Goal: Transaction & Acquisition: Purchase product/service

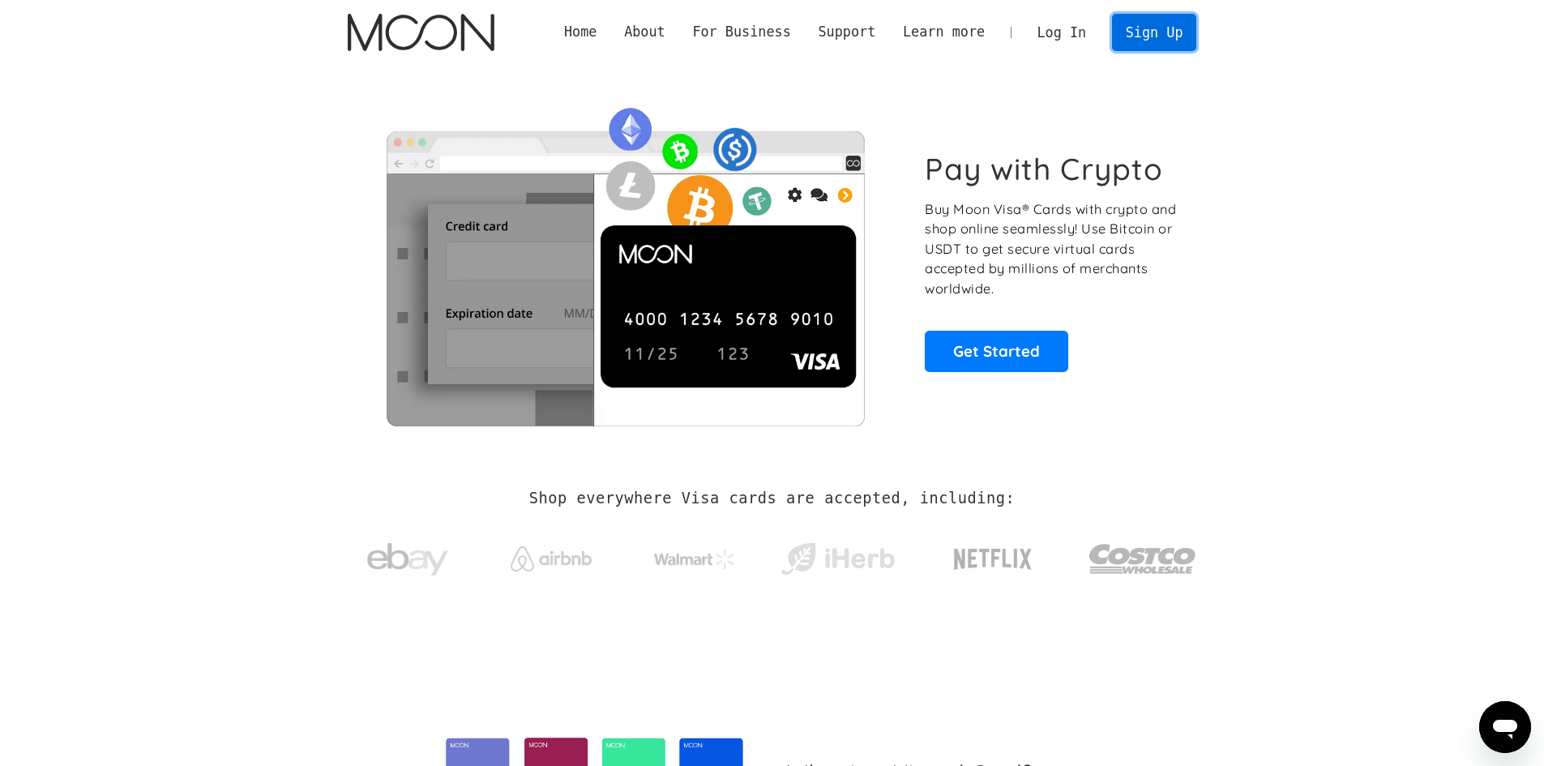
click at [1171, 36] on link "Sign Up" at bounding box center [1154, 32] width 84 height 36
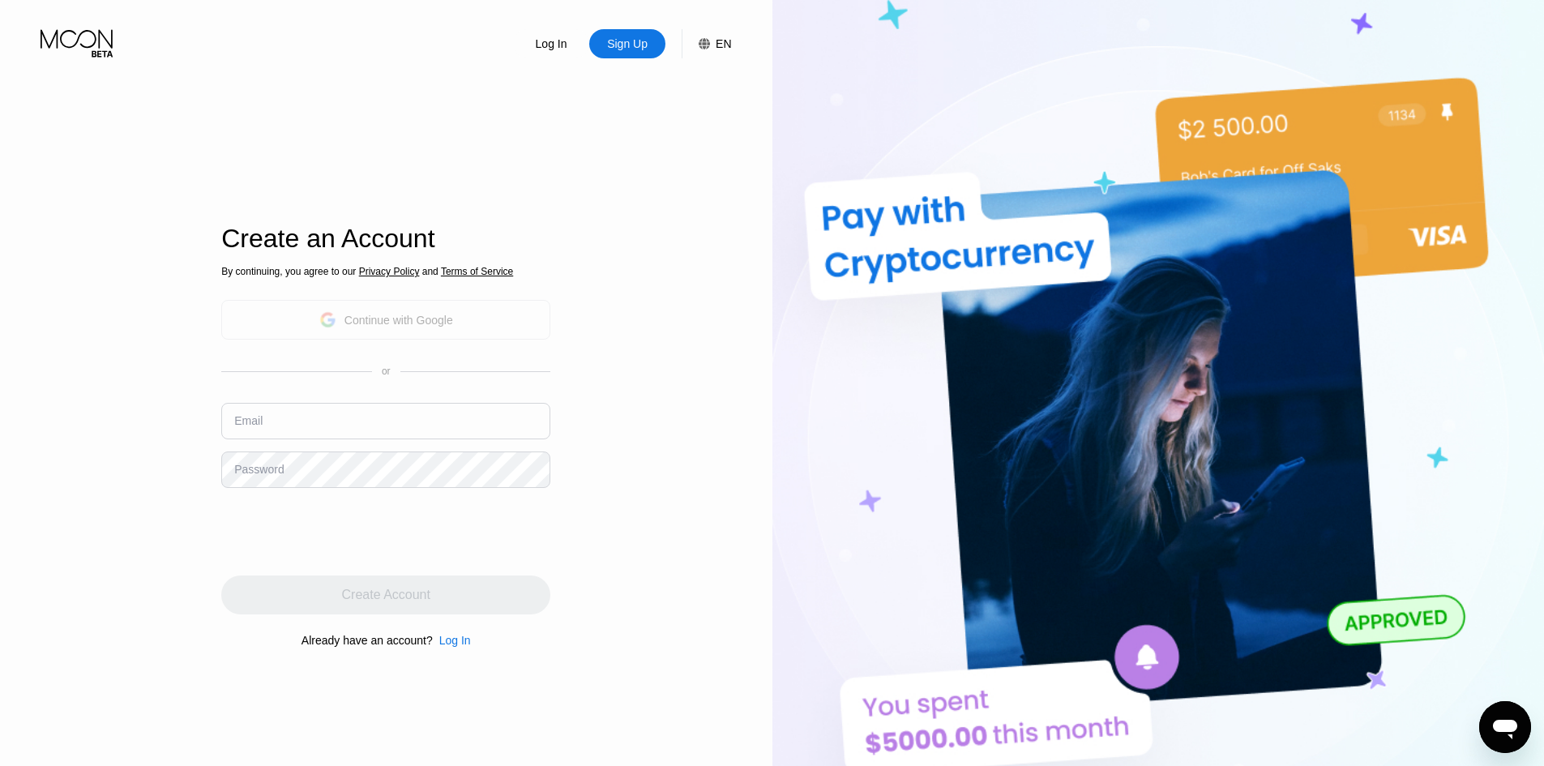
click at [502, 321] on div "Continue with Google" at bounding box center [385, 320] width 329 height 40
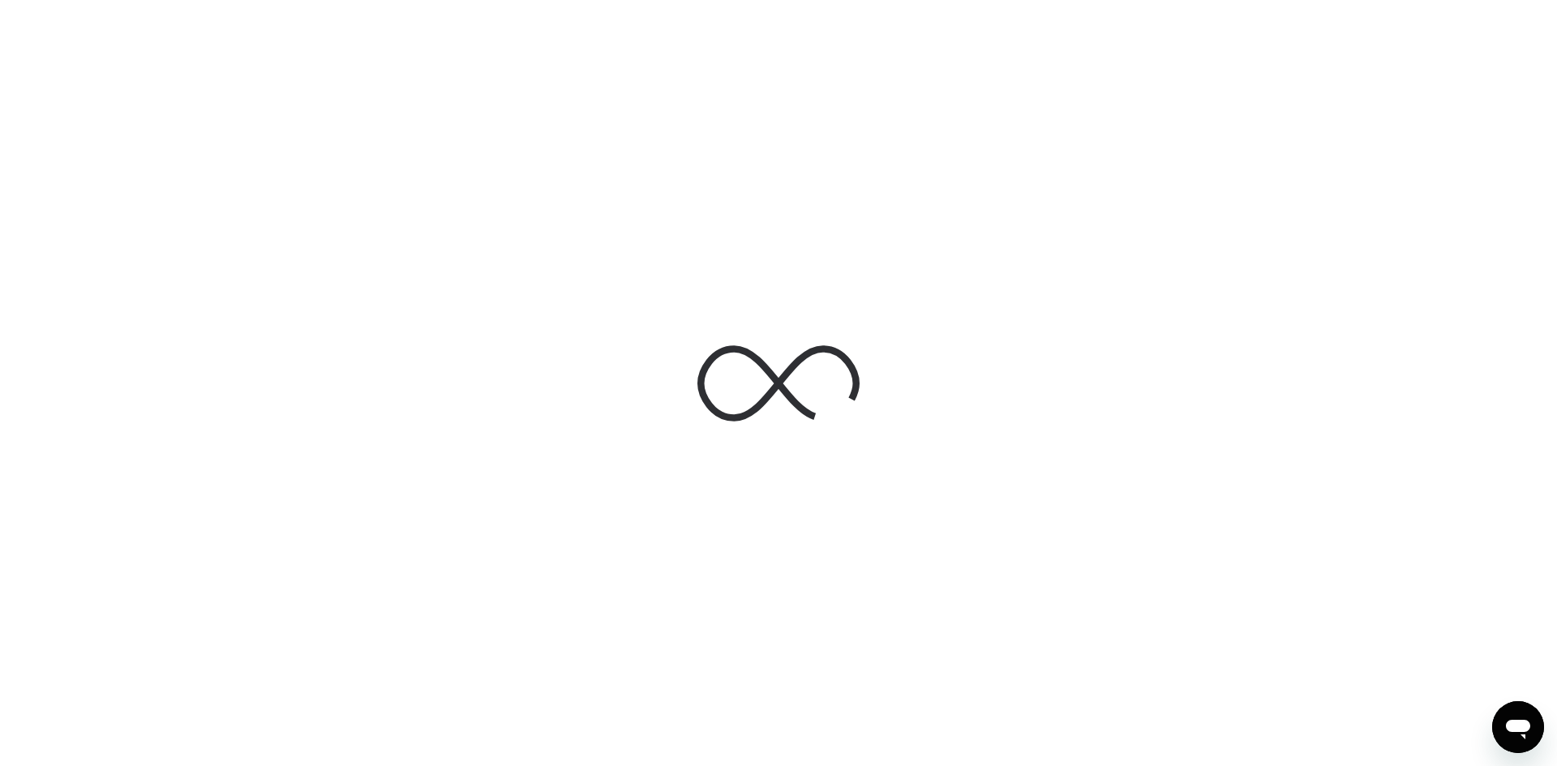
drag, startPoint x: 909, startPoint y: 427, endPoint x: 0, endPoint y: 156, distance: 948.3
click at [0, 169] on div at bounding box center [778, 383] width 1557 height 766
drag, startPoint x: 1556, startPoint y: 756, endPoint x: 1556, endPoint y: 804, distance: 48.6
click at [1556, 765] on html "Main For Businesses" at bounding box center [778, 383] width 1557 height 766
click at [217, 475] on div at bounding box center [778, 383] width 1557 height 766
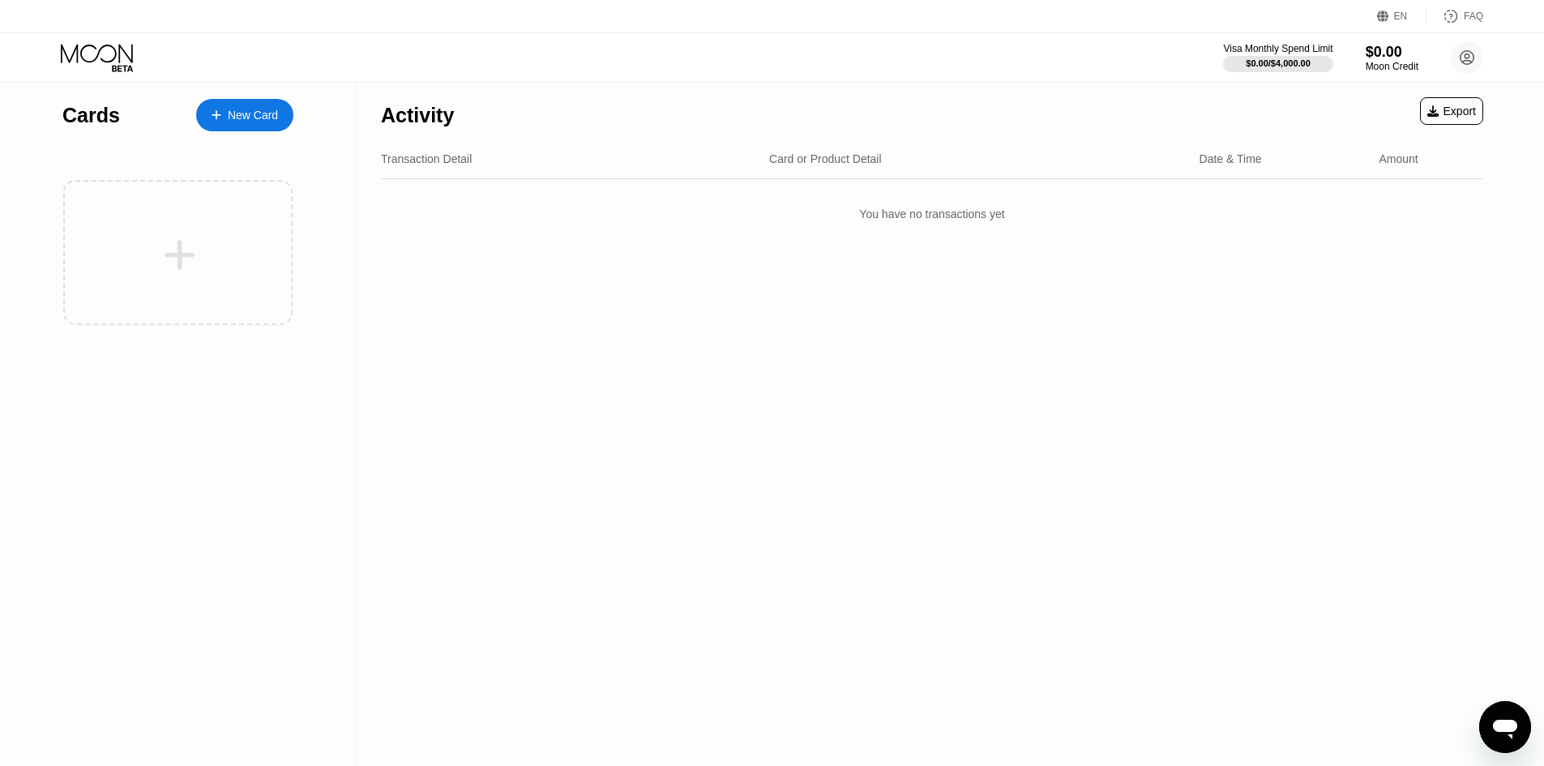
click at [938, 52] on div "Visa Monthly Spend Limit $0.00 / $4,000.00 $0.00 Moon Credit [PERSON_NAME] [EMA…" at bounding box center [772, 57] width 1544 height 49
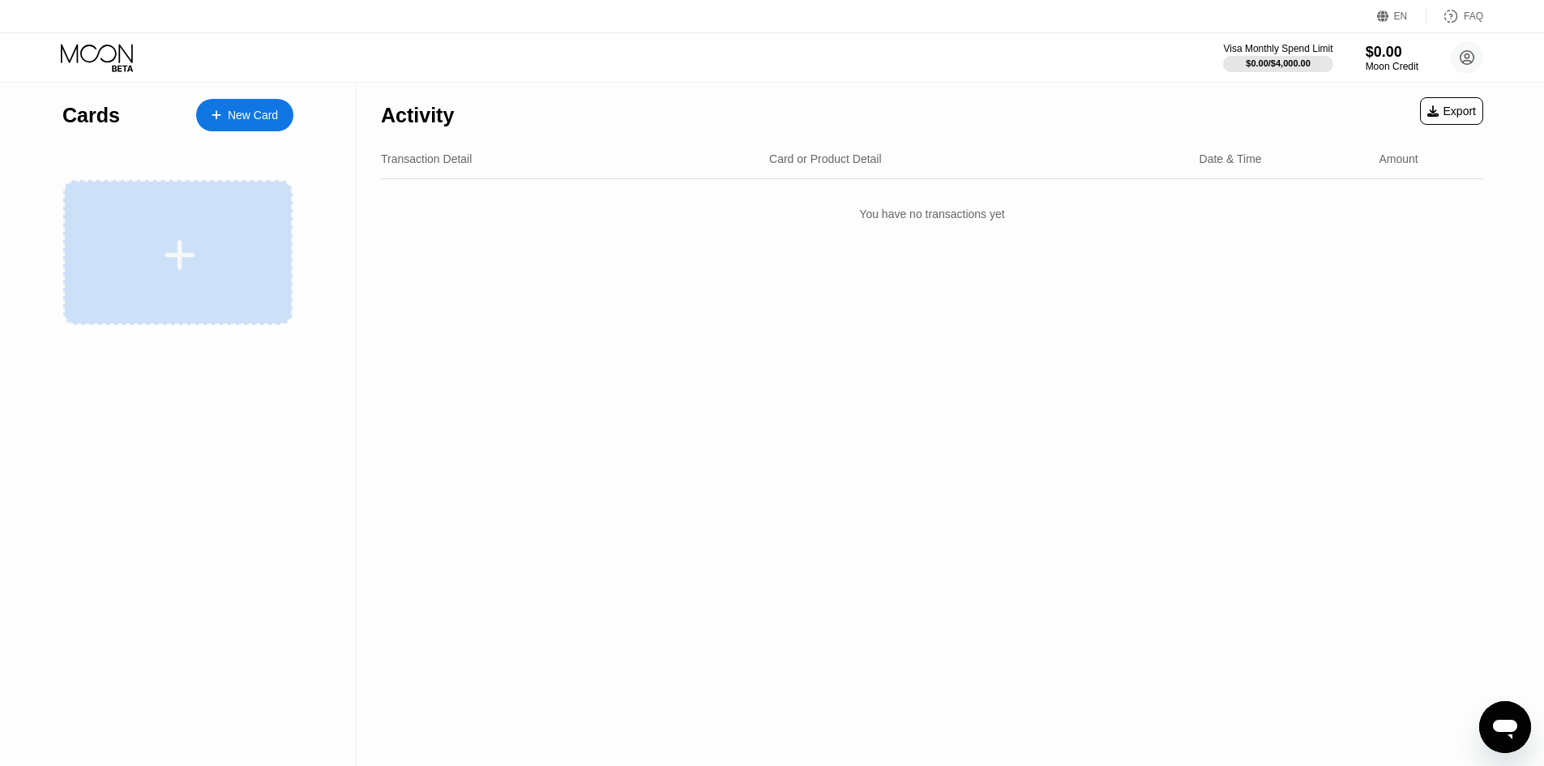
click at [115, 284] on div at bounding box center [177, 252] width 229 height 145
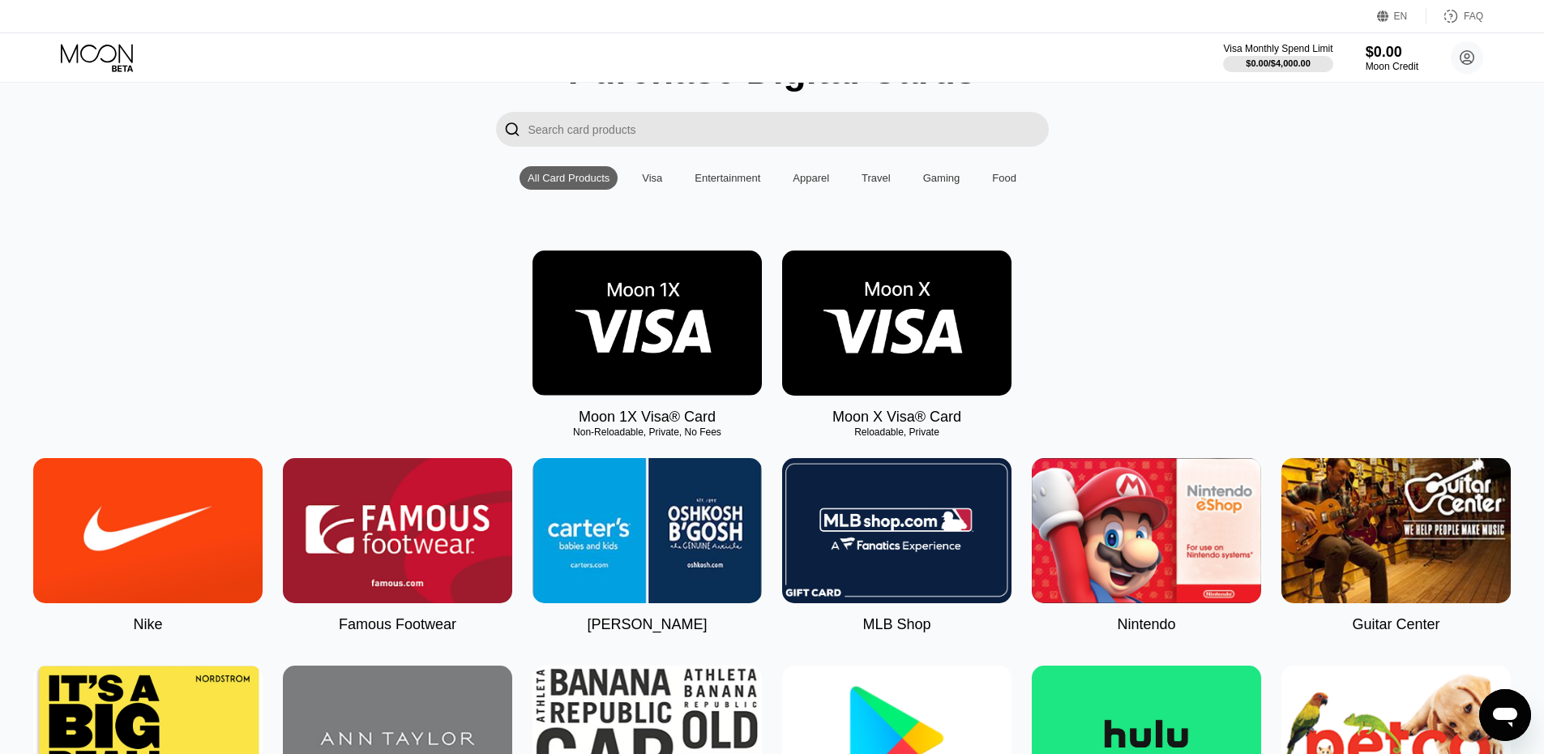
scroll to position [81, 0]
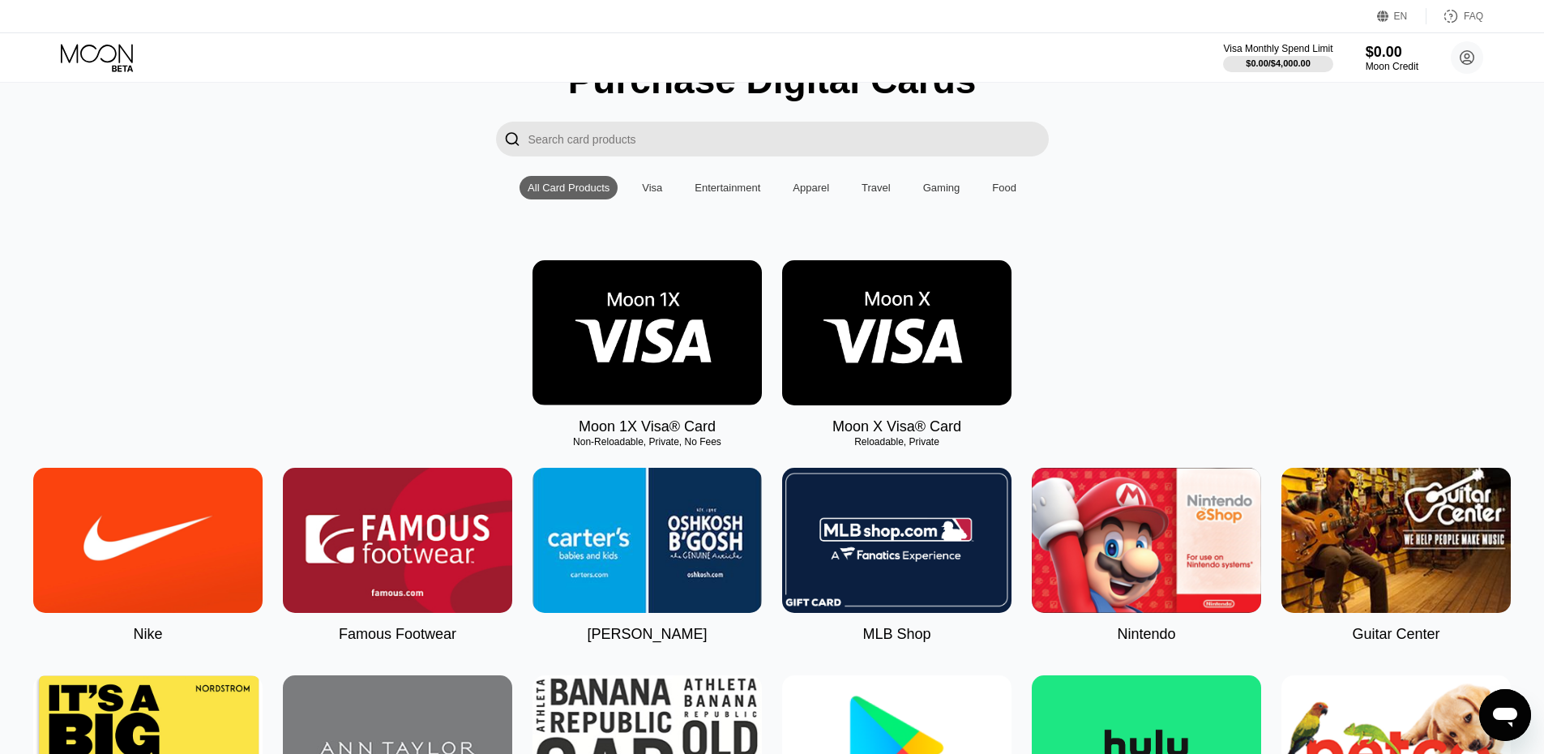
click at [645, 374] on img at bounding box center [647, 332] width 229 height 145
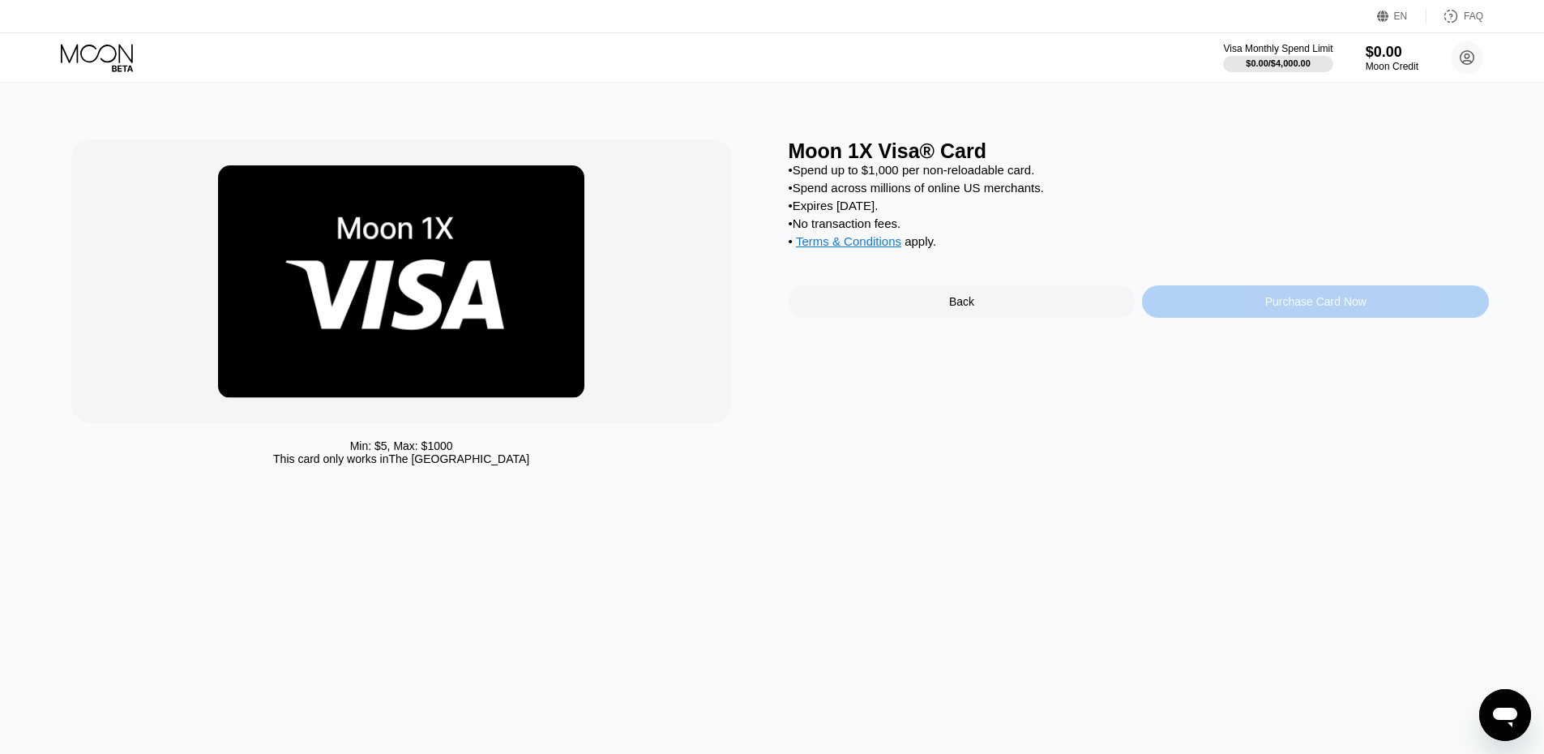
click at [1247, 310] on div "Purchase Card Now" at bounding box center [1315, 301] width 347 height 32
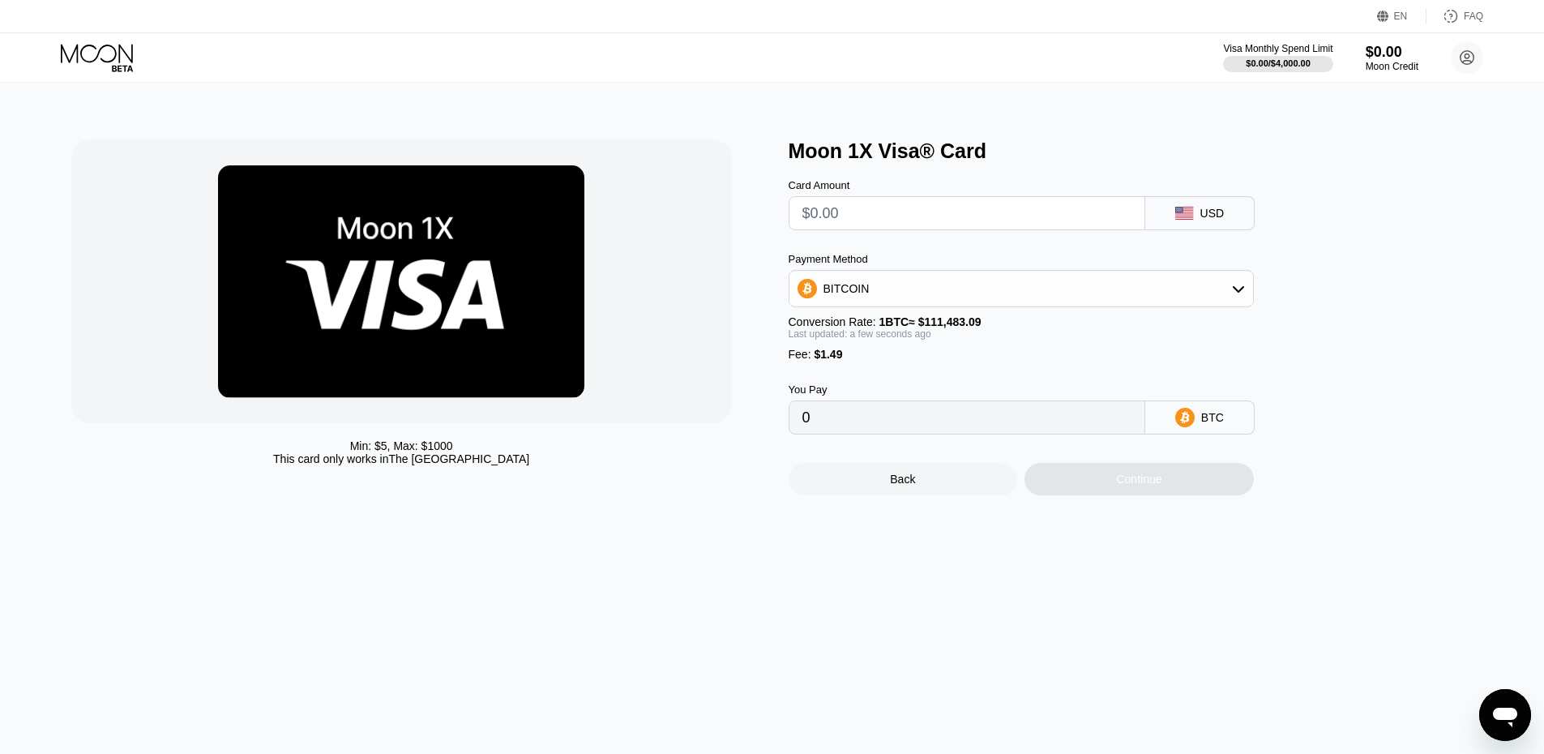
click at [991, 434] on input "0" at bounding box center [967, 417] width 329 height 32
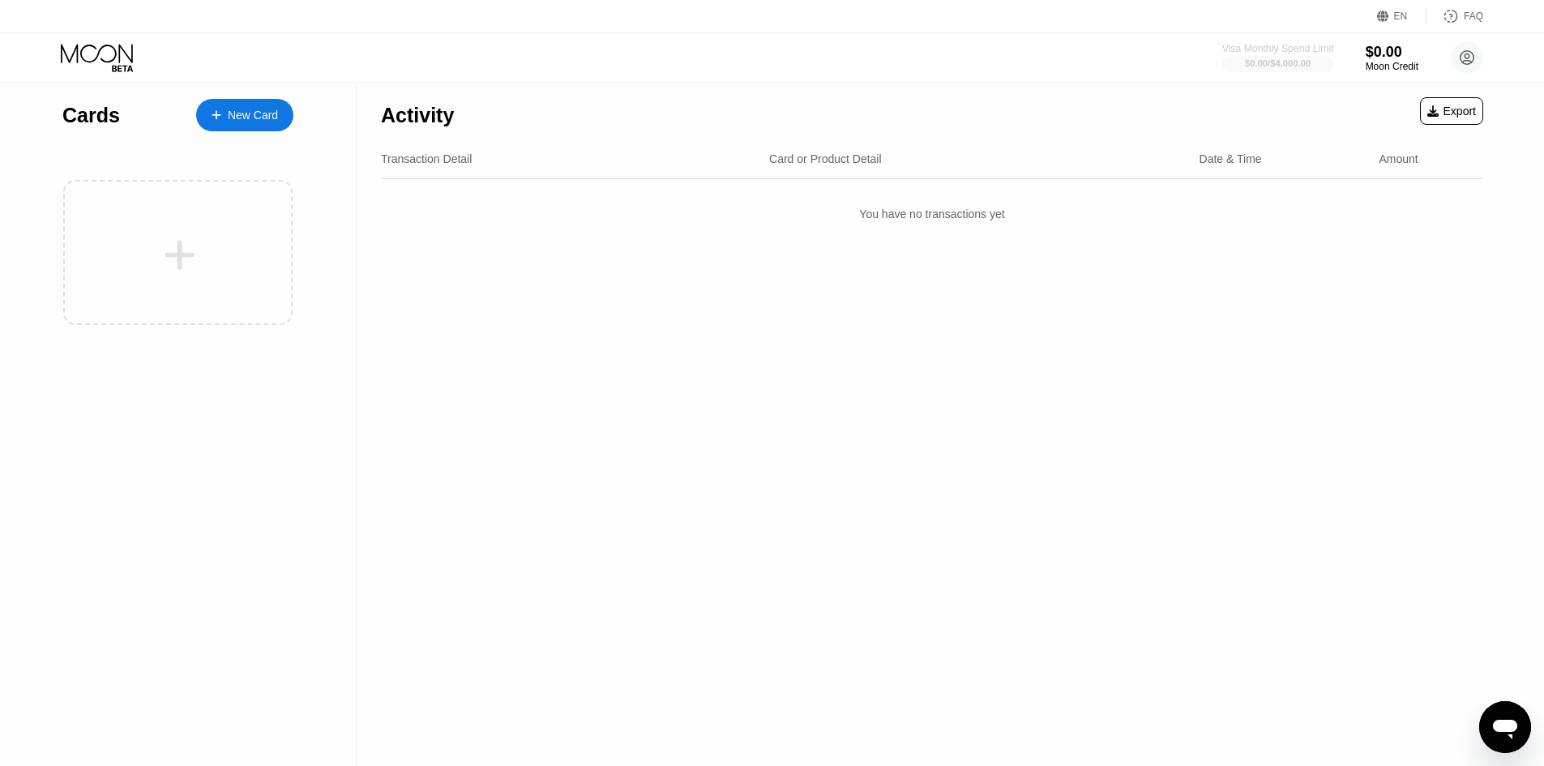
click at [1317, 66] on div at bounding box center [1279, 64] width 112 height 16
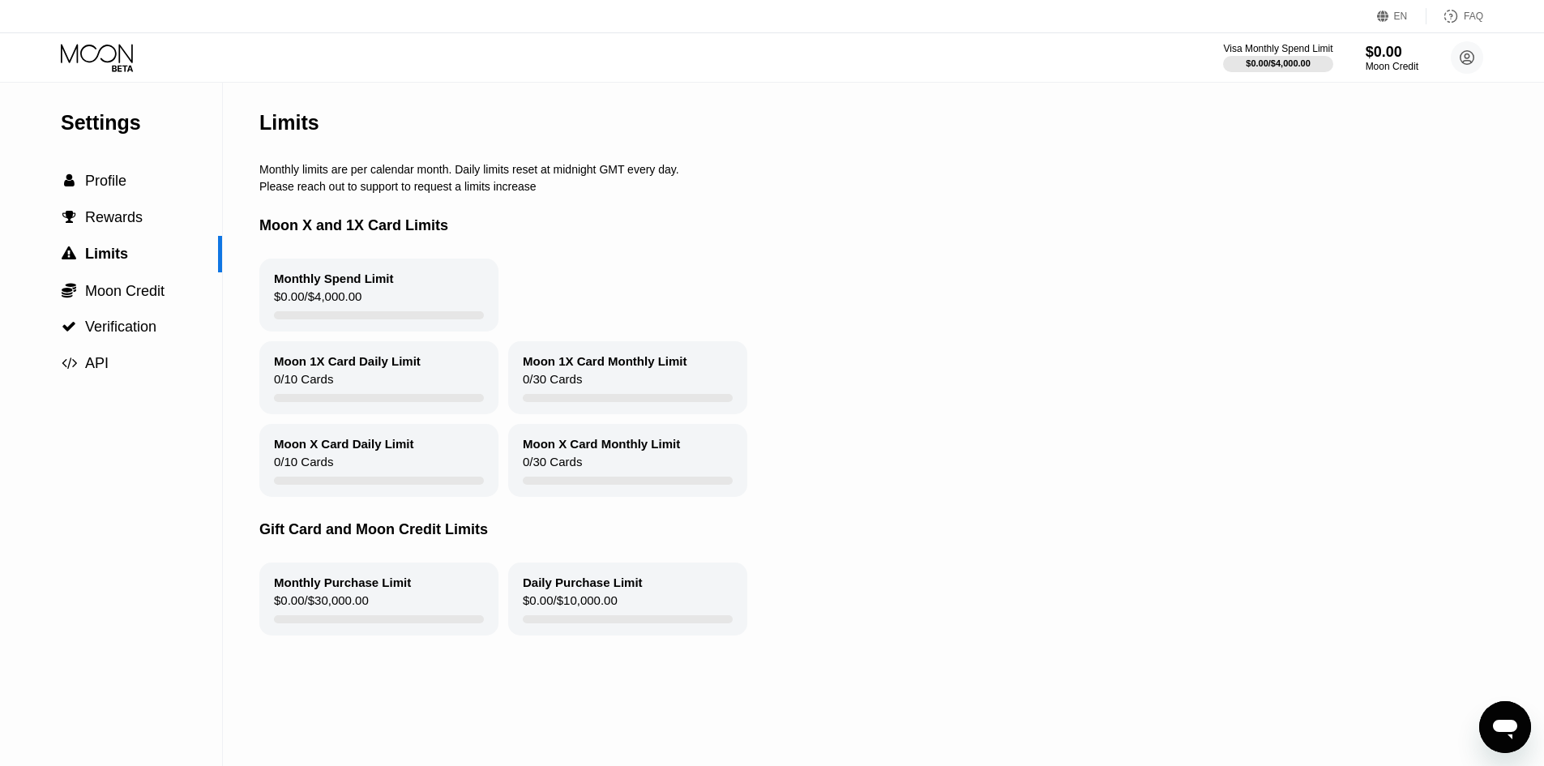
click at [670, 450] on div "Moon X Card Monthly Limit" at bounding box center [601, 444] width 157 height 14
drag, startPoint x: 424, startPoint y: 519, endPoint x: 435, endPoint y: 464, distance: 56.1
click at [428, 500] on div "Limits Monthly limits are per calendar month. Daily limits reset at midnight GM…" at bounding box center [876, 424] width 1235 height 683
click at [435, 464] on div "Moon X Card Daily Limit 0 / 10 Cards" at bounding box center [378, 460] width 239 height 73
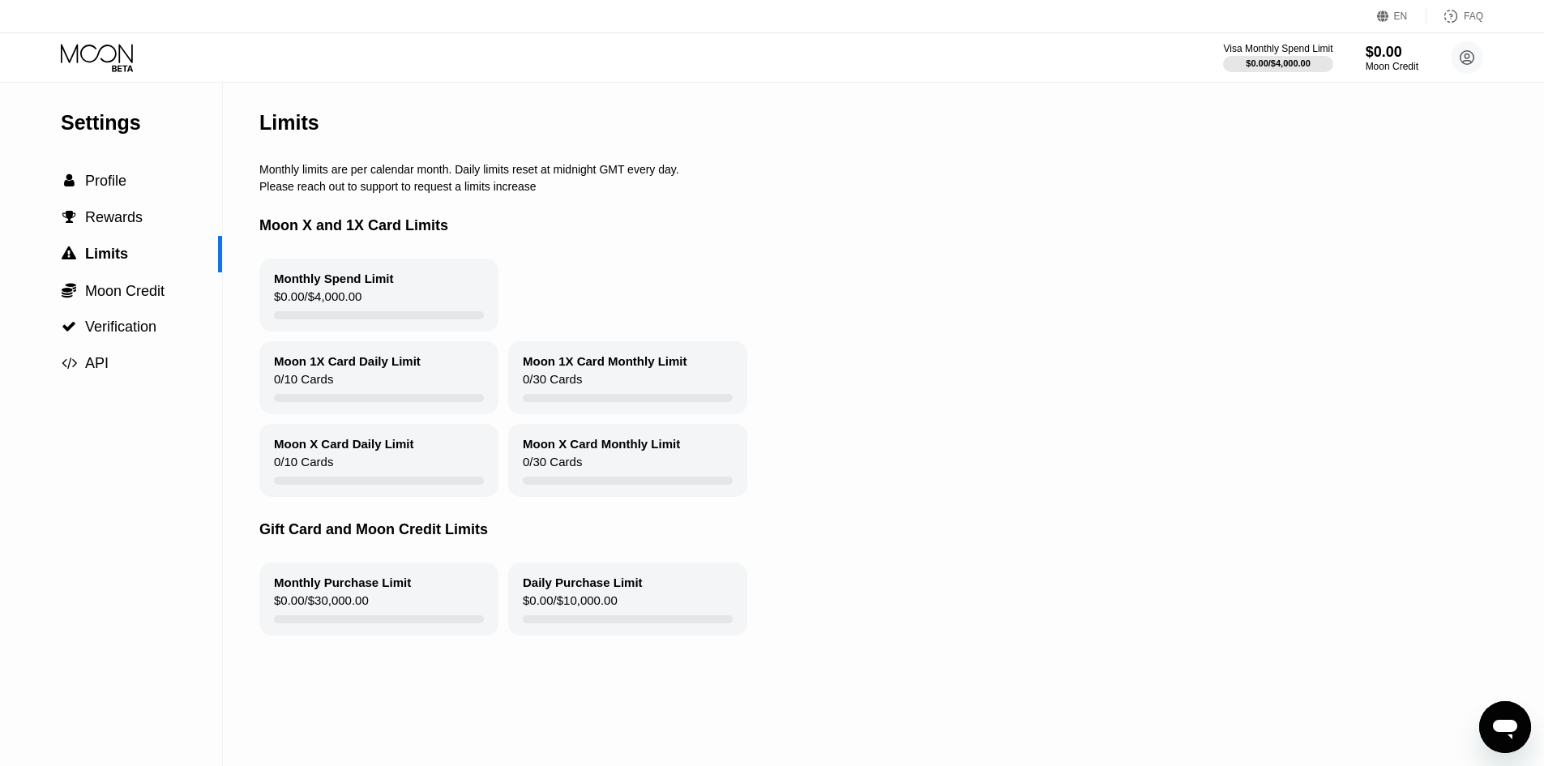
click at [435, 464] on div "Moon X Card Daily Limit 0 / 10 Cards" at bounding box center [378, 460] width 239 height 73
click at [369, 402] on div at bounding box center [379, 398] width 210 height 8
drag, startPoint x: 386, startPoint y: 375, endPoint x: 444, endPoint y: 375, distance: 58.4
click at [390, 368] on div "Moon 1X Card Daily Limit" at bounding box center [347, 361] width 147 height 14
click at [687, 362] on div "Moon 1X Card Monthly Limit 0 / 30 Cards" at bounding box center [627, 377] width 239 height 73
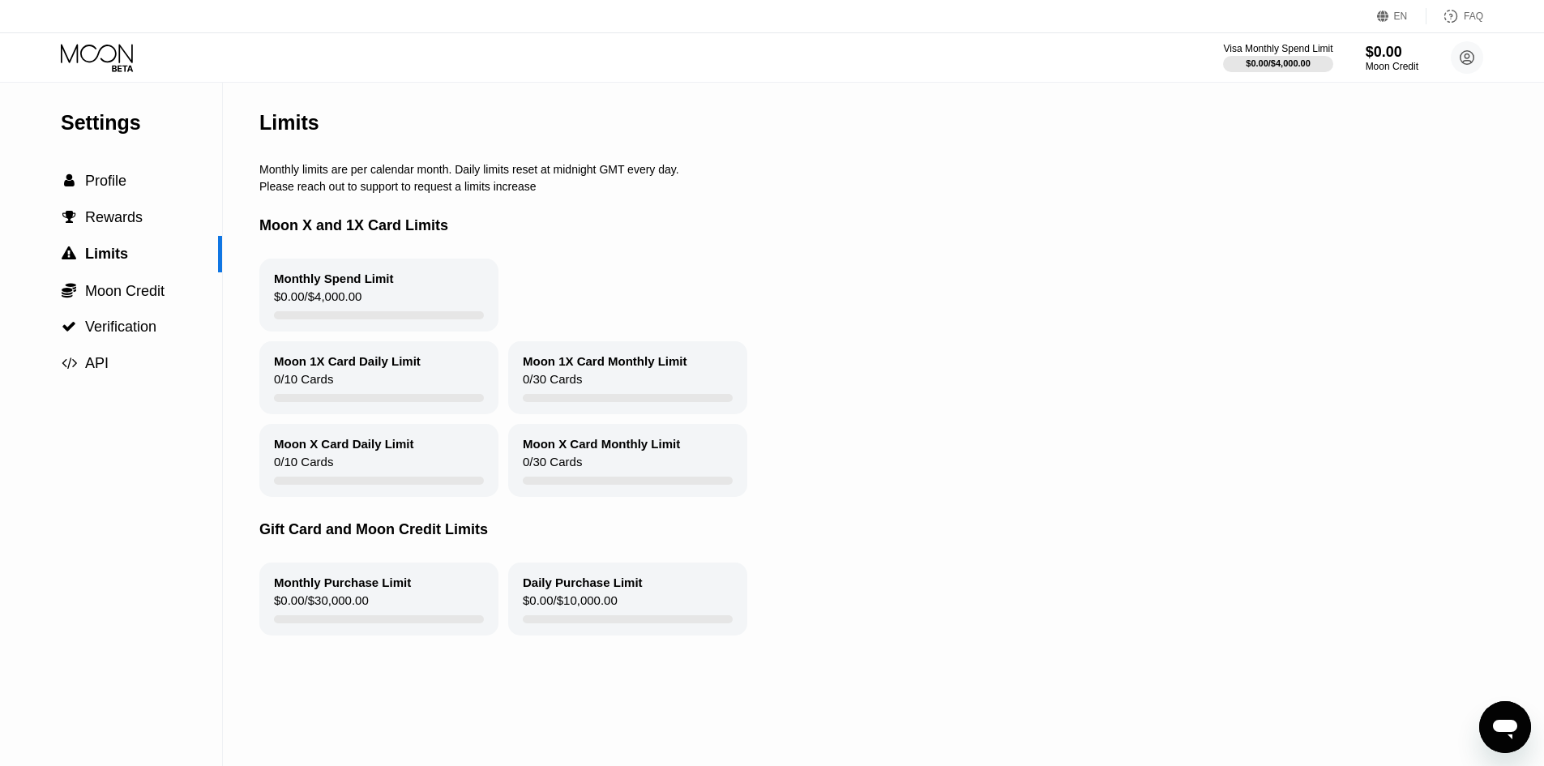
click at [691, 362] on div "Moon 1X Card Monthly Limit 0 / 30 Cards" at bounding box center [627, 377] width 239 height 73
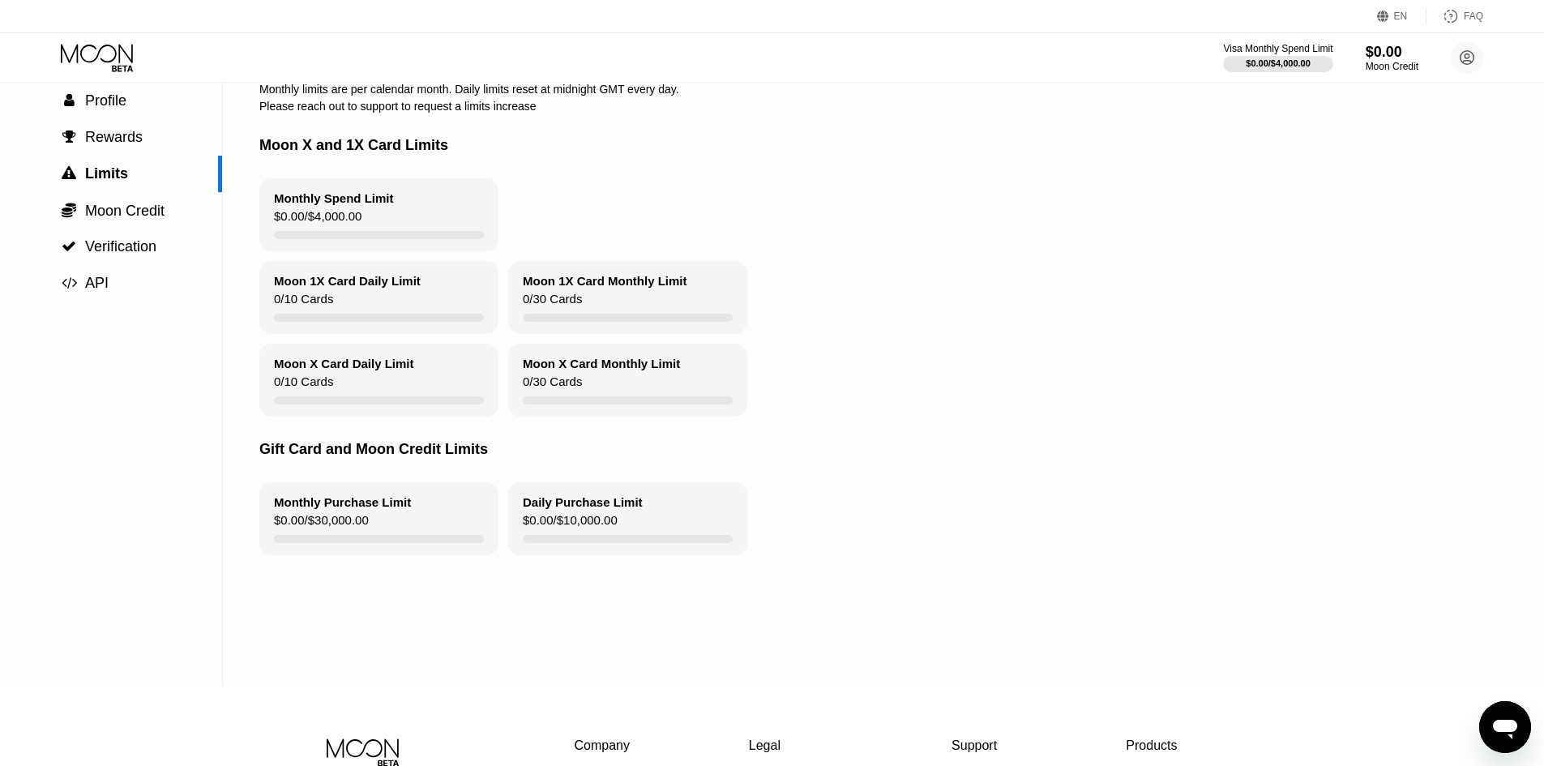
scroll to position [81, 0]
click at [621, 482] on div "Gift Card and Moon Credit Limits" at bounding box center [876, 449] width 1235 height 66
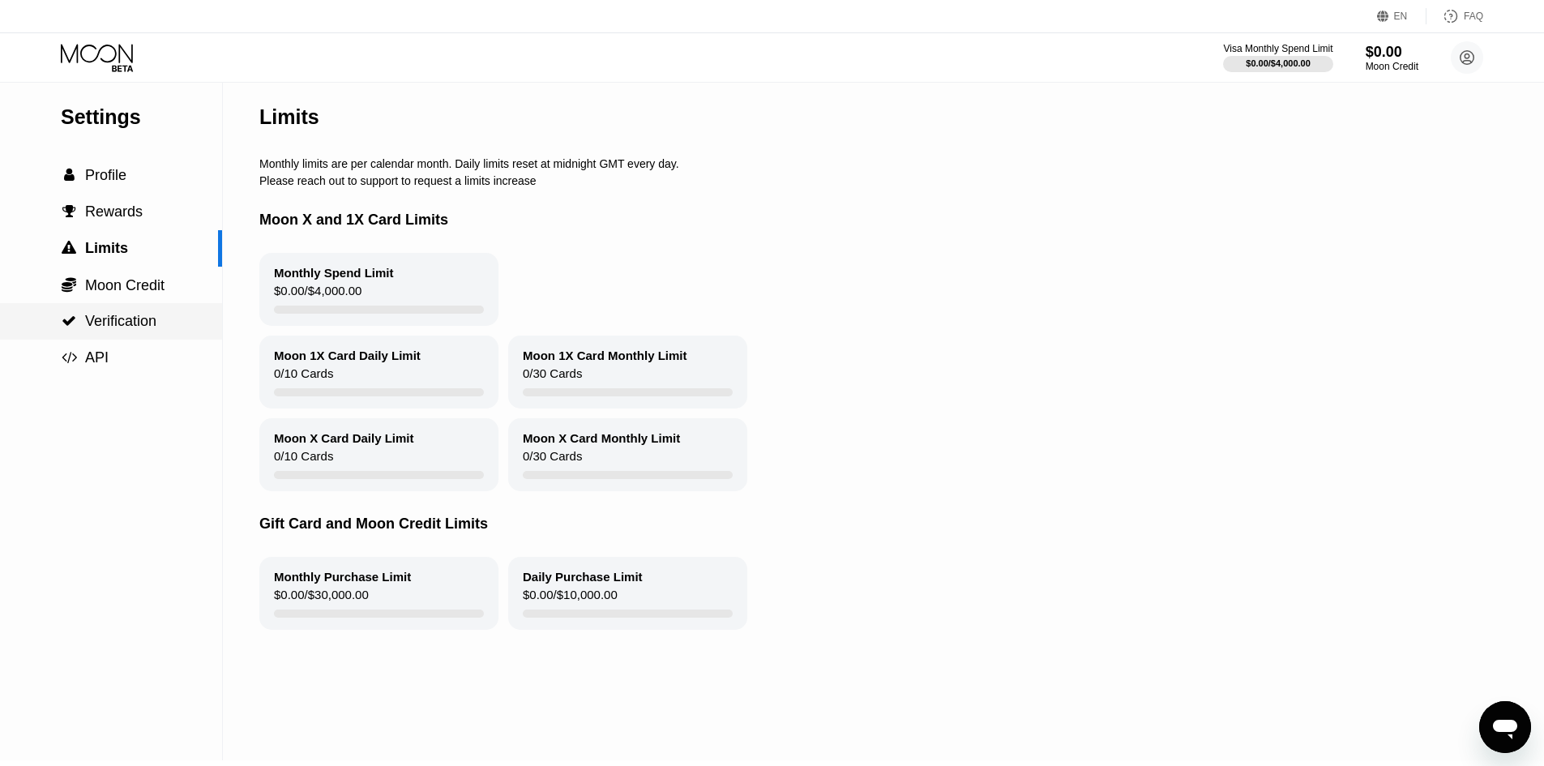
scroll to position [0, 0]
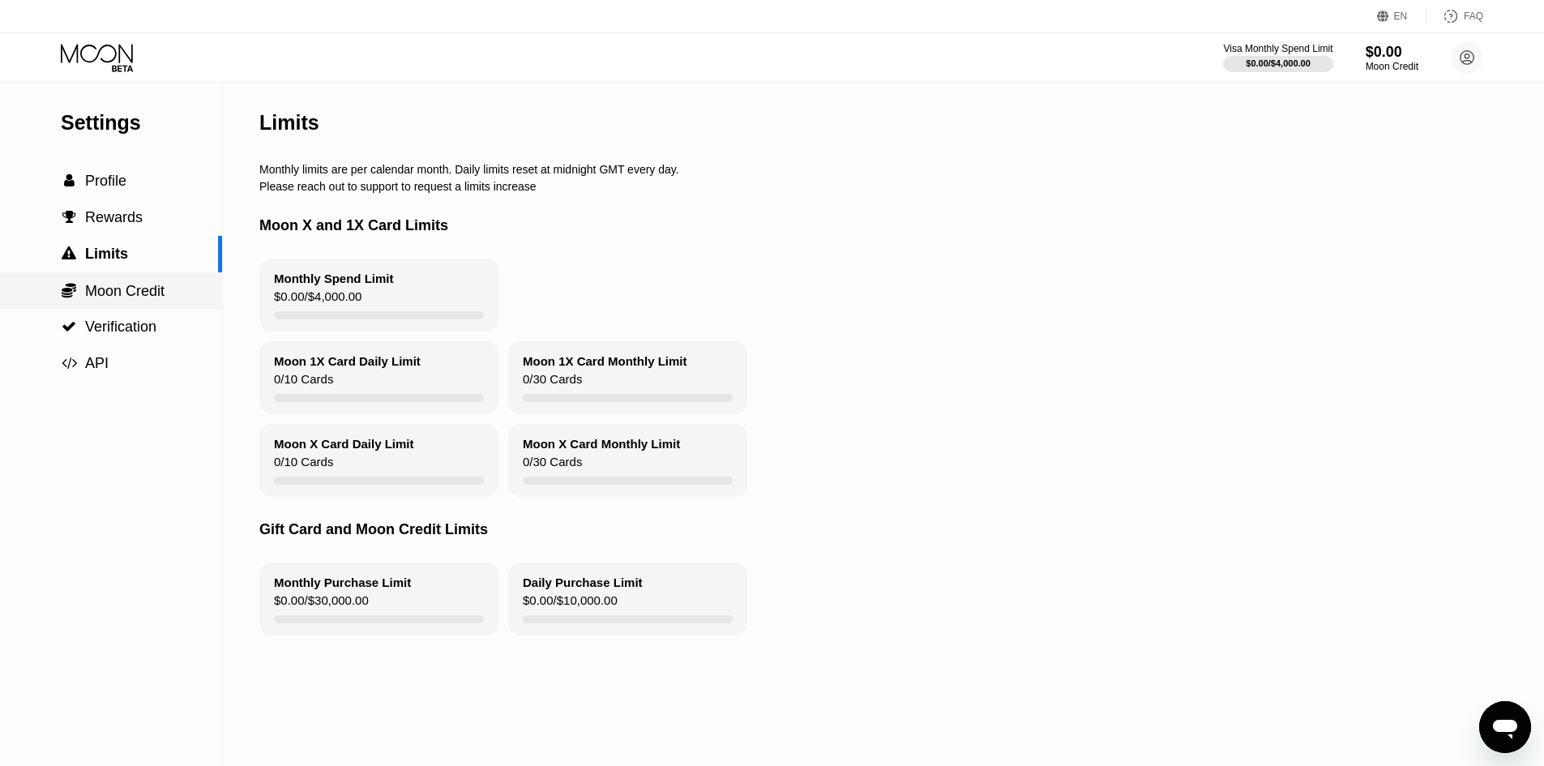
click at [152, 287] on span "Moon Credit" at bounding box center [124, 291] width 79 height 16
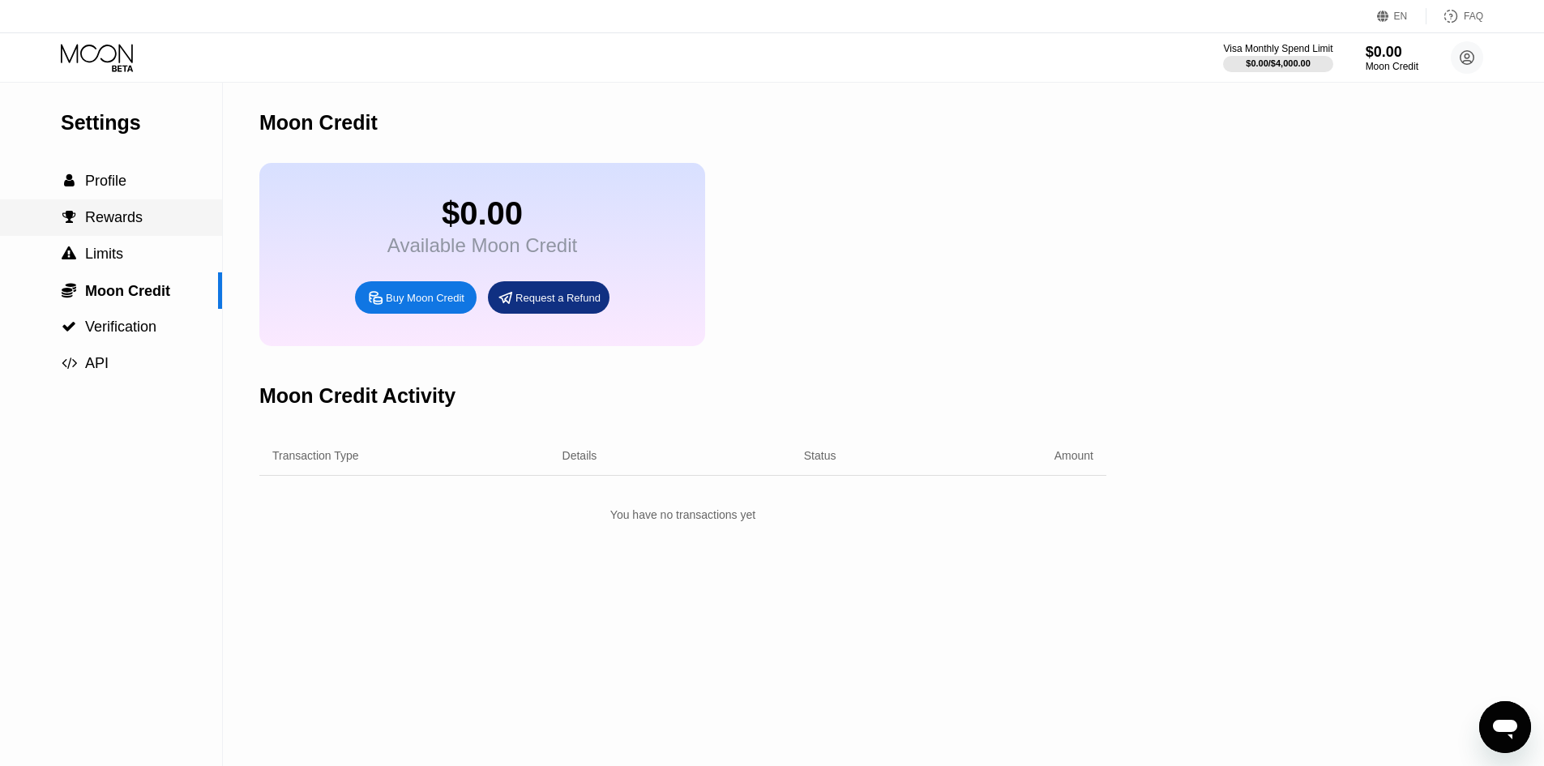
click at [115, 236] on div " Rewards" at bounding box center [111, 217] width 222 height 36
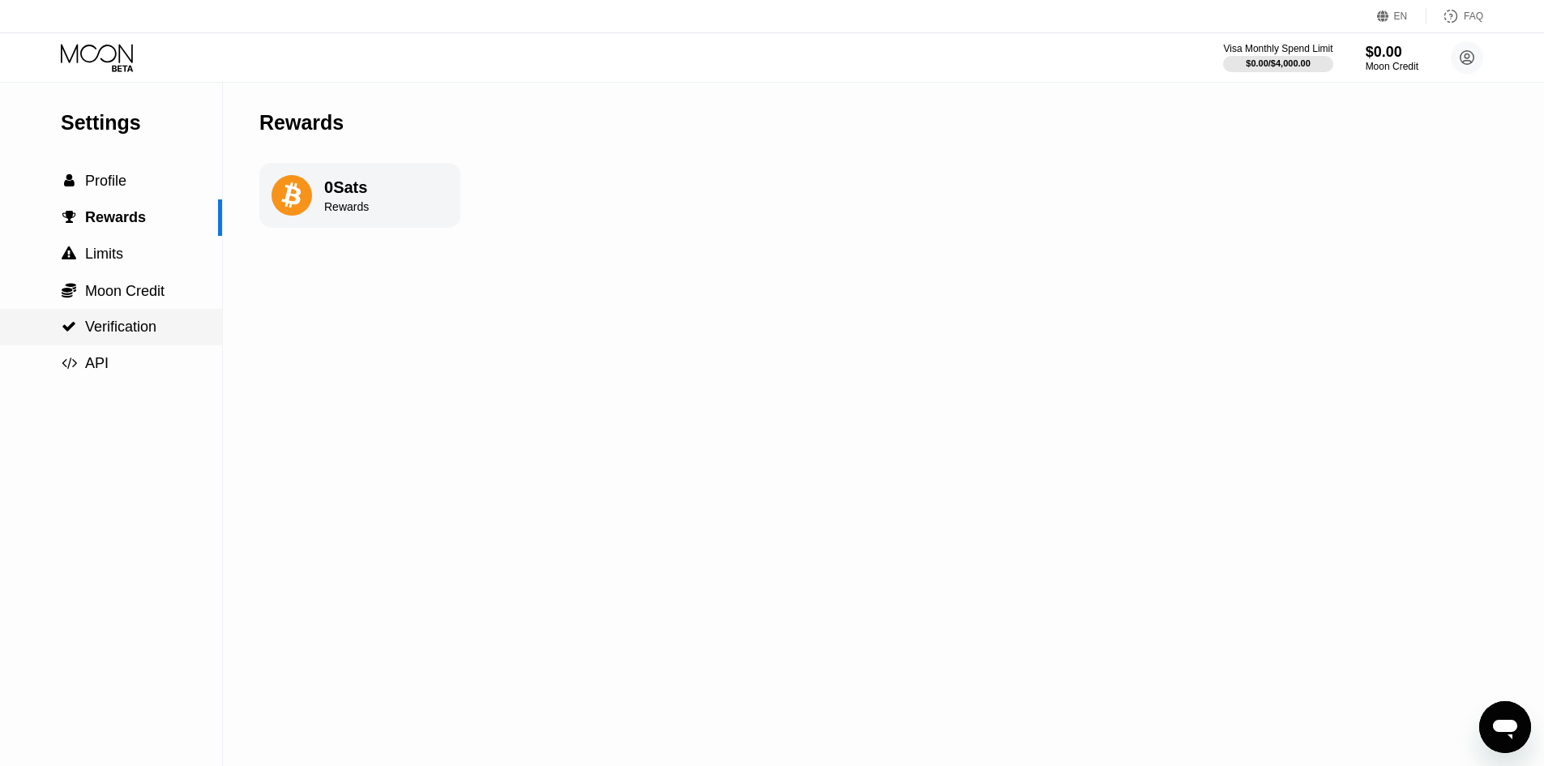
click at [135, 319] on div " Verification" at bounding box center [111, 327] width 222 height 36
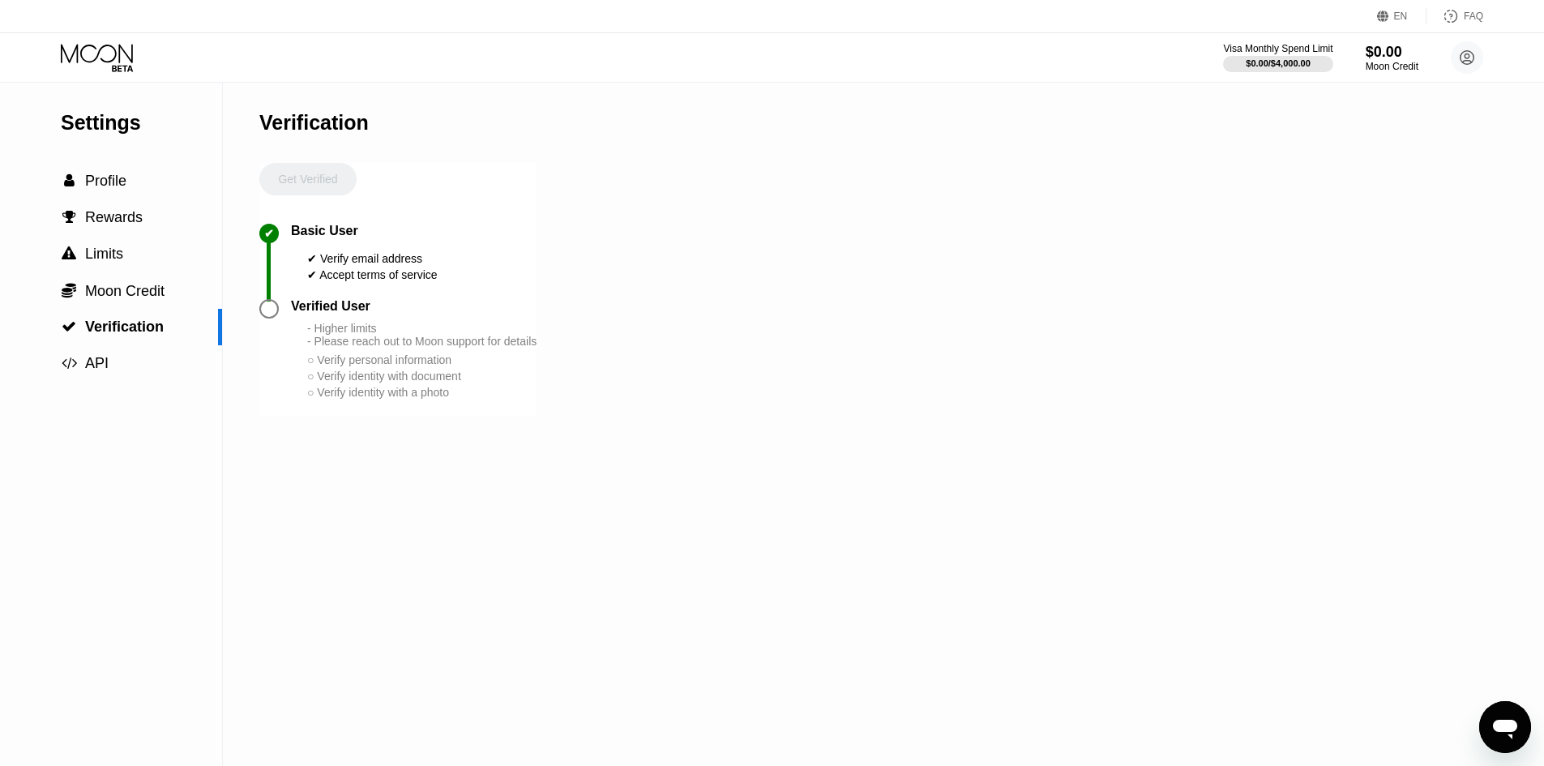
drag, startPoint x: 271, startPoint y: 311, endPoint x: 963, endPoint y: 532, distance: 726.6
click at [775, 517] on div "Settings  Profile  Rewards  Limits  Moon Credit  Verification  API Verifi…" at bounding box center [772, 424] width 1544 height 683
drag, startPoint x: 952, startPoint y: 529, endPoint x: 388, endPoint y: 390, distance: 581.2
click at [433, 400] on div "Settings  Profile  Rewards  Limits  Moon Credit  Verification  API Verifi…" at bounding box center [772, 424] width 1544 height 683
drag, startPoint x: 83, startPoint y: 264, endPoint x: 413, endPoint y: 292, distance: 331.9
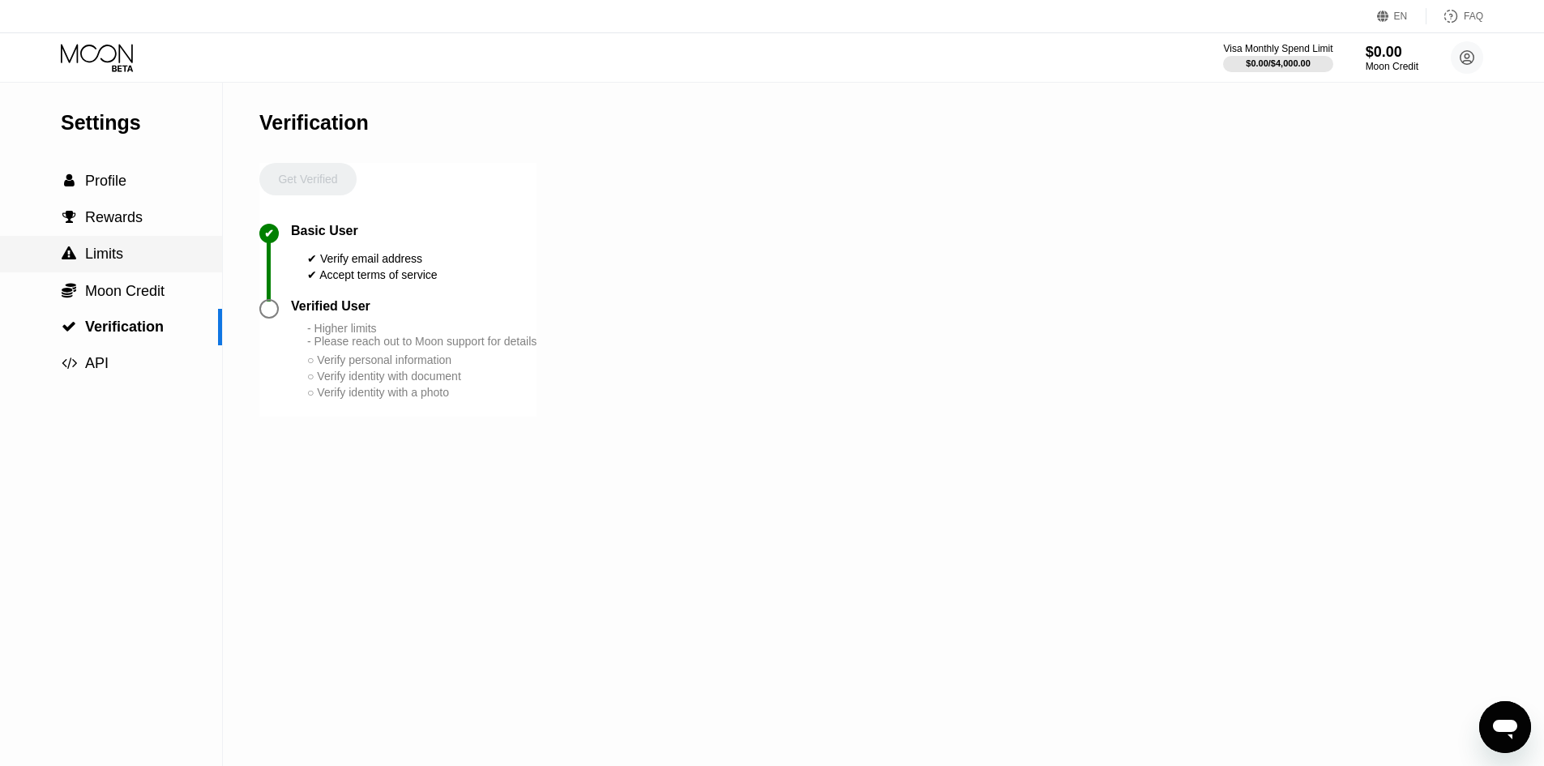
click at [317, 282] on div "Settings  Profile  Rewards  Limits  Moon Credit  Verification  API Verifi…" at bounding box center [772, 424] width 1544 height 683
drag, startPoint x: 288, startPoint y: 312, endPoint x: 399, endPoint y: 353, distance: 118.5
click at [399, 353] on div "Verified User - Higher limits - Please reach out to Moon support for details ○ …" at bounding box center [397, 358] width 277 height 118
click at [399, 348] on div "- Higher limits - Please reach out to Moon support for details" at bounding box center [421, 335] width 229 height 26
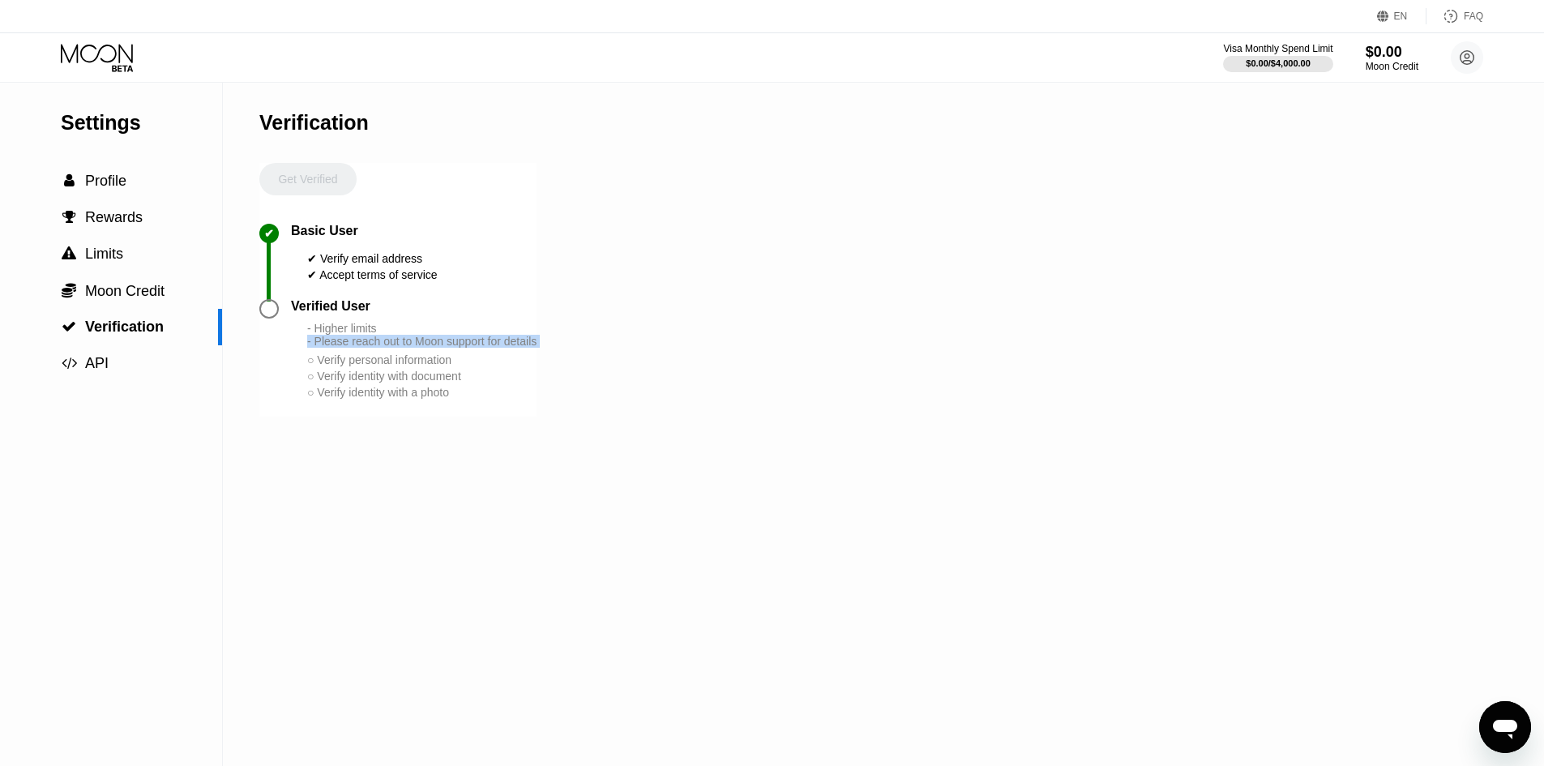
click at [399, 348] on div "- Higher limits - Please reach out to Moon support for details" at bounding box center [421, 335] width 229 height 26
click at [357, 314] on div "Verified User" at bounding box center [330, 306] width 79 height 15
click at [292, 340] on div "Verified User - Higher limits - Please reach out to Moon support for details ○ …" at bounding box center [414, 349] width 246 height 101
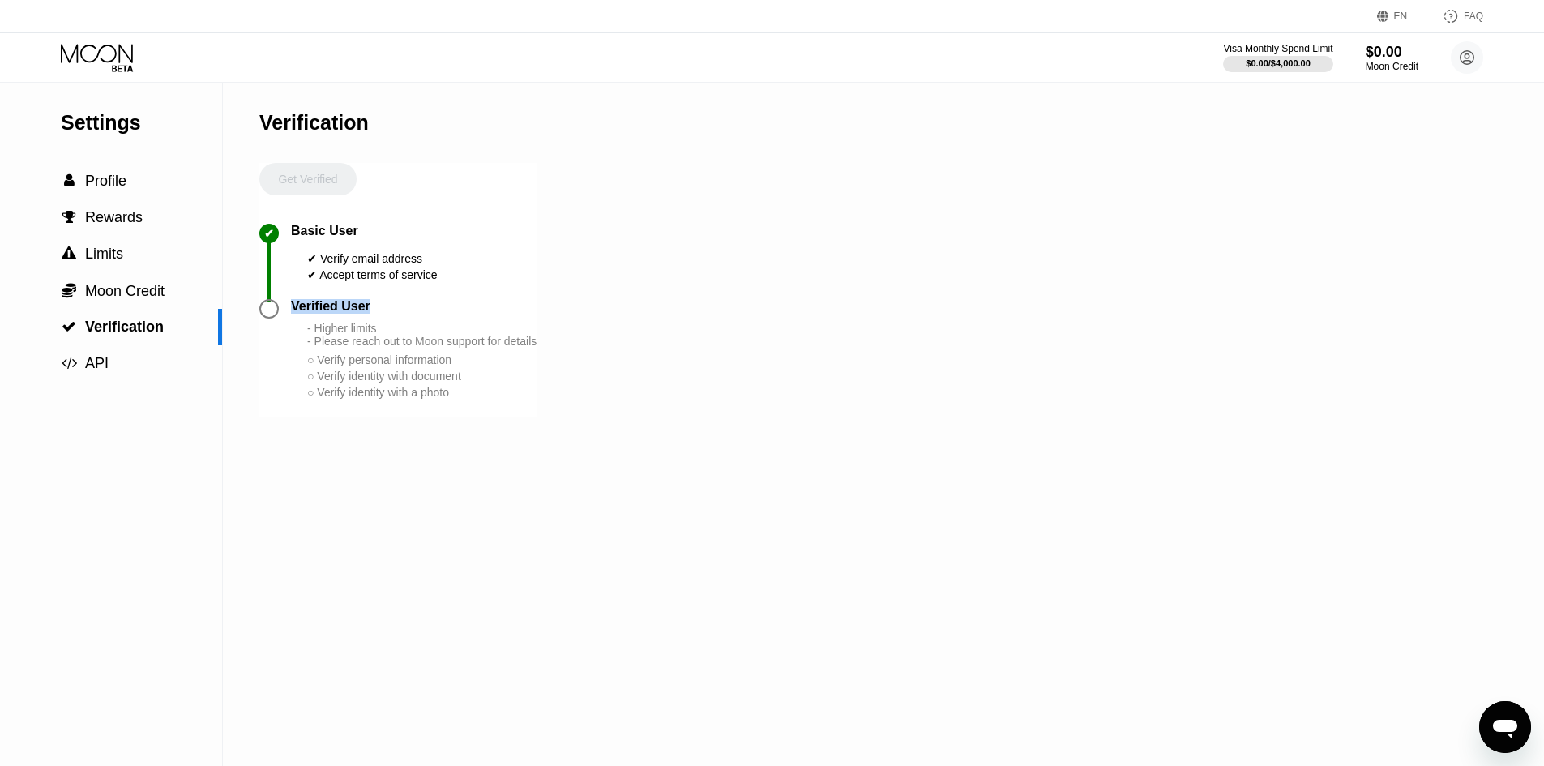
click at [297, 314] on div "Verified User" at bounding box center [330, 306] width 79 height 15
click at [360, 375] on div "- Higher limits - Please reach out to Moon support for details ○ Verify persona…" at bounding box center [421, 361] width 229 height 79
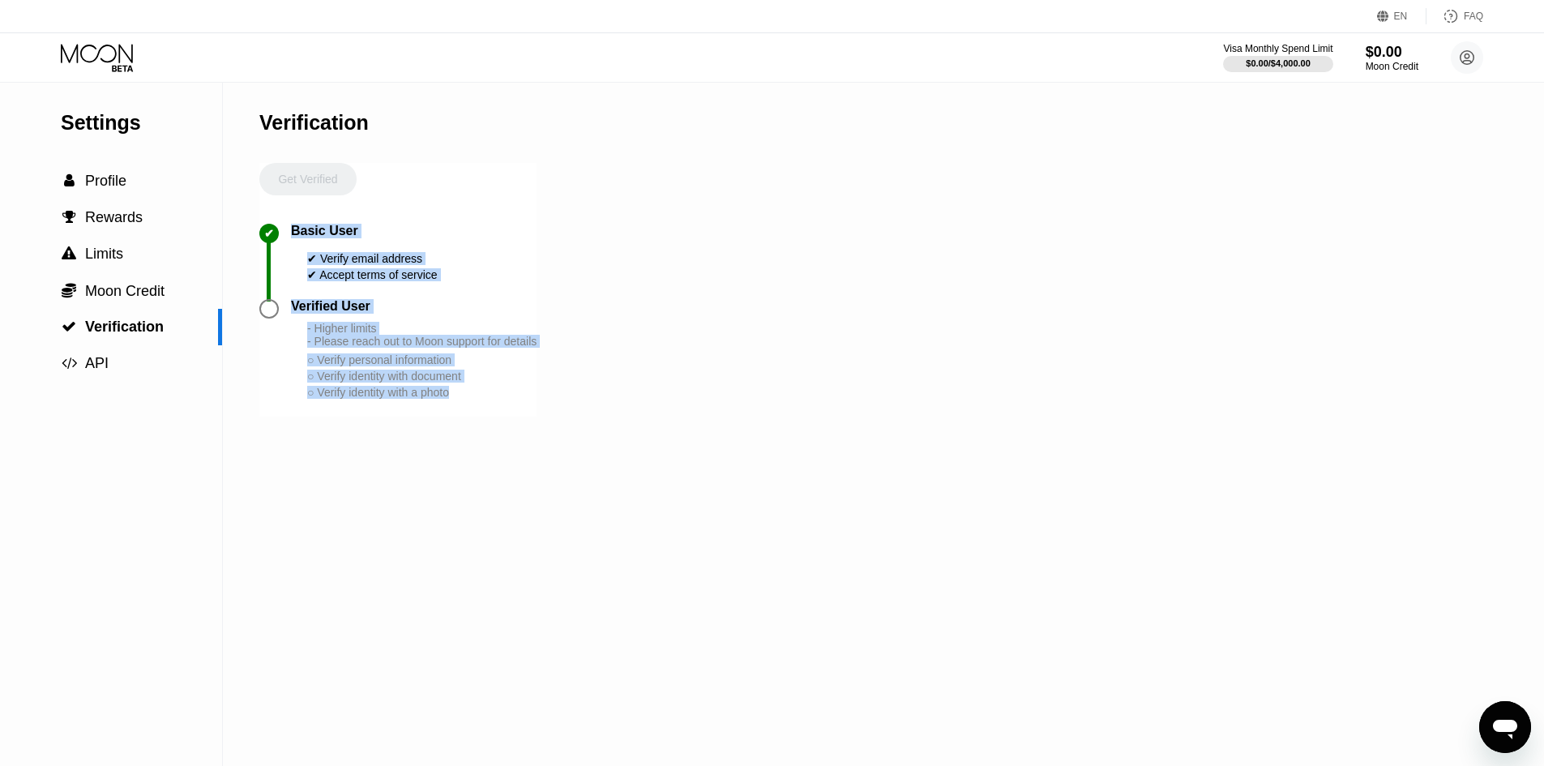
drag, startPoint x: 456, startPoint y: 415, endPoint x: 288, endPoint y: 280, distance: 215.1
click at [291, 302] on div "Get Verified ✔ Basic User ✔ Verify email address ✔ Accept terms of service Veri…" at bounding box center [397, 290] width 277 height 254
click at [285, 249] on div "✔" at bounding box center [275, 261] width 32 height 75
click at [305, 314] on div "Verified User" at bounding box center [330, 306] width 79 height 15
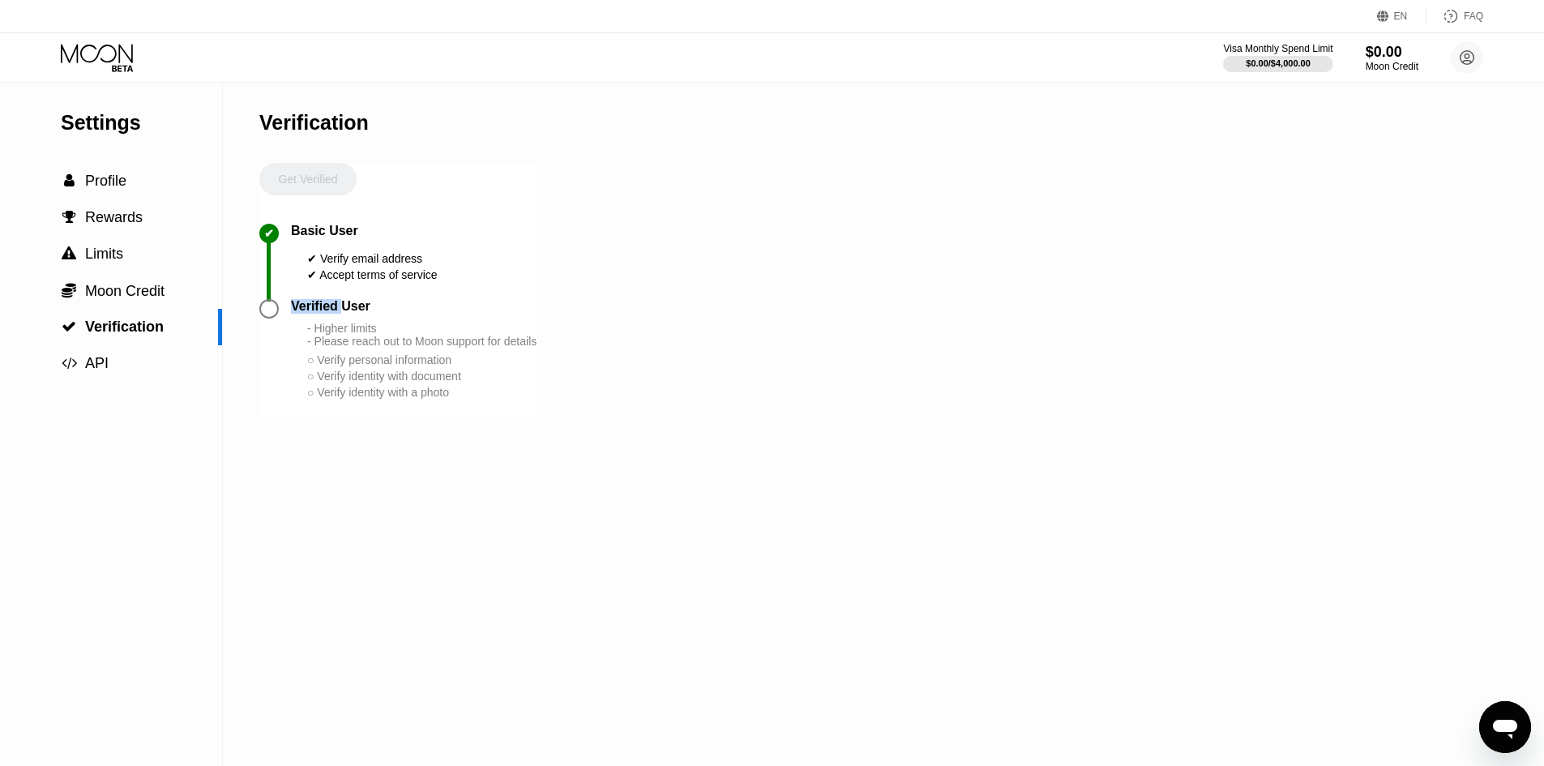
click at [305, 314] on div "Verified User" at bounding box center [330, 306] width 79 height 15
click at [352, 348] on div "- Higher limits - Please reach out to Moon support for details" at bounding box center [421, 335] width 229 height 26
drag, startPoint x: 285, startPoint y: 310, endPoint x: 443, endPoint y: 401, distance: 182.0
click at [443, 401] on div "Verified User - Higher limits - Please reach out to Moon support for details ○ …" at bounding box center [397, 358] width 277 height 118
click at [443, 383] on div "○ Verify identity with document" at bounding box center [421, 376] width 229 height 13
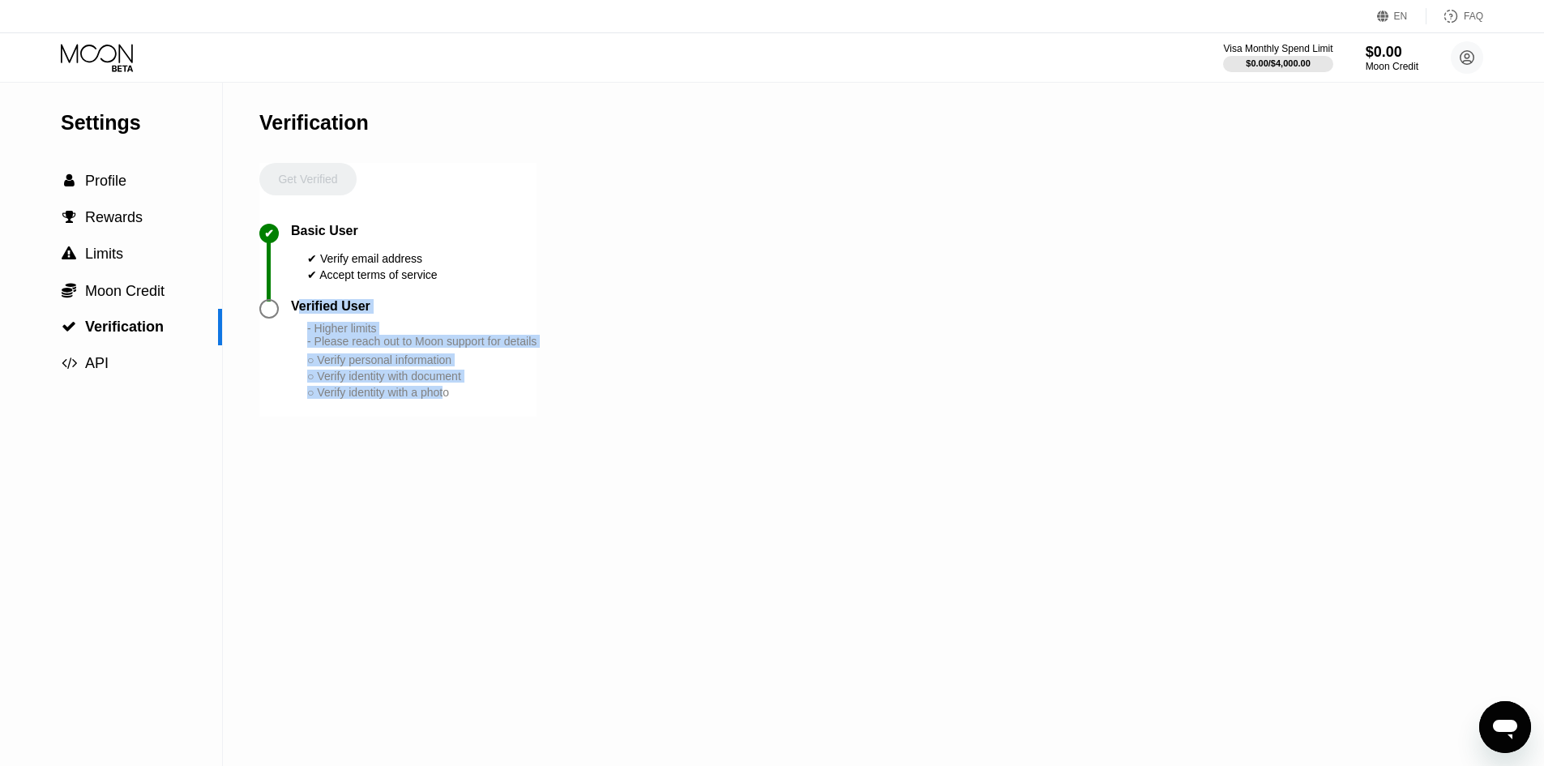
drag, startPoint x: 451, startPoint y: 418, endPoint x: 296, endPoint y: 318, distance: 184.6
click at [296, 318] on div "Verified User - Higher limits - Please reach out to Moon support for details ○ …" at bounding box center [414, 349] width 246 height 101
click at [296, 314] on div "Verified User" at bounding box center [330, 306] width 79 height 15
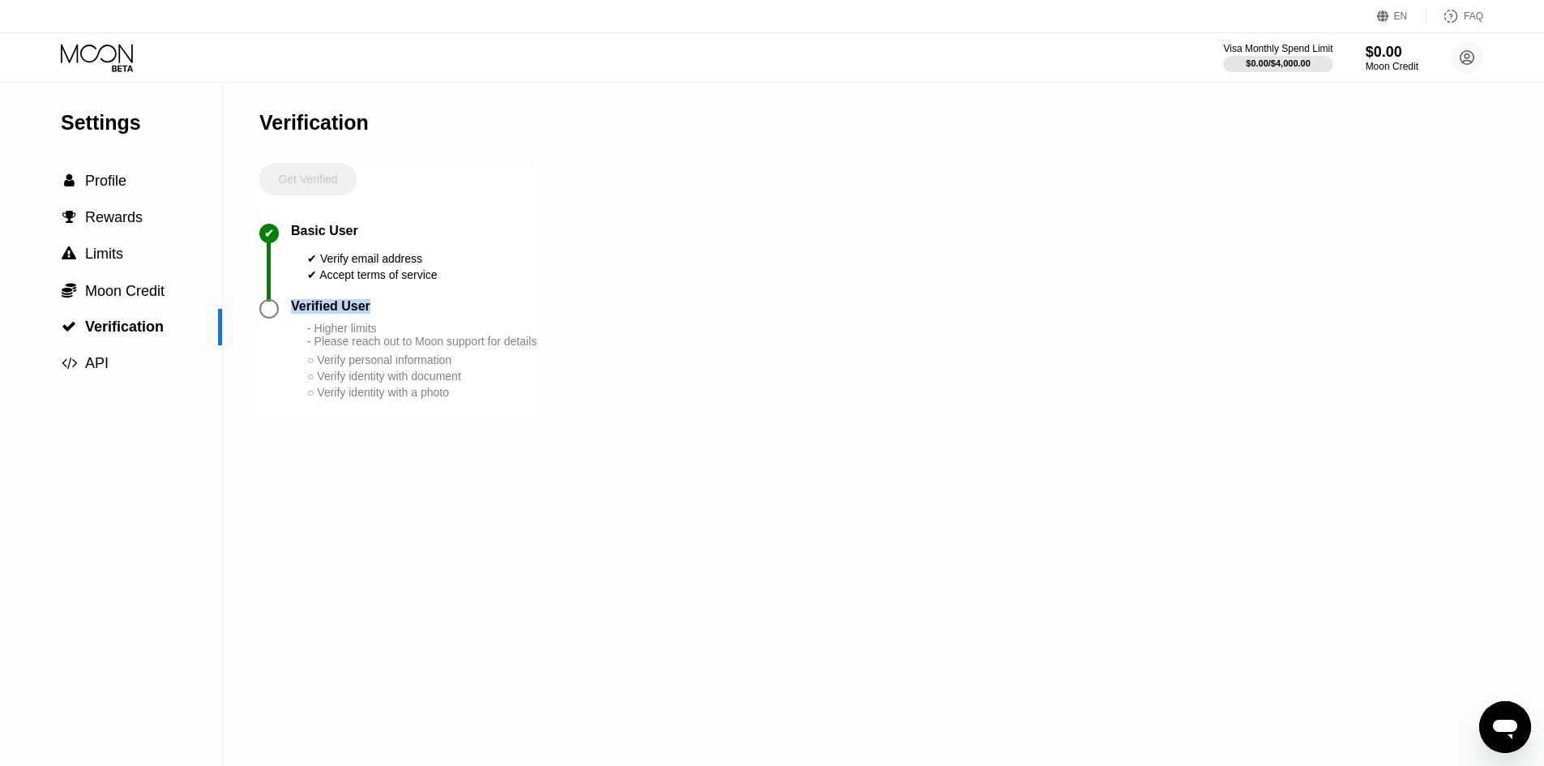
click at [464, 417] on div "Verified User - Higher limits - Please reach out to Moon support for details ○ …" at bounding box center [397, 358] width 277 height 118
click at [458, 417] on div "Verified User - Higher limits - Please reach out to Moon support for details ○ …" at bounding box center [397, 358] width 277 height 118
click at [452, 399] on div "○ Verify identity with a photo" at bounding box center [421, 392] width 229 height 13
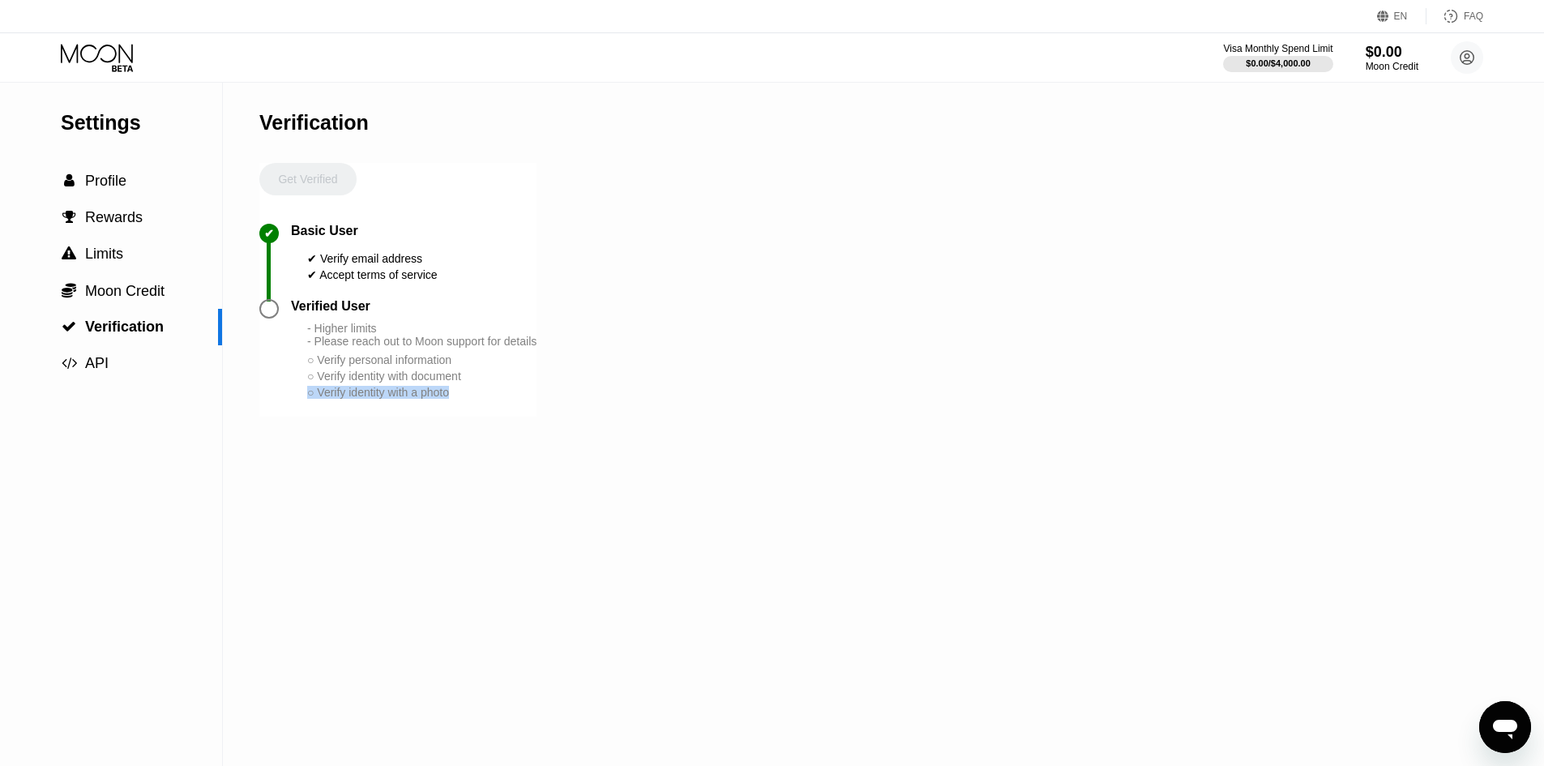
click at [452, 399] on div "○ Verify identity with a photo" at bounding box center [421, 392] width 229 height 13
click at [469, 417] on div "Verified User - Higher limits - Please reach out to Moon support for details ○ …" at bounding box center [397, 358] width 277 height 118
drag, startPoint x: 460, startPoint y: 424, endPoint x: 350, endPoint y: 367, distance: 124.0
click at [368, 383] on div "- Higher limits - Please reach out to Moon support for details ○ Verify persona…" at bounding box center [421, 361] width 229 height 79
click at [349, 366] on div "- Higher limits - Please reach out to Moon support for details ○ Verify persona…" at bounding box center [421, 361] width 229 height 79
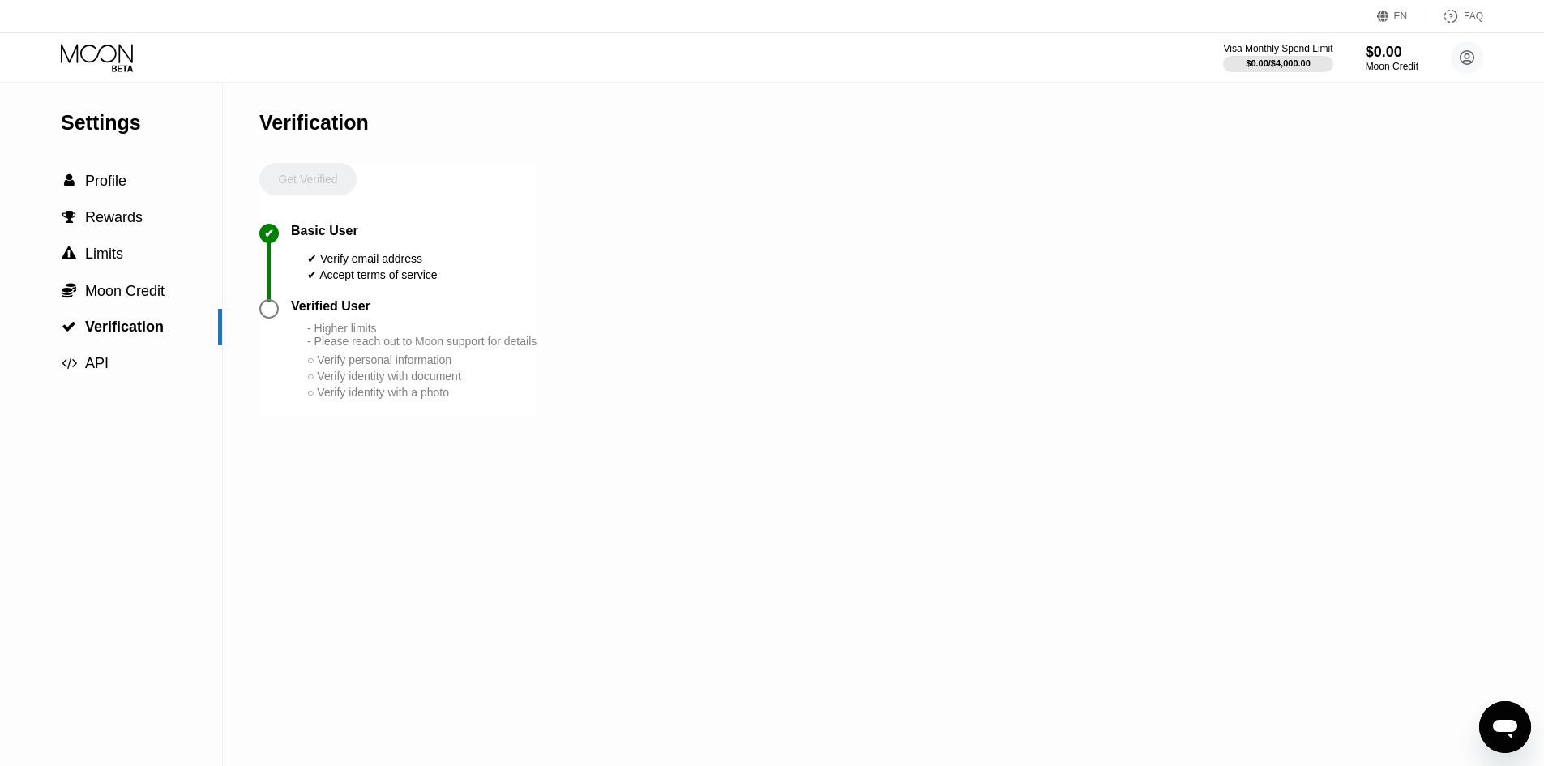
click at [352, 367] on div "- Higher limits - Please reach out to Moon support for details ○ Verify persona…" at bounding box center [421, 361] width 229 height 79
click at [357, 348] on div "- Higher limits - Please reach out to Moon support for details" at bounding box center [421, 335] width 229 height 26
click at [1378, 58] on div "$0.00" at bounding box center [1392, 51] width 54 height 17
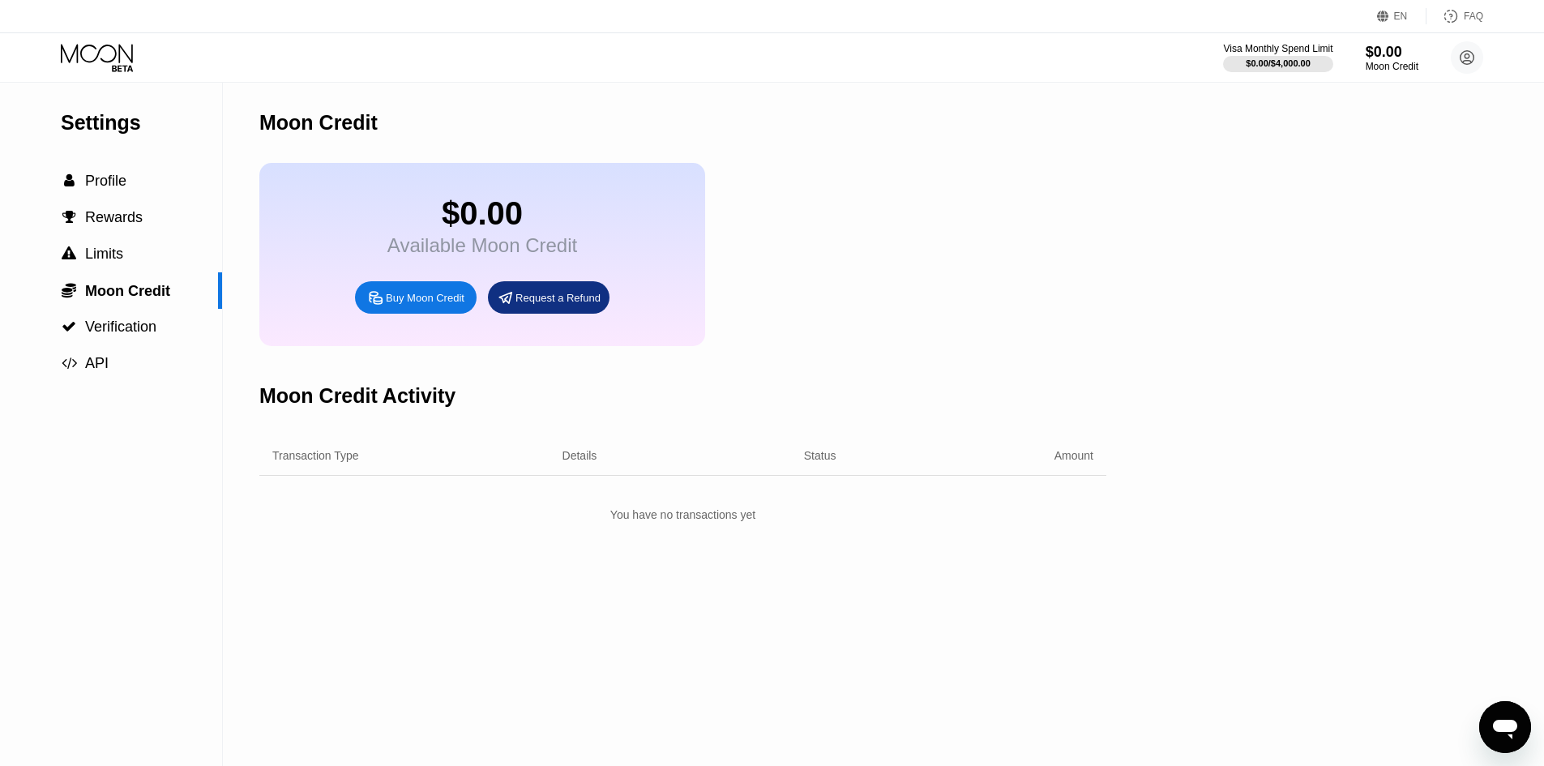
click at [433, 304] on div "Buy Moon Credit" at bounding box center [425, 298] width 79 height 14
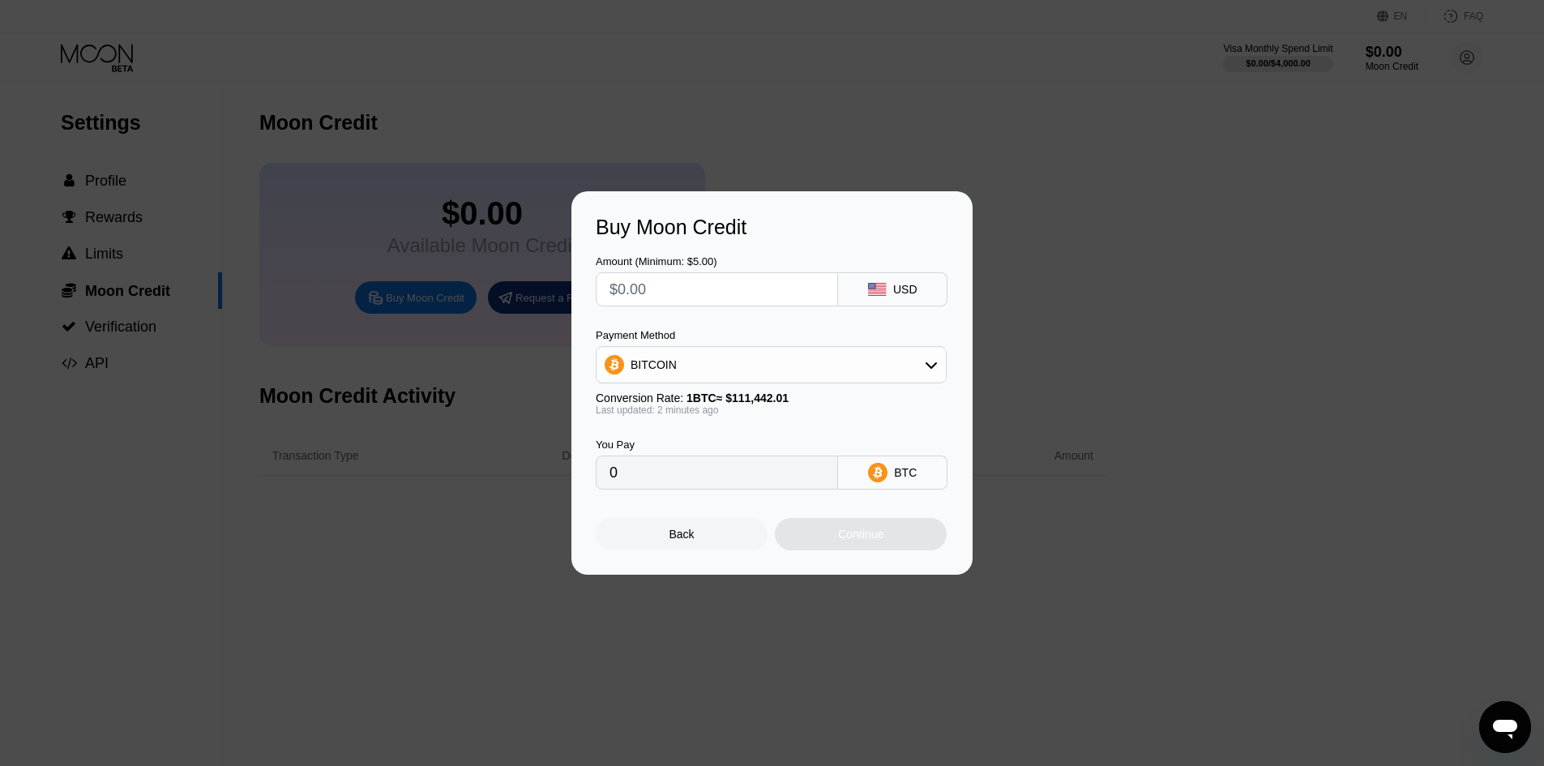
click at [810, 286] on input "text" at bounding box center [717, 289] width 215 height 32
click at [546, 132] on div at bounding box center [778, 383] width 1557 height 766
click at [127, 165] on div at bounding box center [778, 383] width 1557 height 766
click at [682, 538] on div "Back" at bounding box center [682, 534] width 25 height 13
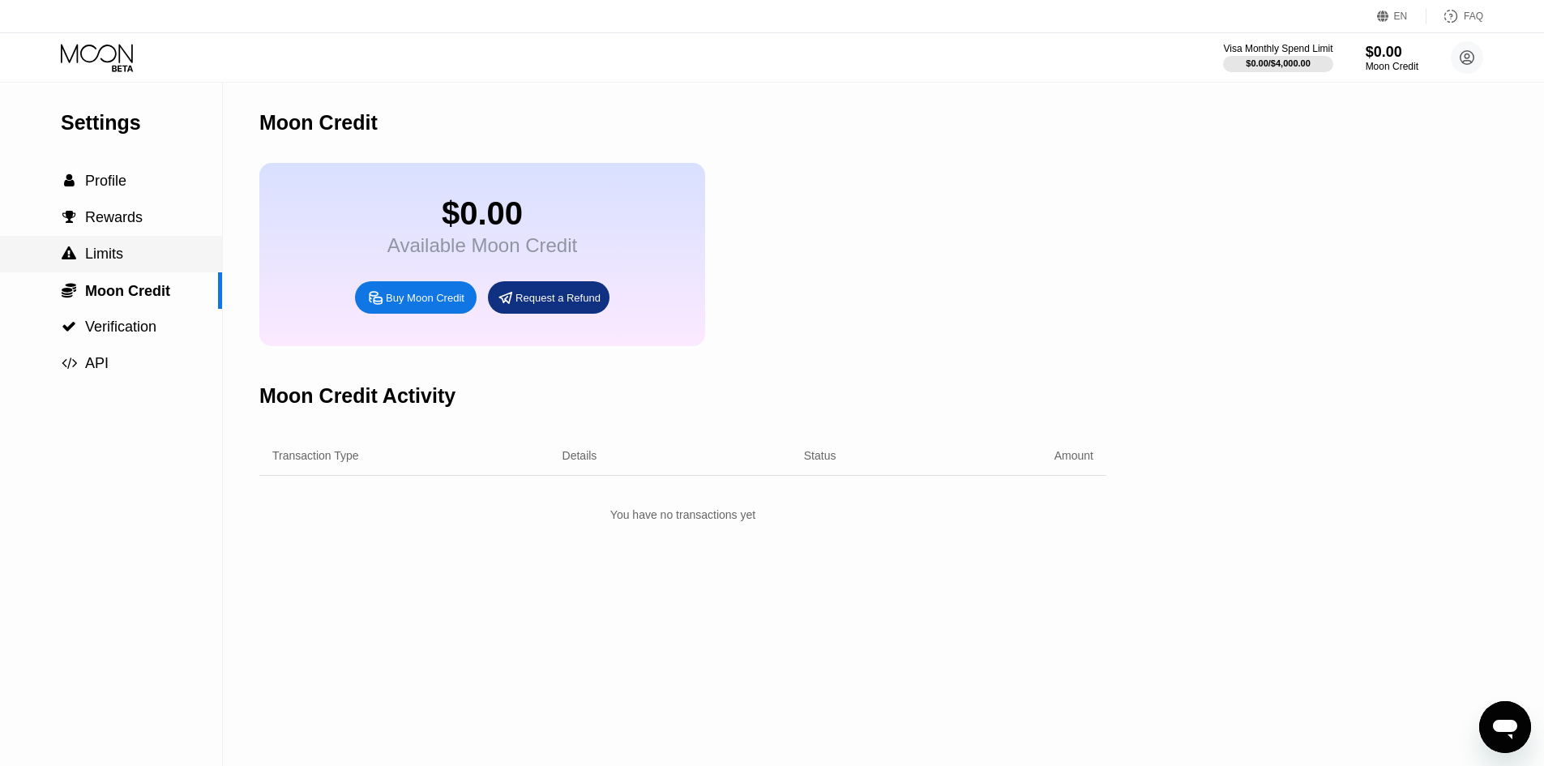
click at [152, 261] on div " Limits" at bounding box center [111, 254] width 222 height 17
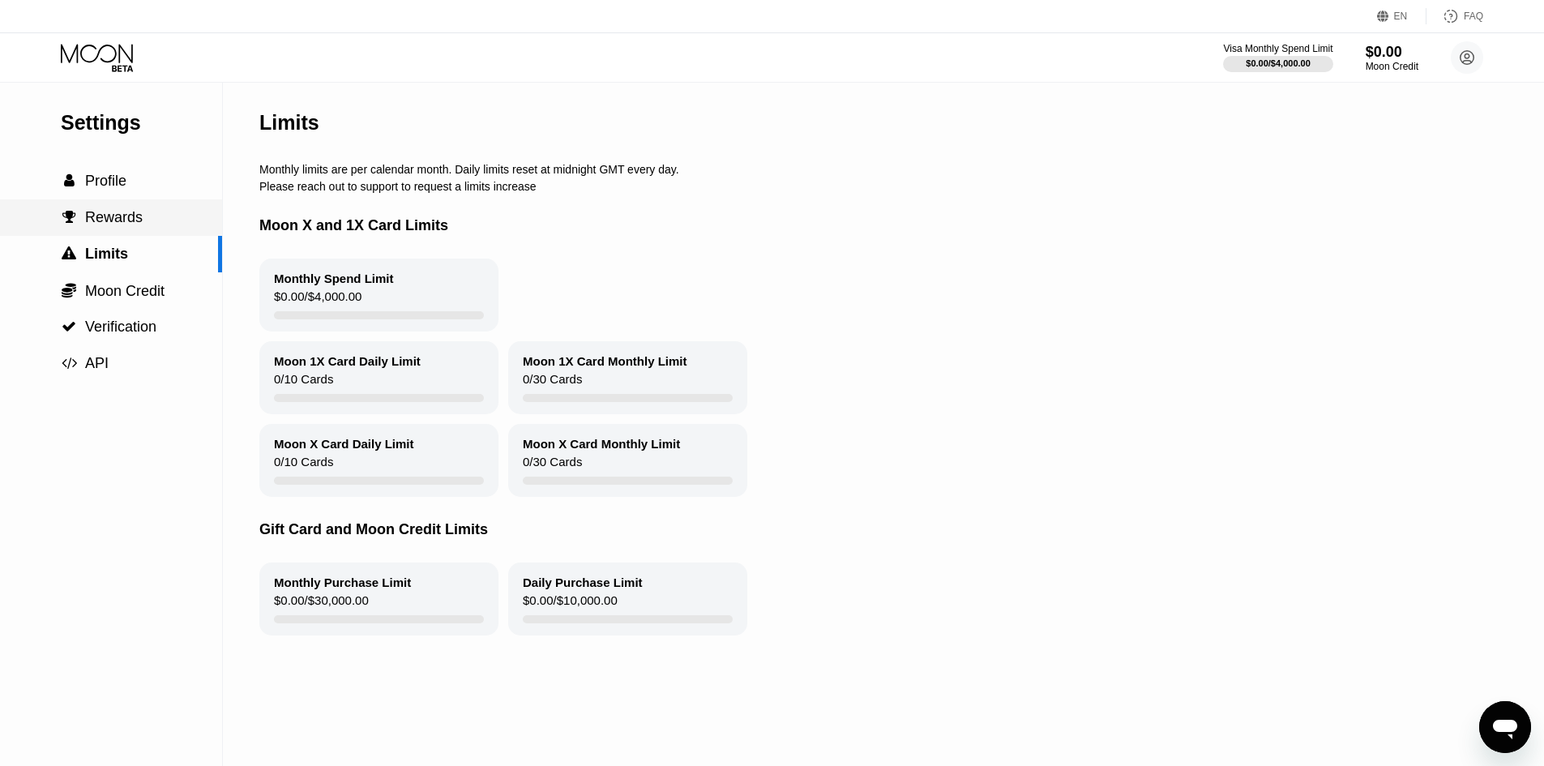
click at [148, 240] on div "Settings  Profile  Rewards  Limits  Moon Credit  Verification  API" at bounding box center [111, 232] width 222 height 299
click at [152, 221] on div " Rewards" at bounding box center [111, 217] width 222 height 17
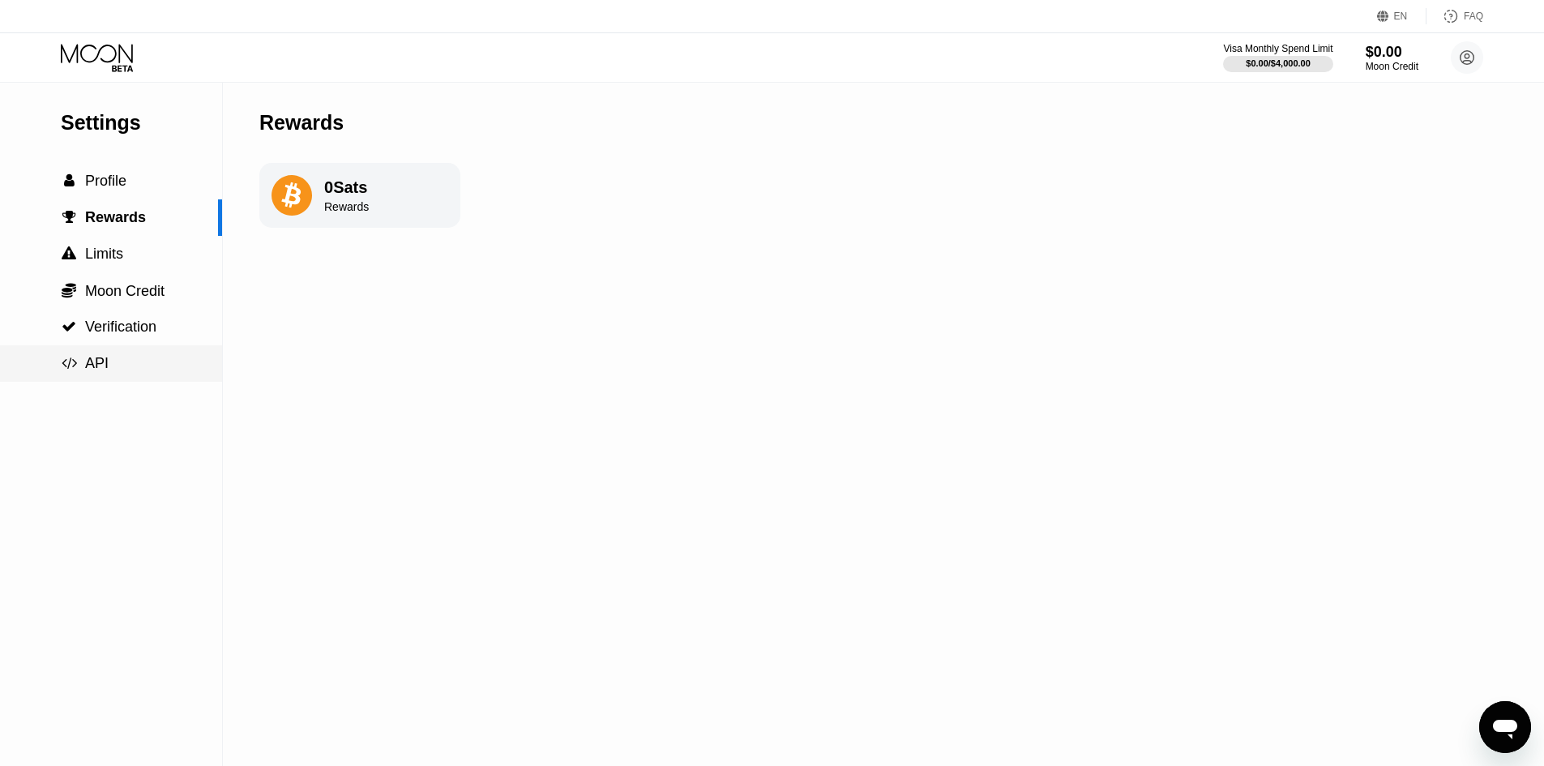
click at [173, 353] on div "Settings  Profile  Rewards  Limits  Moon Credit  Verification  API" at bounding box center [111, 232] width 222 height 299
click at [182, 308] on div " Moon Credit" at bounding box center [111, 290] width 222 height 36
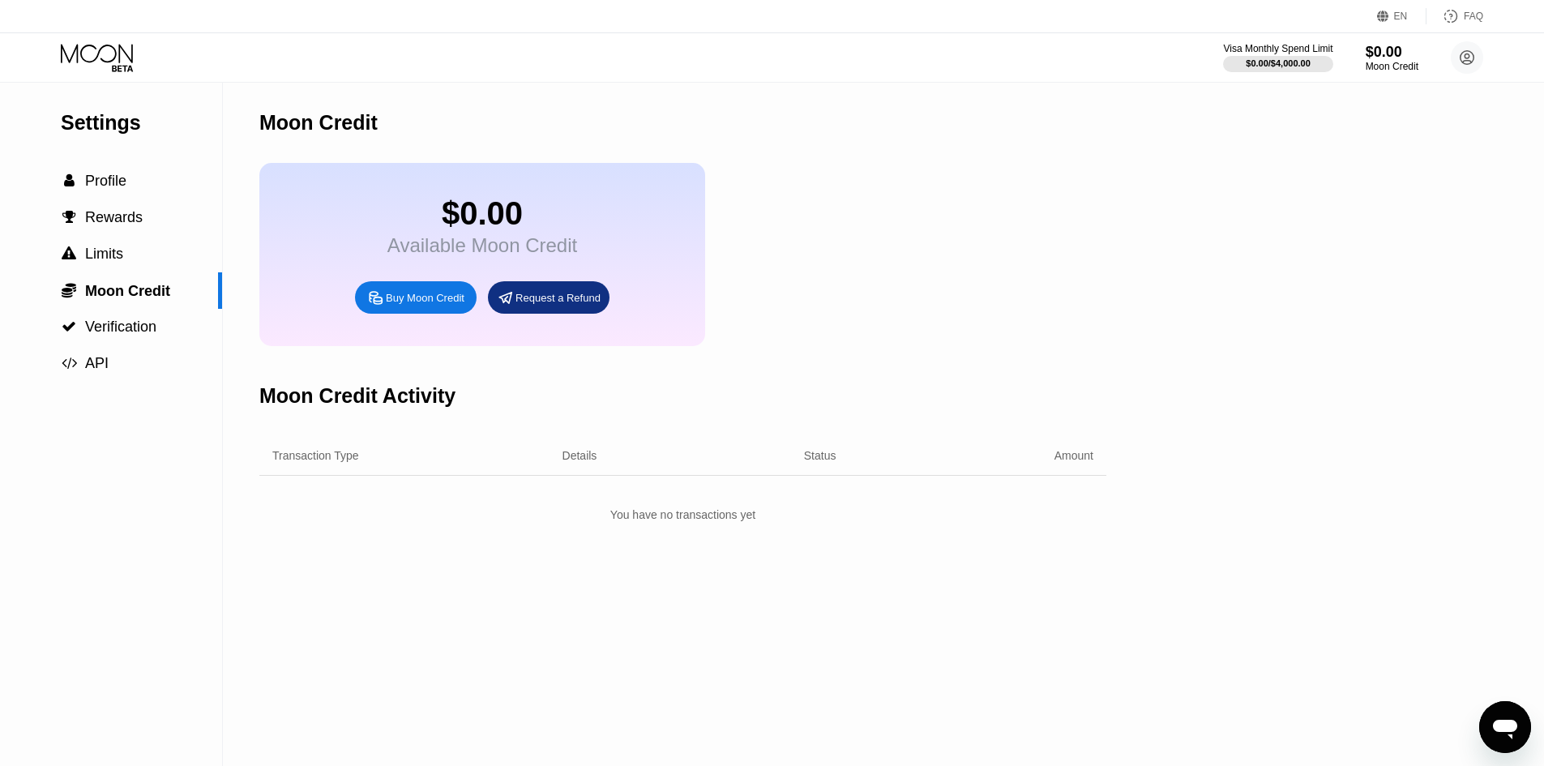
drag, startPoint x: 1190, startPoint y: 217, endPoint x: 105, endPoint y: 228, distance: 1084.8
click at [220, 227] on div "Settings  Profile  Rewards  Limits  Moon Credit  Verification  API Moon C…" at bounding box center [772, 424] width 1544 height 683
drag, startPoint x: 0, startPoint y: 206, endPoint x: 305, endPoint y: 141, distance: 311.6
click at [0, 177] on div "Settings  Profile  Rewards  Limits  Moon Credit  Verification  API Moon C…" at bounding box center [772, 424] width 1544 height 683
click at [564, 305] on div "Request a Refund" at bounding box center [558, 298] width 85 height 14
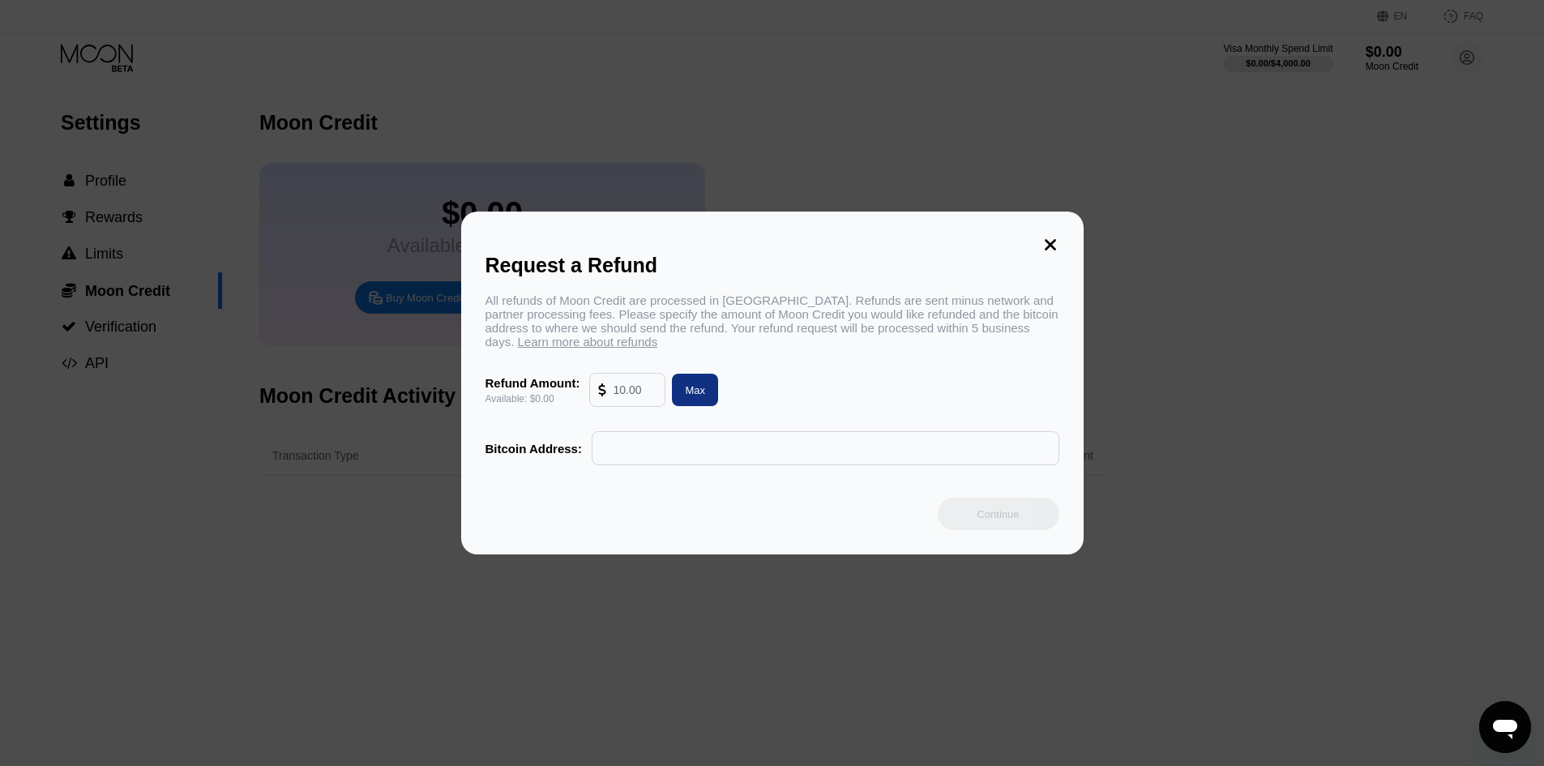
click at [1051, 239] on icon at bounding box center [1050, 244] width 11 height 11
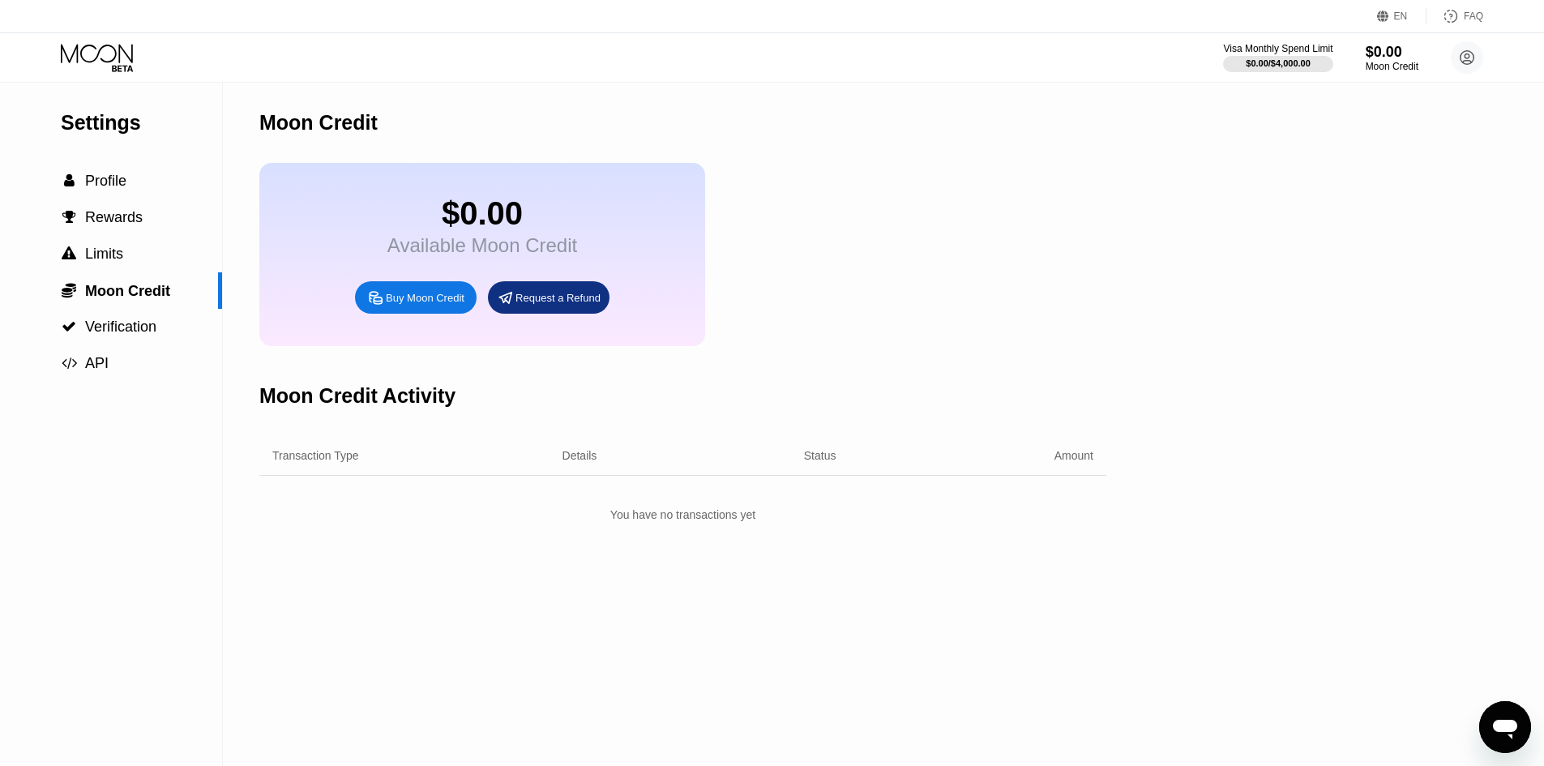
click at [380, 303] on icon at bounding box center [376, 297] width 12 height 12
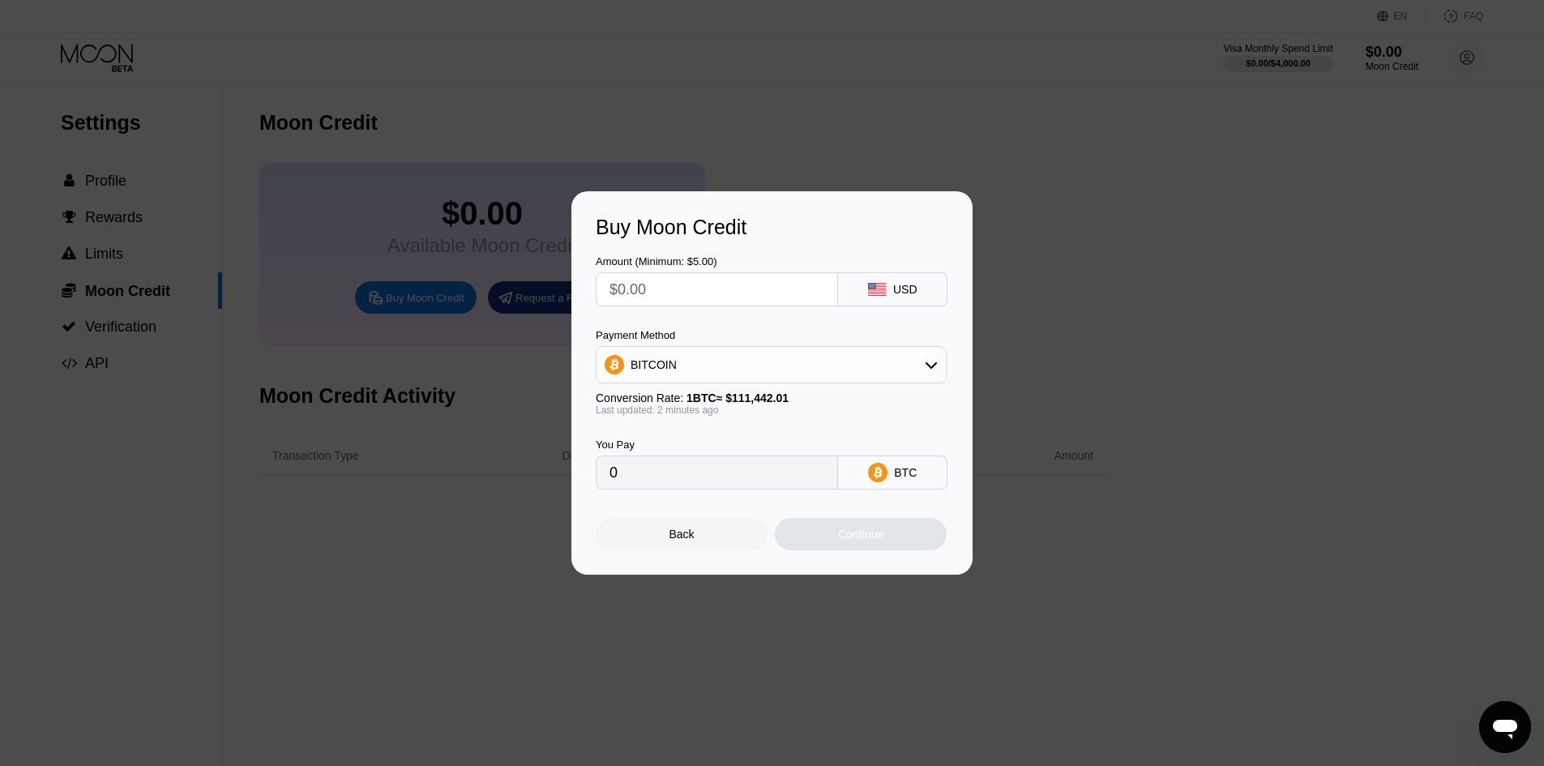
click at [722, 285] on input "text" at bounding box center [717, 289] width 215 height 32
type input "$3"
type input "0.00002692"
type input "$3"
click at [1518, 329] on div "Buy Moon Credit Amount (Minimum: $5.00) $3 USD Payment Method BITCOIN Conversio…" at bounding box center [772, 382] width 1544 height 383
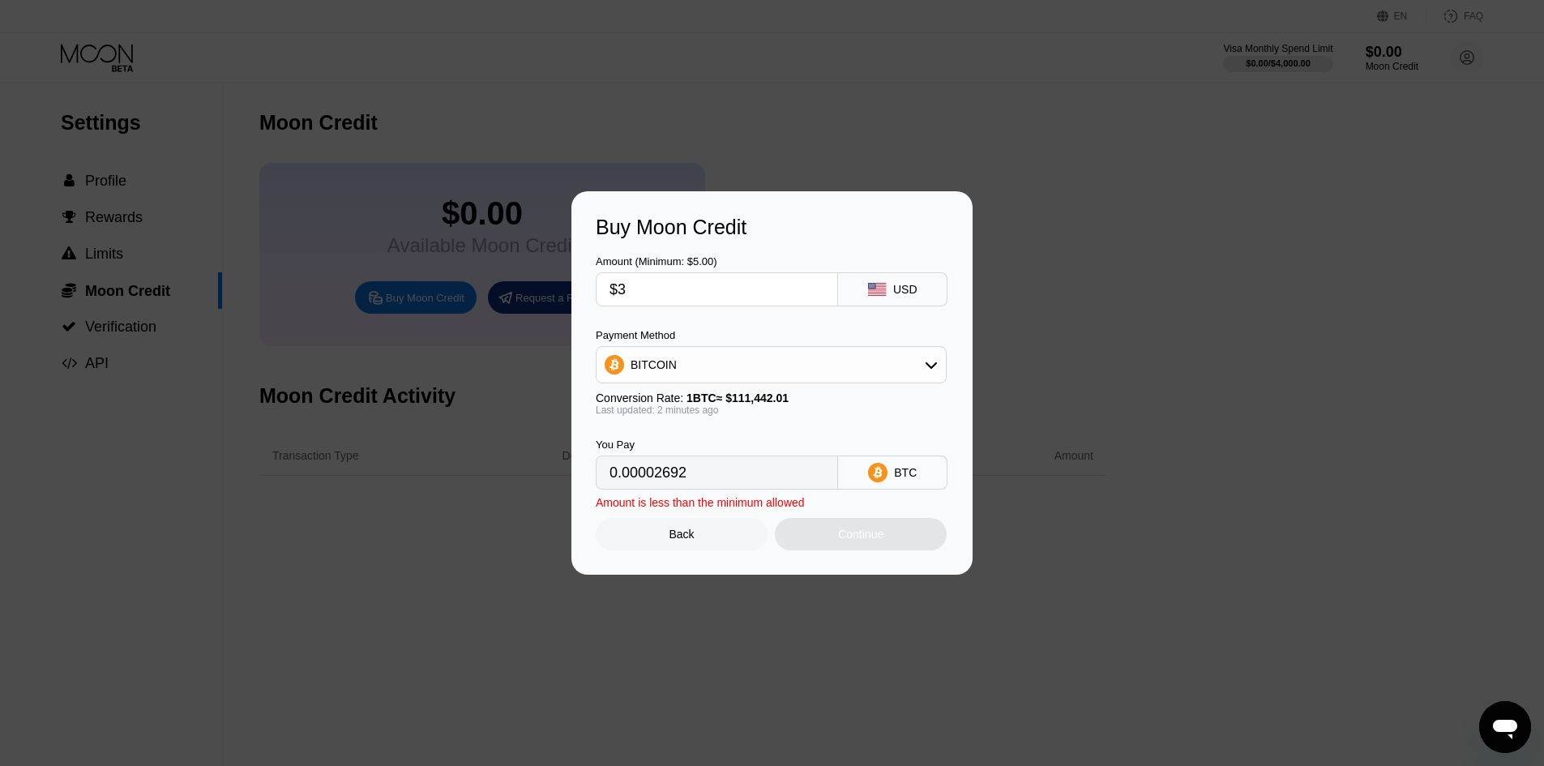
click at [1386, 122] on div at bounding box center [778, 383] width 1557 height 766
click at [719, 539] on div "Back" at bounding box center [682, 534] width 172 height 32
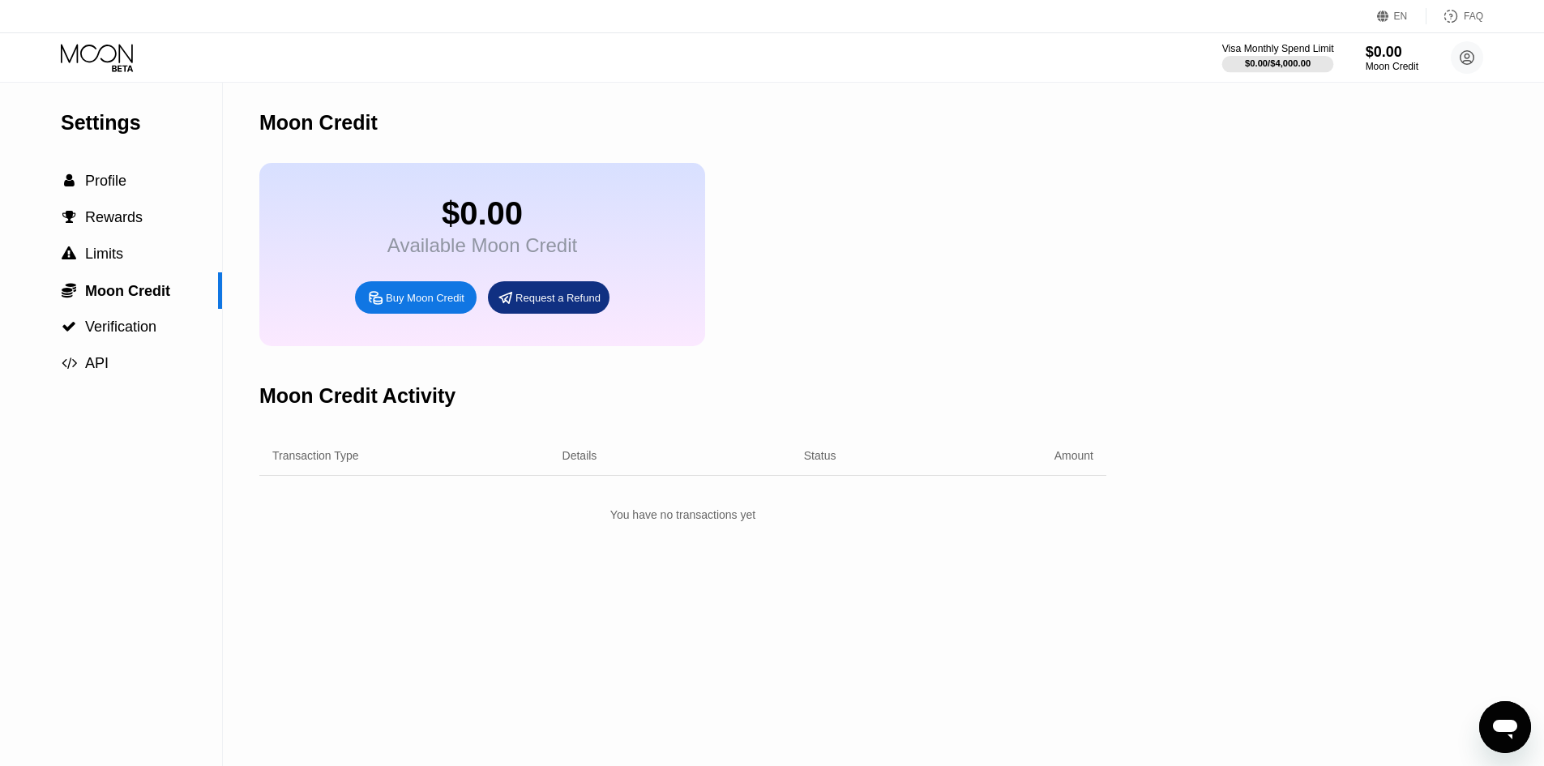
click at [1301, 67] on div "$0.00 / $4,000.00" at bounding box center [1278, 63] width 66 height 10
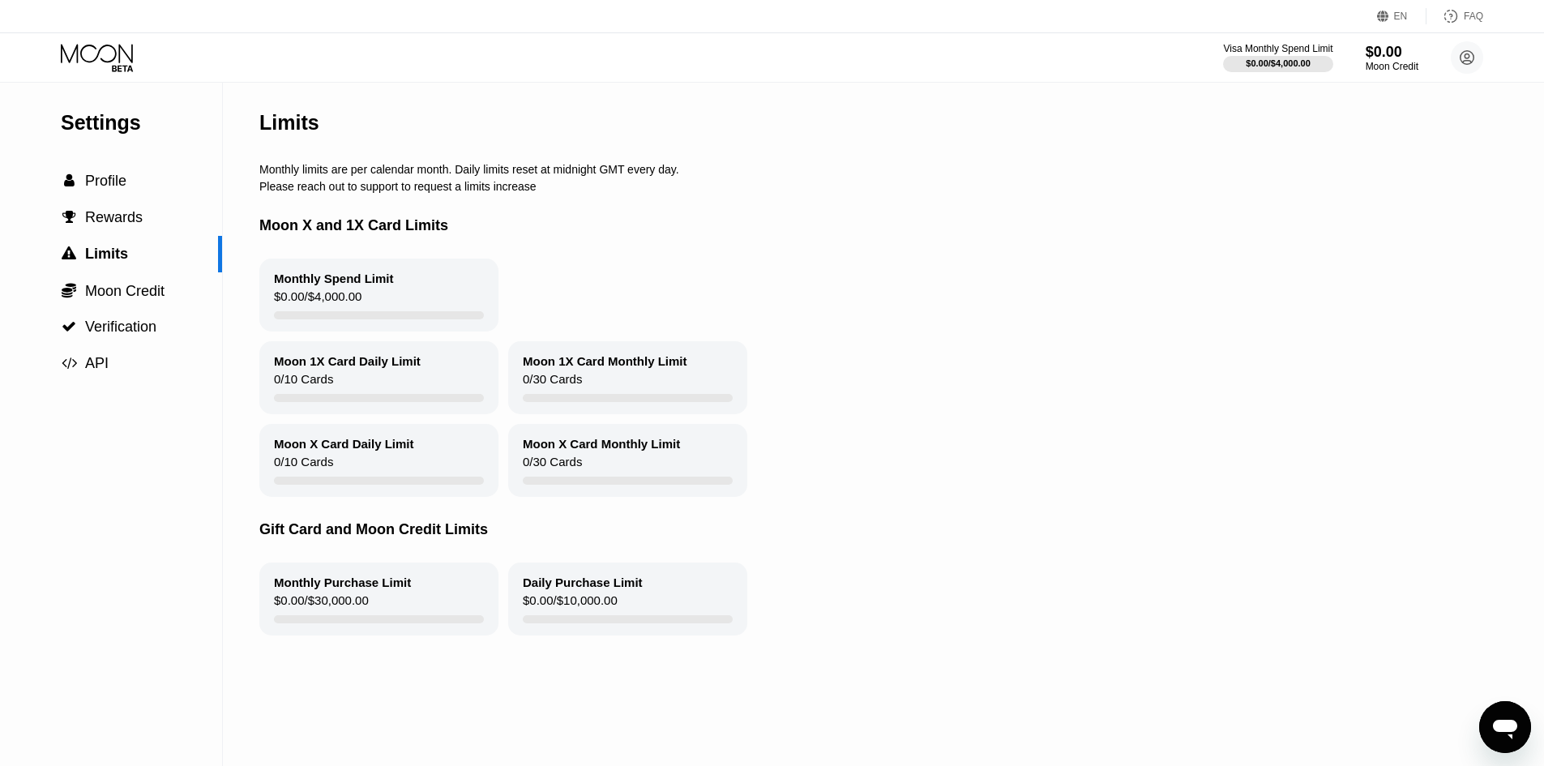
drag, startPoint x: 618, startPoint y: 575, endPoint x: 1194, endPoint y: 804, distance: 620.4
click at [1194, 765] on html "EN Language Select an item Save FAQ Visa Monthly Spend Limit $0.00 / $4,000.00 …" at bounding box center [772, 383] width 1544 height 766
drag, startPoint x: 279, startPoint y: 174, endPoint x: 276, endPoint y: 154, distance: 20.5
click at [276, 154] on div "Limits Monthly limits are per calendar month. Daily limits reset at midnight GM…" at bounding box center [876, 424] width 1235 height 683
drag, startPoint x: 309, startPoint y: 236, endPoint x: 1227, endPoint y: 743, distance: 1049.4
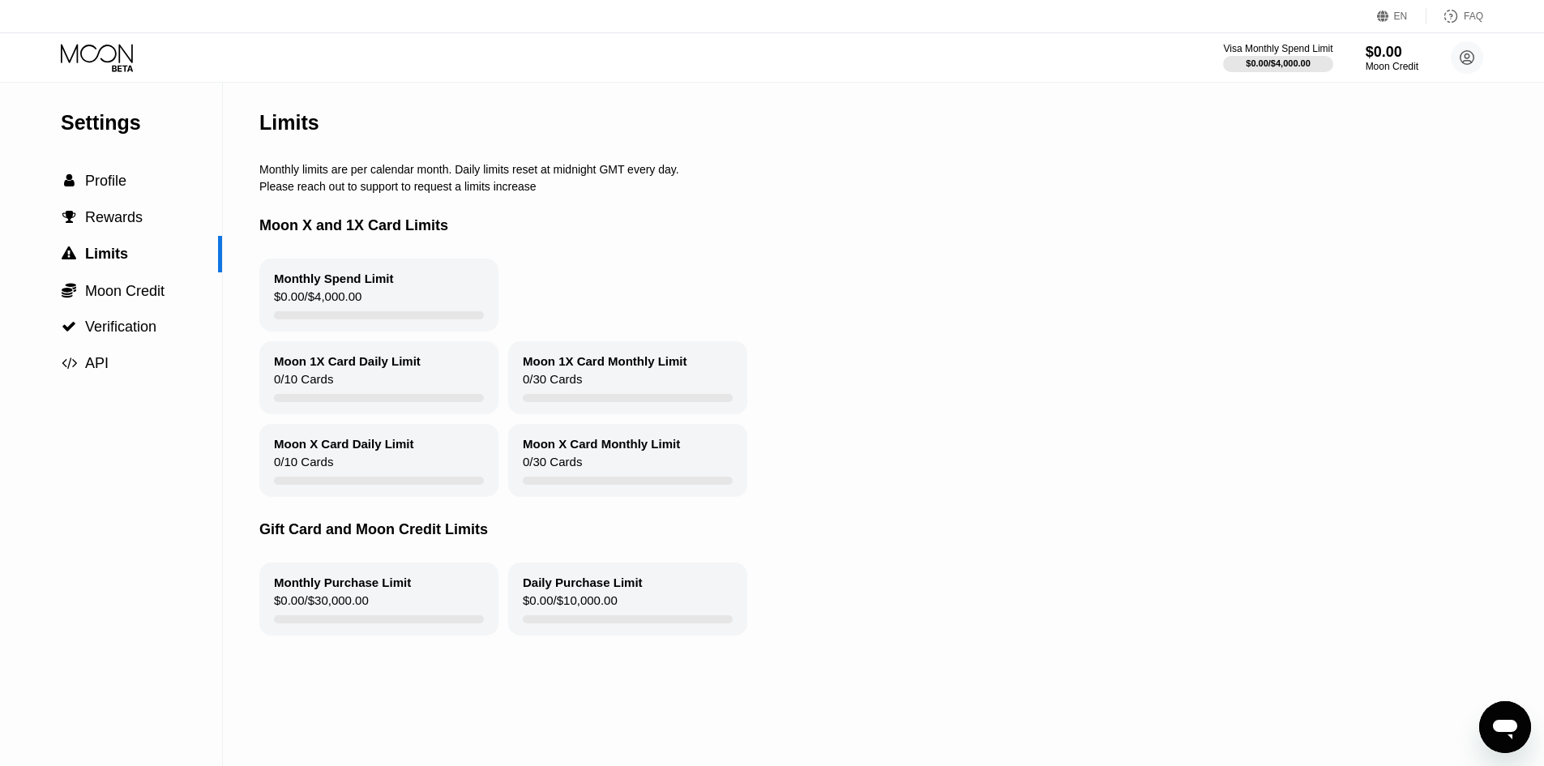
click at [1236, 756] on div "Settings  Profile  Rewards  Limits  Moon Credit  Verification  API Limits…" at bounding box center [772, 424] width 1544 height 683
drag, startPoint x: 431, startPoint y: 164, endPoint x: 111, endPoint y: 113, distance: 324.3
click at [130, 113] on div "Settings  Profile  Rewards  Limits  Moon Credit  Verification  API Limits…" at bounding box center [772, 424] width 1544 height 683
click at [386, 207] on div "Moon X and 1X Card Limits" at bounding box center [876, 226] width 1235 height 66
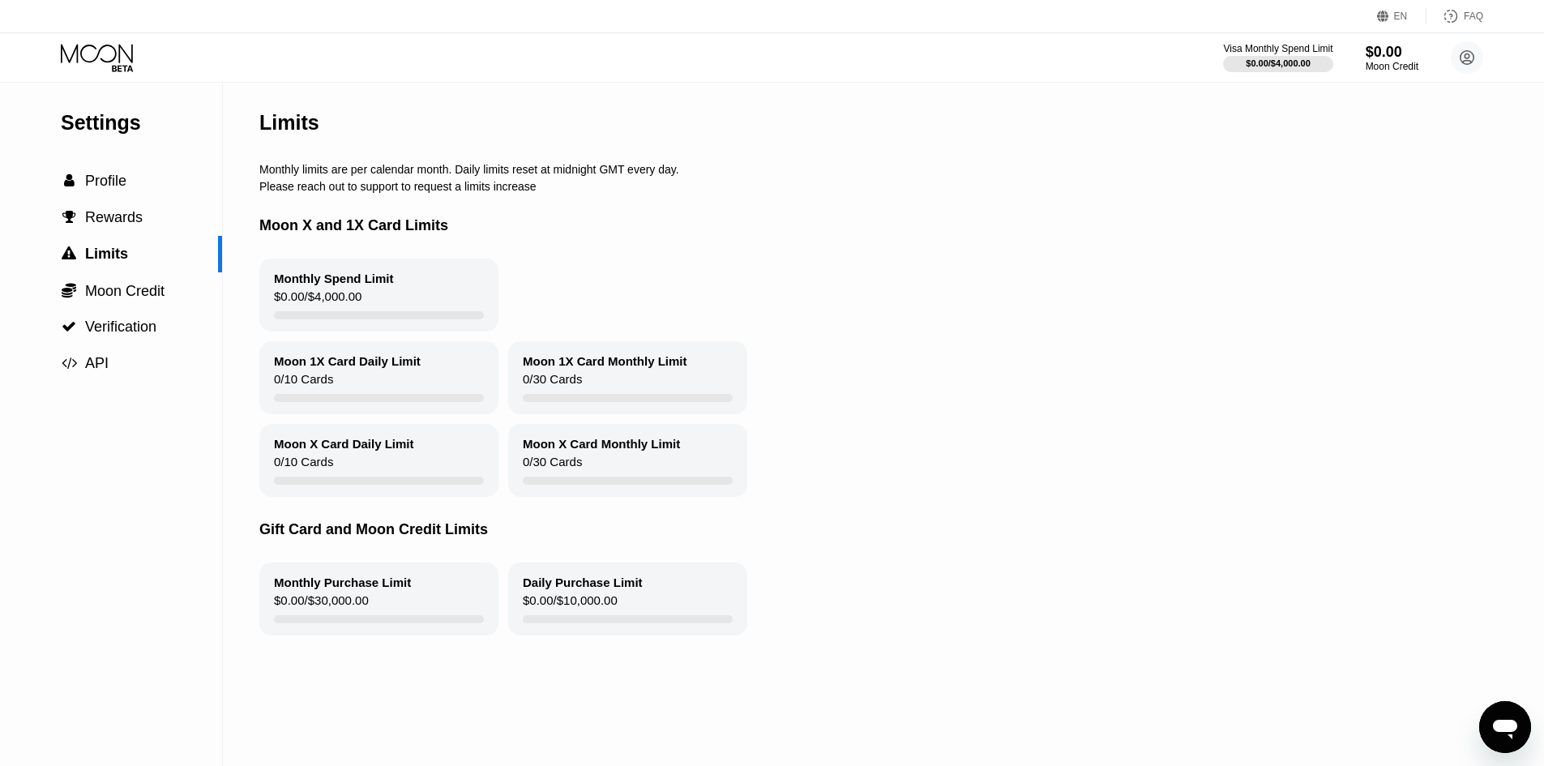
click at [386, 207] on div "Moon X and 1X Card Limits" at bounding box center [876, 226] width 1235 height 66
click at [410, 239] on div "Moon X and 1X Card Limits" at bounding box center [876, 226] width 1235 height 66
click at [83, 178] on div " Profile" at bounding box center [94, 181] width 66 height 17
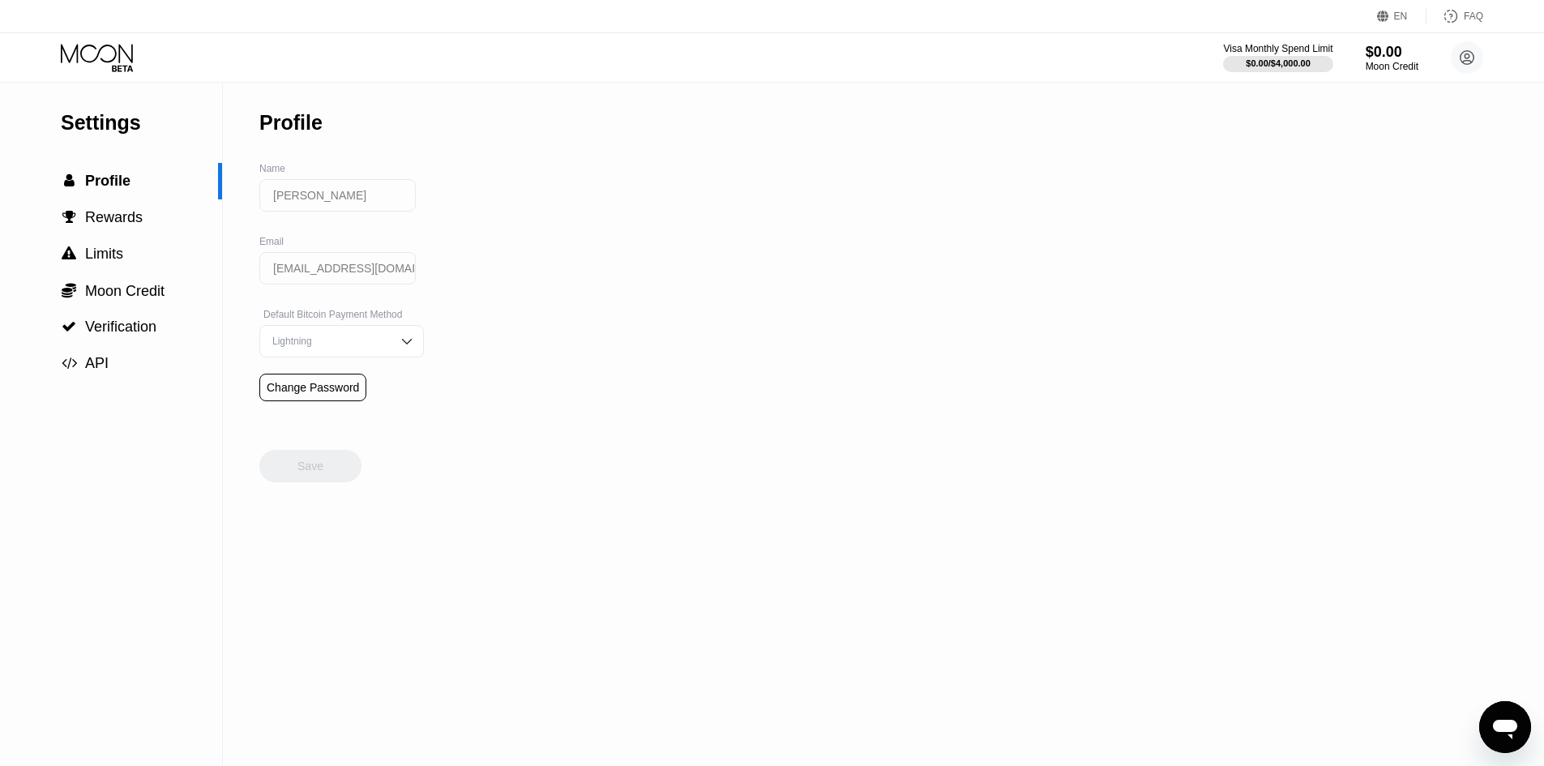
click at [566, 378] on div "Settings  Profile  Rewards  Limits  Moon Credit  Verification  API Profil…" at bounding box center [772, 424] width 1544 height 683
click at [88, 221] on span "Rewards" at bounding box center [114, 217] width 58 height 16
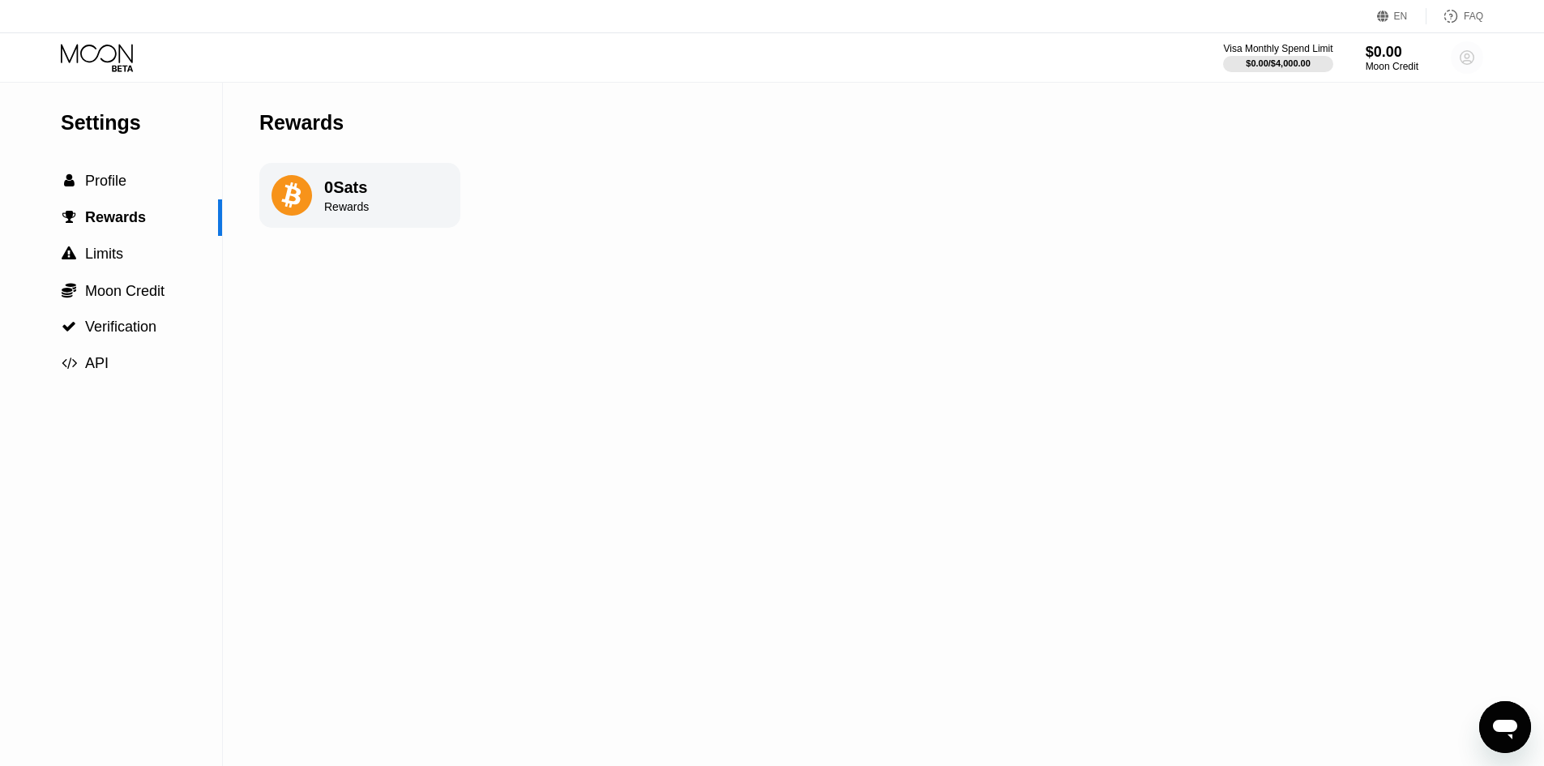
click at [1476, 53] on circle at bounding box center [1467, 57] width 32 height 32
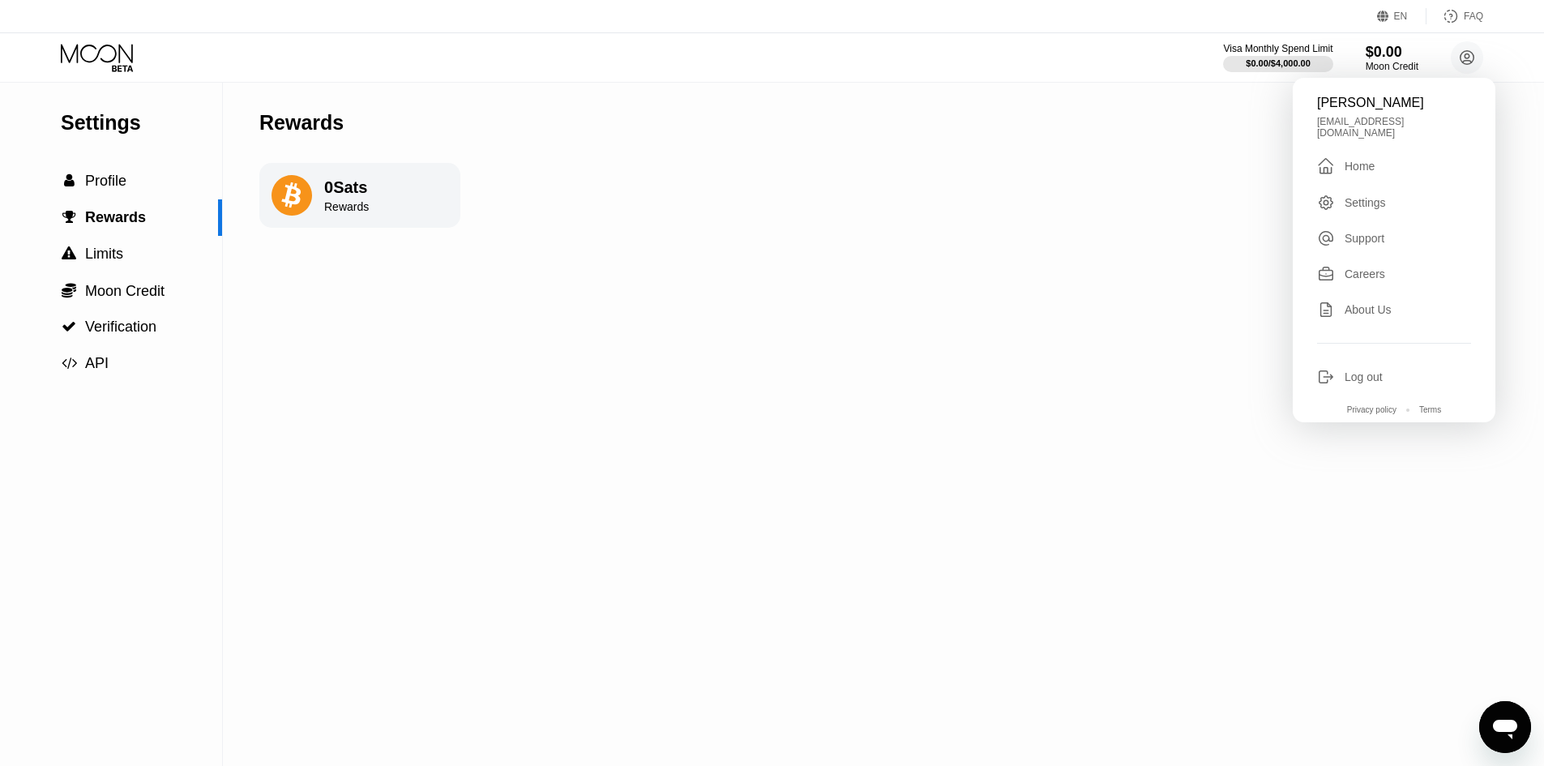
click at [1374, 126] on div "[EMAIL_ADDRESS][DOMAIN_NAME]" at bounding box center [1394, 127] width 154 height 23
click at [1366, 160] on div "Home" at bounding box center [1360, 166] width 30 height 13
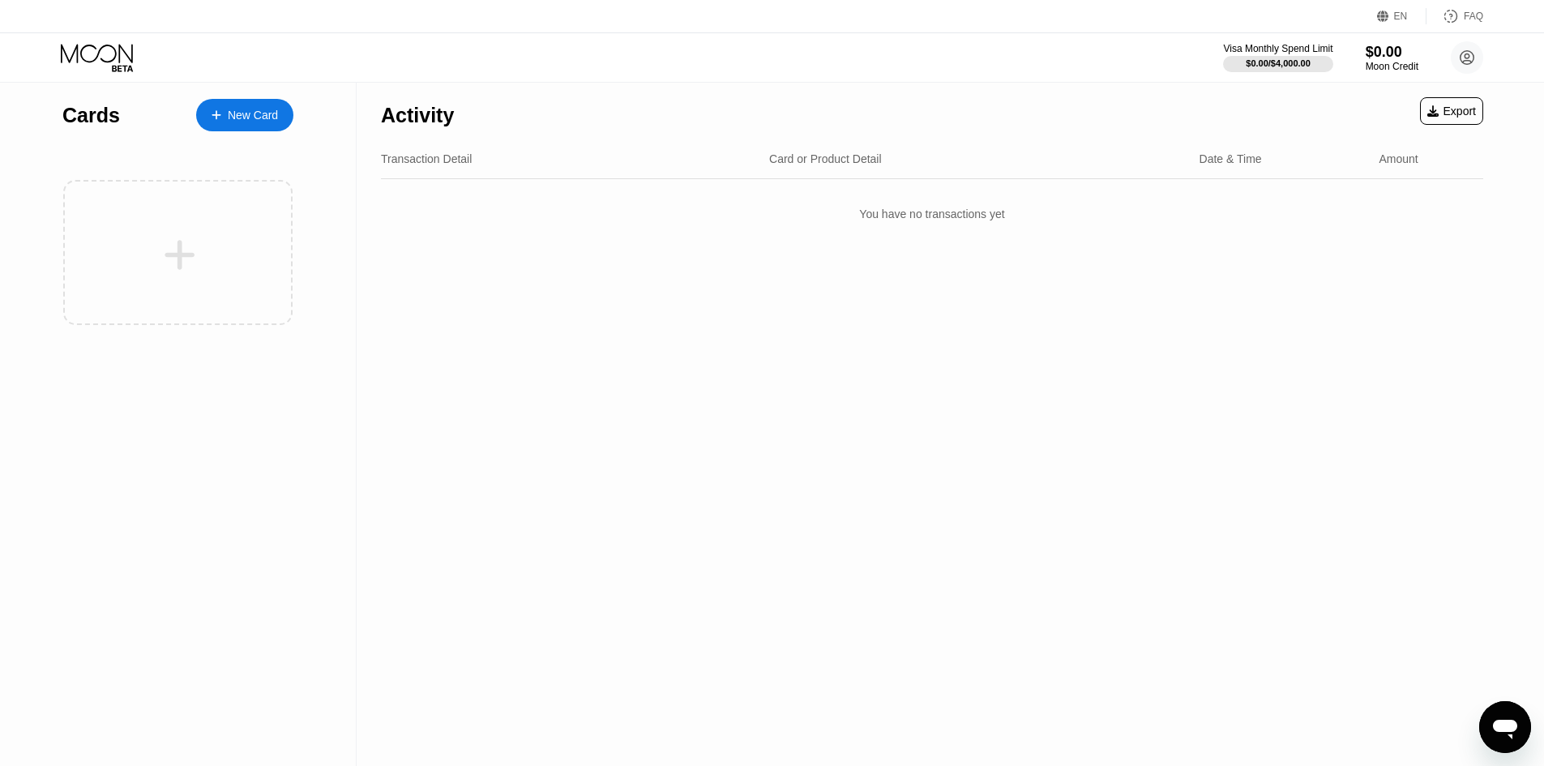
drag, startPoint x: 124, startPoint y: 111, endPoint x: 99, endPoint y: 106, distance: 25.6
click at [99, 106] on div "Cards New Card" at bounding box center [177, 111] width 231 height 57
click at [76, 104] on div "Cards" at bounding box center [91, 116] width 58 height 24
drag, startPoint x: 642, startPoint y: 185, endPoint x: 349, endPoint y: 149, distance: 295.6
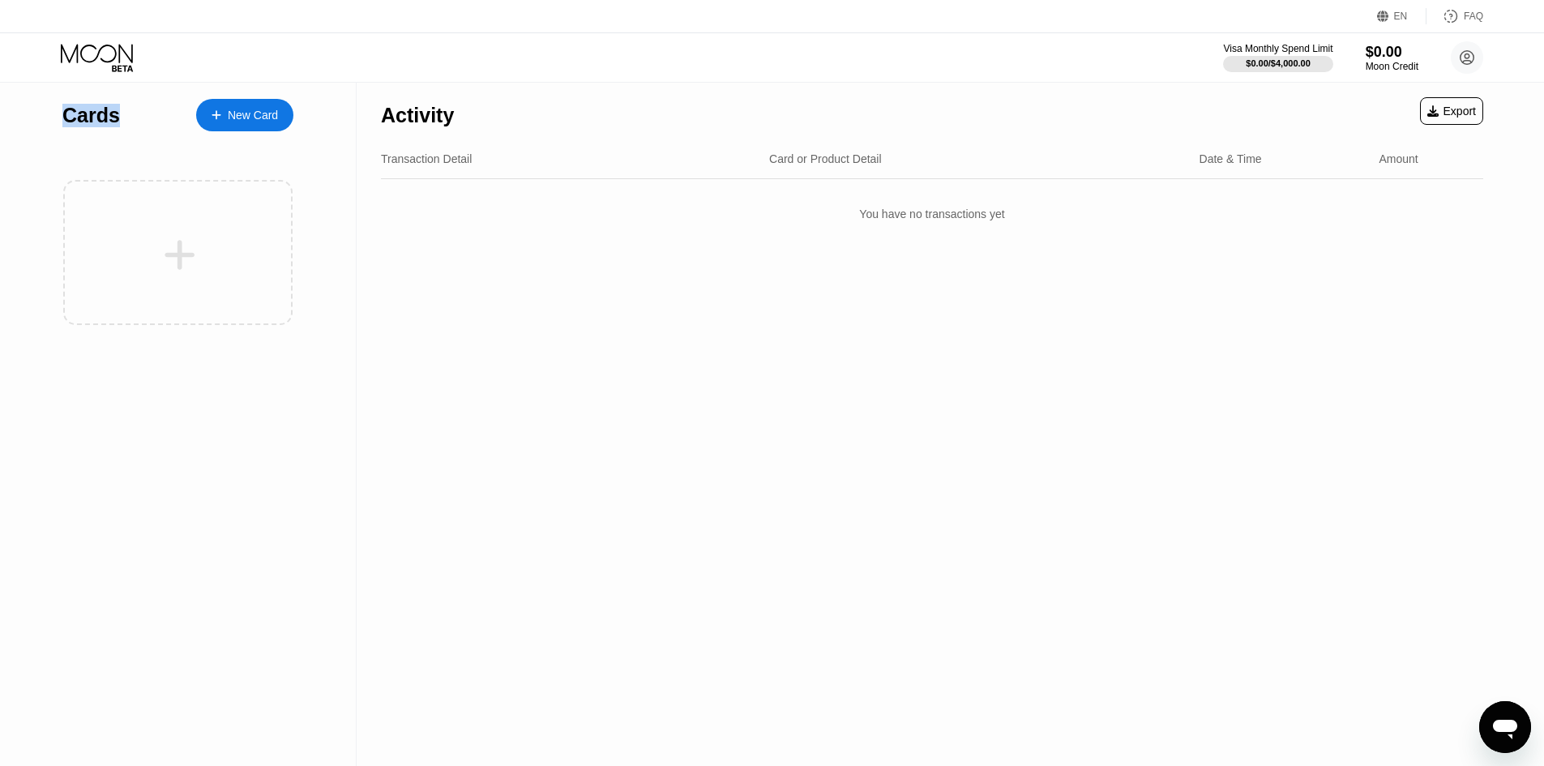
click at [349, 149] on div "Cards New Card Activity Export Transaction Detail Card or Product Detail Date &…" at bounding box center [772, 424] width 1544 height 683
drag, startPoint x: 391, startPoint y: 159, endPoint x: 947, endPoint y: 224, distance: 559.9
click at [920, 218] on div "Activity Export Transaction Detail Card or Product Detail Date & Time Amount Yo…" at bounding box center [932, 160] width 1103 height 154
drag, startPoint x: 712, startPoint y: 177, endPoint x: 68, endPoint y: 137, distance: 644.9
click at [131, 118] on div "Cards New Card Activity Export Transaction Detail Card or Product Detail Date &…" at bounding box center [772, 424] width 1544 height 683
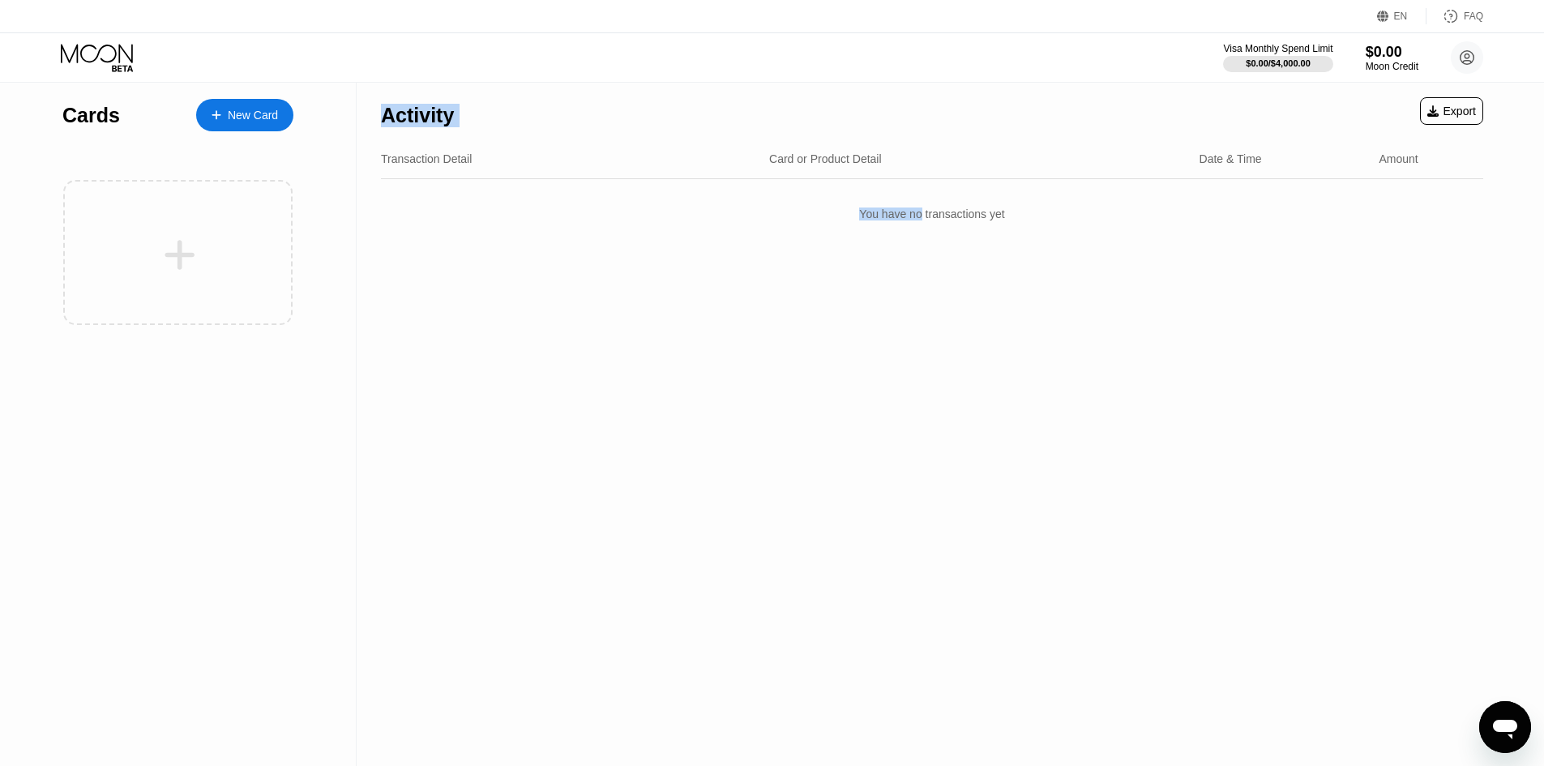
drag, startPoint x: 798, startPoint y: 294, endPoint x: 277, endPoint y: 172, distance: 534.7
click at [632, 253] on div "Activity Export Transaction Detail Card or Product Detail Date & Time Amount Yo…" at bounding box center [932, 424] width 1151 height 683
click at [454, 169] on div "Transaction Detail Card or Product Detail Date & Time Amount" at bounding box center [932, 159] width 1103 height 40
click at [801, 155] on div "Card or Product Detail" at bounding box center [825, 158] width 113 height 13
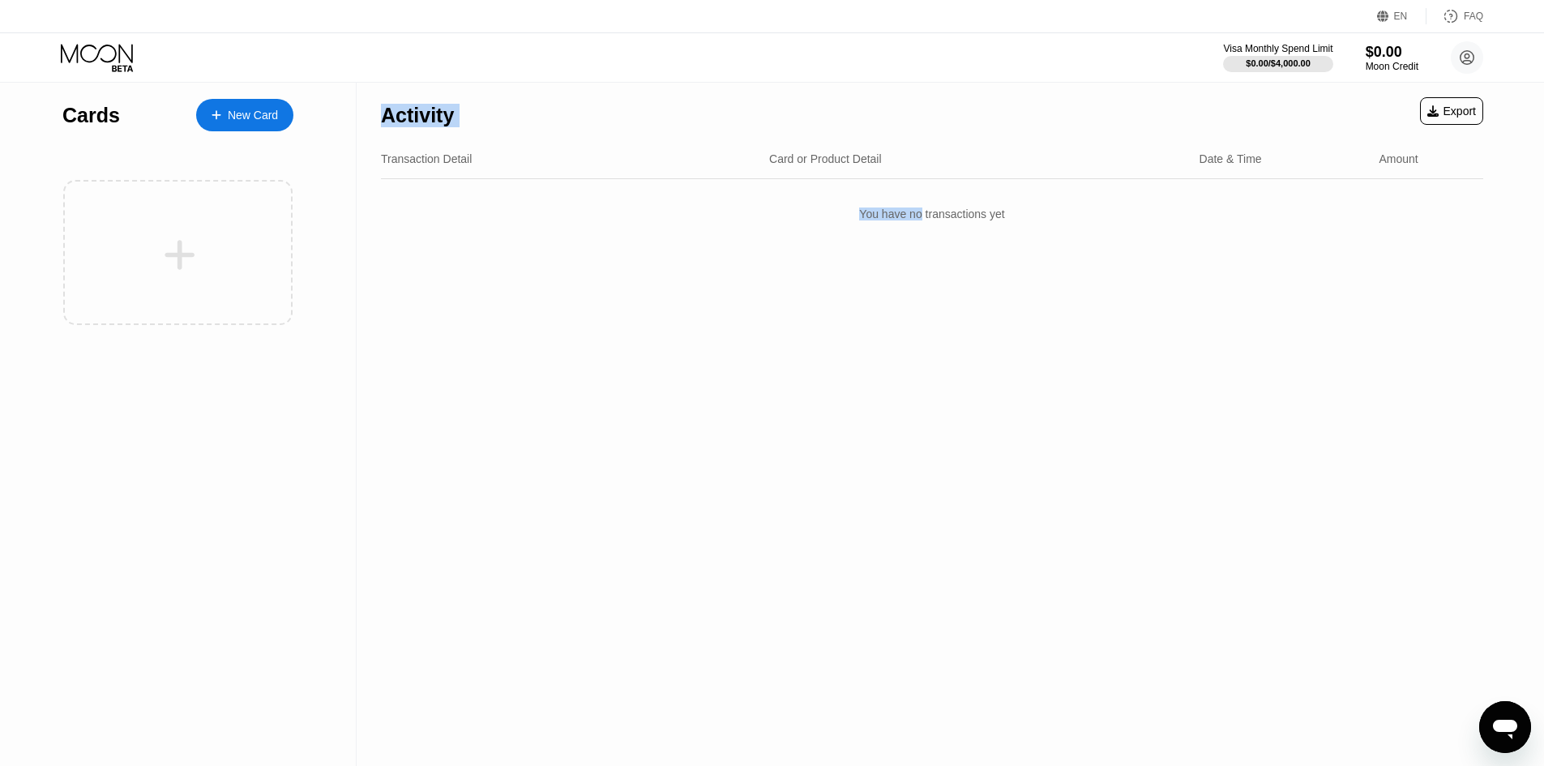
click at [801, 155] on div "Card or Product Detail" at bounding box center [825, 158] width 113 height 13
click at [929, 251] on div "Activity Export Transaction Detail Card or Product Detail Date & Time Amount Yo…" at bounding box center [932, 424] width 1151 height 683
click at [965, 223] on div "You have no transactions yet" at bounding box center [932, 213] width 1103 height 45
click at [823, 153] on div "Card or Product Detail" at bounding box center [825, 158] width 113 height 13
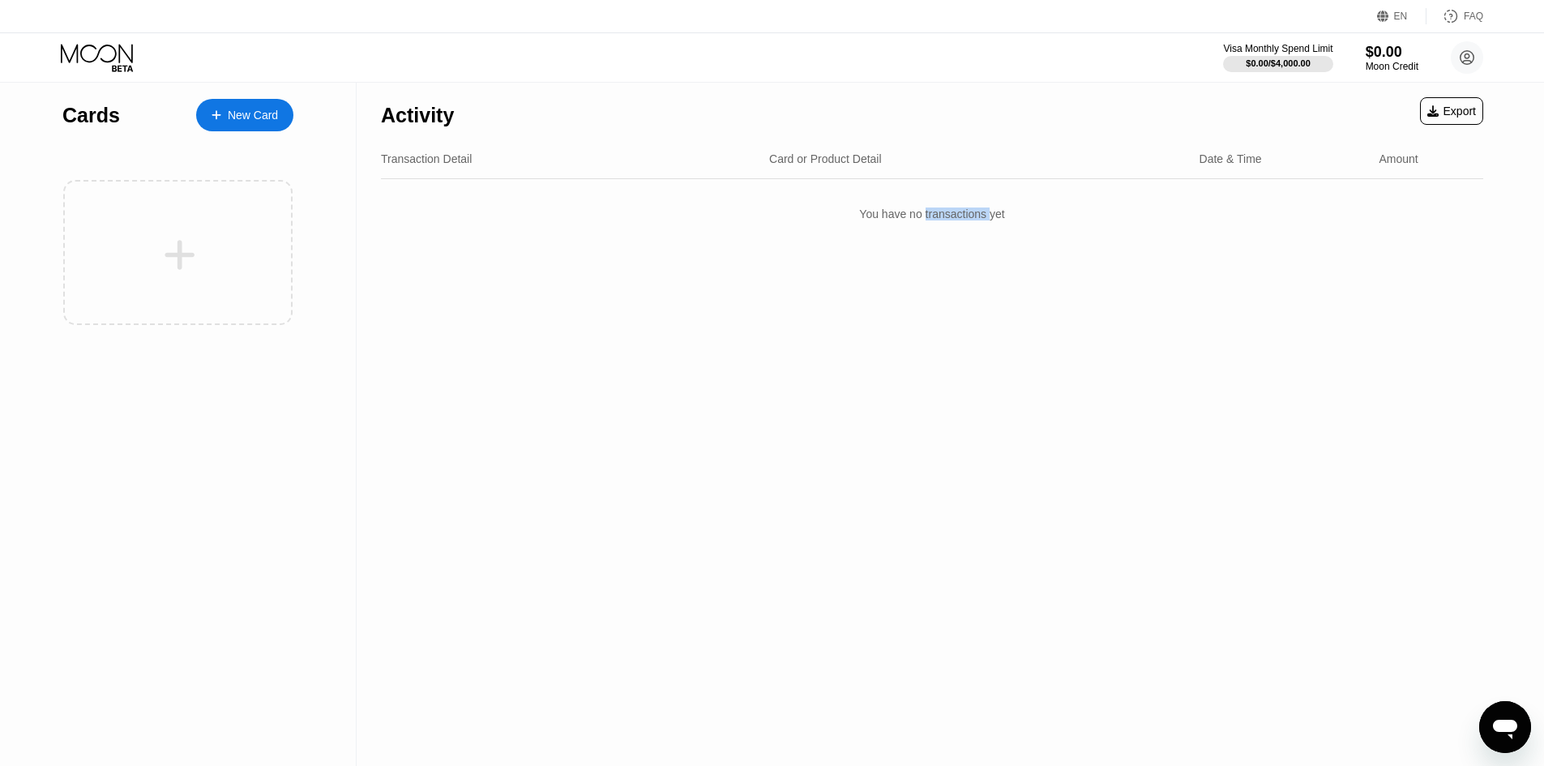
click at [823, 153] on div "Card or Product Detail" at bounding box center [825, 158] width 113 height 13
click at [1365, 178] on div "Transaction Detail Card or Product Detail Date & Time Amount" at bounding box center [932, 159] width 1103 height 40
drag, startPoint x: 1402, startPoint y: 143, endPoint x: 178, endPoint y: 171, distance: 1224.5
click at [260, 198] on div "Cards New Card Activity Export Transaction Detail Card or Product Detail Date &…" at bounding box center [772, 424] width 1544 height 683
click at [430, 162] on div "Transaction Detail" at bounding box center [426, 158] width 91 height 13
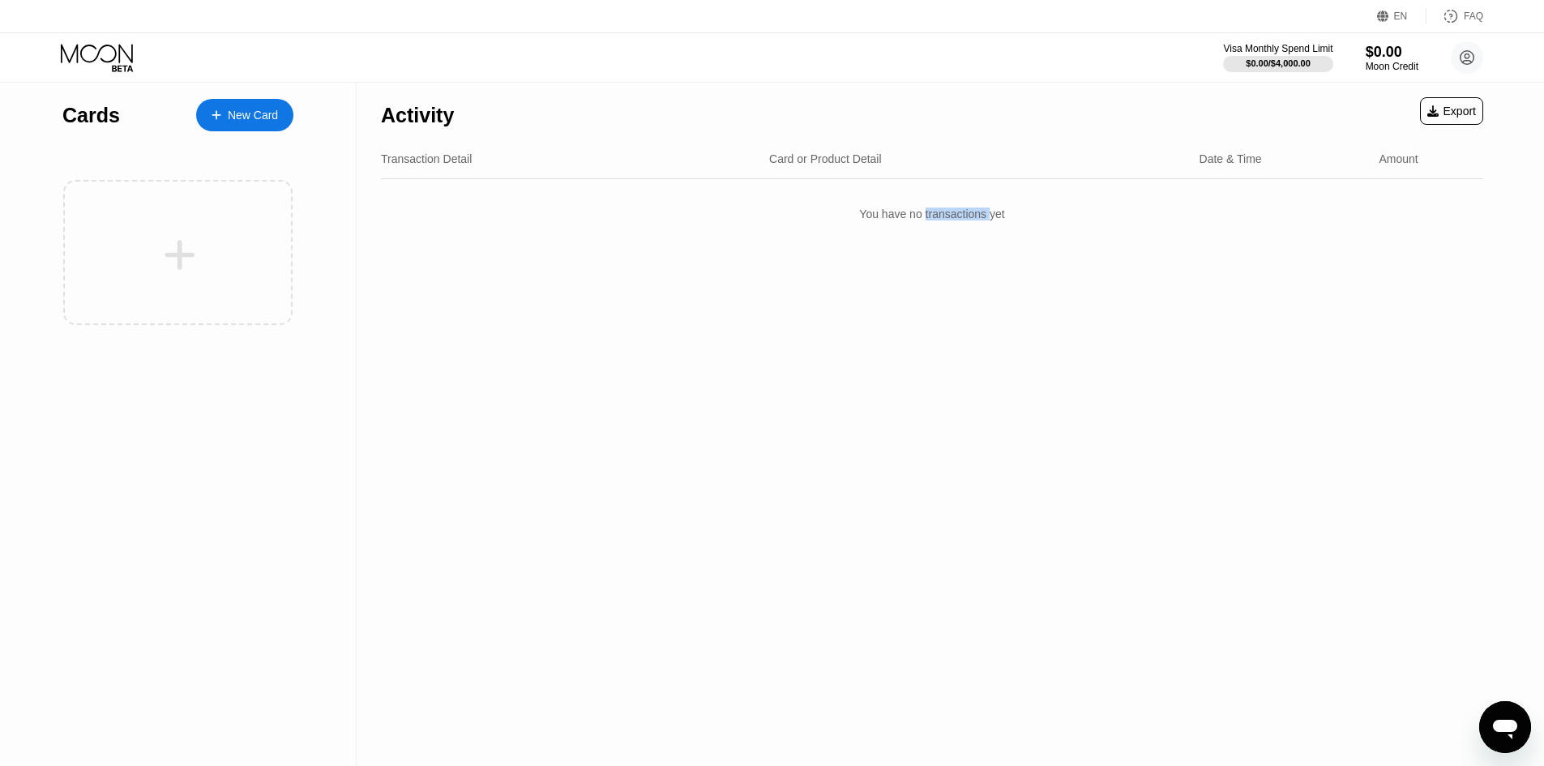
click at [430, 162] on div "Transaction Detail" at bounding box center [426, 158] width 91 height 13
click at [955, 162] on div "Card or Product Detail" at bounding box center [978, 158] width 418 height 13
click at [1141, 165] on div "Card or Product Detail" at bounding box center [978, 158] width 418 height 13
click at [1030, 216] on div "You have no transactions yet" at bounding box center [932, 213] width 1103 height 45
click at [968, 218] on div "You have no transactions yet" at bounding box center [932, 213] width 1103 height 45
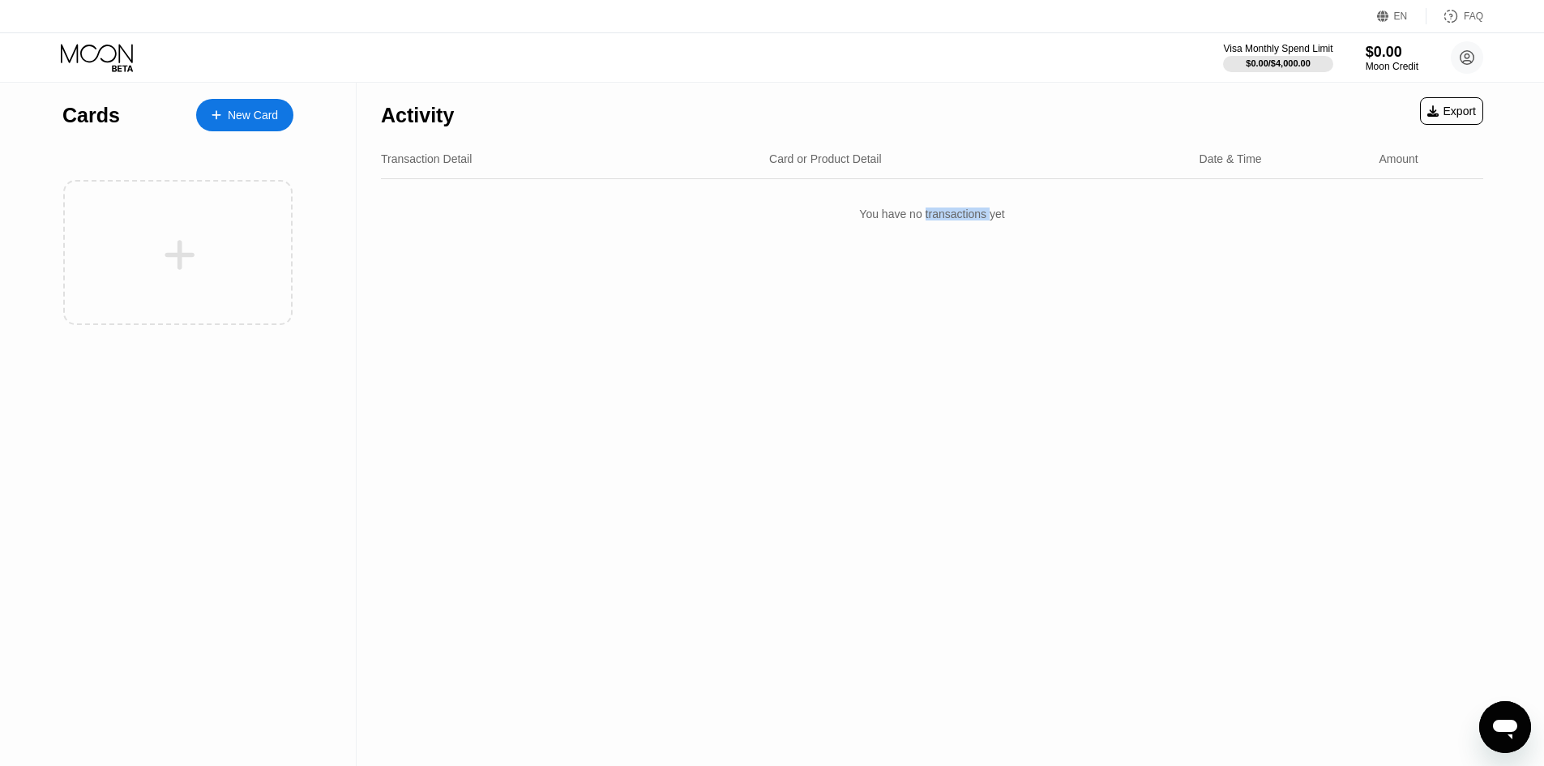
click at [968, 218] on div "You have no transactions yet" at bounding box center [932, 213] width 1103 height 45
drag, startPoint x: 1016, startPoint y: 219, endPoint x: 920, endPoint y: 235, distance: 97.0
click at [951, 229] on div "You have no transactions yet" at bounding box center [932, 213] width 1103 height 45
click at [867, 231] on div "You have no transactions yet" at bounding box center [932, 213] width 1103 height 45
click at [864, 228] on div "You have no transactions yet" at bounding box center [932, 213] width 1103 height 45
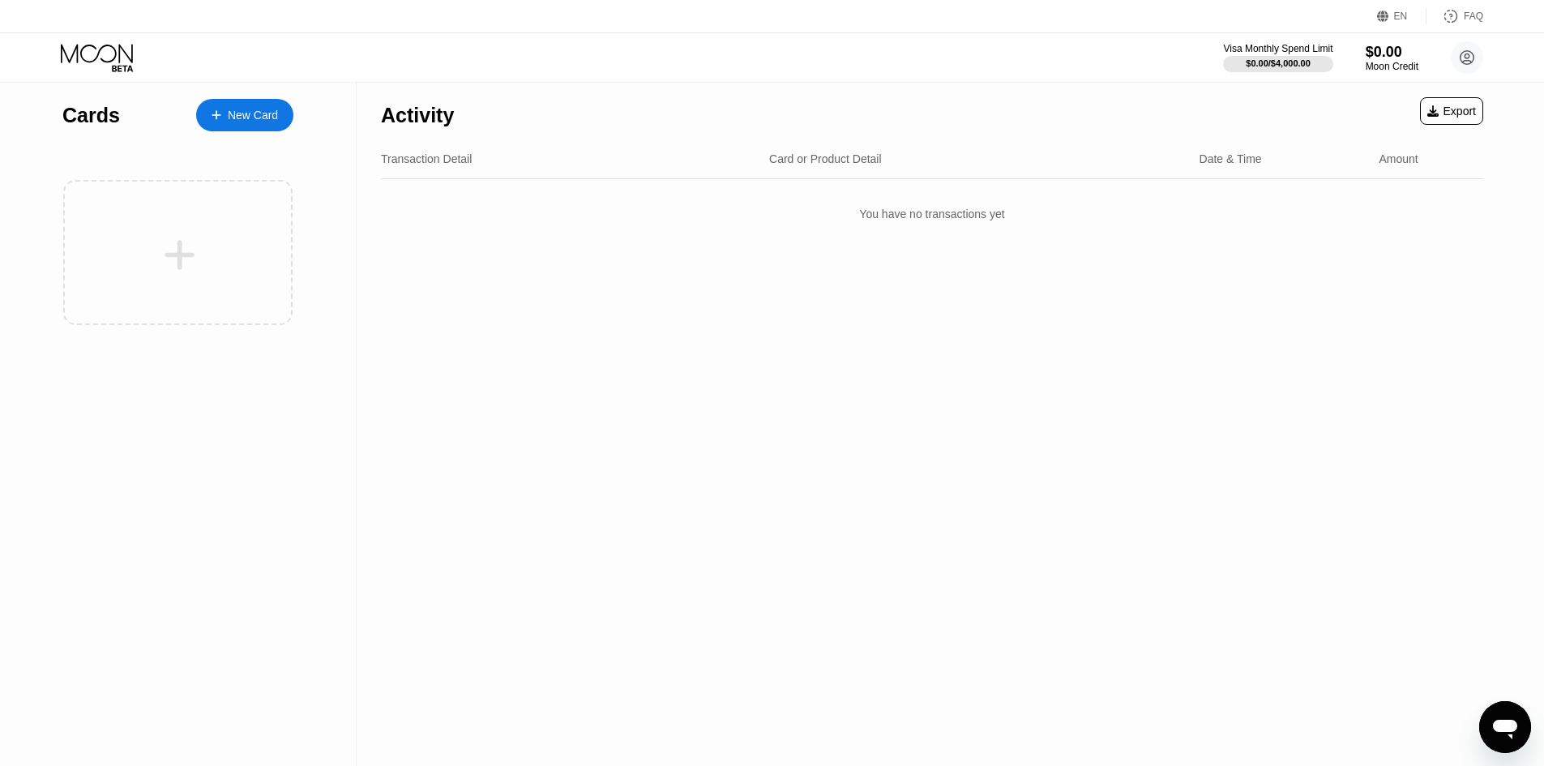
click at [864, 223] on div "You have no transactions yet" at bounding box center [932, 213] width 1103 height 45
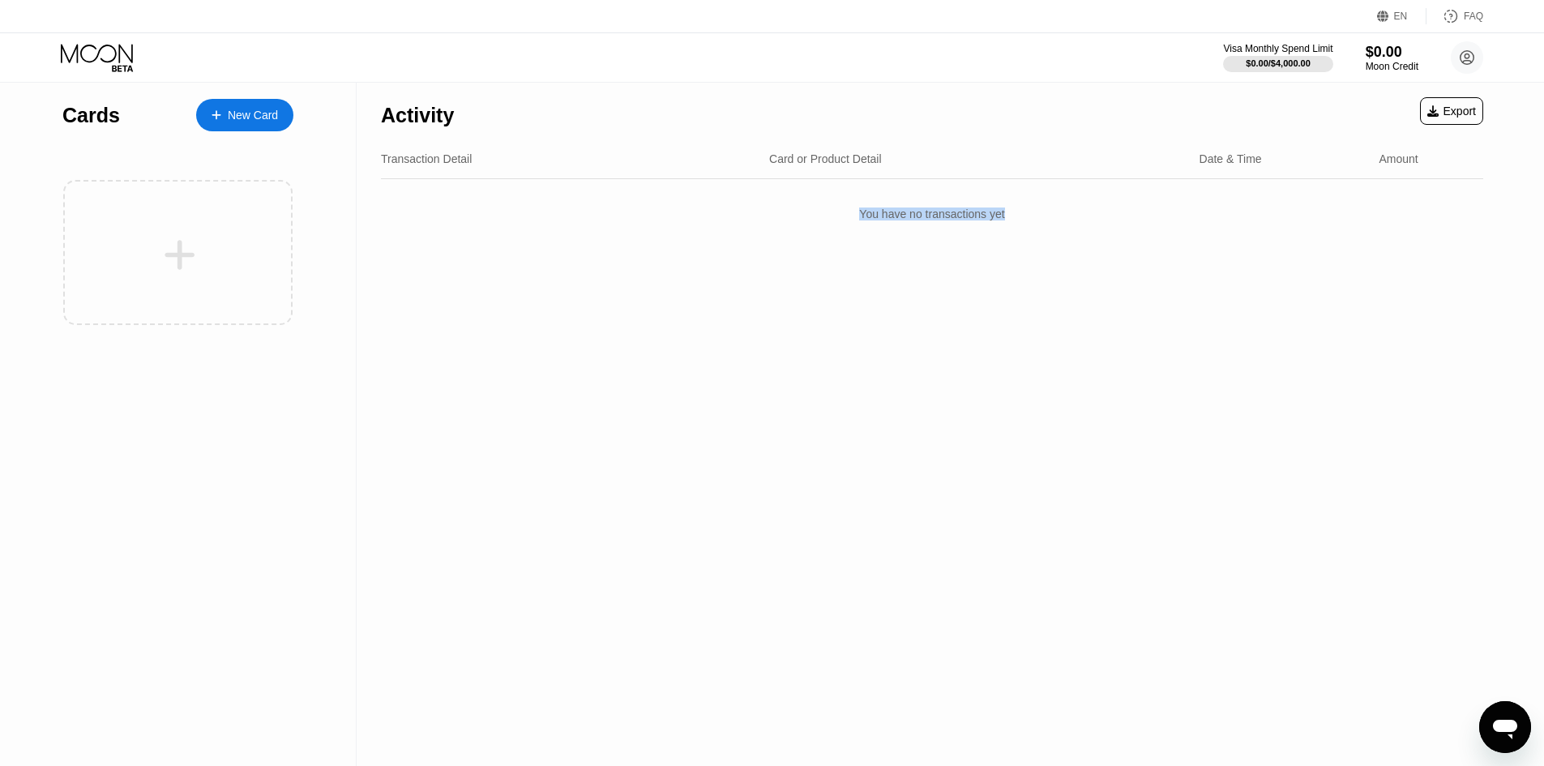
click at [864, 223] on div "You have no transactions yet" at bounding box center [932, 213] width 1103 height 45
click at [845, 223] on div "You have no transactions yet" at bounding box center [932, 213] width 1103 height 45
drag, startPoint x: 845, startPoint y: 223, endPoint x: 1015, endPoint y: 216, distance: 170.4
click at [1015, 216] on div "You have no transactions yet" at bounding box center [932, 213] width 1103 height 45
drag, startPoint x: 389, startPoint y: 693, endPoint x: 393, endPoint y: 679, distance: 15.1
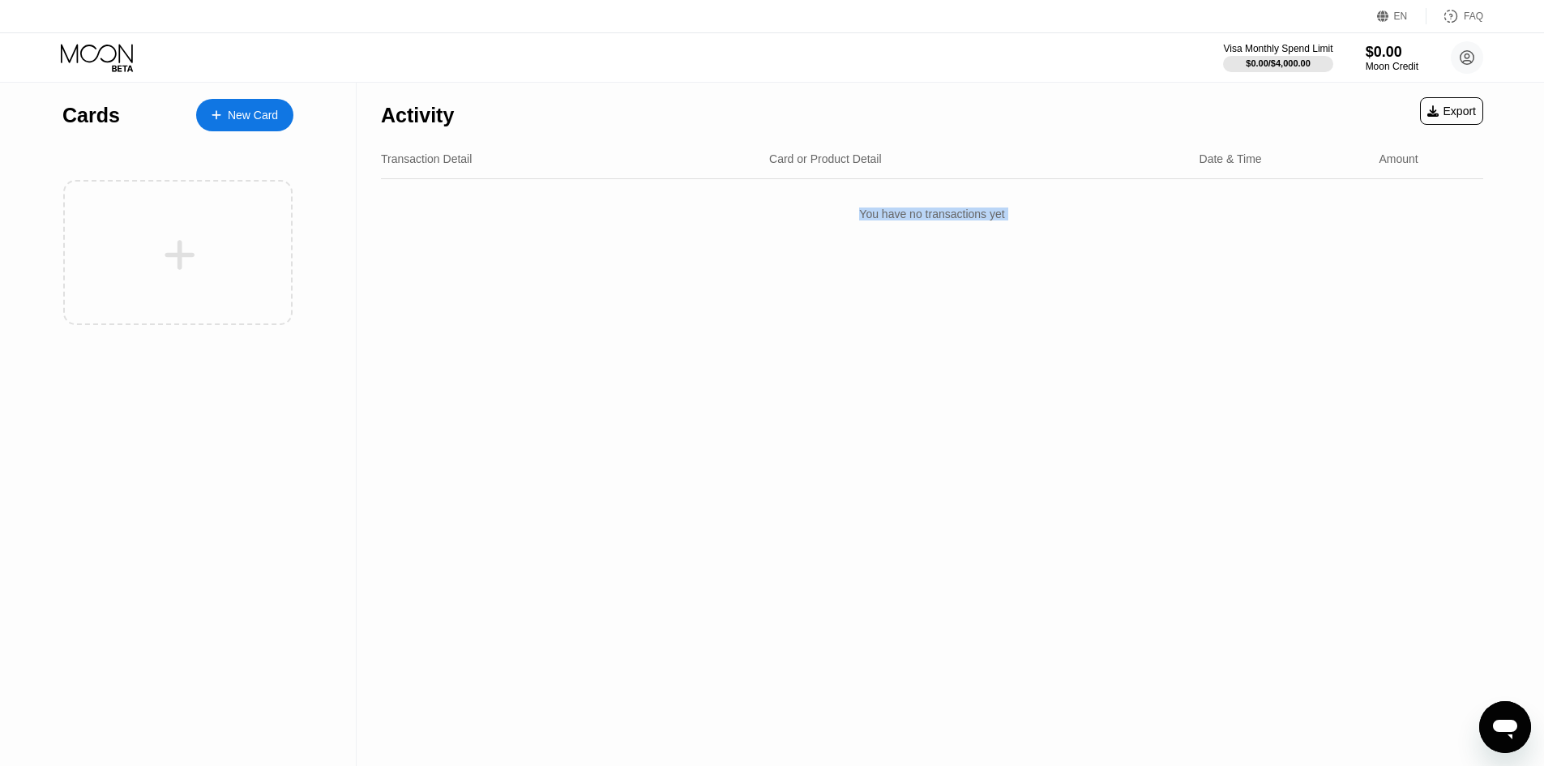
click at [389, 691] on div "Activity Export Transaction Detail Card or Product Detail Date & Time Amount Yo…" at bounding box center [932, 424] width 1151 height 683
click at [1475, 465] on div "Activity Export Transaction Detail Card or Product Detail Date & Time Amount Yo…" at bounding box center [932, 424] width 1151 height 683
click at [1321, 526] on div "Activity Export Transaction Detail Card or Product Detail Date & Time Amount Yo…" at bounding box center [932, 424] width 1151 height 683
click at [232, 122] on div "New Card" at bounding box center [253, 116] width 50 height 14
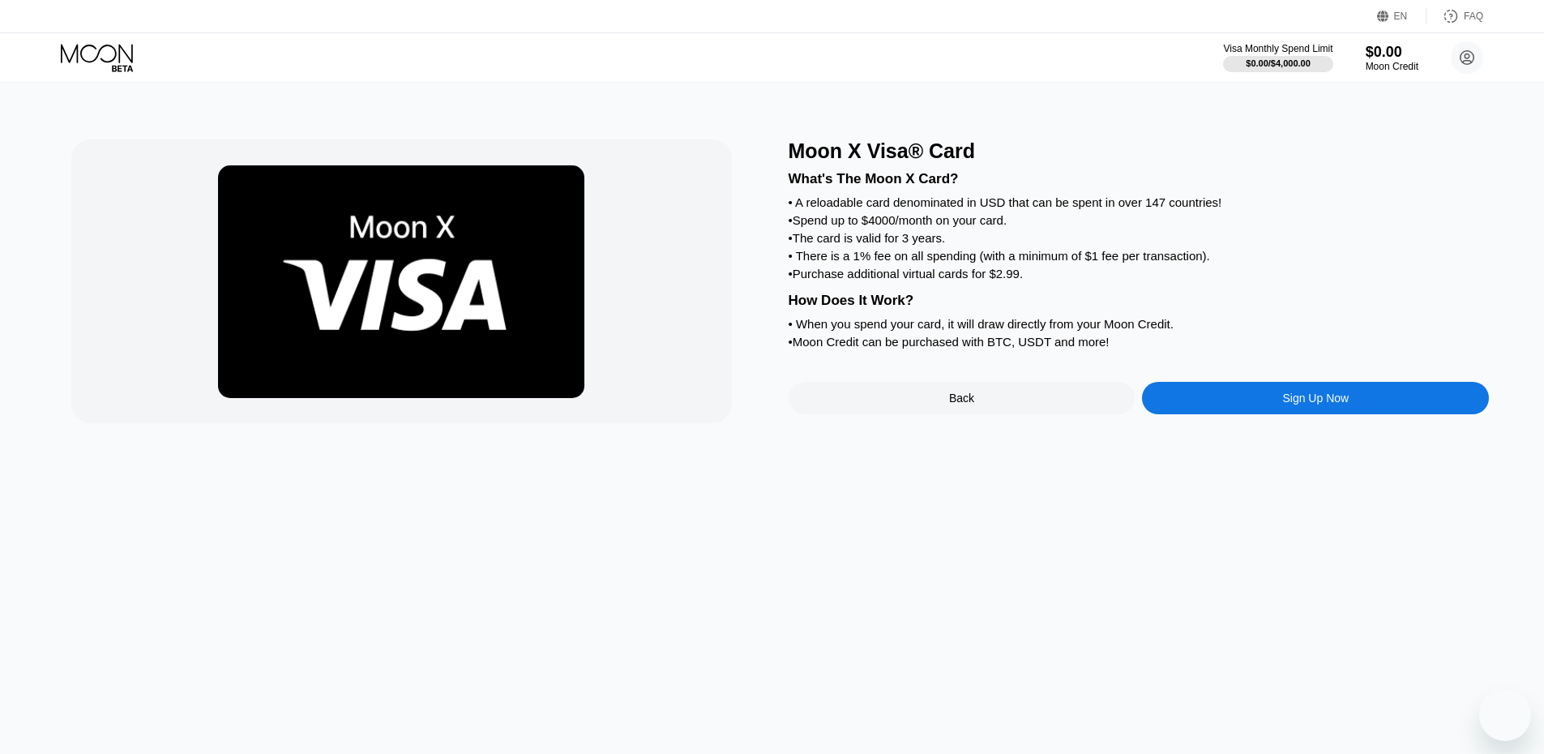
click at [995, 279] on div "What's The Moon X Card? • A reloadable card denominated in USD that can be spen…" at bounding box center [1139, 258] width 701 height 190
click at [1471, 55] on circle at bounding box center [1467, 57] width 32 height 32
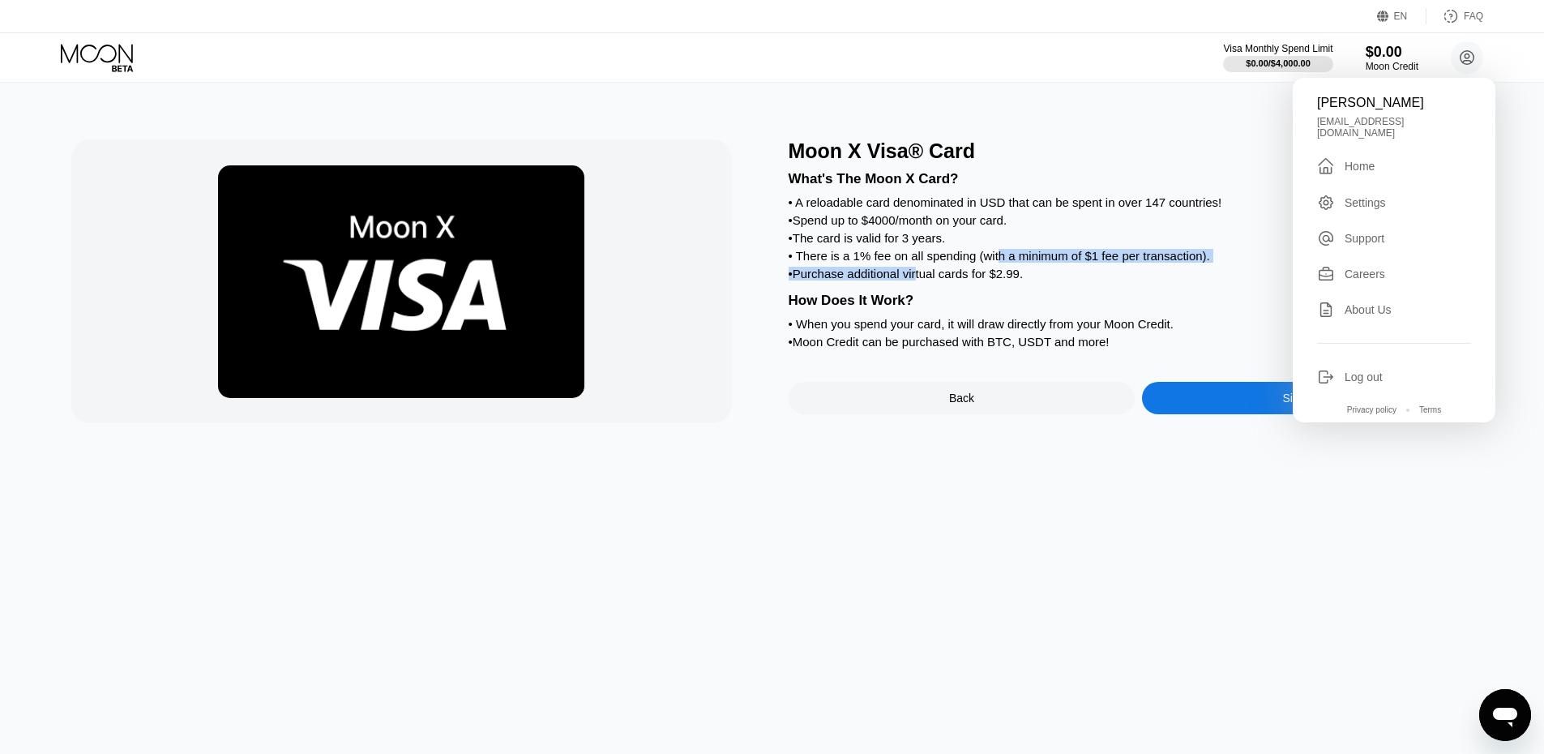
click at [1158, 263] on div "• There is a 1% fee on all spending (with a minimum of $1 fee per transaction)." at bounding box center [1139, 256] width 701 height 14
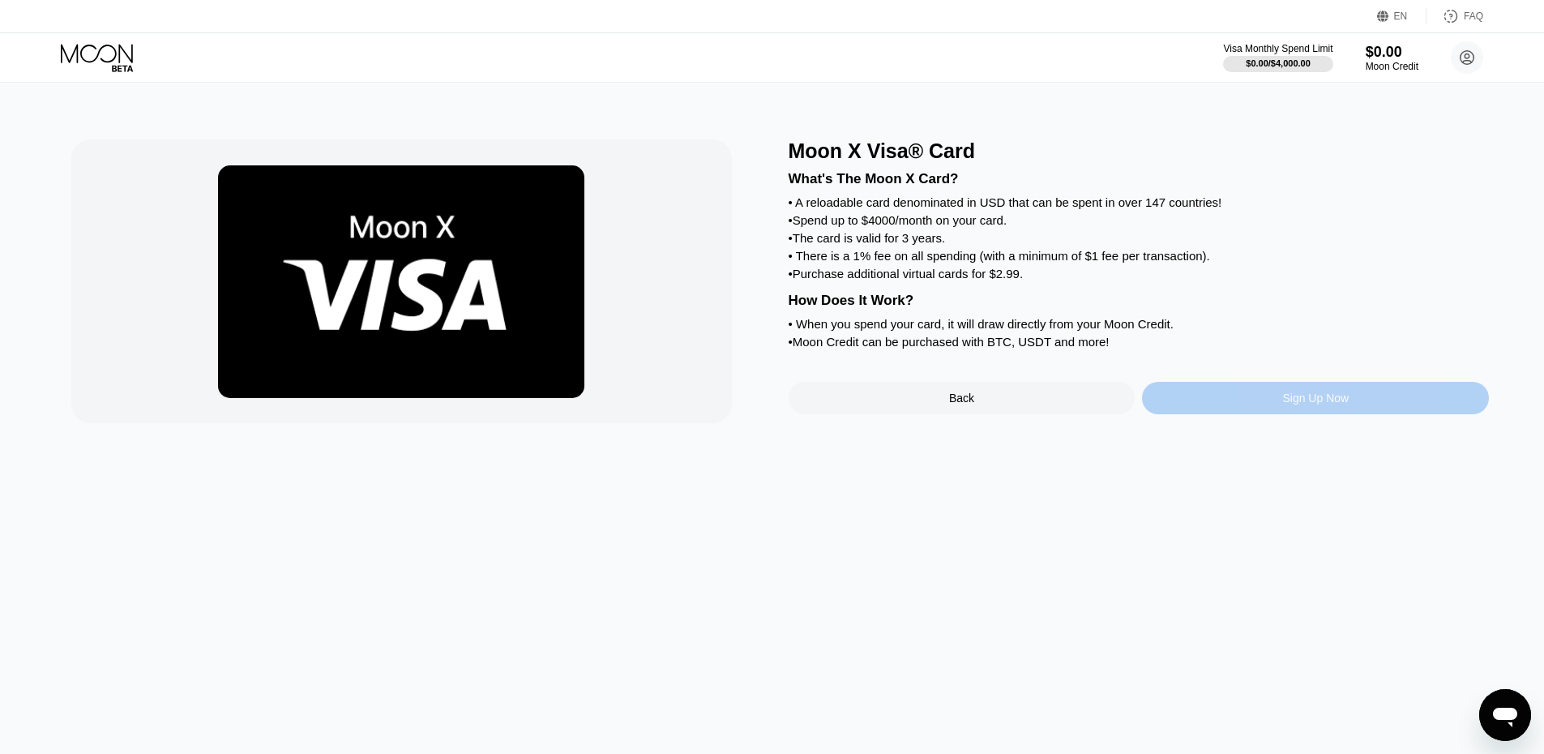
click at [1291, 405] on div "Sign Up Now" at bounding box center [1316, 398] width 66 height 13
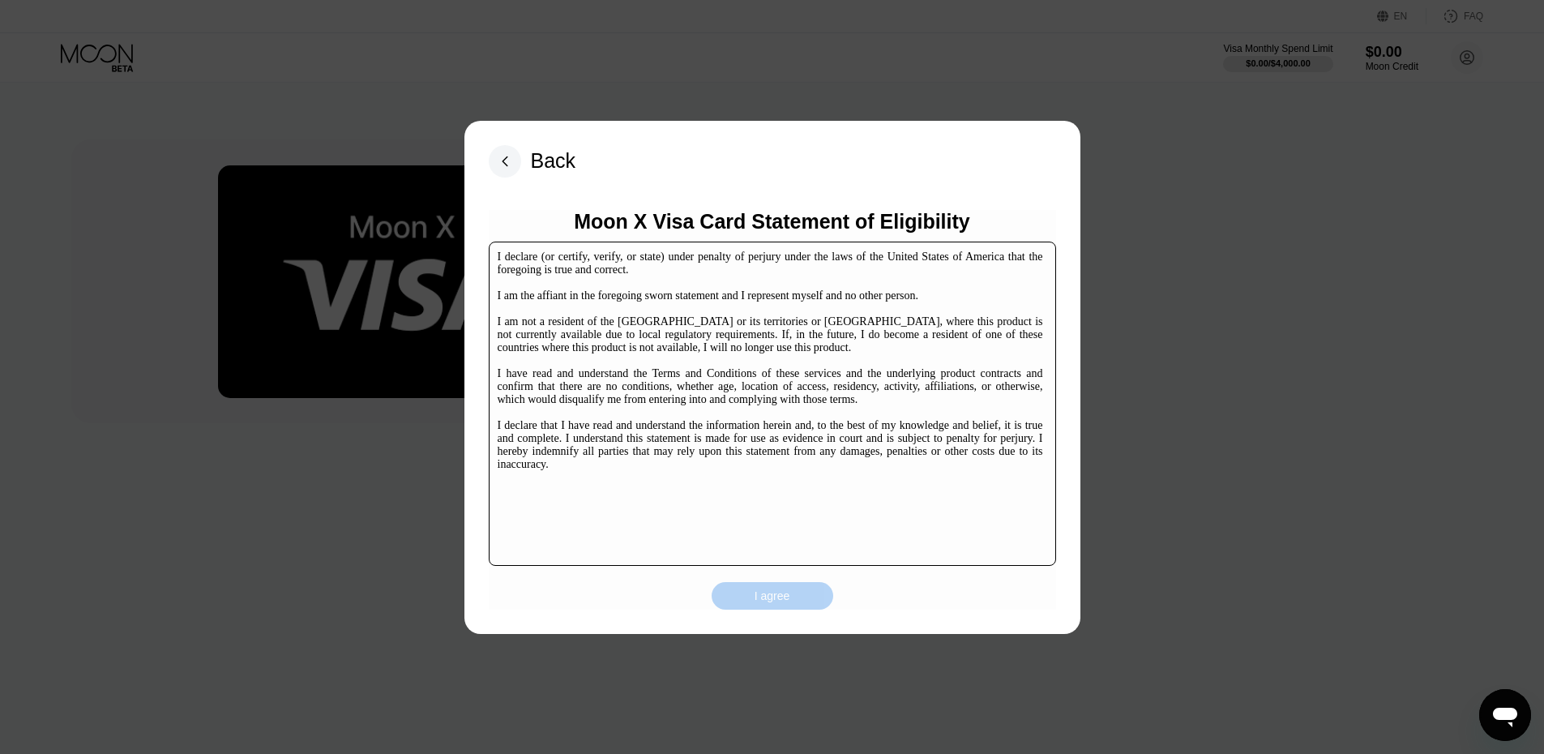
click at [758, 595] on div "I agree" at bounding box center [773, 596] width 36 height 15
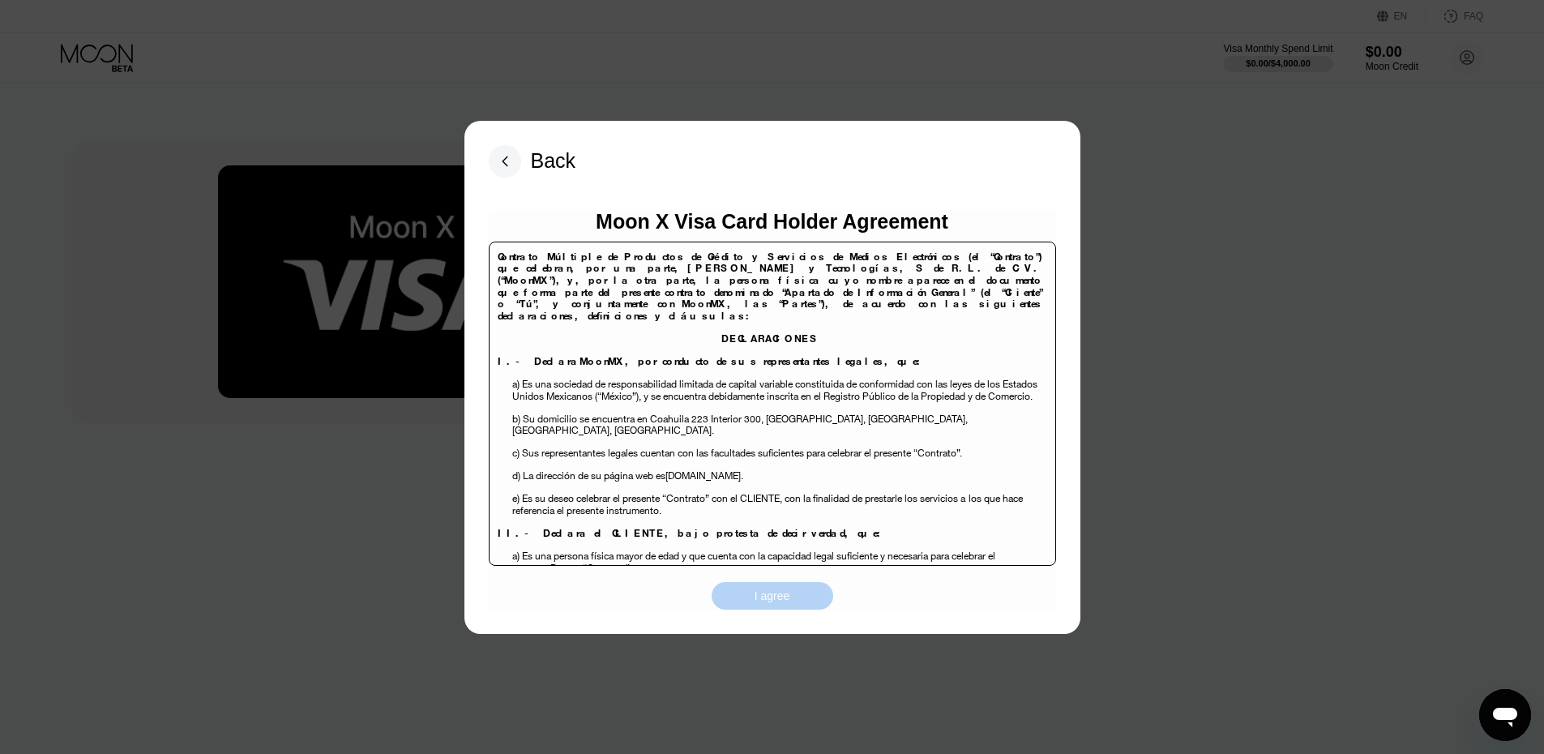
click at [774, 599] on div "I agree" at bounding box center [773, 596] width 36 height 15
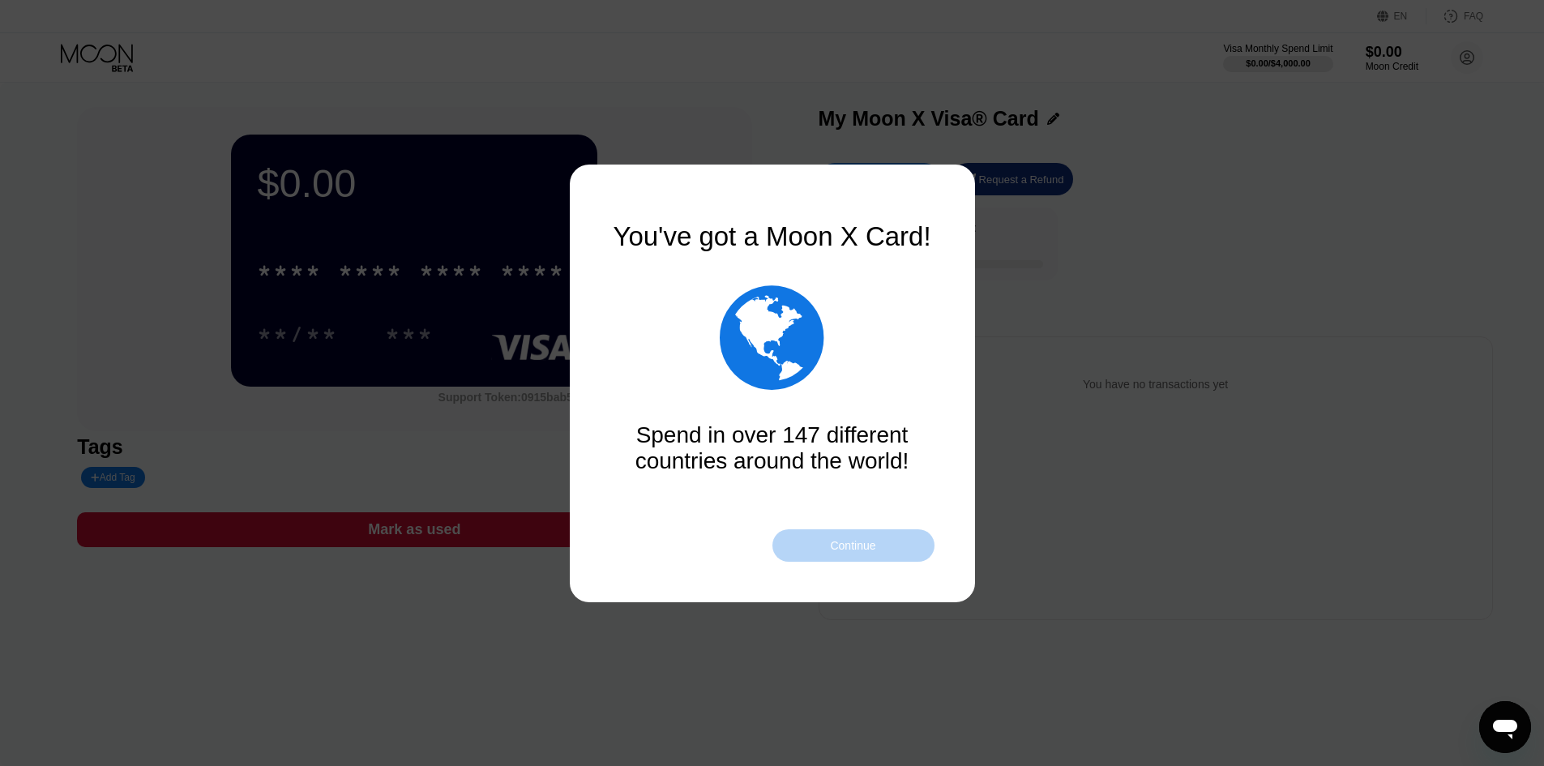
click at [847, 550] on div "Continue" at bounding box center [852, 545] width 45 height 13
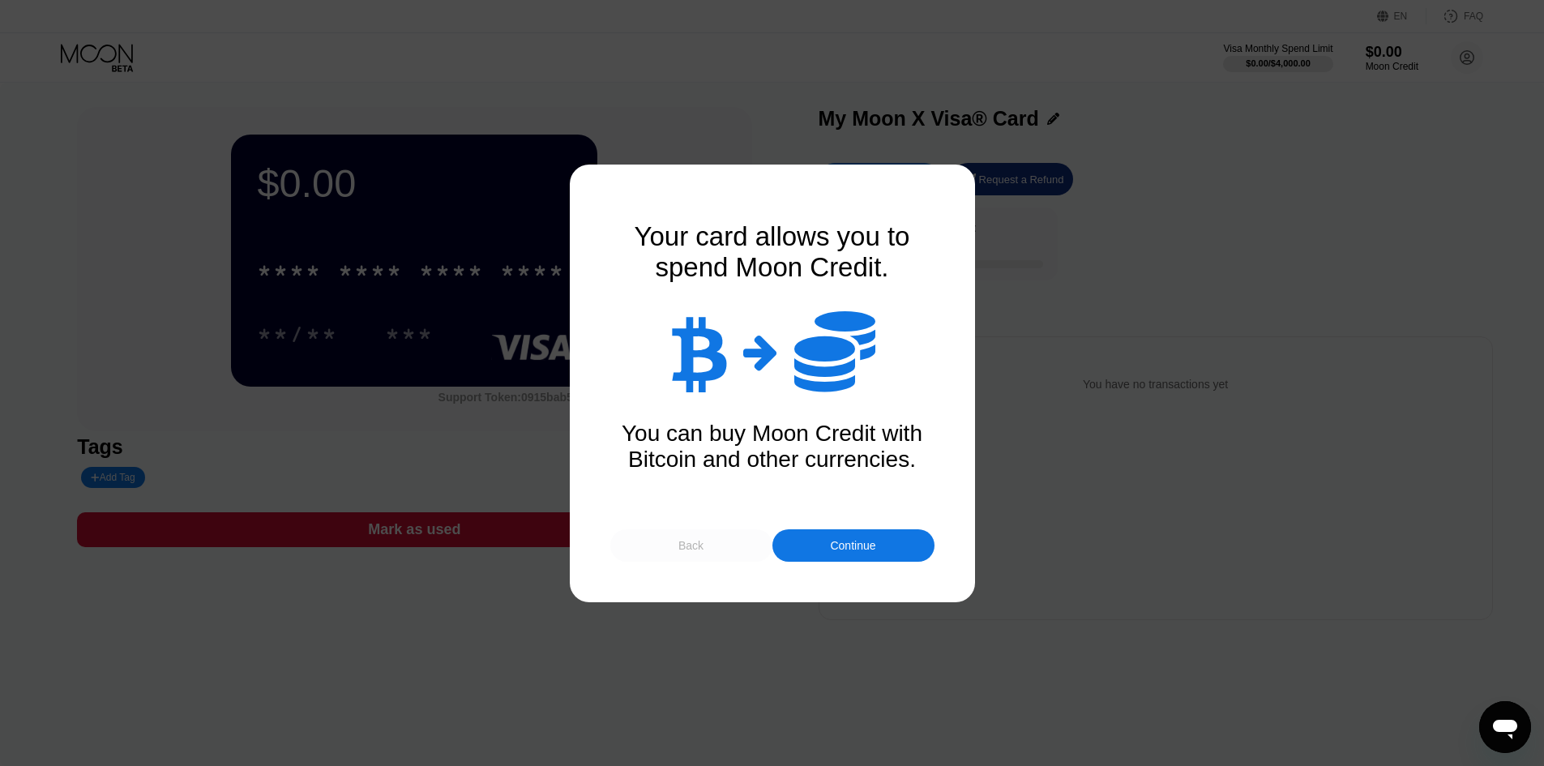
drag, startPoint x: 722, startPoint y: 539, endPoint x: 852, endPoint y: 539, distance: 129.7
click at [852, 539] on div "Back Continue" at bounding box center [772, 545] width 324 height 32
click at [848, 539] on div "Continue" at bounding box center [852, 545] width 45 height 13
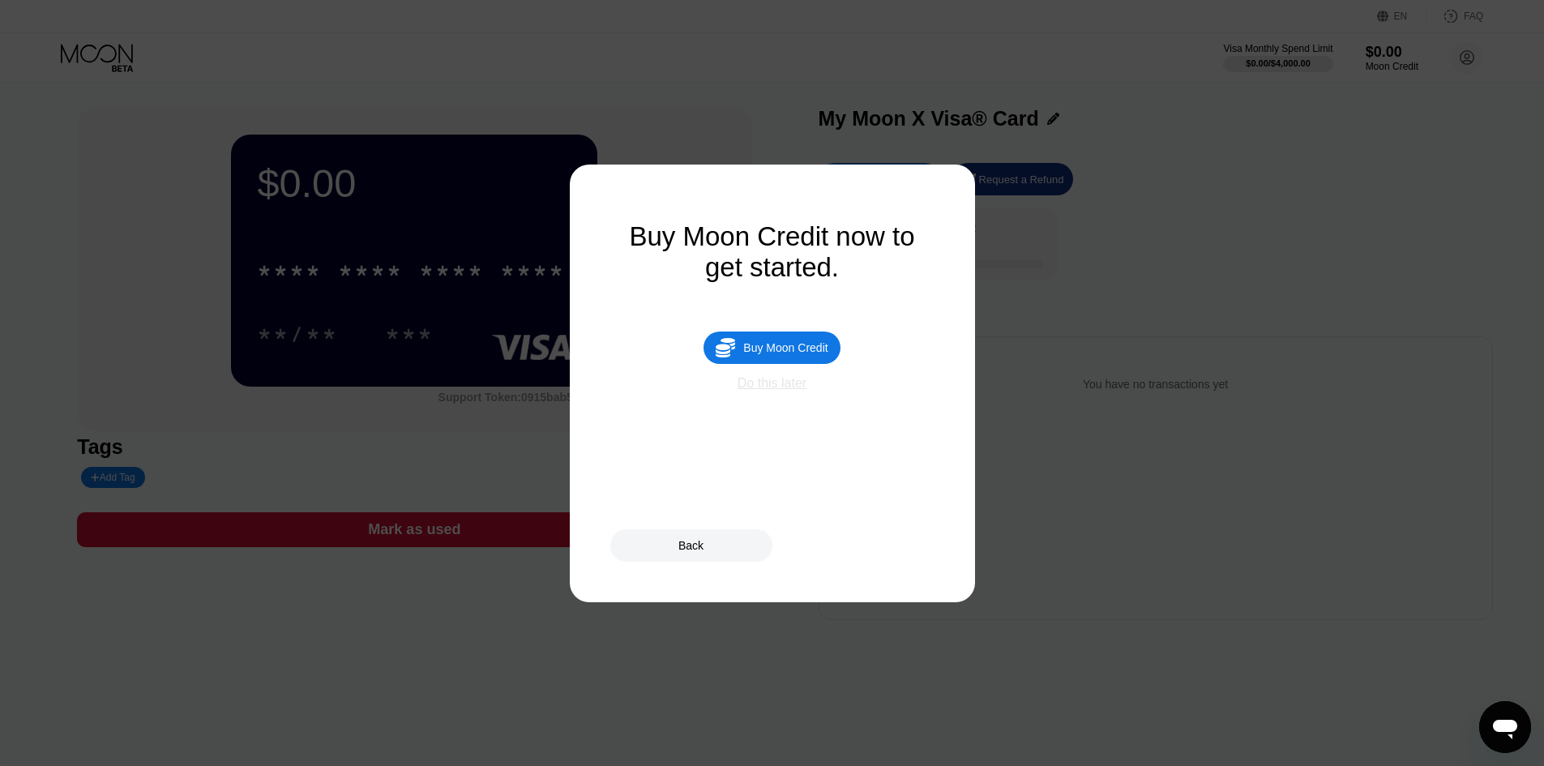
click at [792, 391] on div "Do this later" at bounding box center [772, 383] width 69 height 15
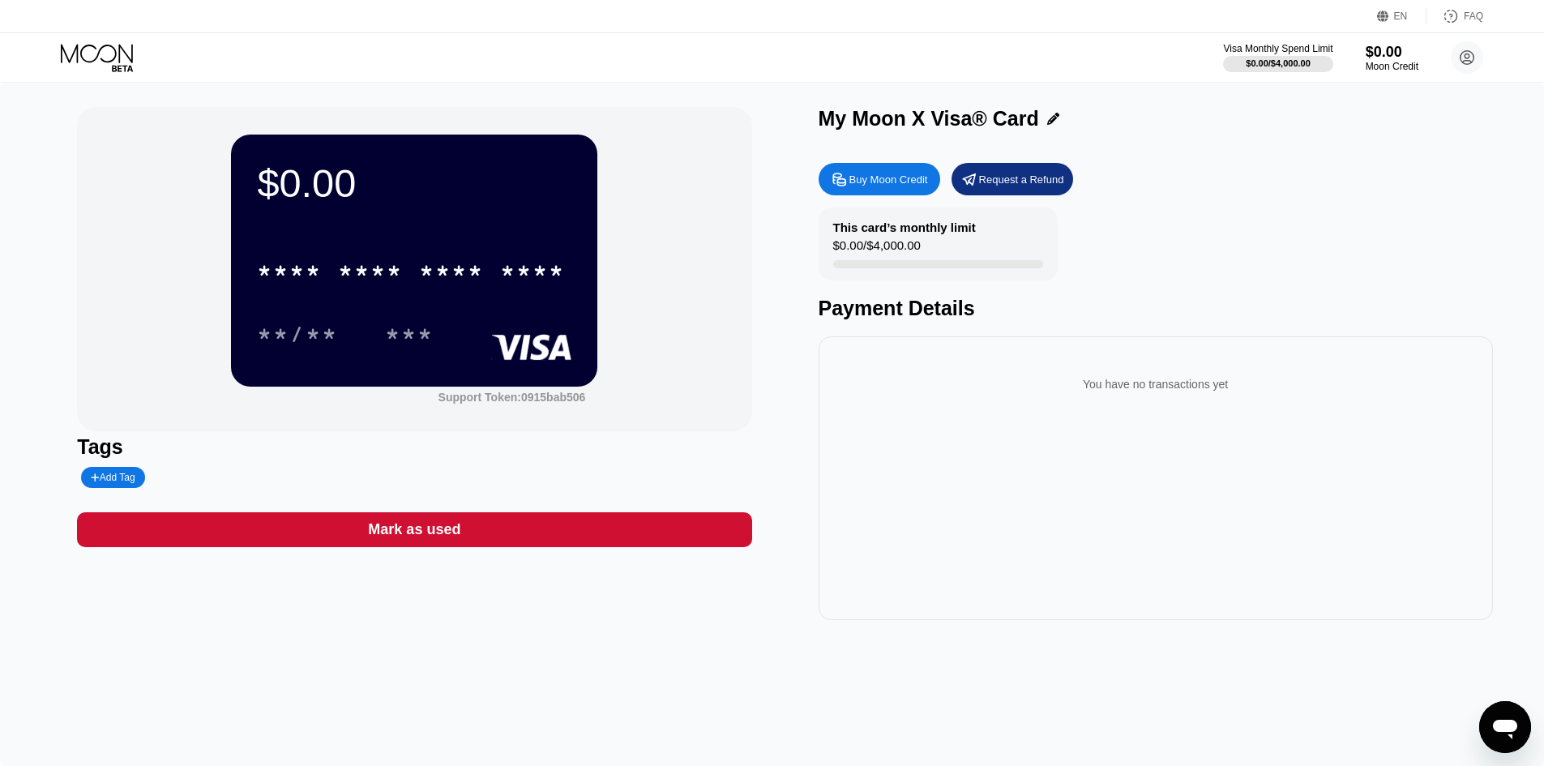
click at [906, 178] on div "Buy Moon Credit" at bounding box center [889, 180] width 79 height 14
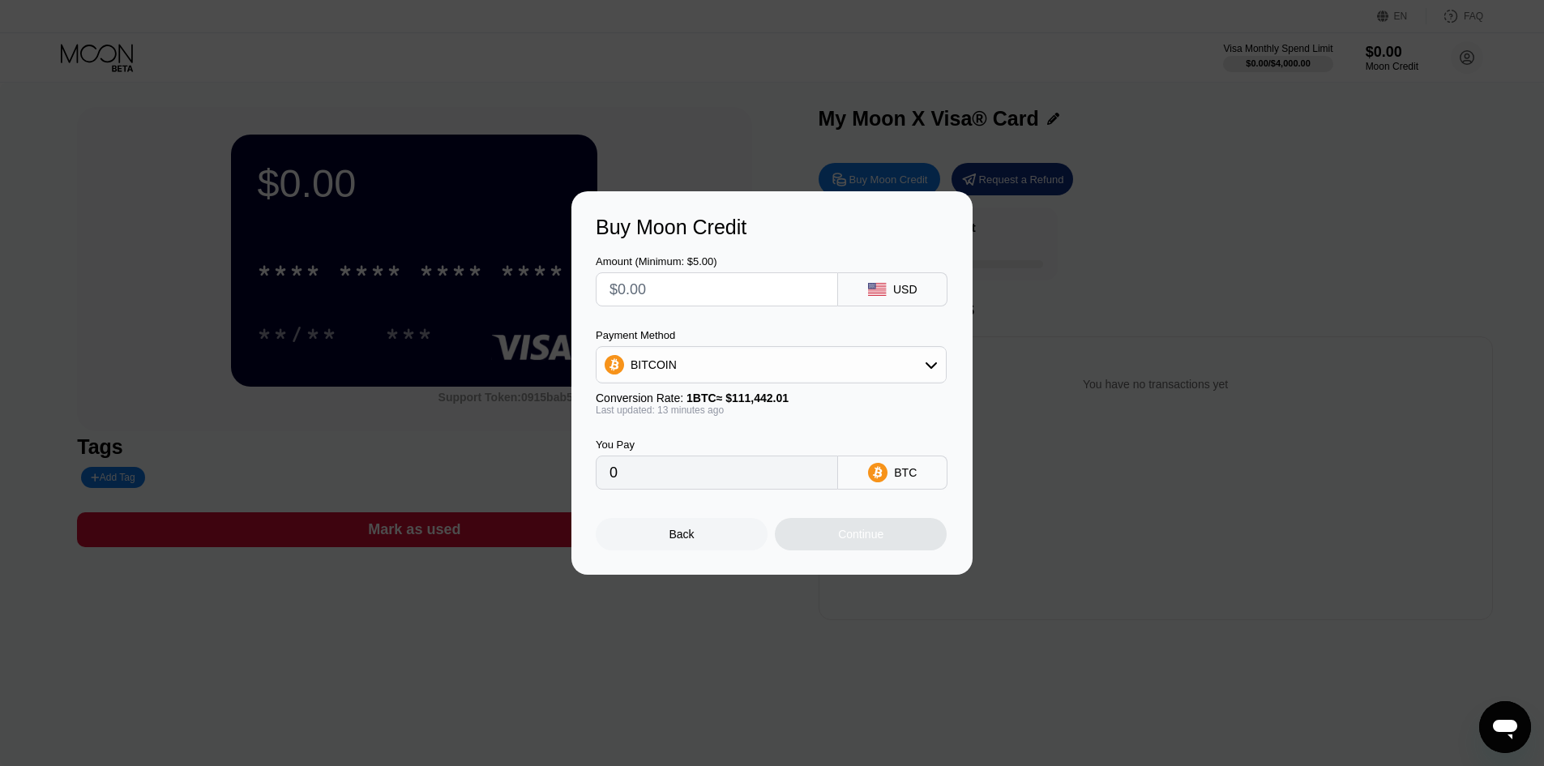
click at [812, 285] on input "text" at bounding box center [717, 289] width 215 height 32
click at [1314, 246] on div "Buy Moon Credit Amount (Minimum: $5.00) USD Payment Method BITCOIN Conversion R…" at bounding box center [772, 382] width 1544 height 383
click at [767, 288] on input "text" at bounding box center [717, 289] width 215 height 32
type input "$5"
type input "0.00004474"
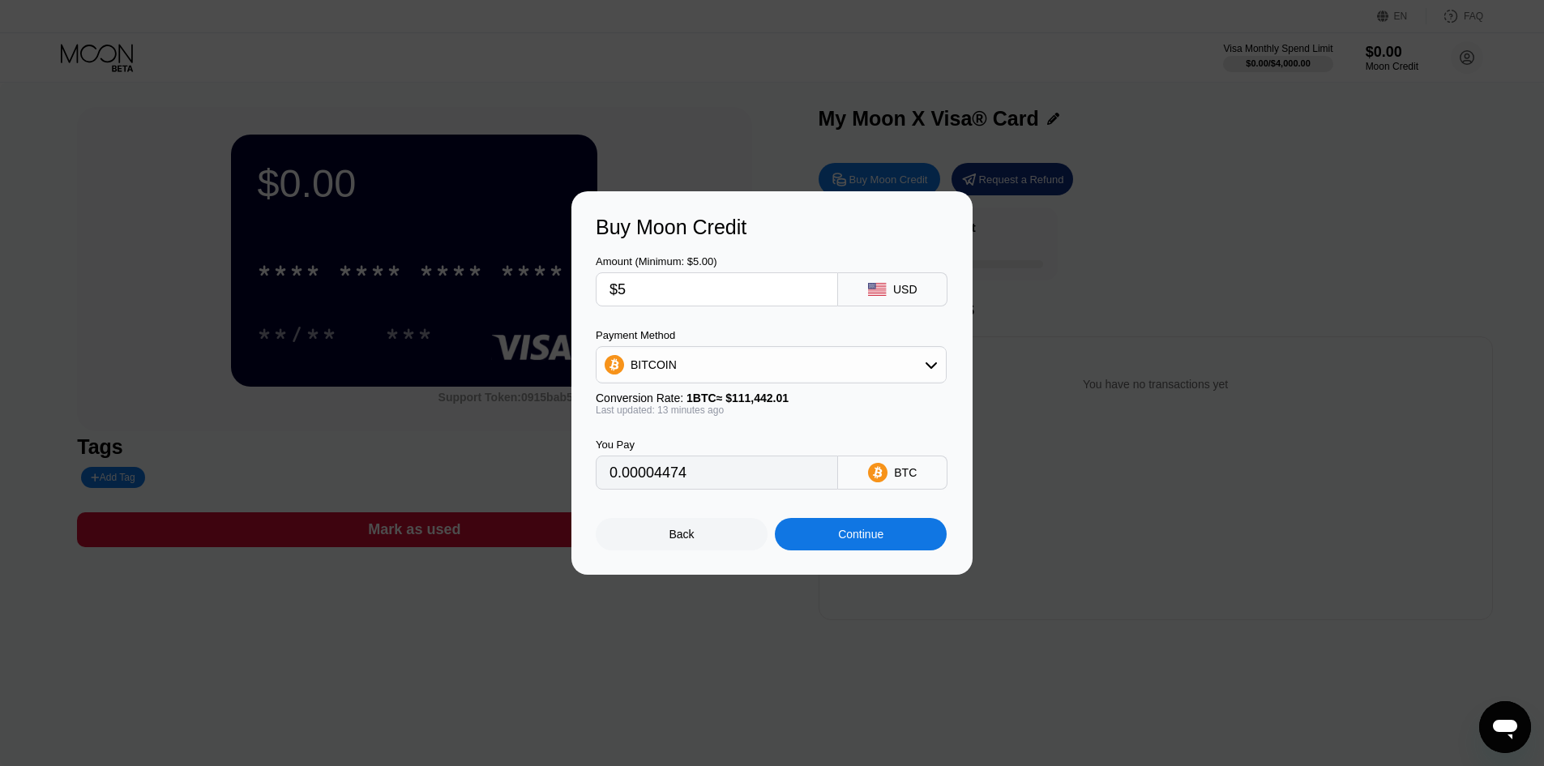
type input "$5"
click at [906, 372] on div "BITCOIN" at bounding box center [771, 365] width 349 height 32
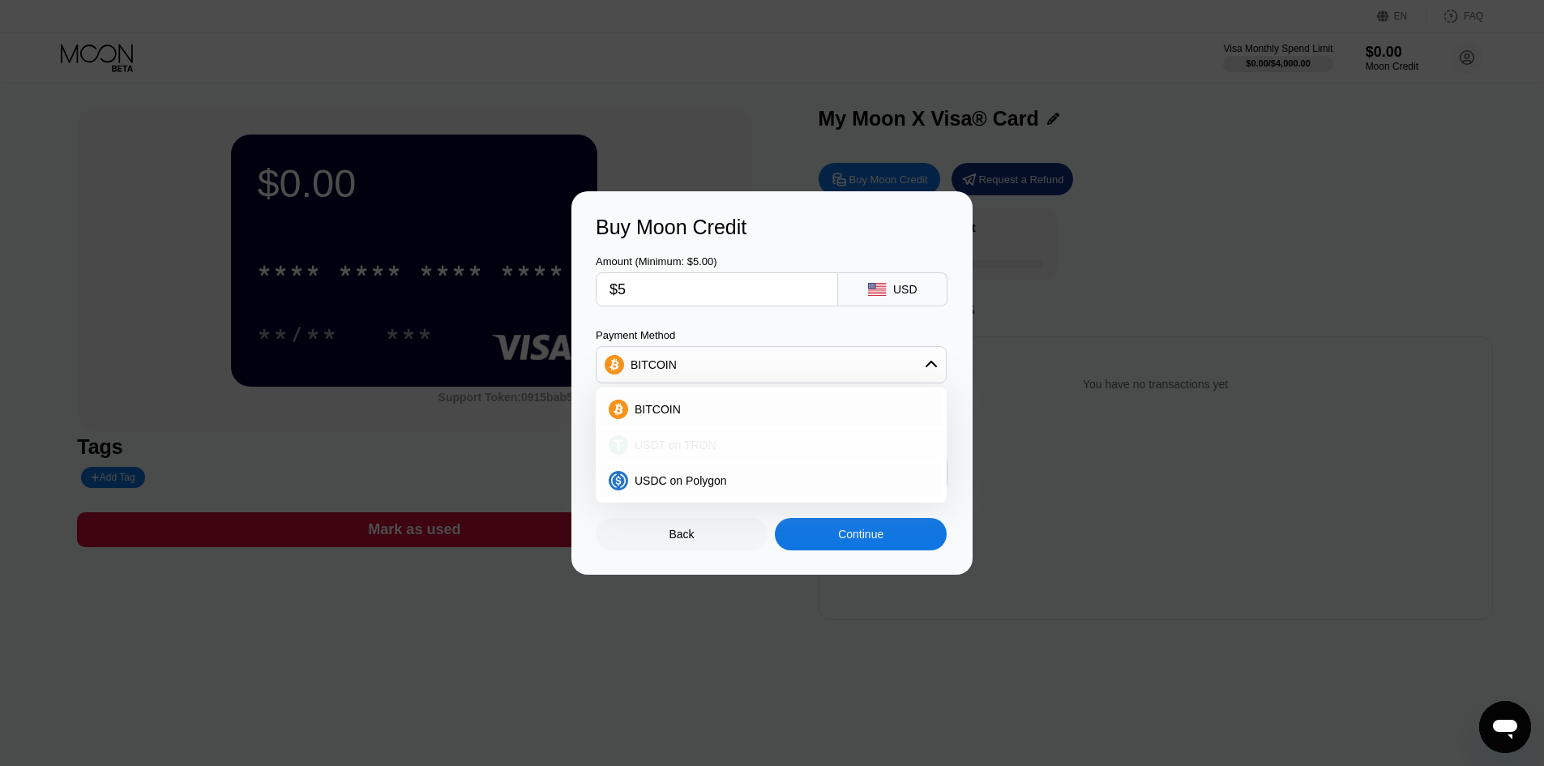
click at [682, 443] on span "USDT on TRON" at bounding box center [676, 445] width 82 height 13
type input "5.05"
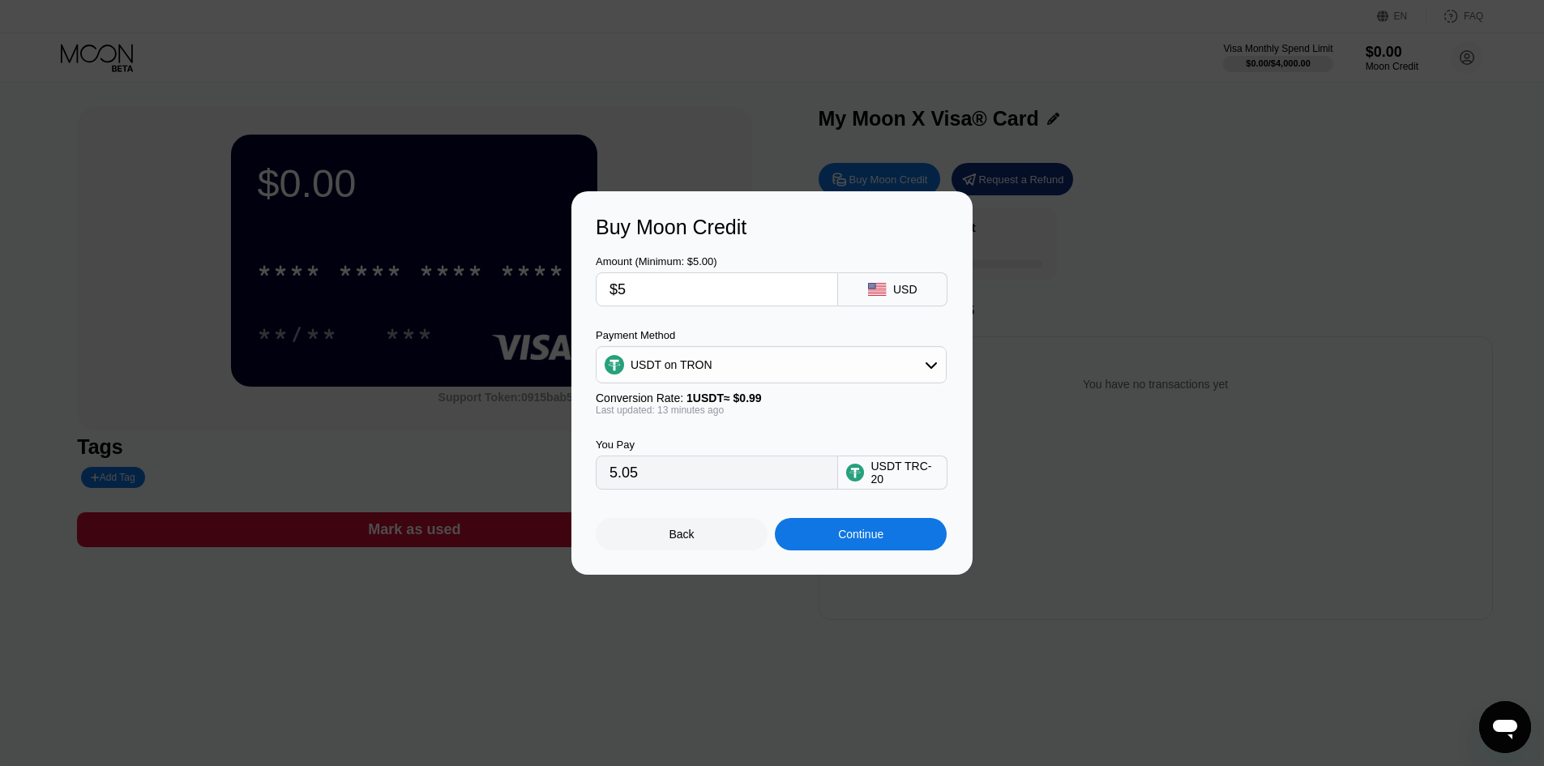
click at [751, 374] on div "USDT on TRON" at bounding box center [771, 365] width 349 height 32
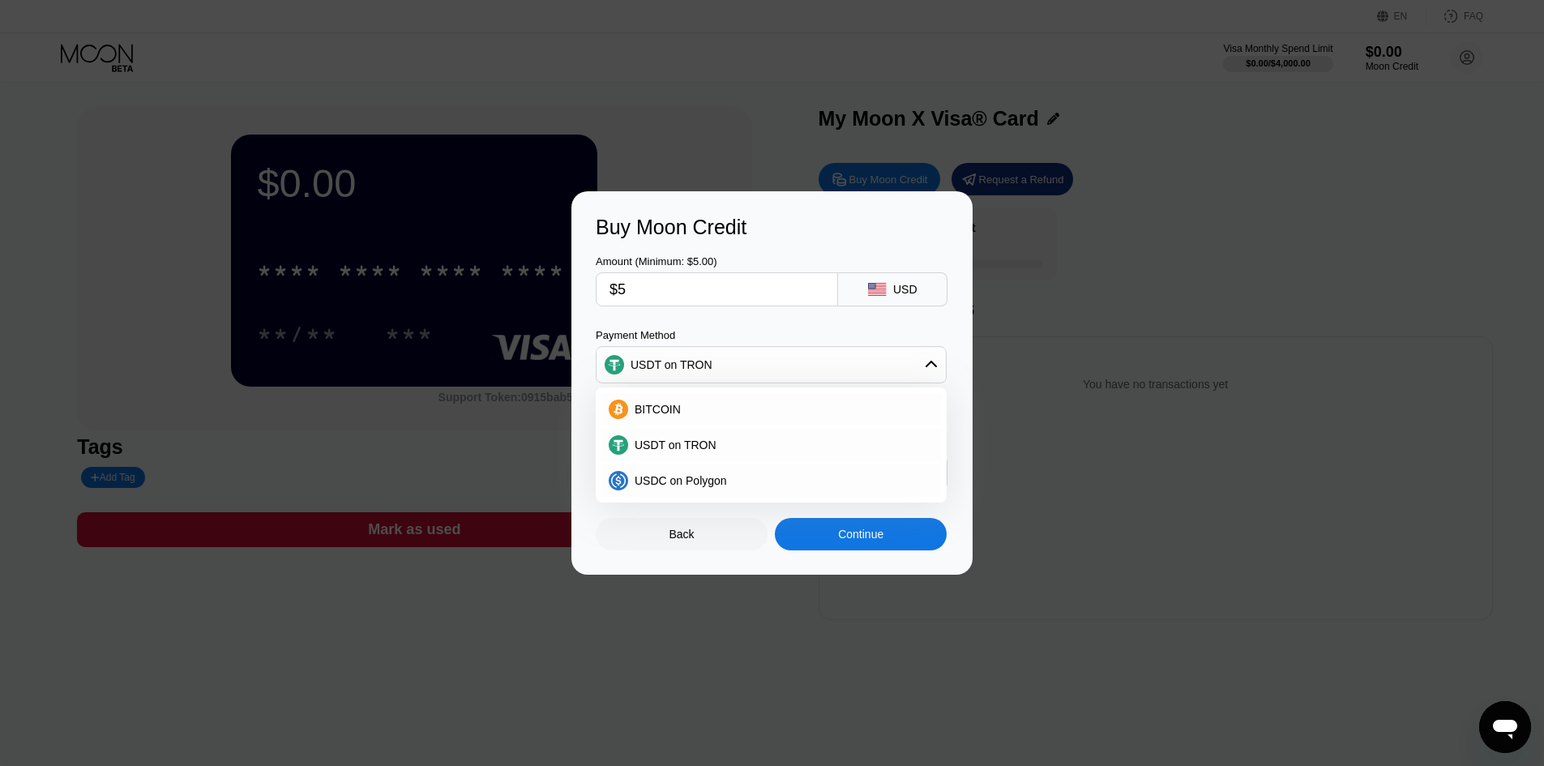
click at [739, 310] on div "Amount (Minimum: $5.00) $5 USD Payment Method USDT on TRON BITCOIN USDT on TRON…" at bounding box center [772, 364] width 353 height 251
click at [748, 290] on input "$5" at bounding box center [717, 289] width 215 height 32
type input "$1"
type input "1.01"
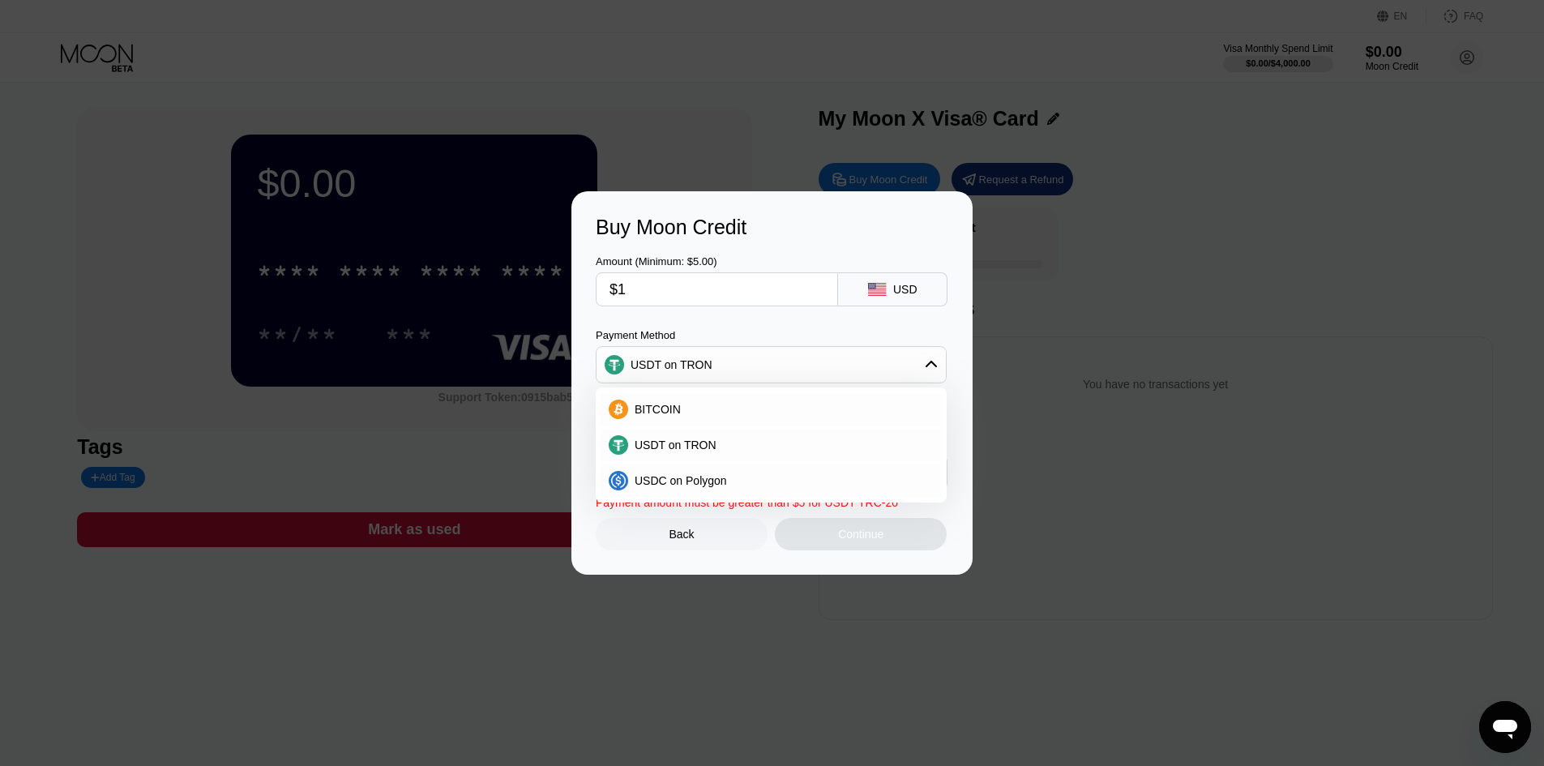
type input "$10"
type input "10.10"
type input "$10"
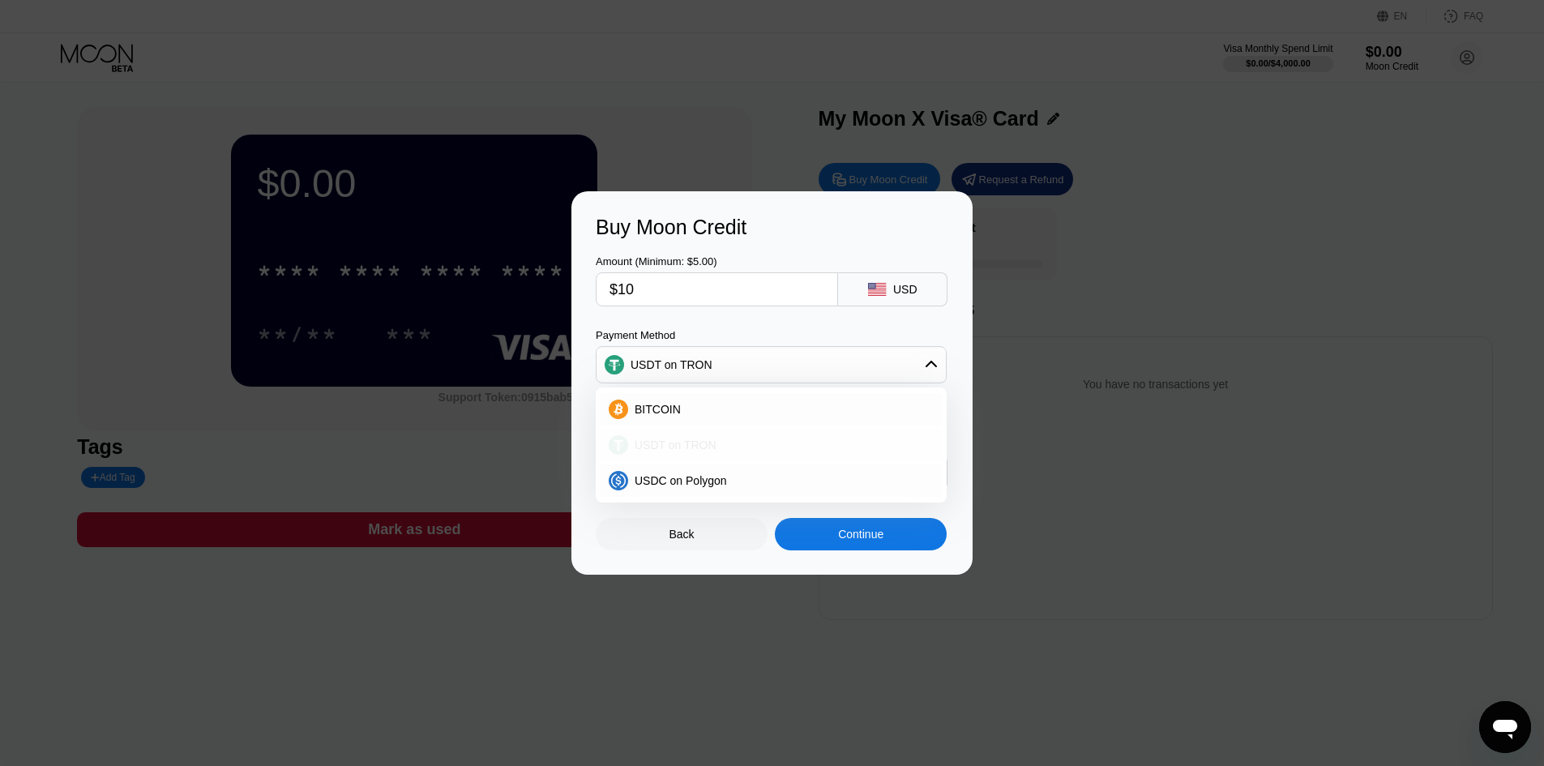
click at [776, 445] on div "USDT on TRON" at bounding box center [781, 445] width 306 height 13
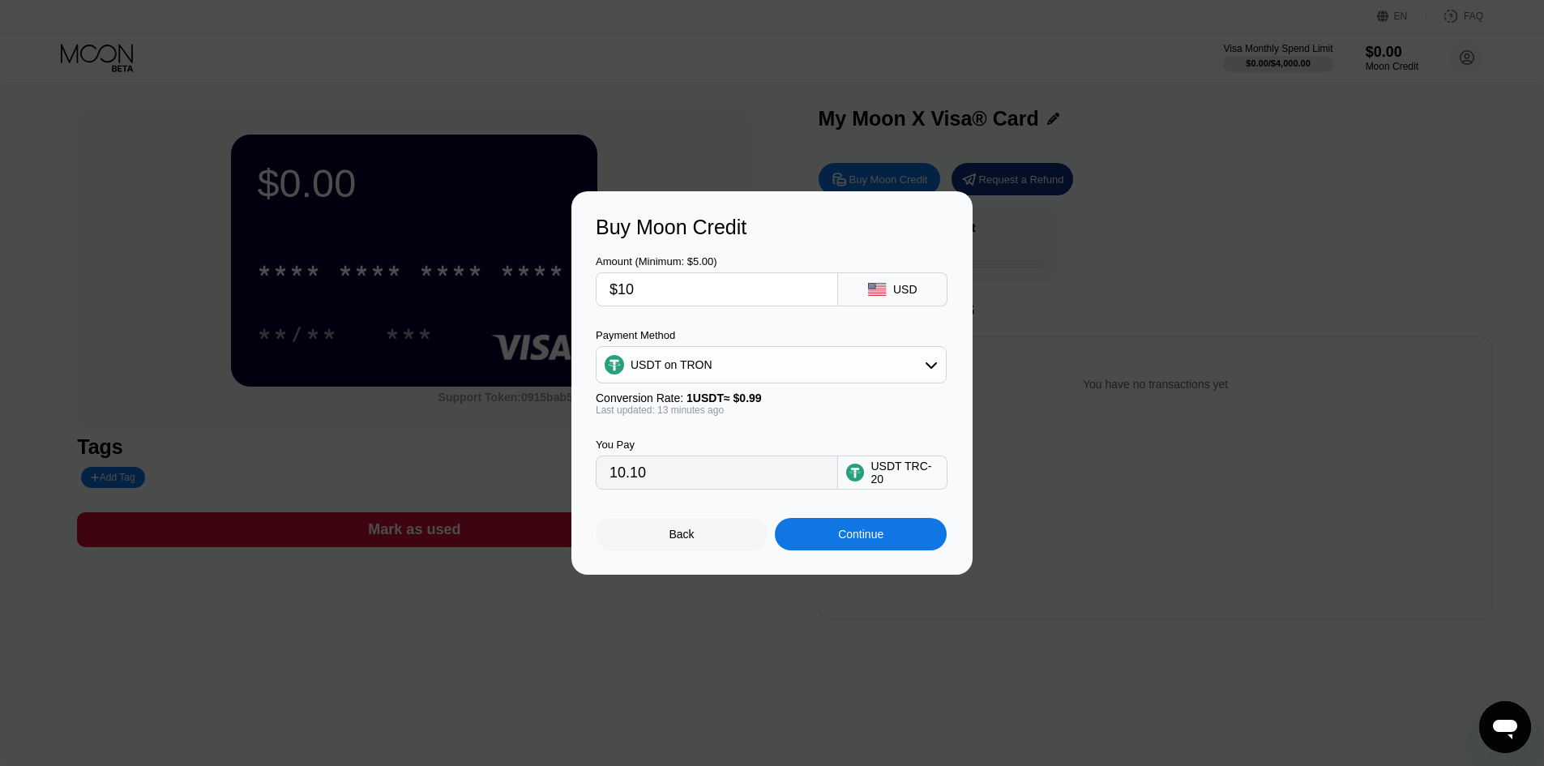
click at [831, 537] on div "Continue" at bounding box center [861, 534] width 172 height 32
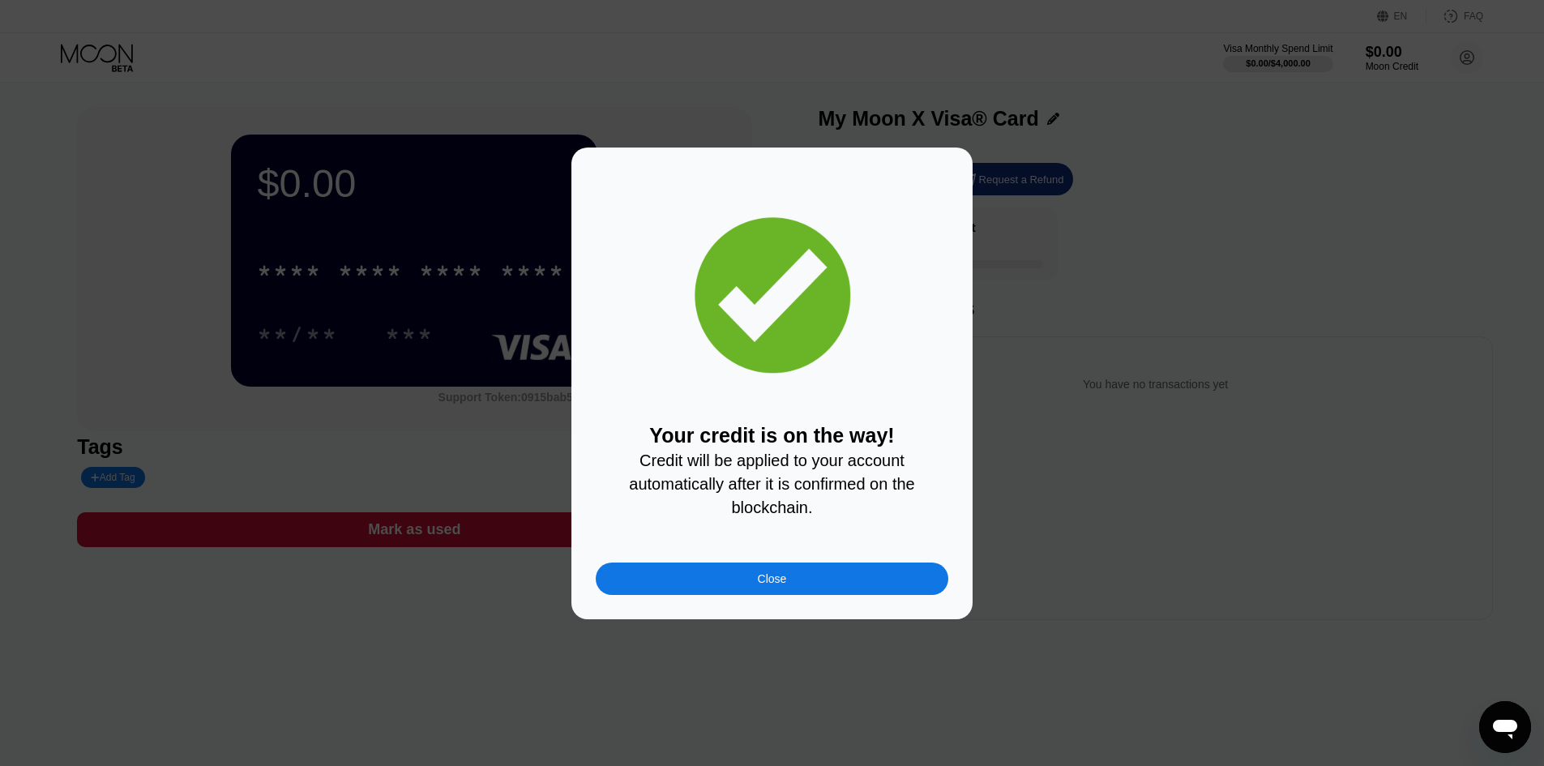
click at [765, 579] on div "Close" at bounding box center [772, 578] width 29 height 13
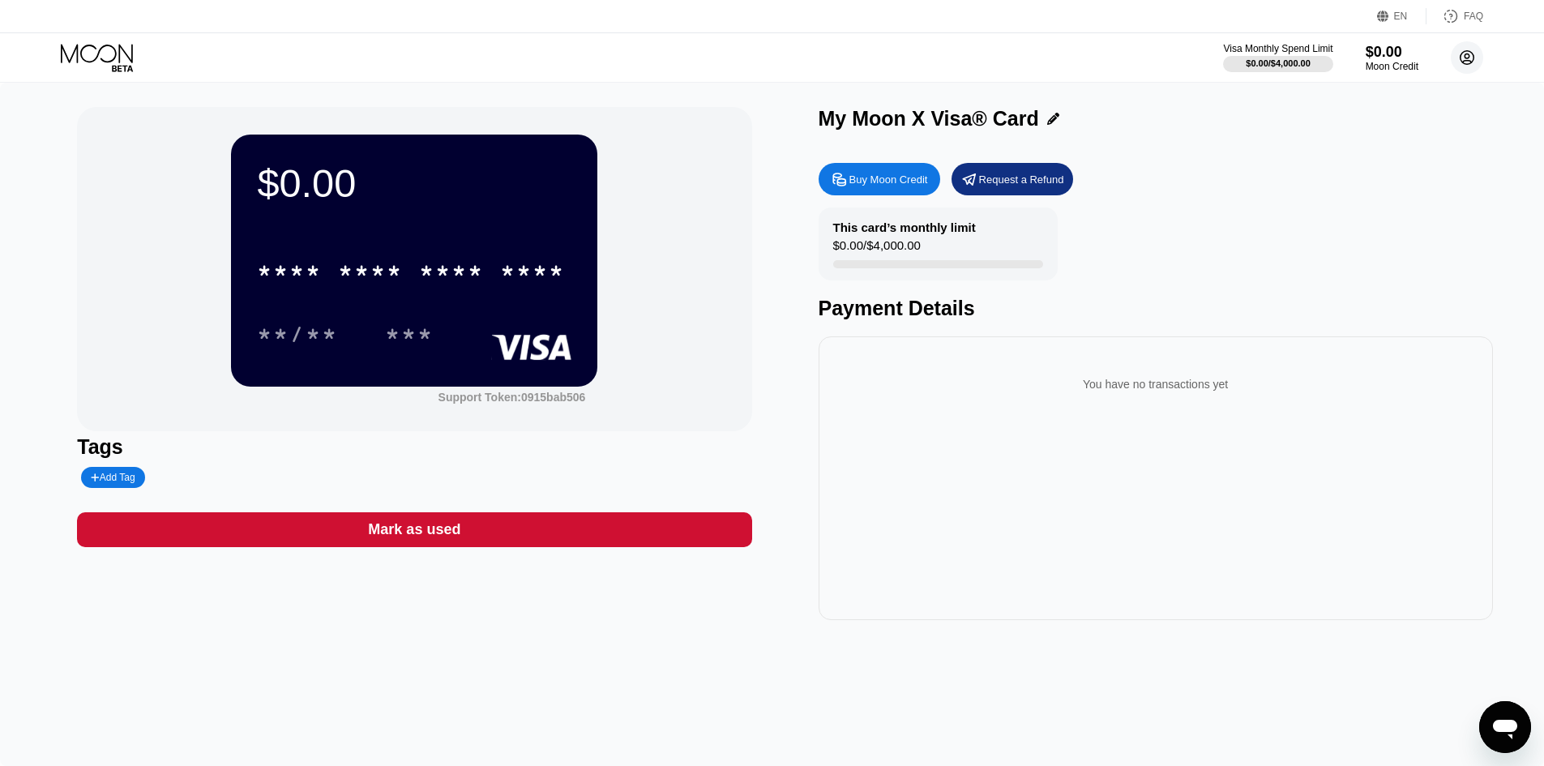
click at [1461, 60] on icon at bounding box center [1468, 58] width 14 height 14
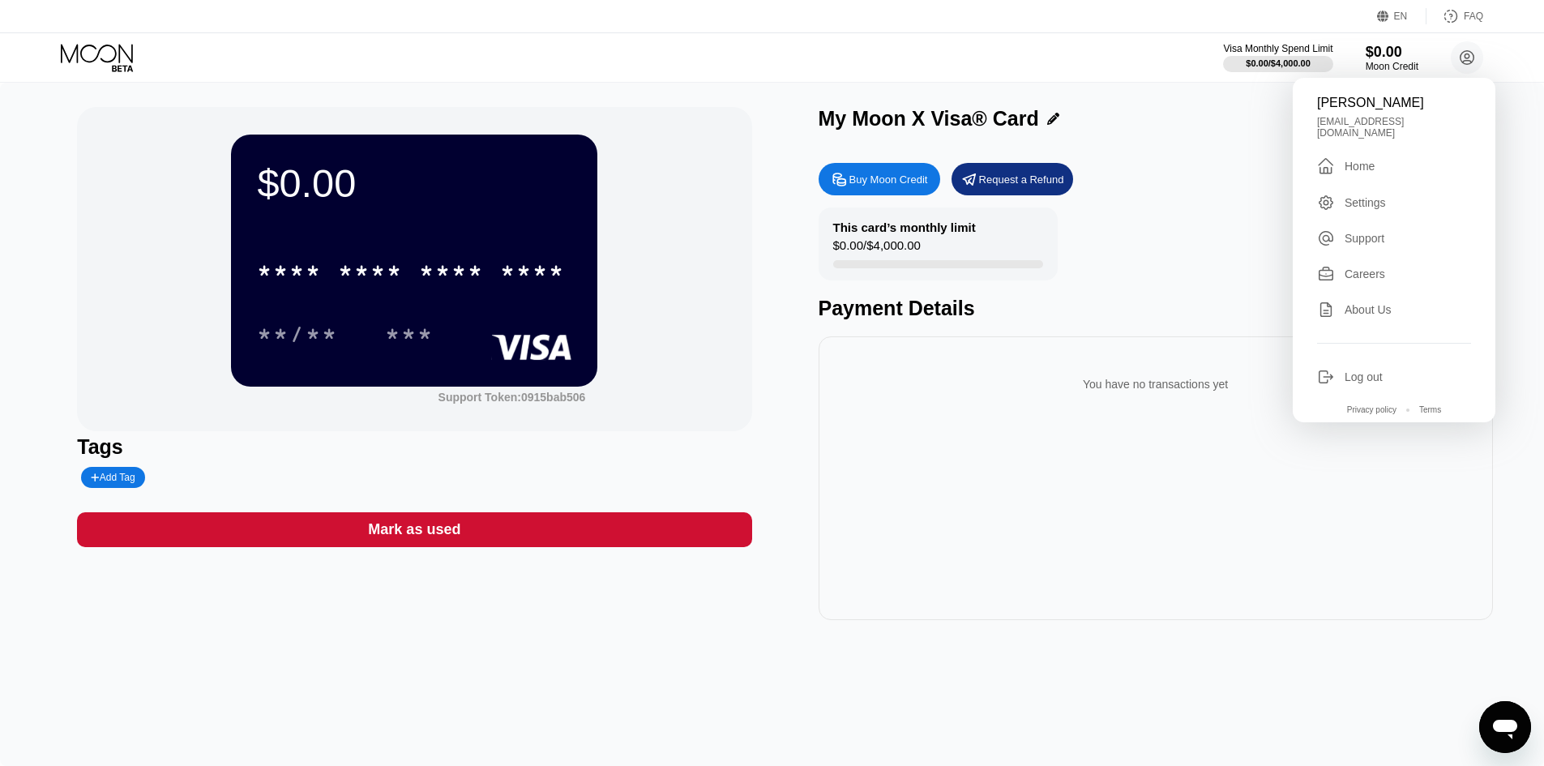
drag, startPoint x: 1245, startPoint y: 118, endPoint x: 1231, endPoint y: 120, distance: 14.0
click at [1231, 120] on div "My Moon X Visa® Card" at bounding box center [1156, 119] width 674 height 24
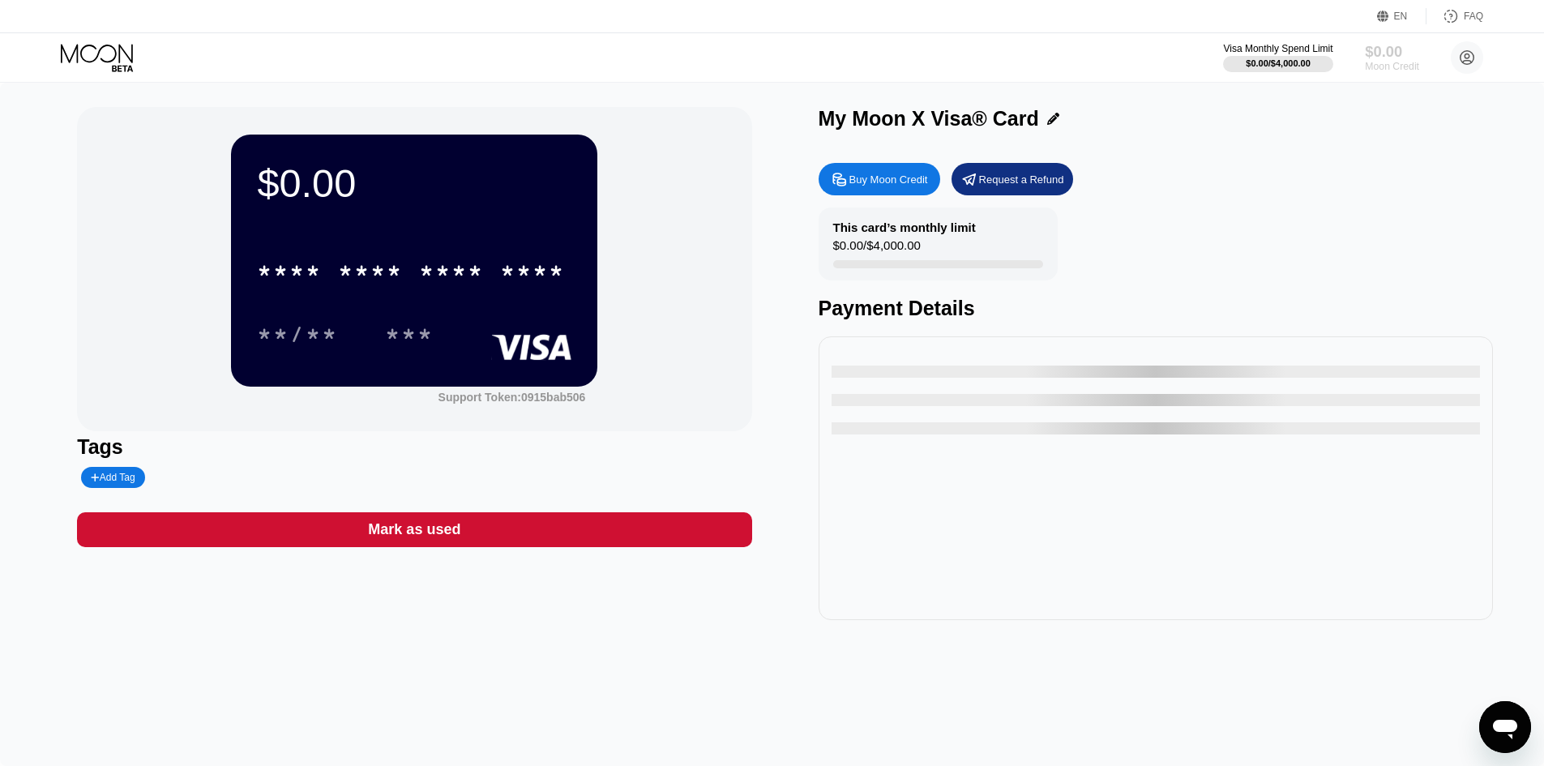
click at [1413, 45] on div "$0.00" at bounding box center [1392, 51] width 54 height 17
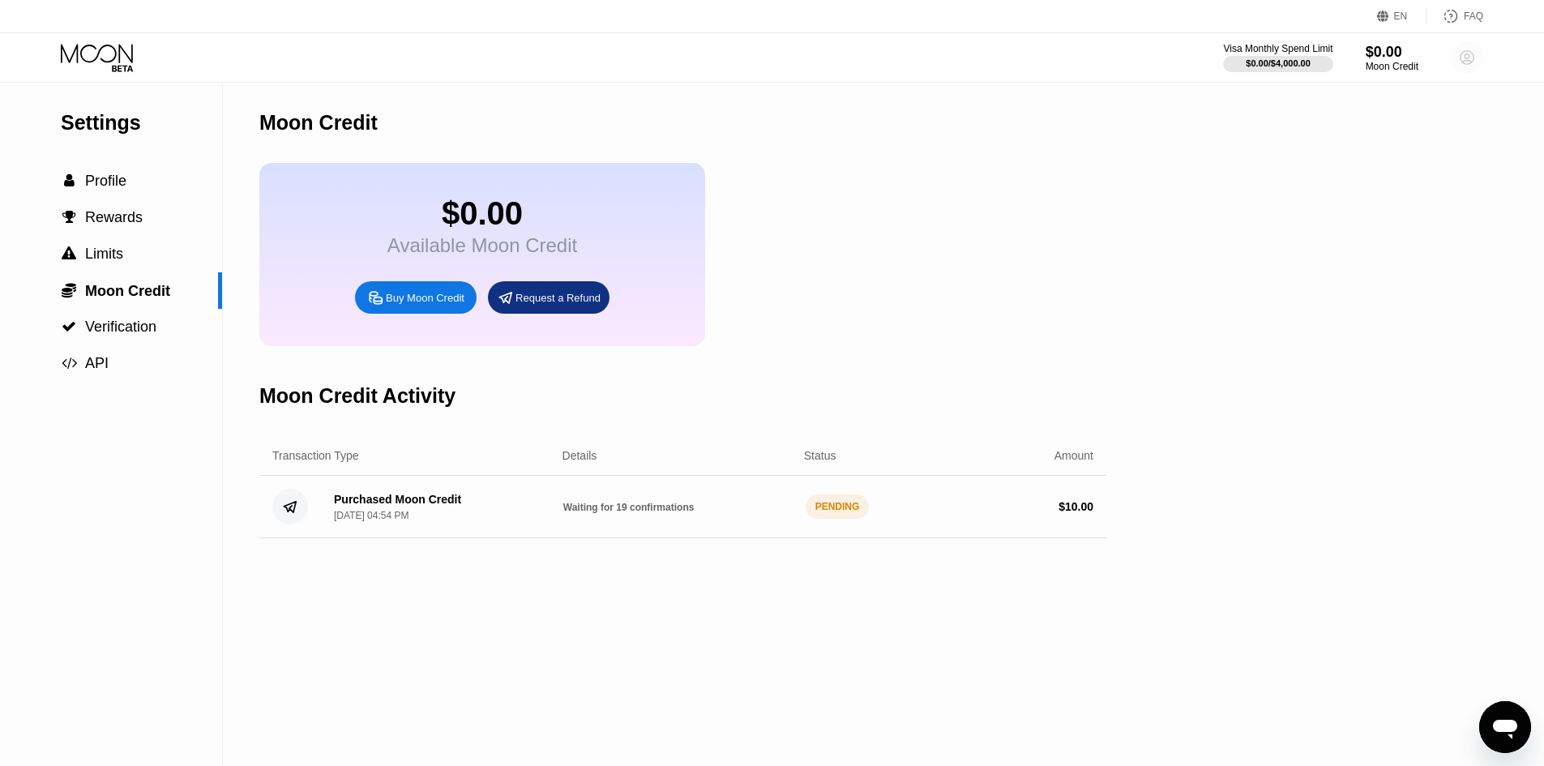
click at [1477, 59] on circle at bounding box center [1467, 57] width 32 height 32
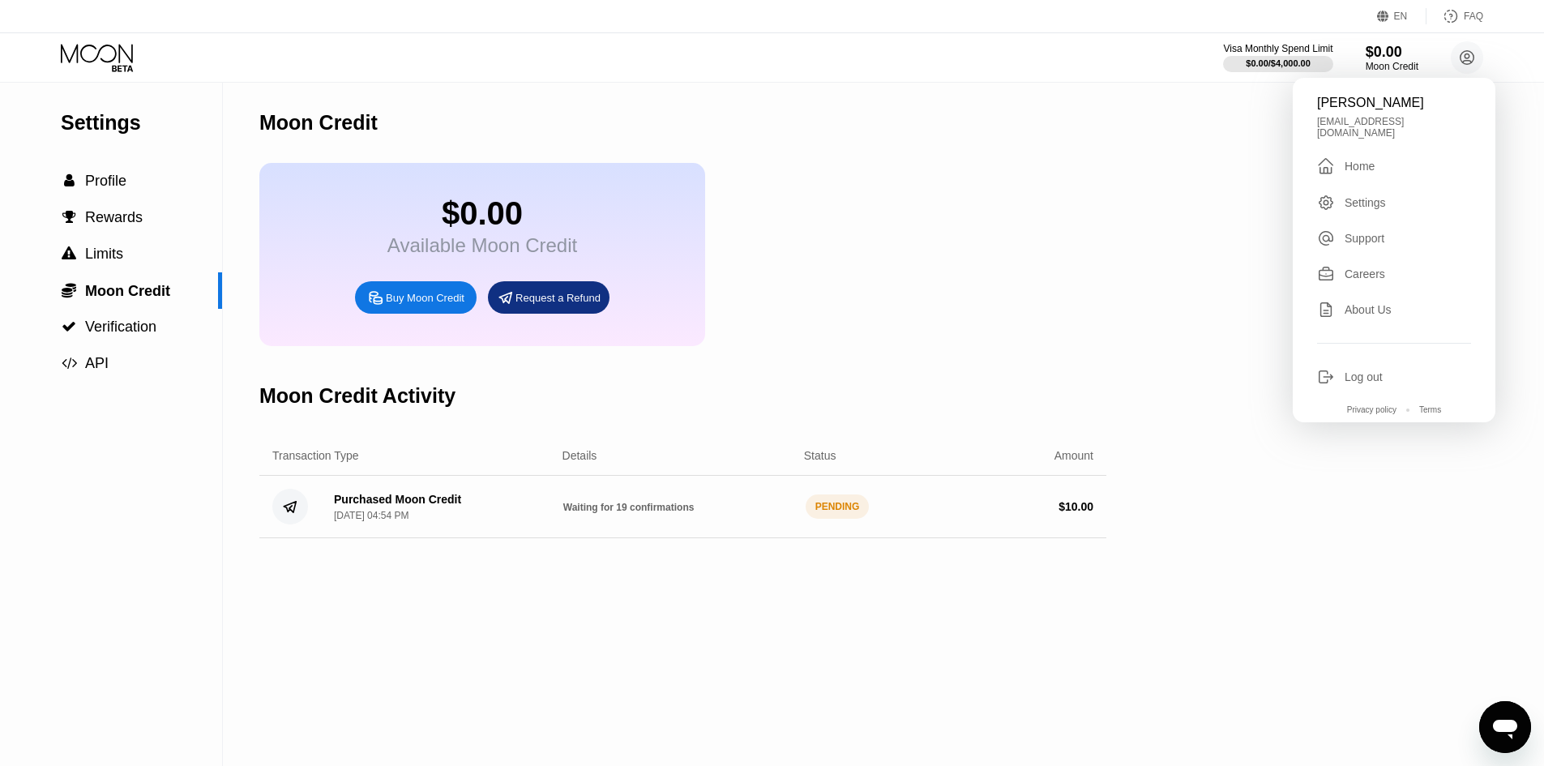
click at [914, 513] on div "$ 10.00" at bounding box center [978, 506] width 229 height 13
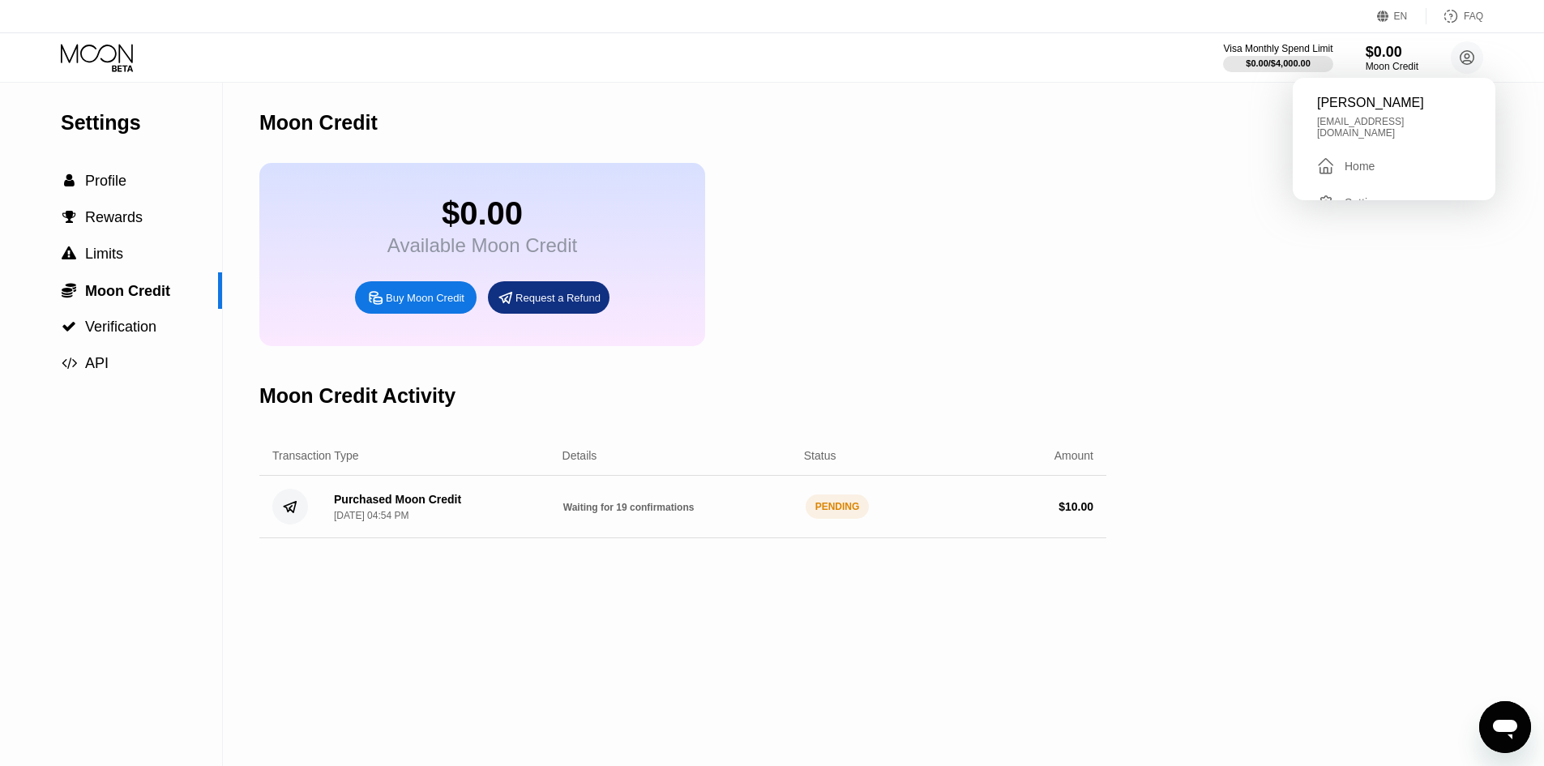
click at [1090, 476] on div "Transaction Type Details Status Amount" at bounding box center [682, 456] width 847 height 40
click at [299, 525] on circle at bounding box center [290, 507] width 36 height 36
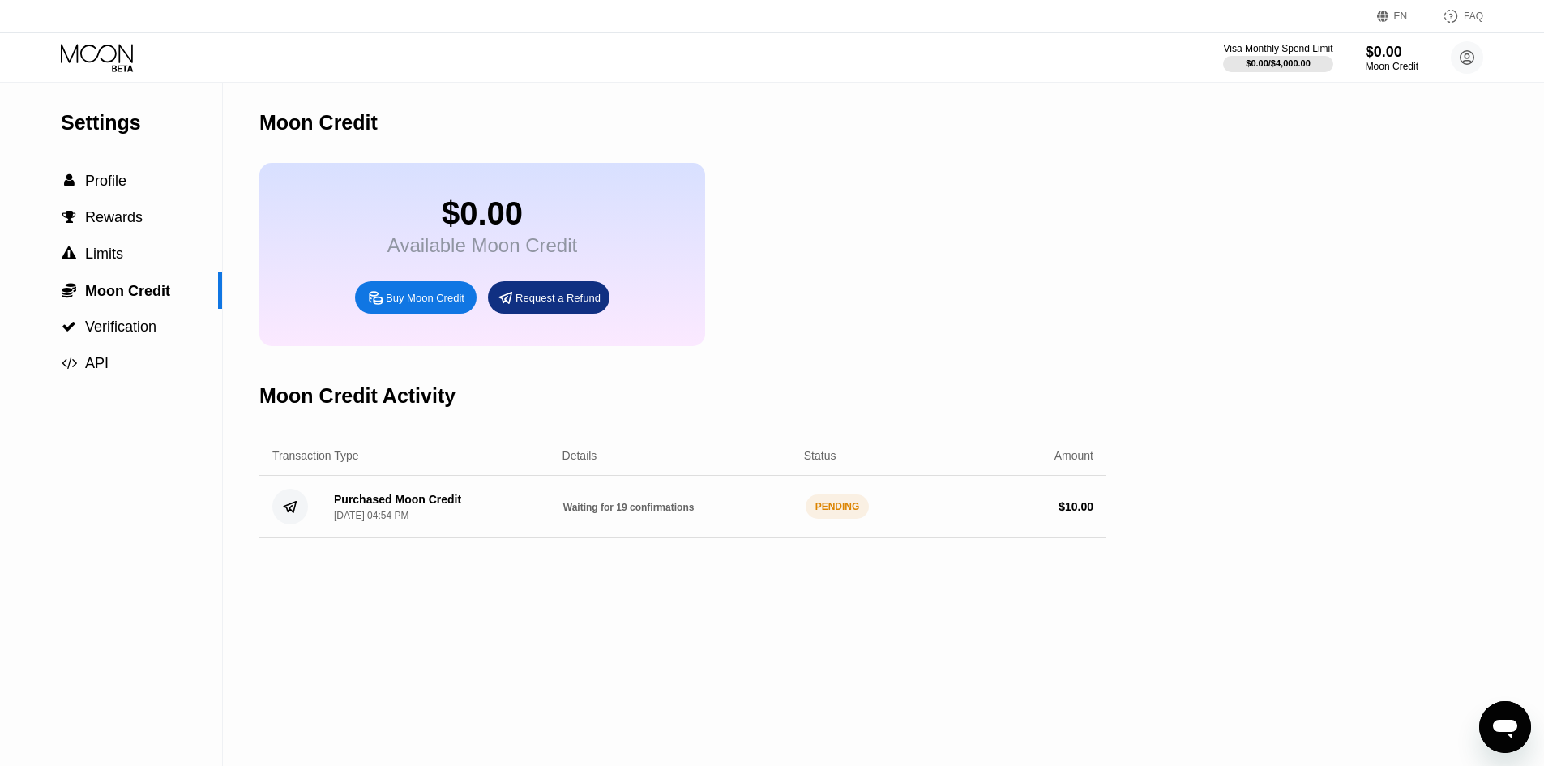
drag, startPoint x: 683, startPoint y: 529, endPoint x: 596, endPoint y: 544, distance: 88.0
click at [597, 538] on div "Purchased Moon Credit [DATE] 04:54 PM Waiting for 19 confirmations PENDING $ 10…" at bounding box center [682, 507] width 847 height 62
drag, startPoint x: 803, startPoint y: 524, endPoint x: 1251, endPoint y: 565, distance: 449.4
click at [1197, 569] on div "Settings  Profile  Rewards  Limits  Moon Credit  Verification  API Moon C…" at bounding box center [772, 424] width 1544 height 683
click at [1251, 565] on div "Settings  Profile  Rewards  Limits  Moon Credit  Verification  API Moon C…" at bounding box center [772, 424] width 1544 height 683
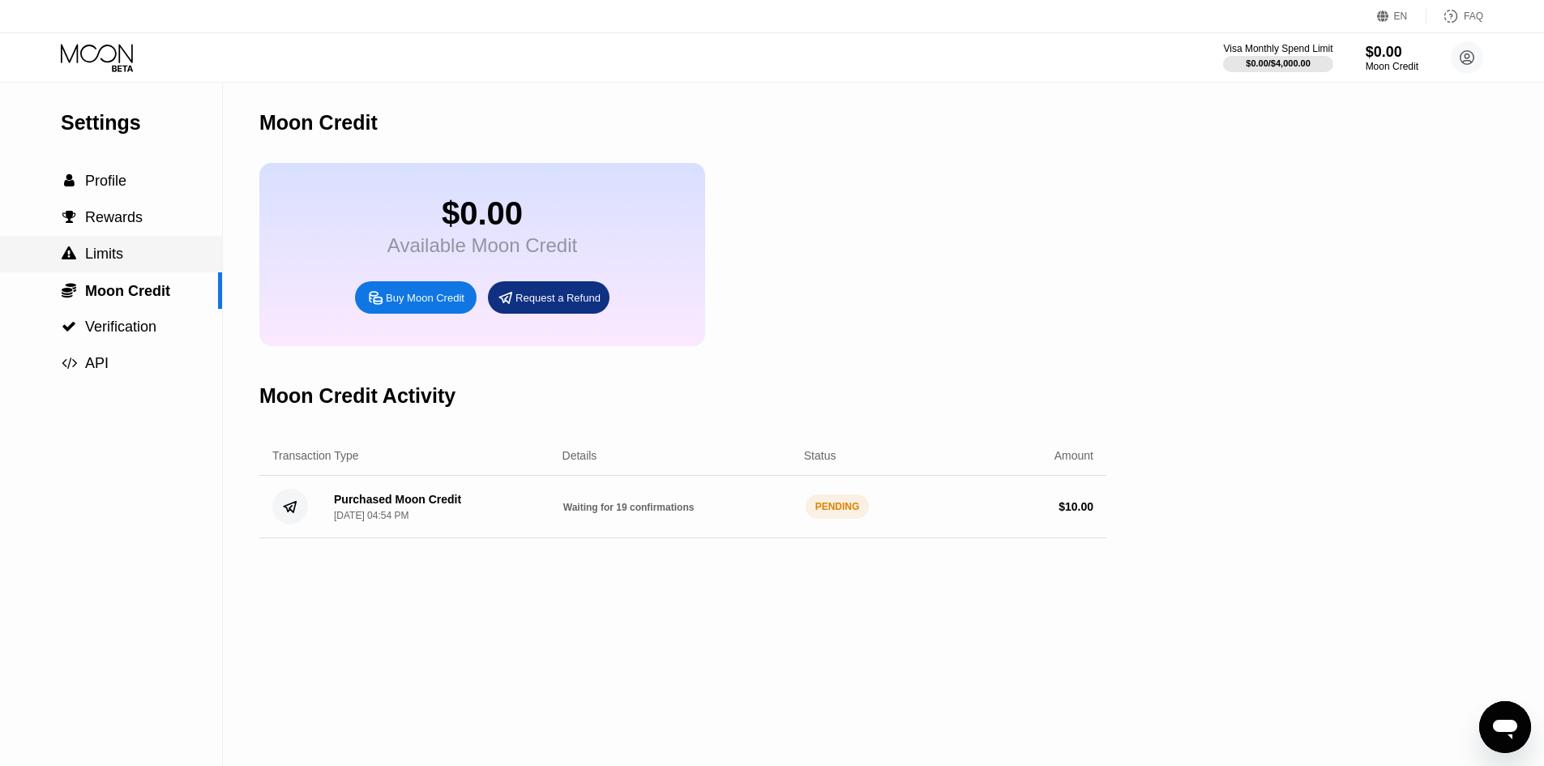
click at [129, 247] on div " Limits" at bounding box center [111, 254] width 222 height 36
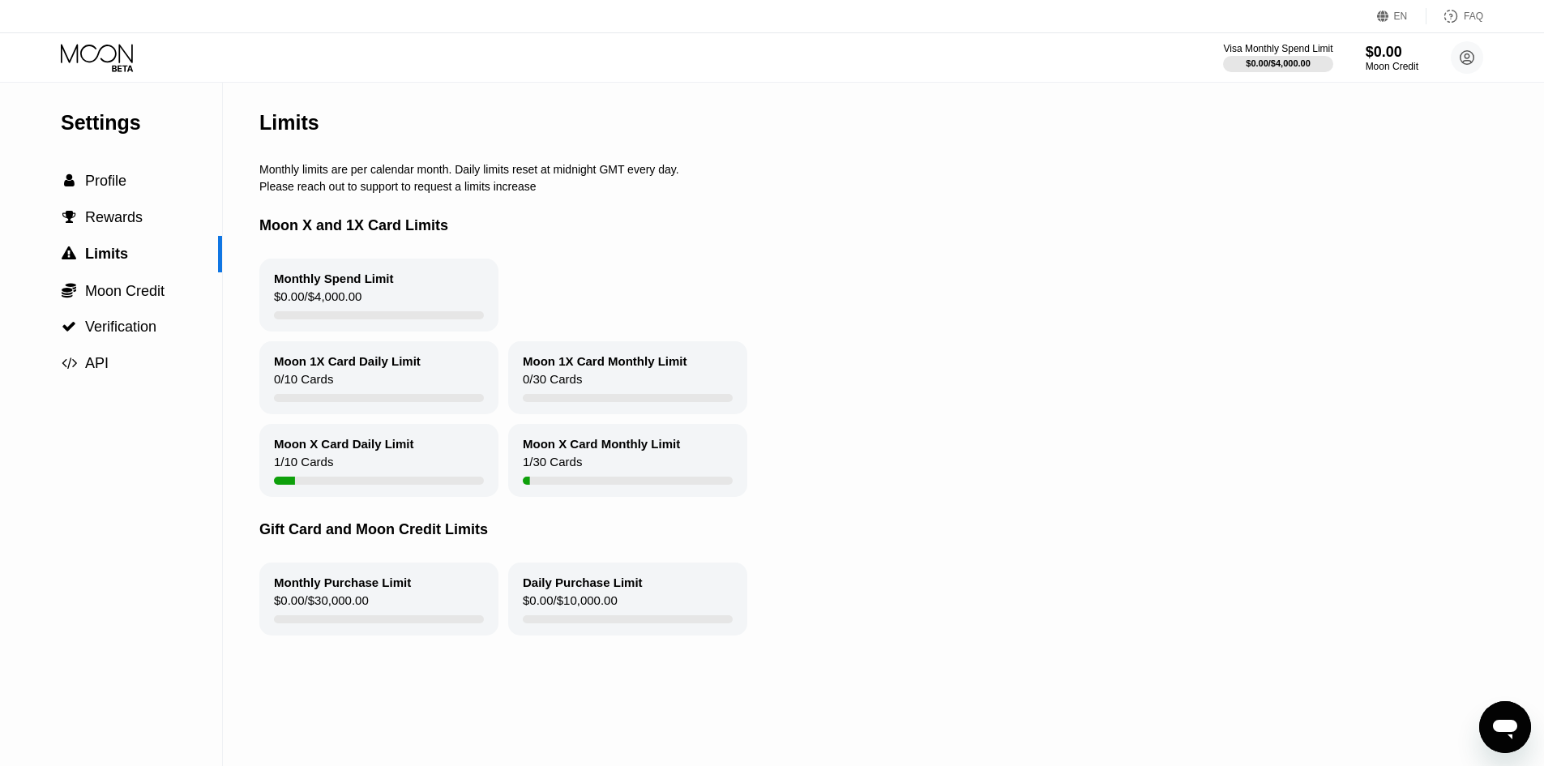
click at [687, 453] on div "Moon X Card Monthly Limit 1 / 30 Cards" at bounding box center [627, 460] width 239 height 73
click at [457, 464] on div "Moon X Card Daily Limit 1 / 10 Cards" at bounding box center [378, 460] width 239 height 73
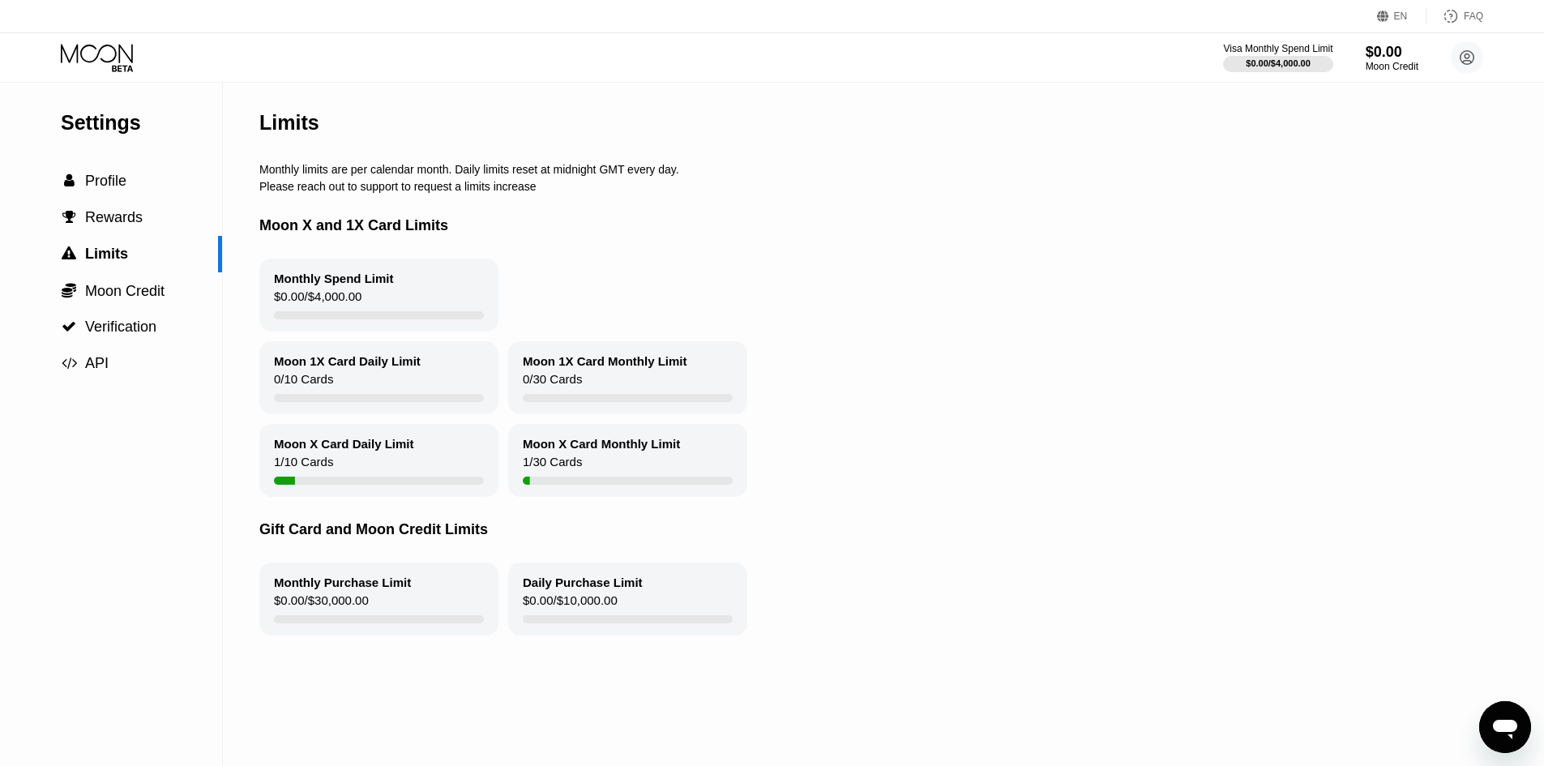
click at [536, 451] on div "Moon X Card Monthly Limit" at bounding box center [601, 444] width 157 height 14
click at [113, 186] on span "Profile" at bounding box center [105, 181] width 41 height 16
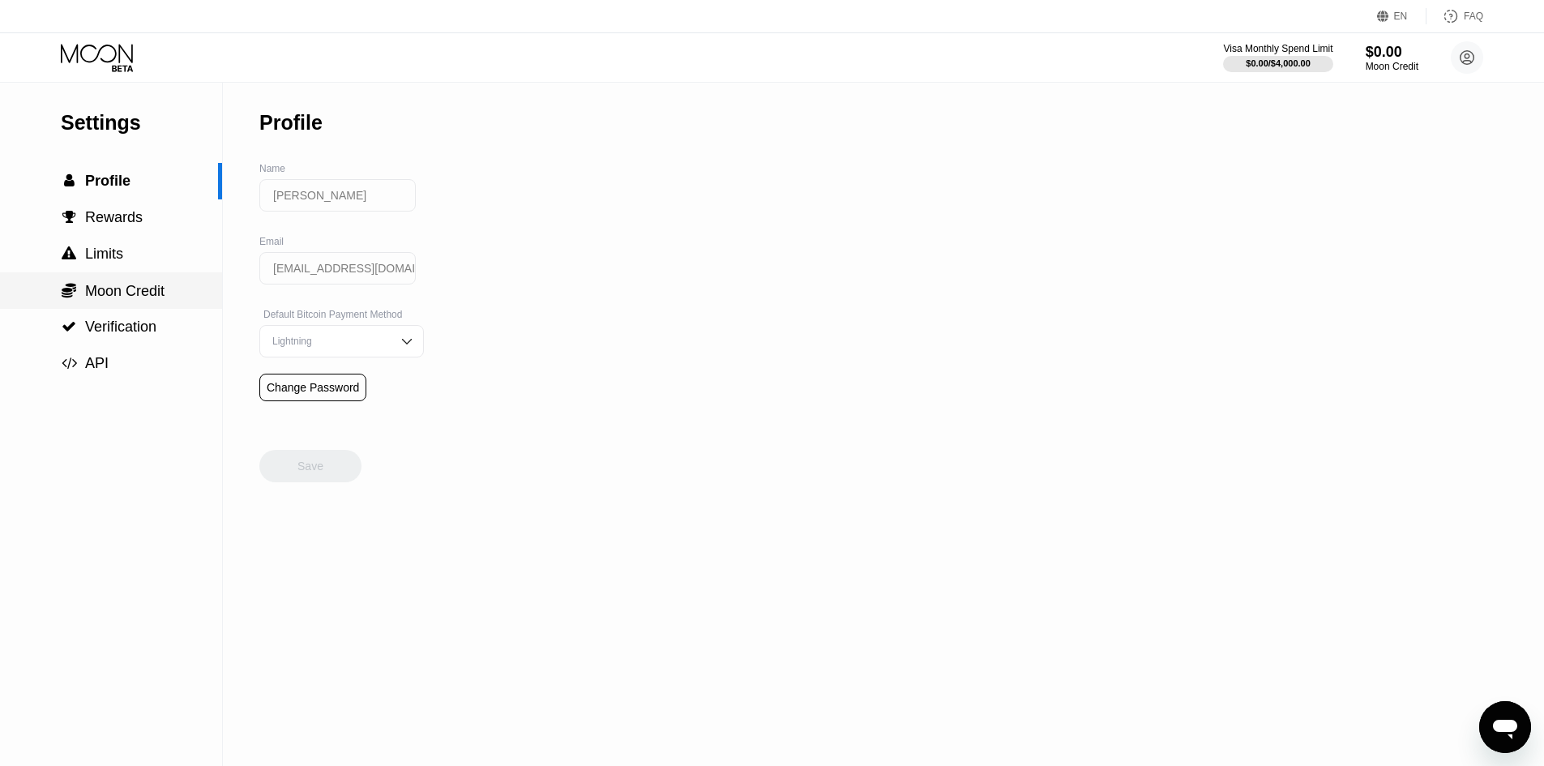
click at [135, 309] on div " Moon Credit" at bounding box center [111, 290] width 222 height 36
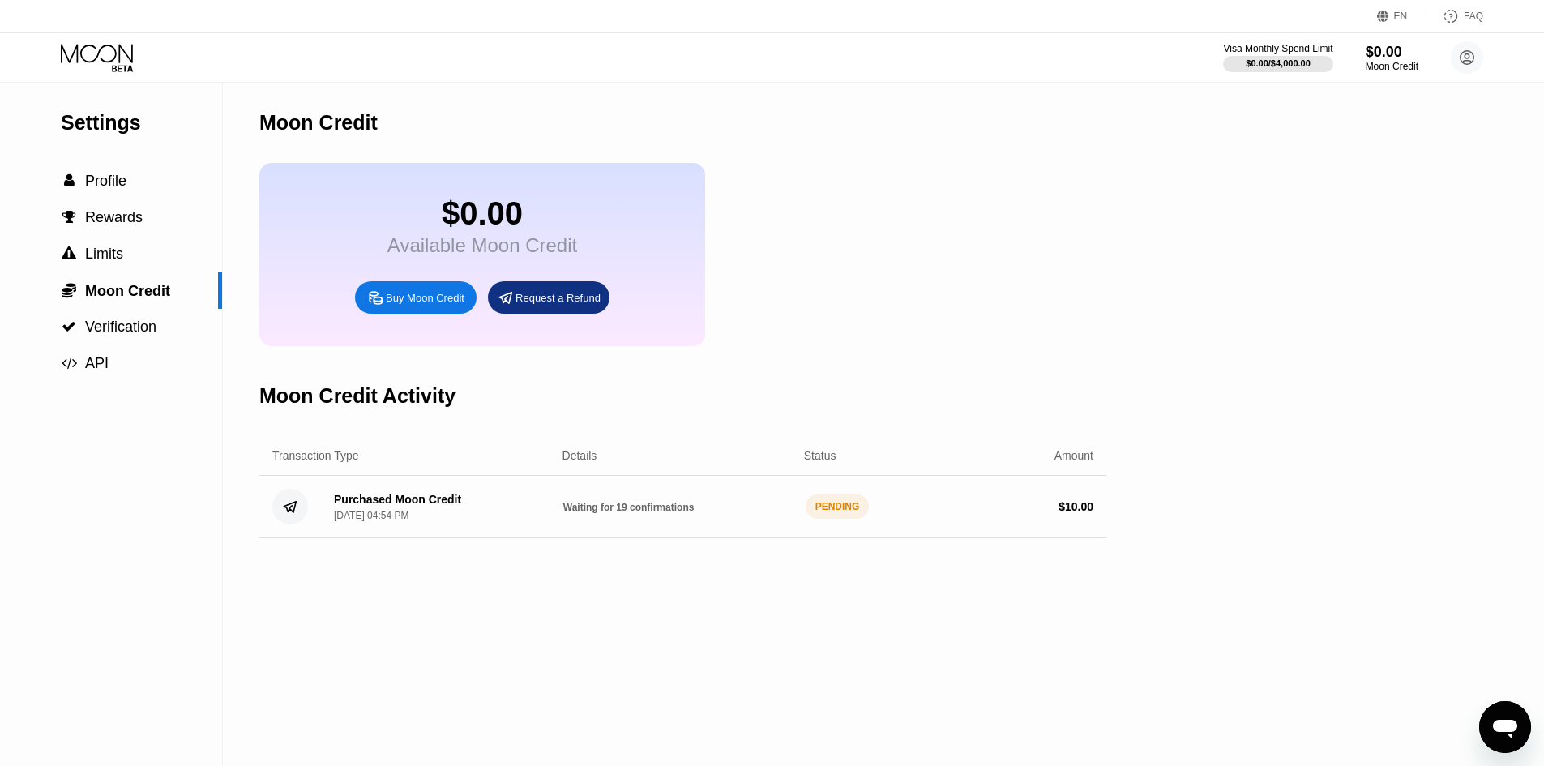
click at [529, 498] on div "Purchased Moon Credit Sep 22, 2025, 04:54 PM Waiting for 19 confirmations PENDI…" at bounding box center [682, 507] width 847 height 62
drag, startPoint x: 417, startPoint y: 521, endPoint x: 322, endPoint y: 517, distance: 94.9
click at [322, 517] on div "Purchased Moon Credit Sep 22, 2025, 04:54 PM" at bounding box center [391, 507] width 140 height 28
drag, startPoint x: 322, startPoint y: 517, endPoint x: 987, endPoint y: 574, distance: 668.0
click at [974, 576] on div "Moon Credit $0.00 Available Moon Credit Buy Moon Credit Request a Refund Moon C…" at bounding box center [682, 424] width 847 height 683
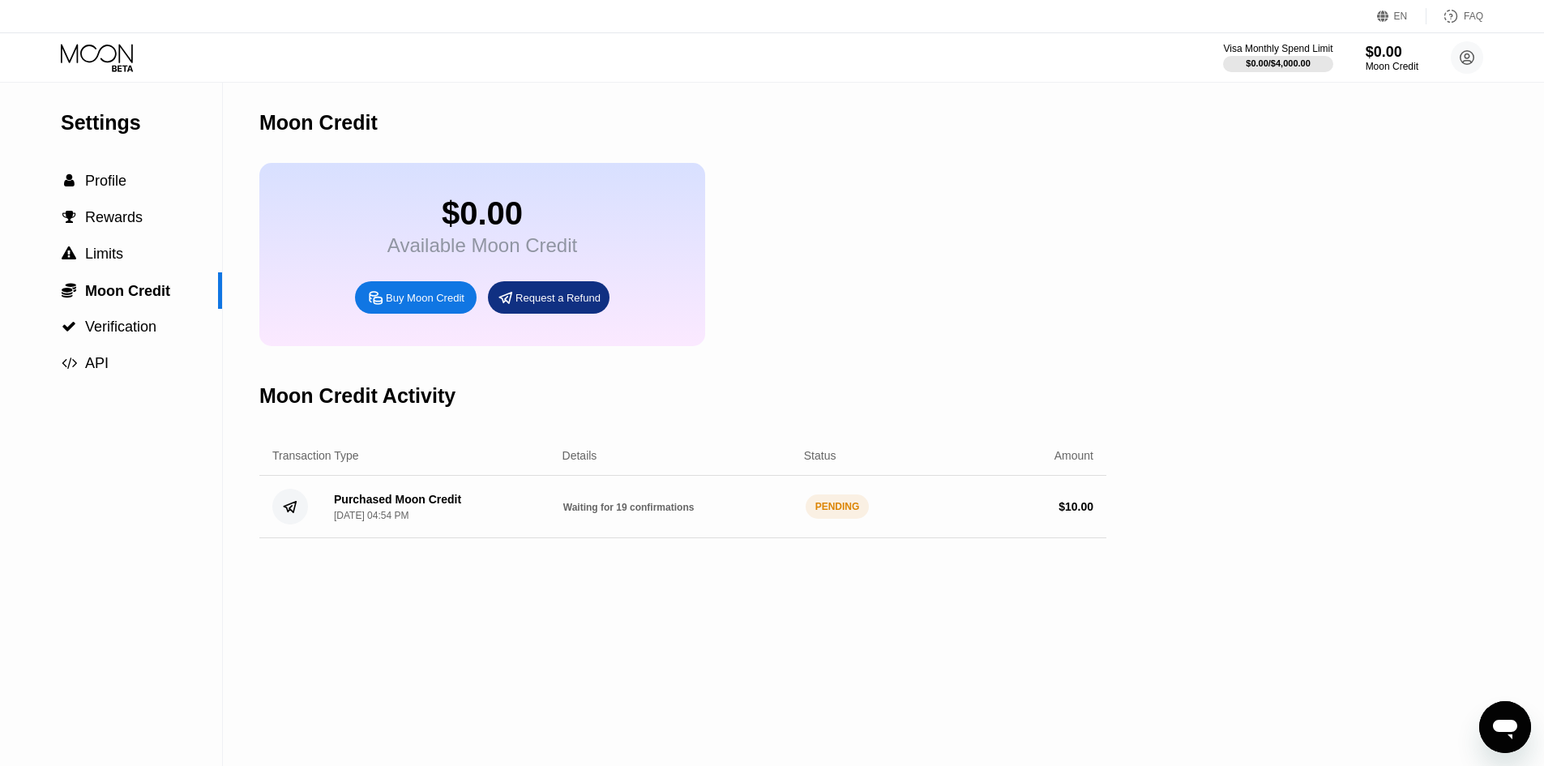
click at [1034, 513] on div "$ 10.00" at bounding box center [978, 506] width 229 height 13
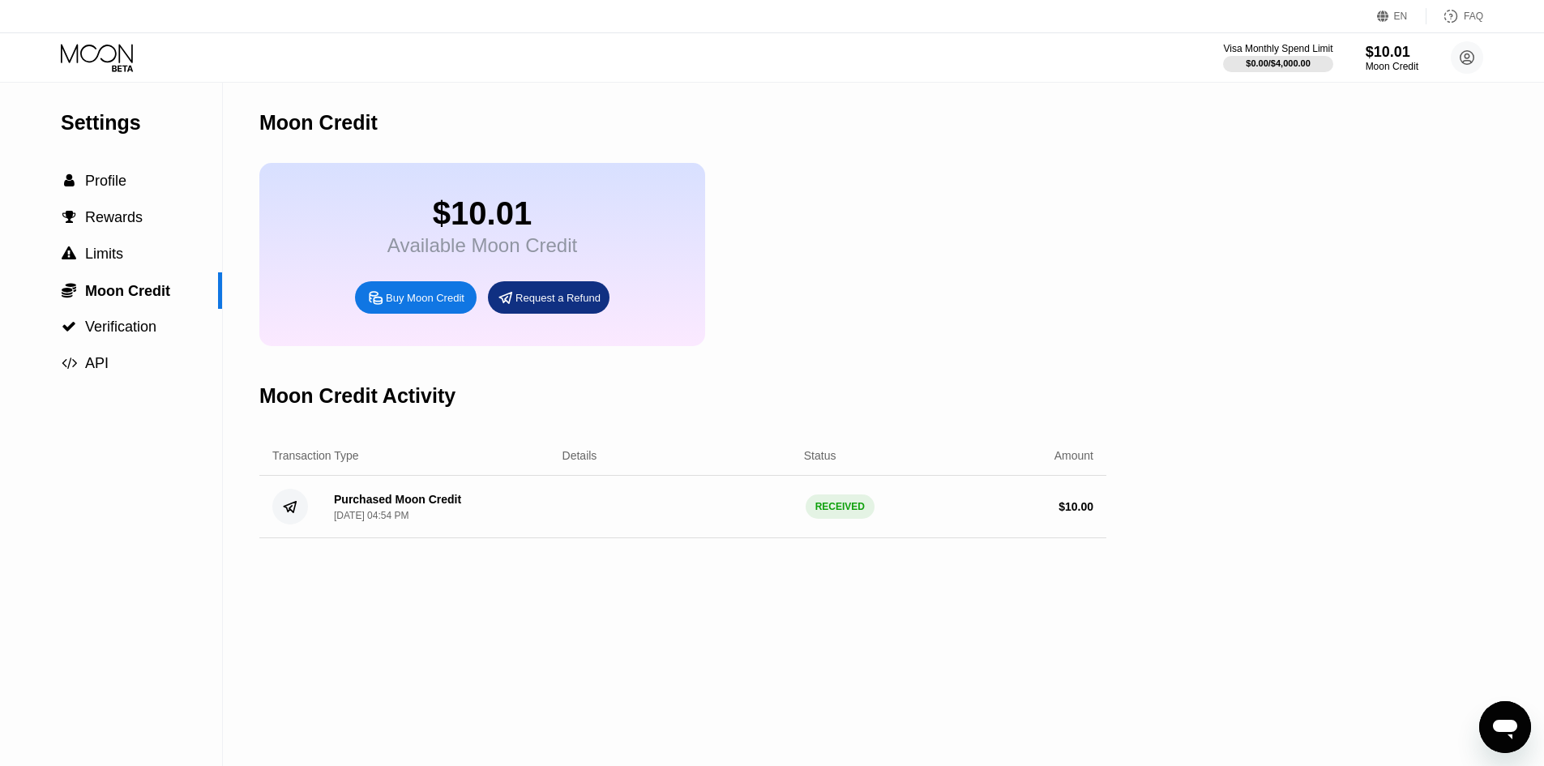
click at [839, 519] on div "RECEIVED" at bounding box center [840, 507] width 69 height 24
click at [442, 305] on div "Buy Moon Credit" at bounding box center [425, 298] width 79 height 14
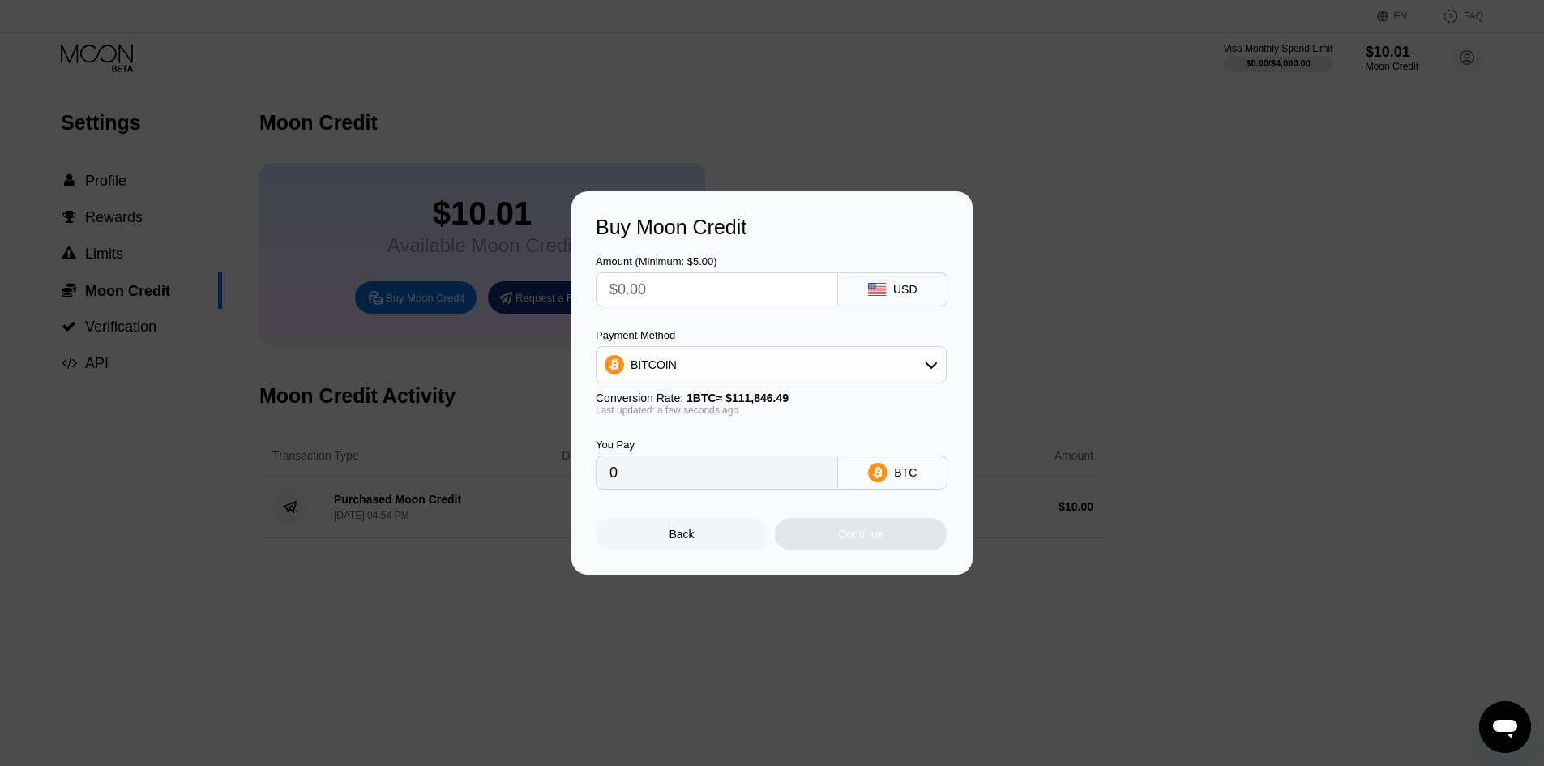
click at [1038, 249] on div "Buy Moon Credit Amount (Minimum: $5.00) USD Payment Method BITCOIN Conversion R…" at bounding box center [772, 382] width 1544 height 383
click at [730, 535] on div "Back" at bounding box center [682, 534] width 172 height 32
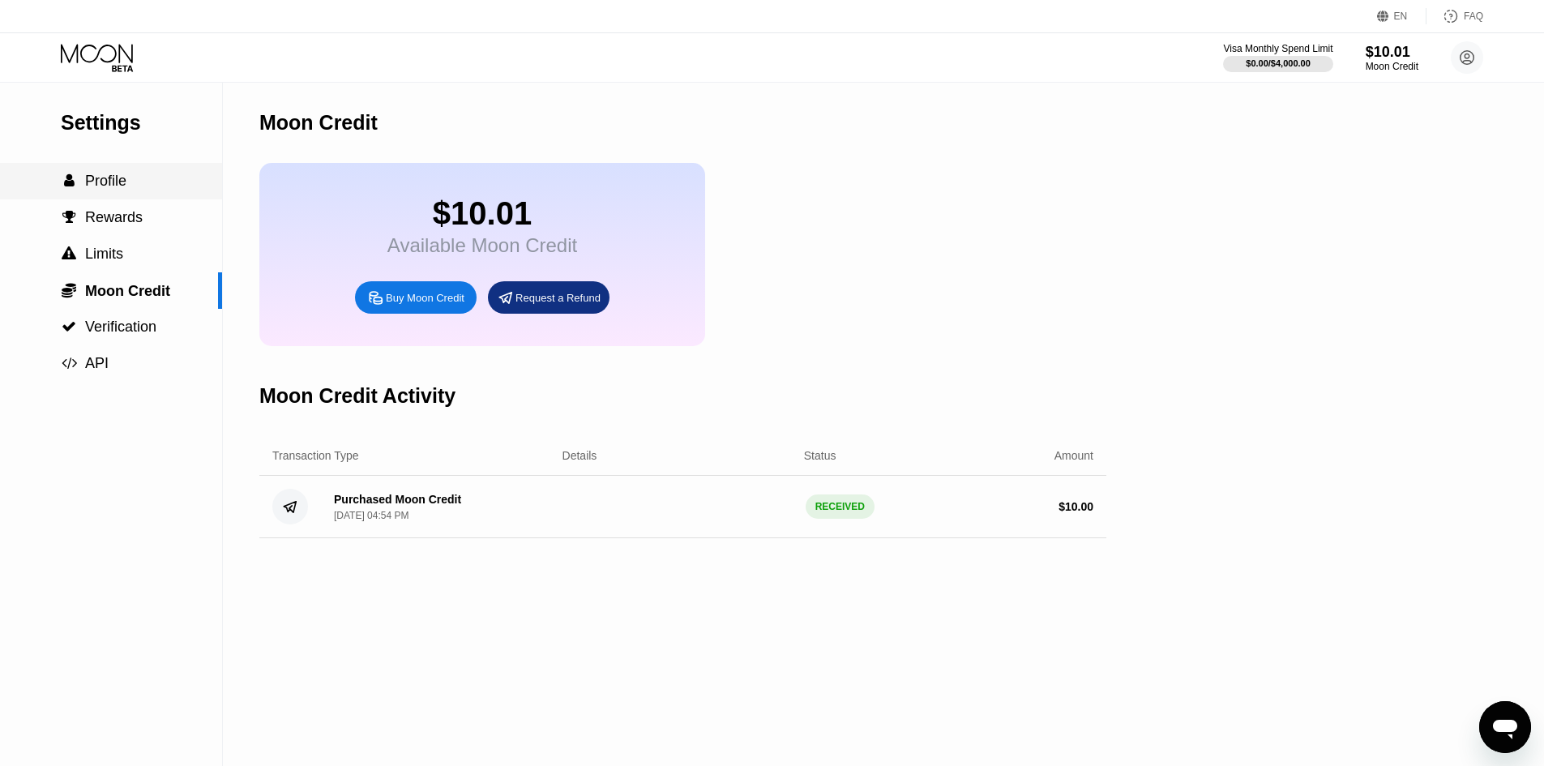
click at [123, 174] on div " Profile" at bounding box center [111, 181] width 222 height 36
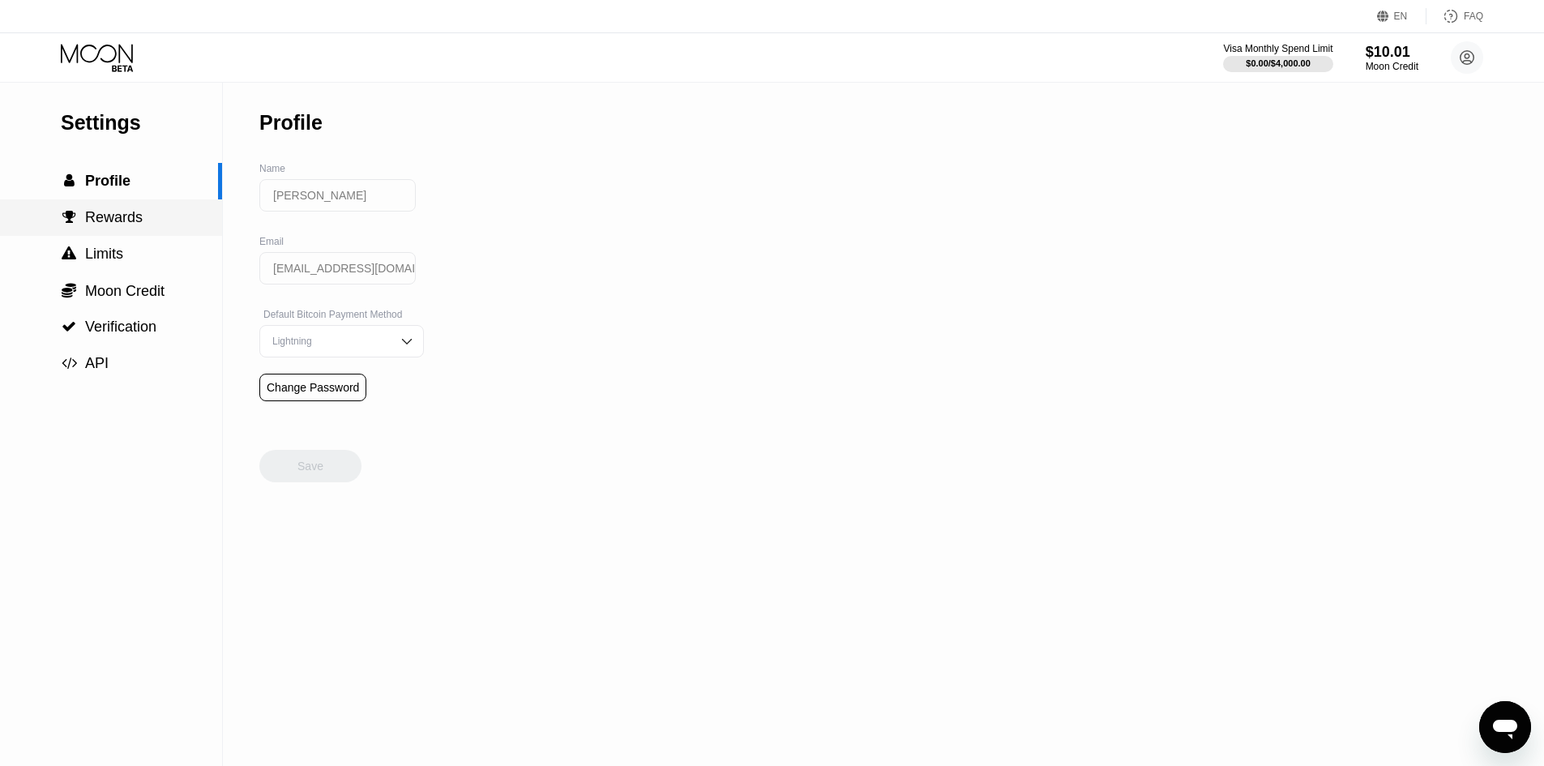
click at [169, 233] on div " Rewards" at bounding box center [111, 217] width 222 height 36
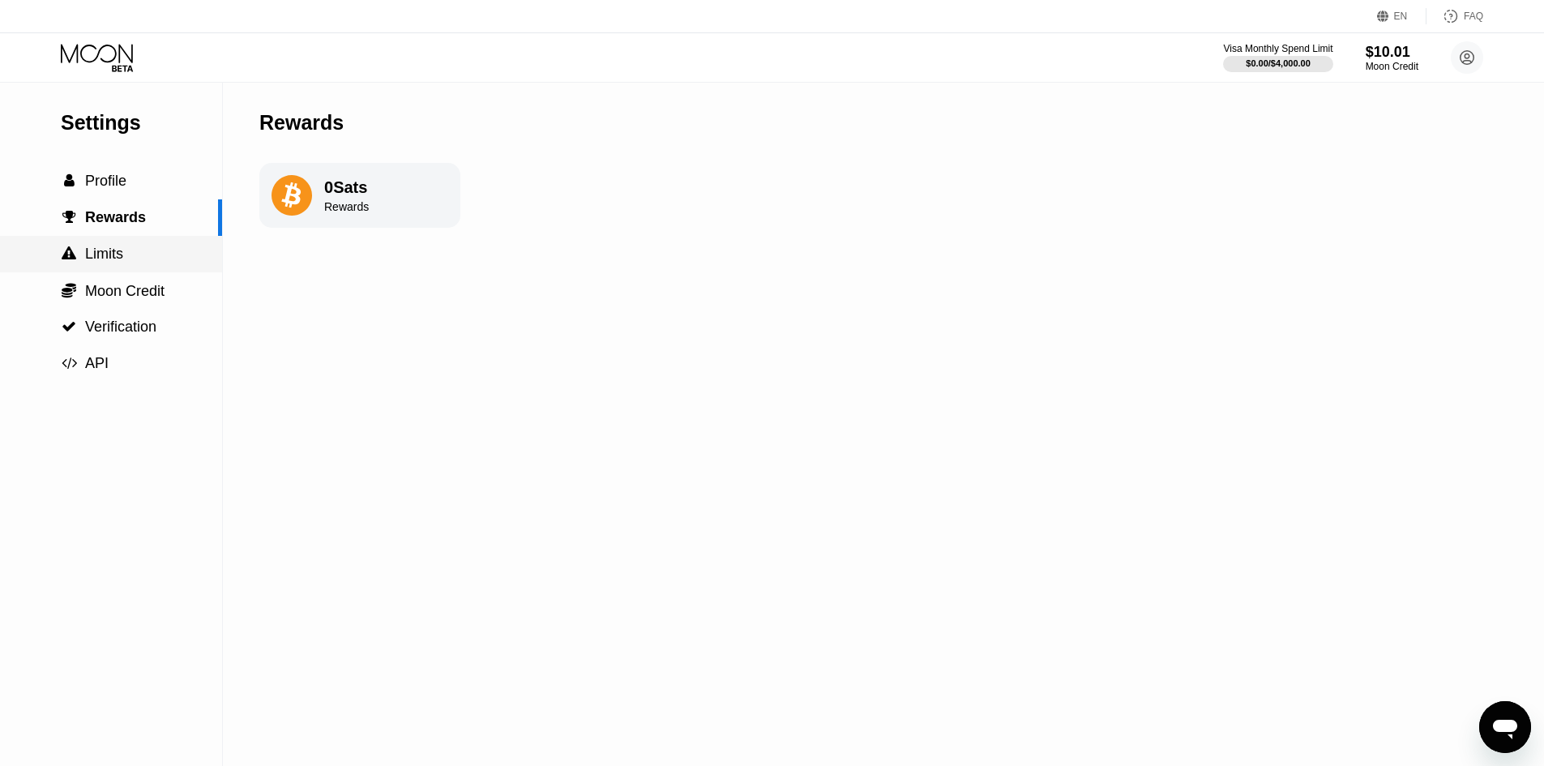
click at [152, 244] on div " Limits" at bounding box center [111, 254] width 222 height 36
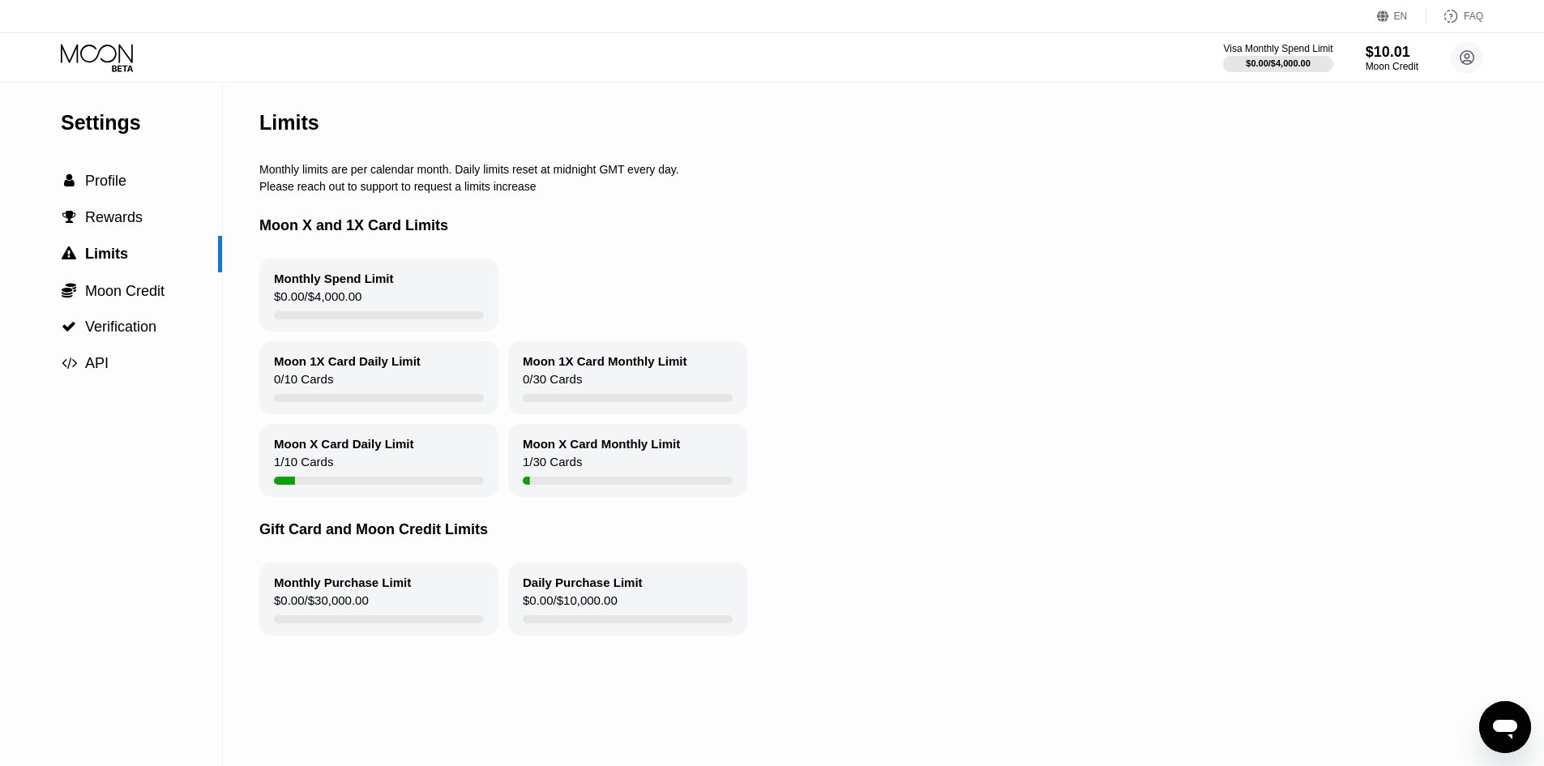
click at [572, 368] on div "Moon 1X Card Monthly Limit" at bounding box center [605, 361] width 165 height 14
click at [424, 591] on div "Monthly Purchase Limit $0.00 / $30,000.00" at bounding box center [378, 599] width 239 height 73
click at [588, 605] on div "Daily Purchase Limit $0.00 / $10,000.00" at bounding box center [627, 599] width 239 height 73
click at [623, 465] on div "Moon X Card Monthly Limit 1 / 30 Cards" at bounding box center [627, 460] width 239 height 73
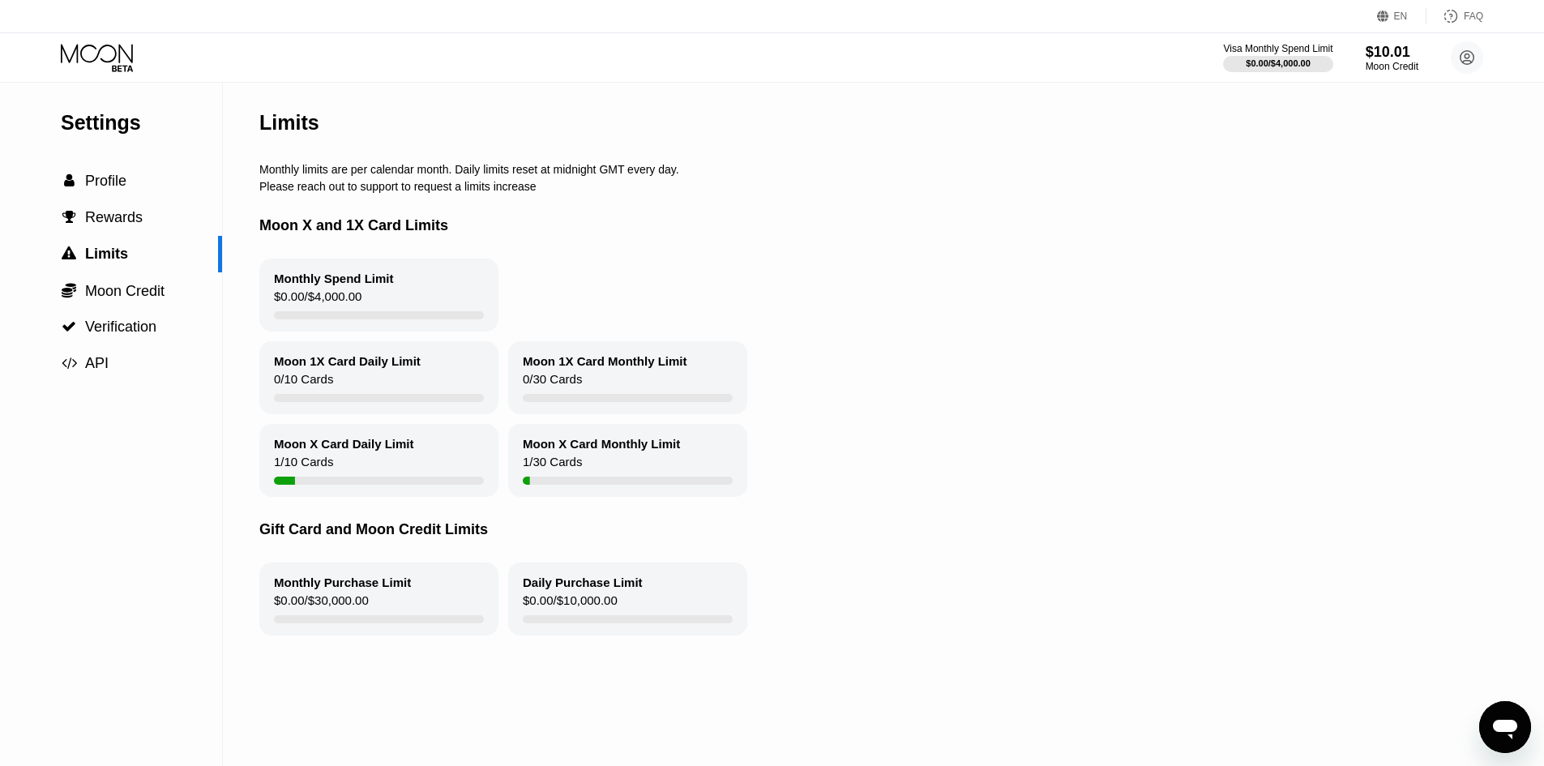
click at [623, 465] on div "Moon X Card Monthly Limit 1 / 30 Cards" at bounding box center [627, 460] width 239 height 73
click at [623, 402] on div at bounding box center [628, 398] width 210 height 8
click at [143, 309] on div " Moon Credit" at bounding box center [111, 290] width 222 height 36
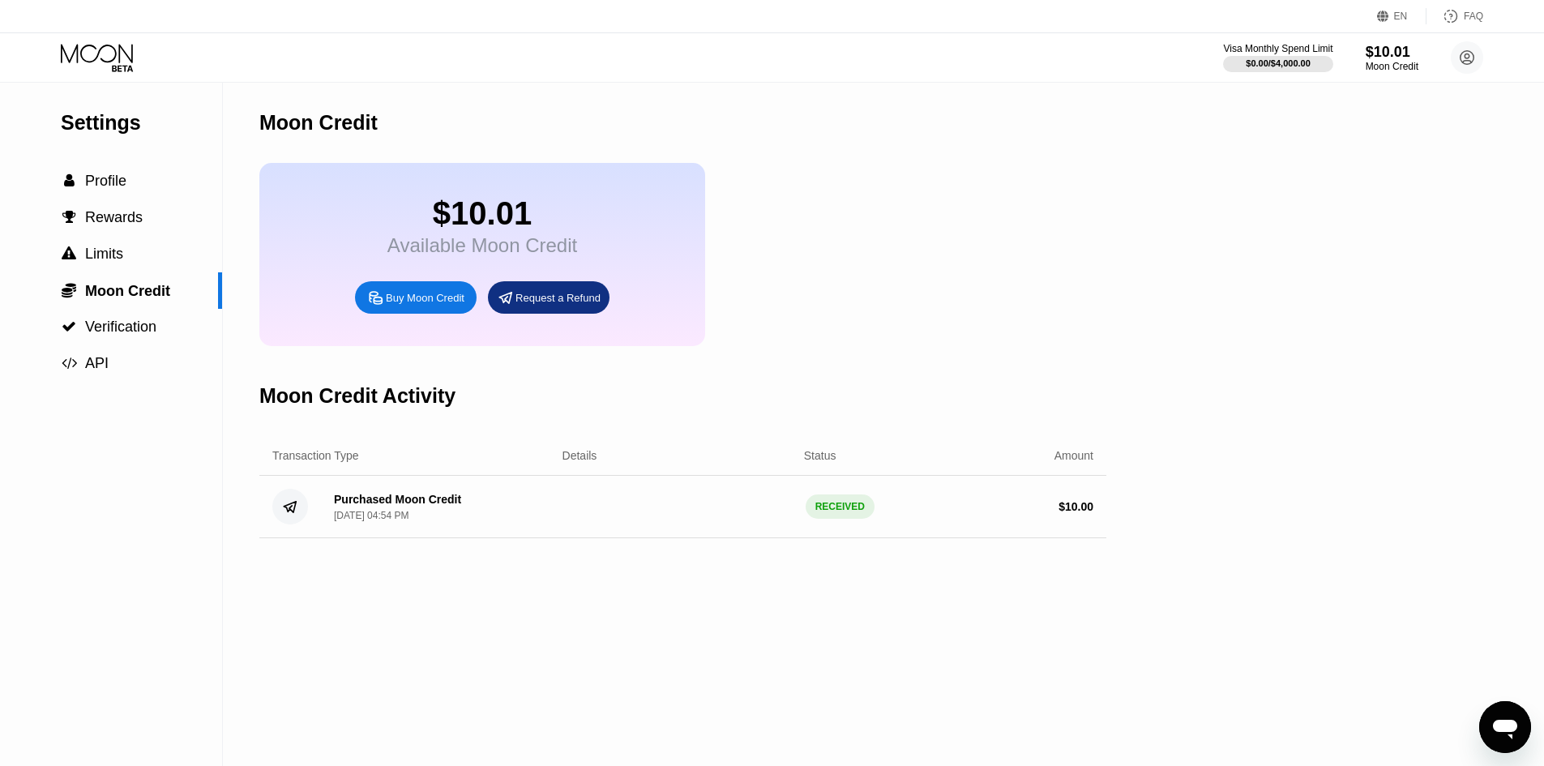
click at [506, 255] on div "Available Moon Credit" at bounding box center [483, 245] width 190 height 23
click at [135, 324] on span "Verification" at bounding box center [120, 327] width 71 height 16
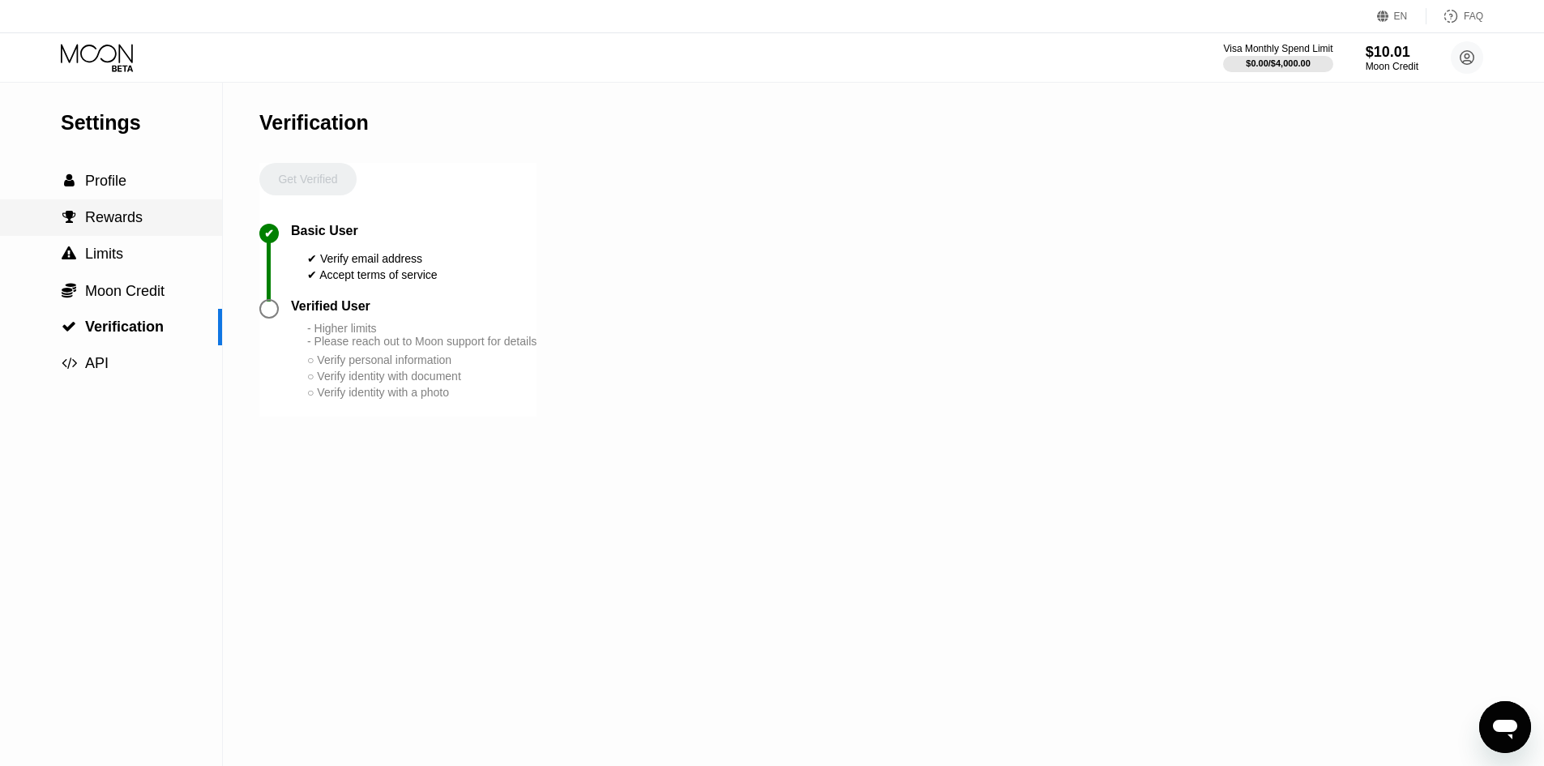
click at [142, 208] on div " Rewards" at bounding box center [111, 217] width 222 height 36
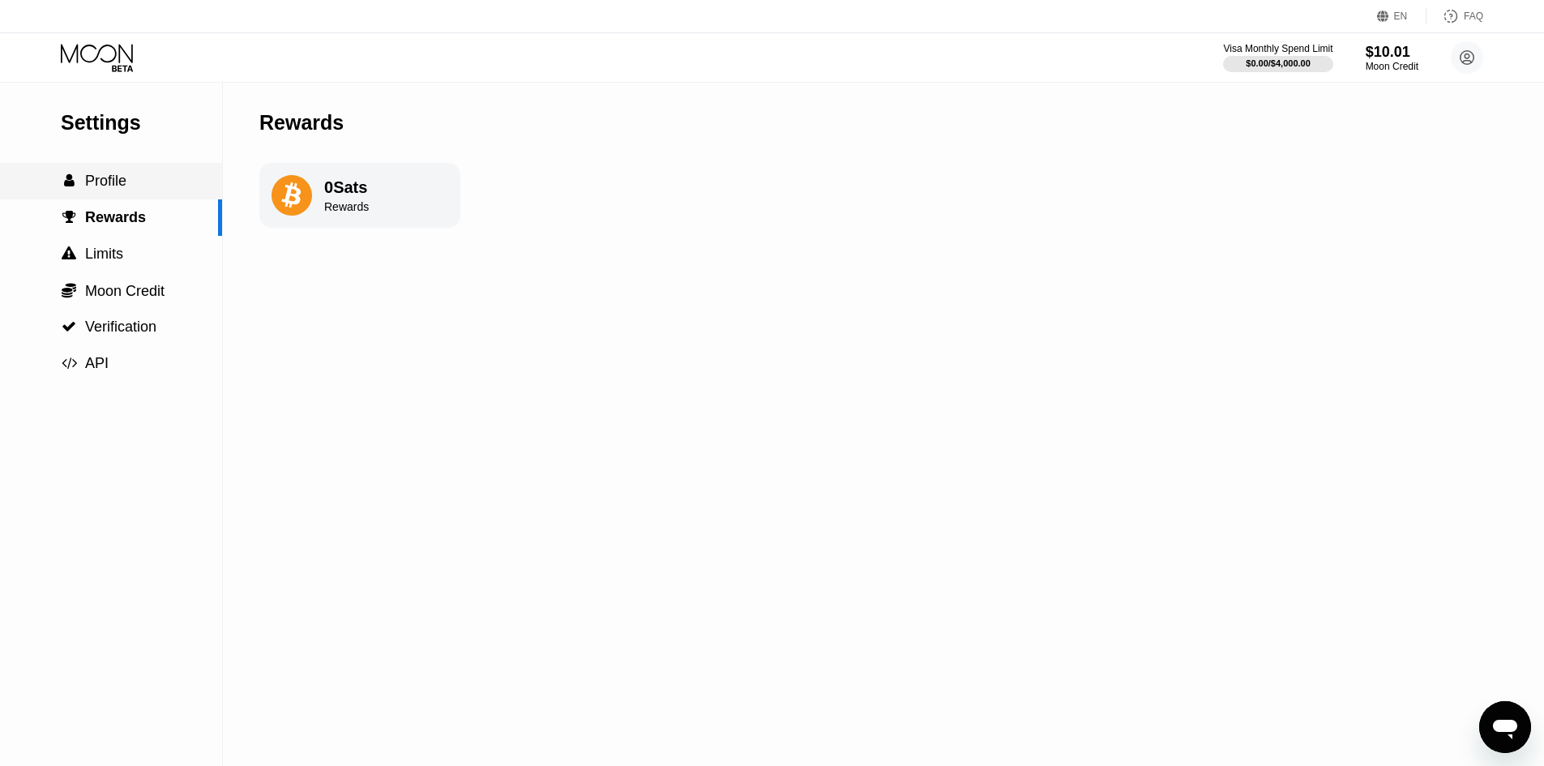
click at [148, 187] on div " Profile" at bounding box center [111, 181] width 222 height 17
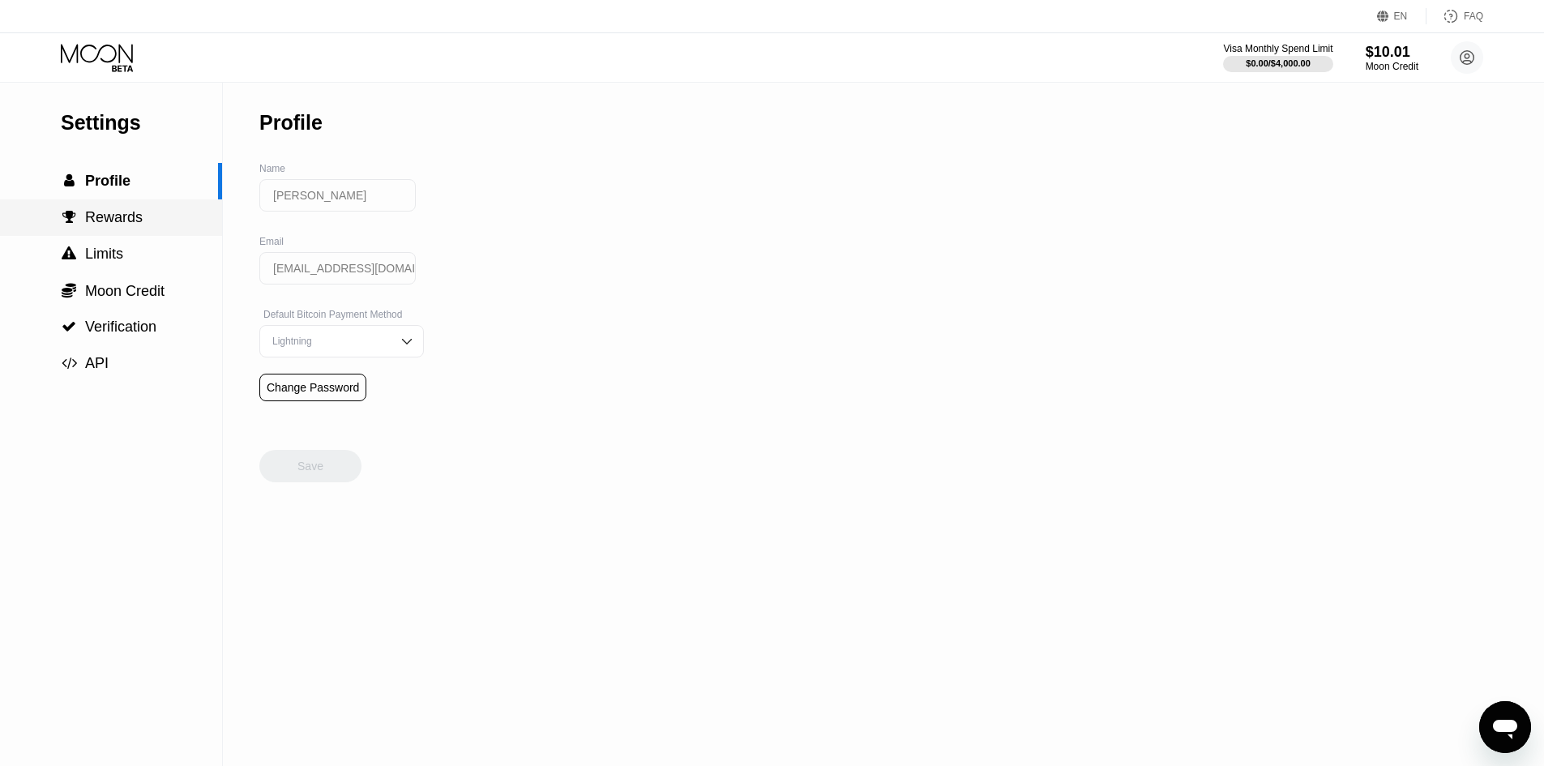
click at [143, 217] on div " Rewards" at bounding box center [111, 217] width 222 height 17
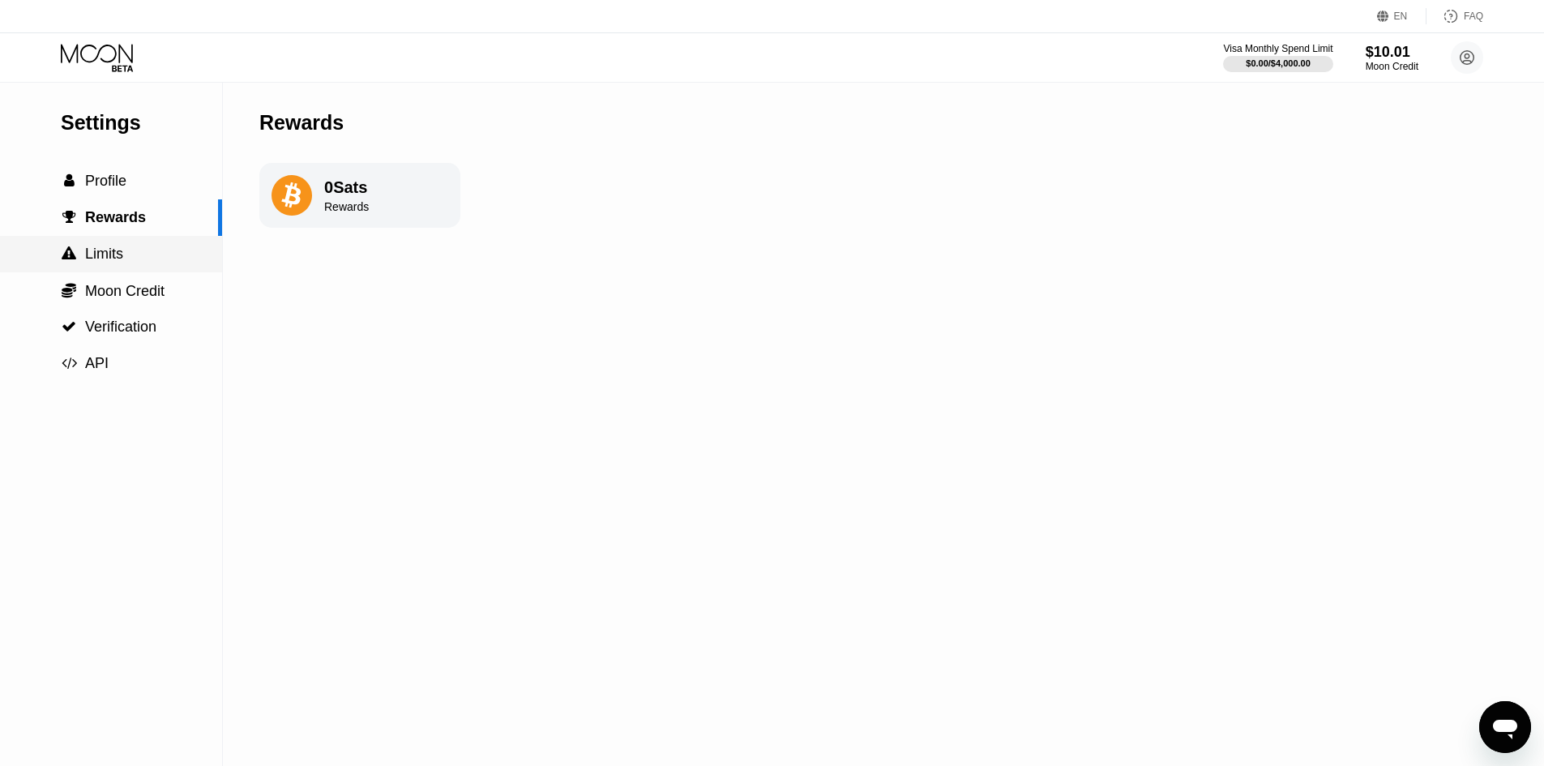
click at [148, 247] on div " Limits" at bounding box center [111, 254] width 222 height 36
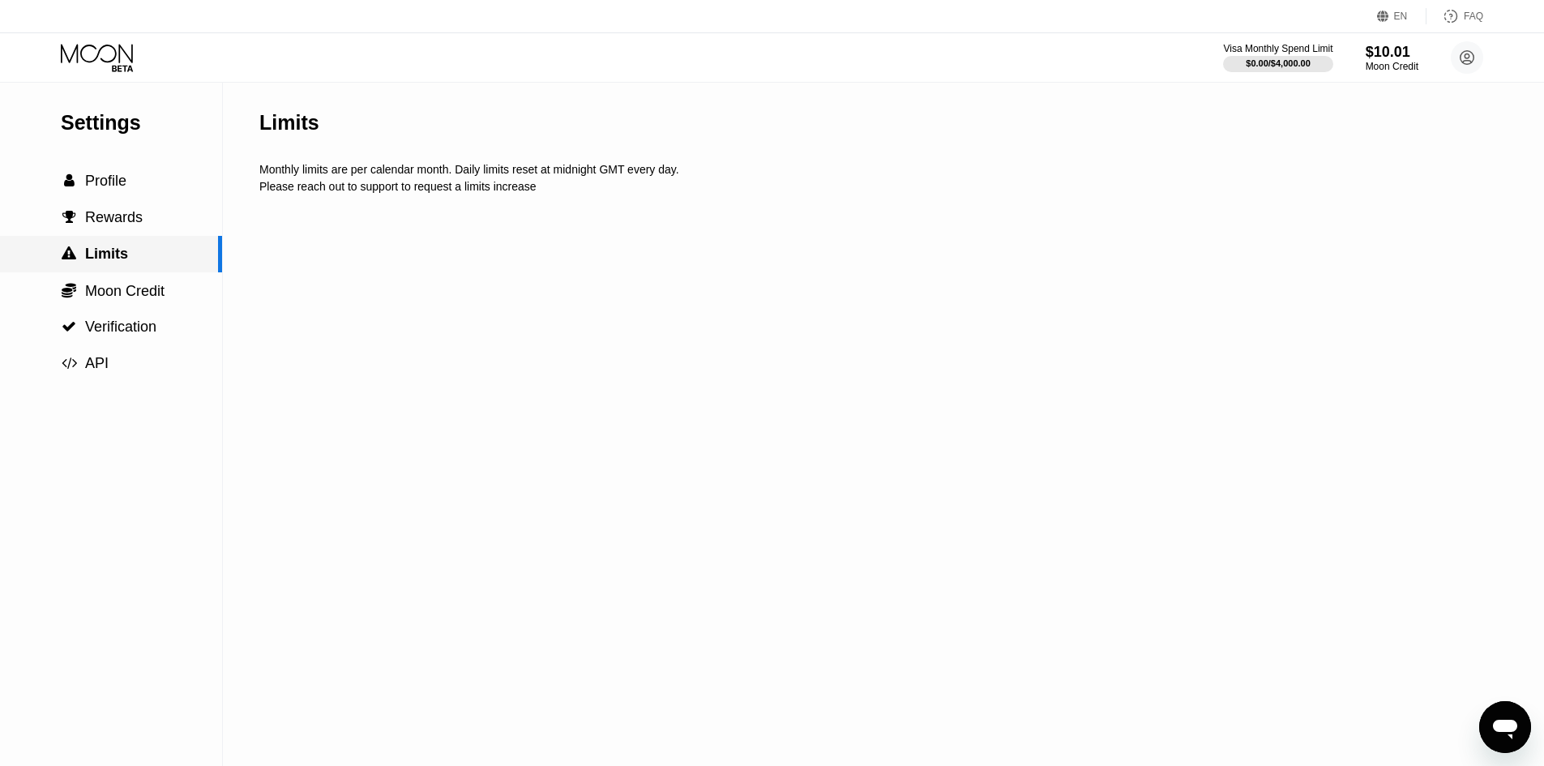
click at [149, 283] on div " Moon Credit" at bounding box center [111, 290] width 222 height 36
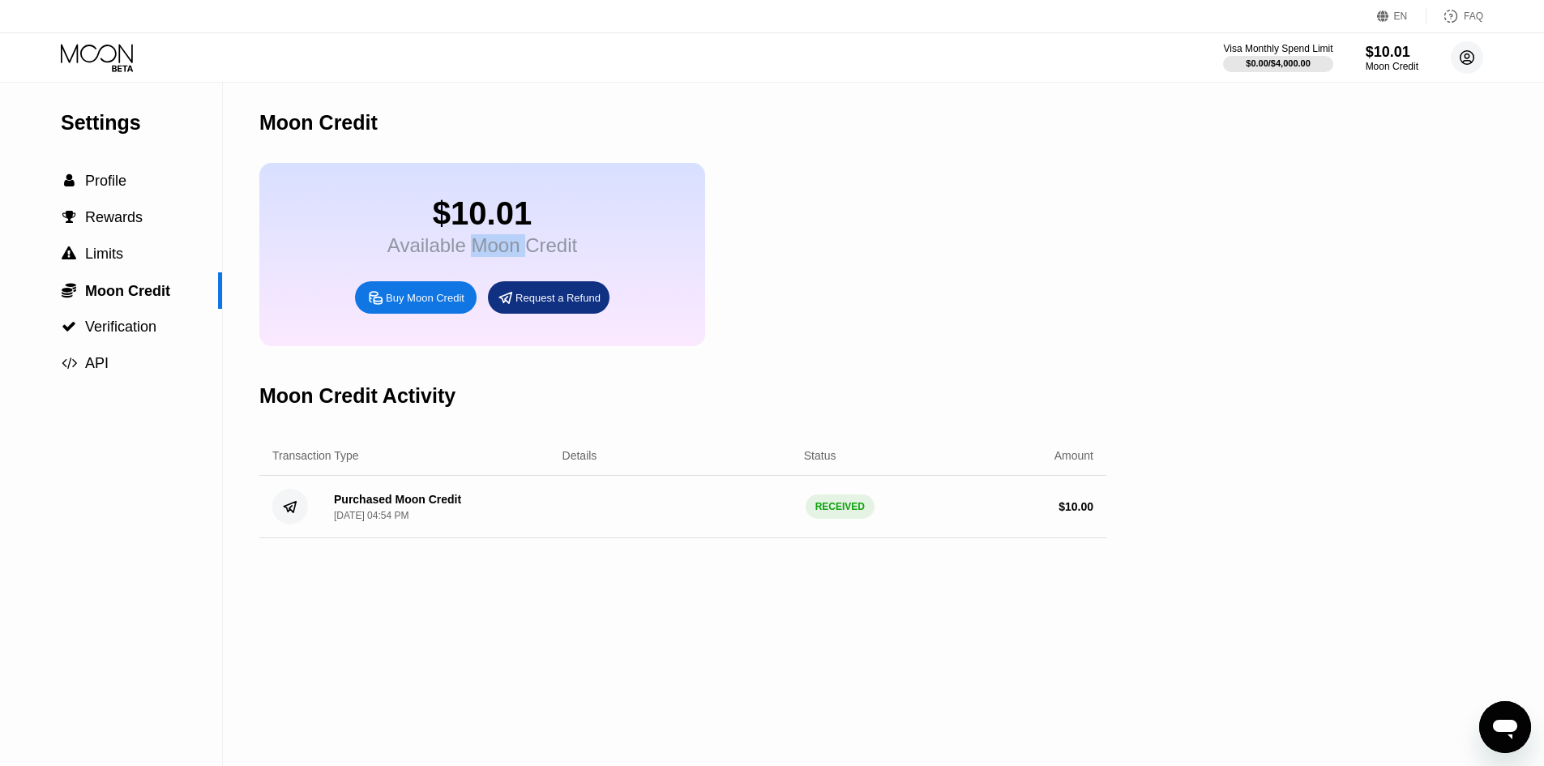
click at [1475, 49] on circle at bounding box center [1467, 57] width 32 height 32
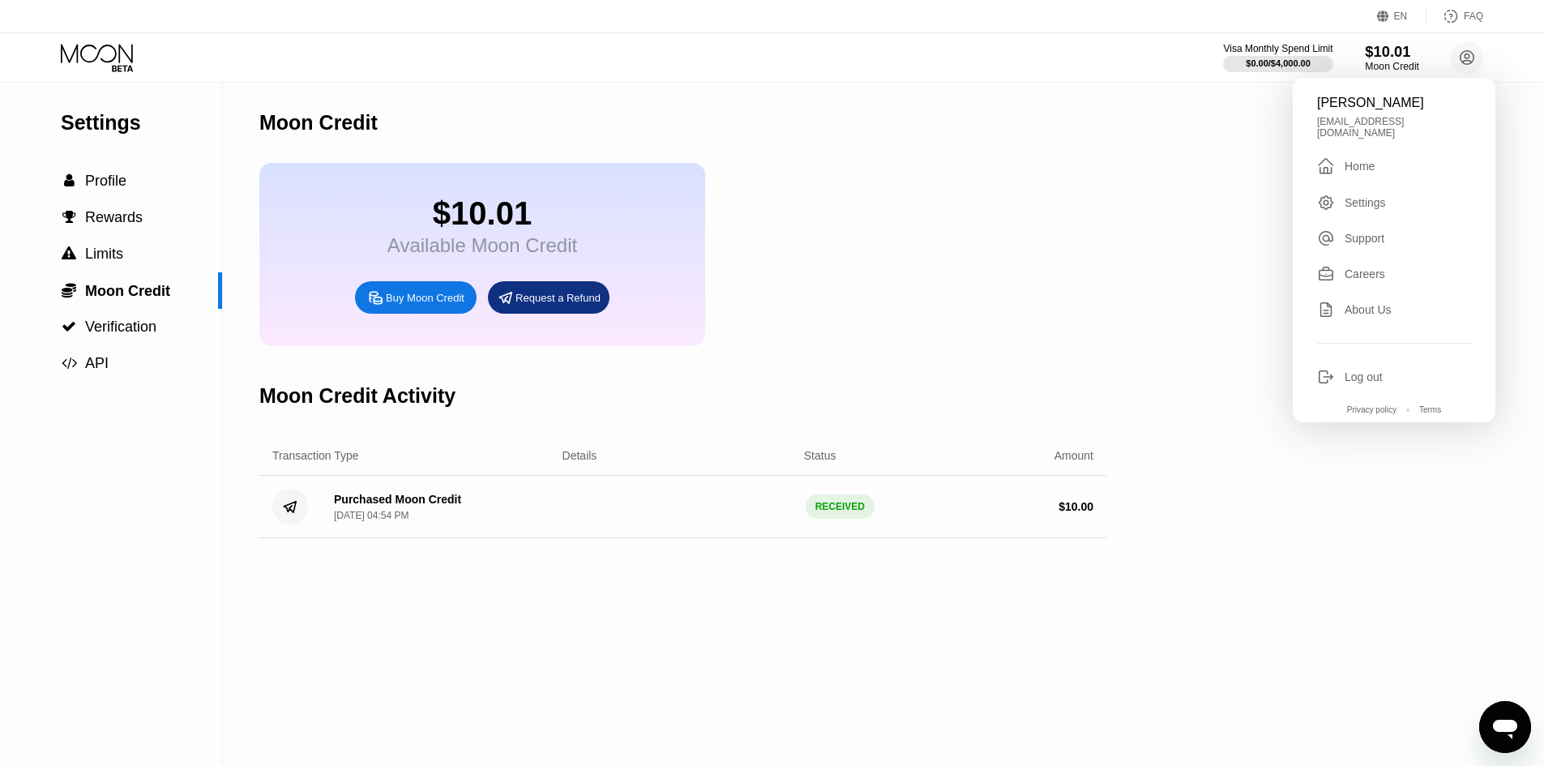
click at [1415, 44] on div "$10.01" at bounding box center [1392, 51] width 54 height 17
click at [1292, 59] on div "$0.00 / $4,000.00" at bounding box center [1278, 63] width 66 height 10
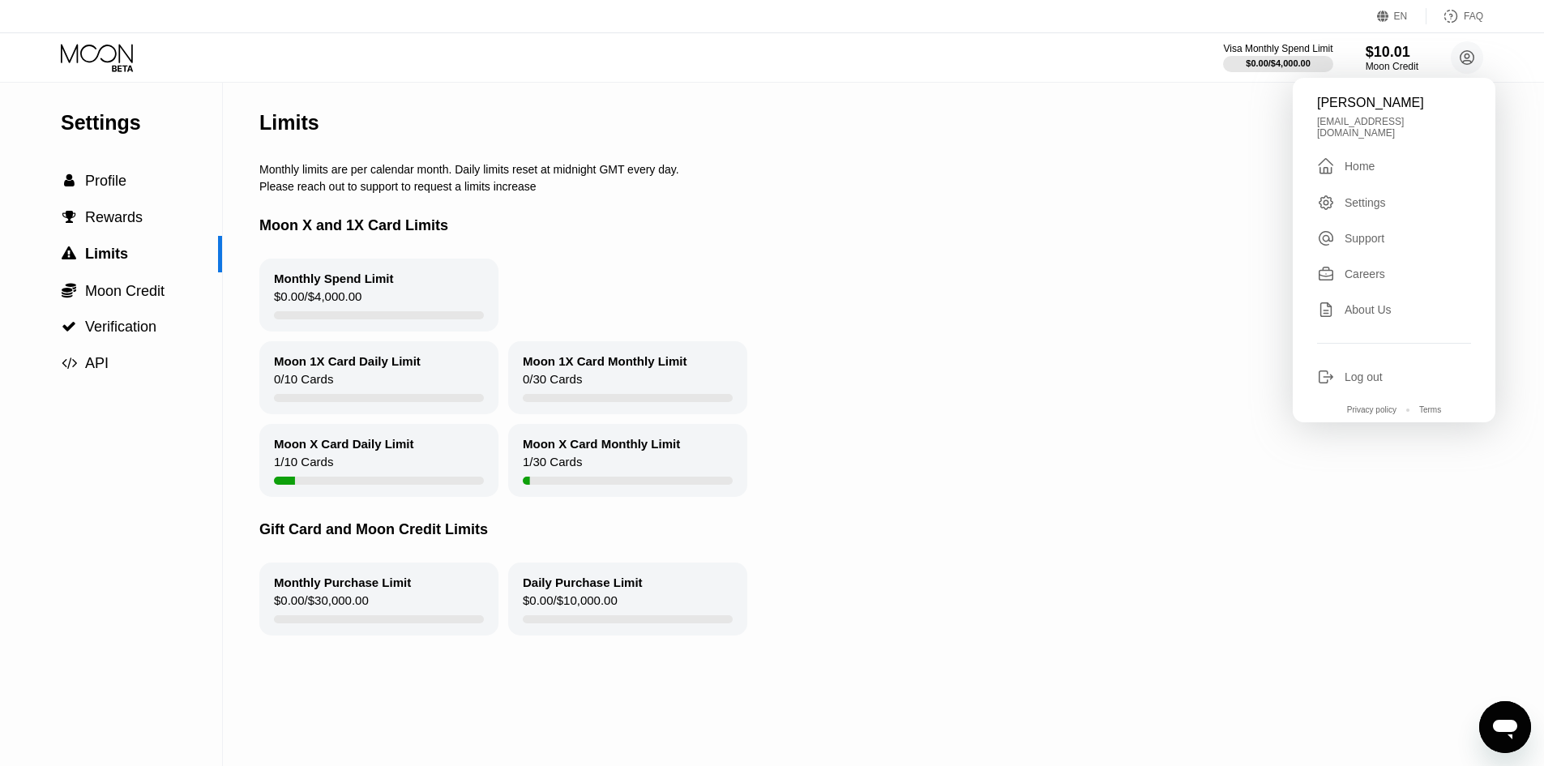
click at [645, 368] on div "Moon 1X Card Monthly Limit" at bounding box center [605, 361] width 165 height 14
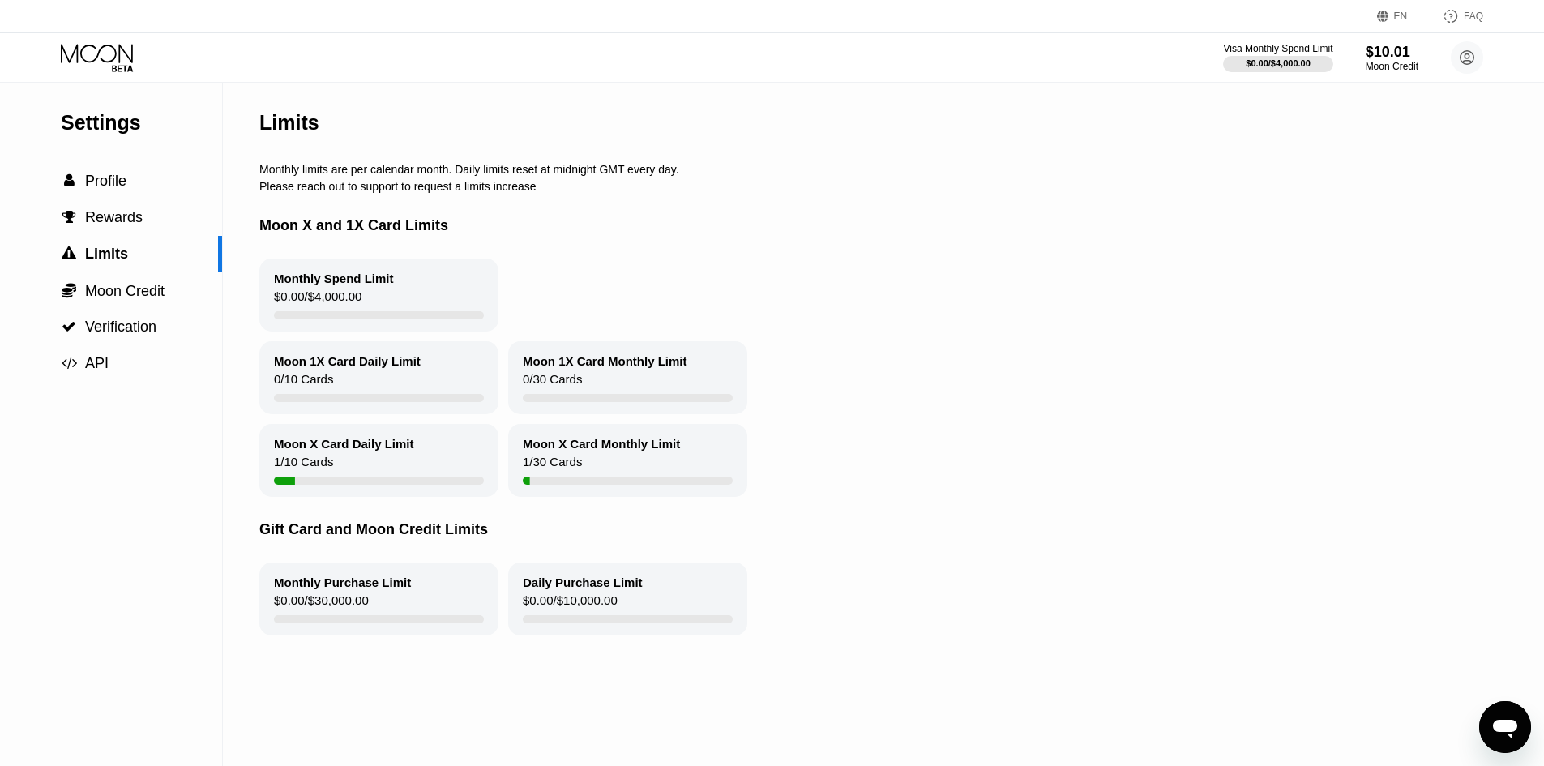
click at [645, 368] on div "Moon 1X Card Monthly Limit" at bounding box center [605, 361] width 165 height 14
click at [481, 378] on div "Moon 1X Card Daily Limit 0 / 10 Cards" at bounding box center [378, 377] width 239 height 73
click at [447, 378] on div "Moon 1X Card Daily Limit 0 / 10 Cards" at bounding box center [378, 377] width 239 height 73
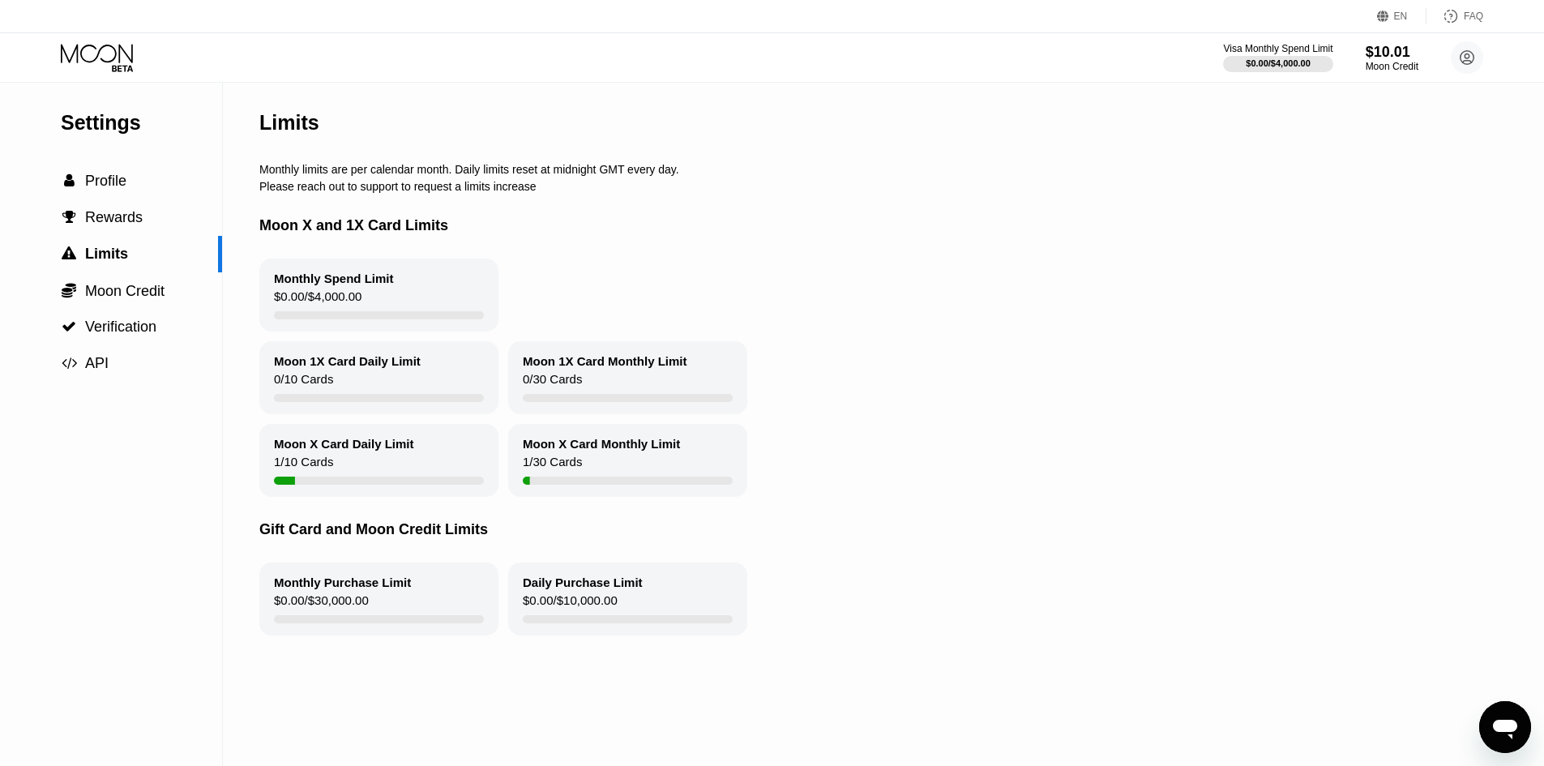
click at [447, 378] on div "Moon 1X Card Daily Limit 0 / 10 Cards" at bounding box center [378, 377] width 239 height 73
click at [551, 473] on div "1 / 30 Cards" at bounding box center [552, 466] width 59 height 22
click at [552, 473] on div "1 / 30 Cards" at bounding box center [552, 466] width 59 height 22
click at [424, 465] on div "Moon X Card Daily Limit 1 / 10 Cards" at bounding box center [378, 460] width 239 height 73
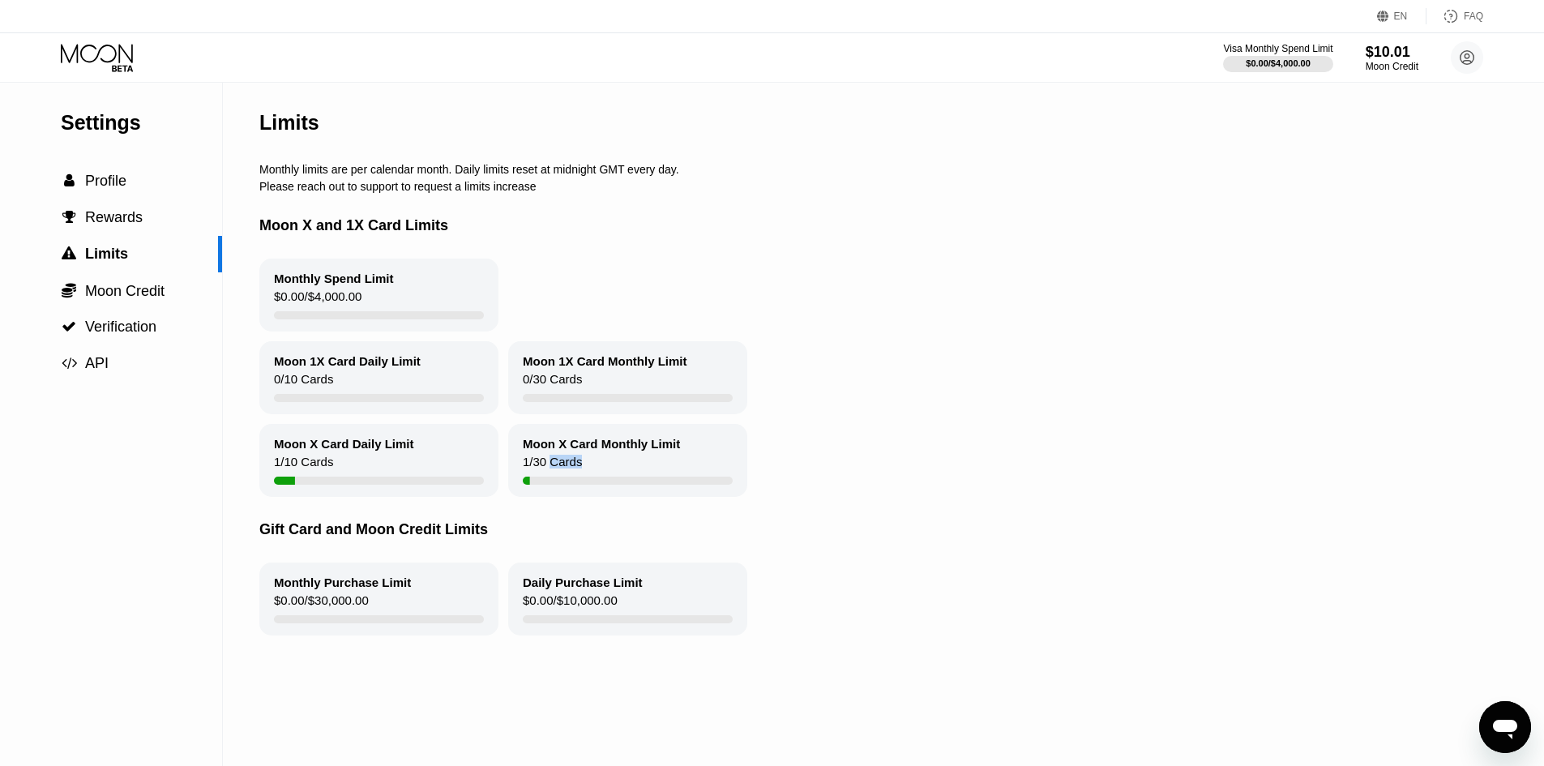
click at [424, 465] on div "Moon X Card Daily Limit 1 / 10 Cards" at bounding box center [378, 460] width 239 height 73
click at [378, 589] on div "Monthly Purchase Limit" at bounding box center [342, 583] width 137 height 14
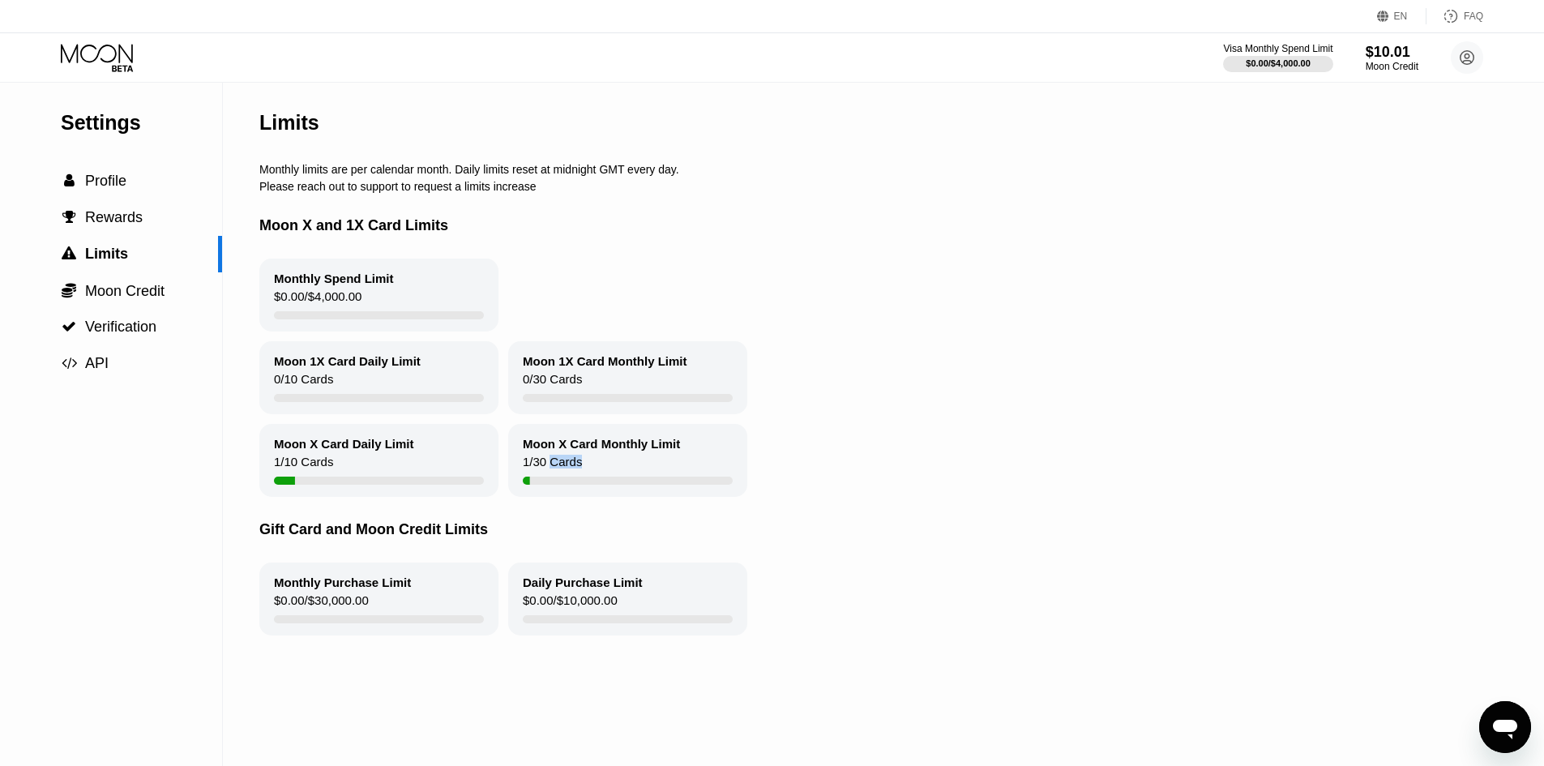
click at [653, 615] on div "Daily Purchase Limit $0.00 / $10,000.00" at bounding box center [627, 599] width 239 height 73
click at [653, 614] on div "Daily Purchase Limit $0.00 / $10,000.00" at bounding box center [627, 599] width 239 height 73
click at [736, 388] on div "Moon 1X Card Monthly Limit 0 / 30 Cards" at bounding box center [627, 377] width 239 height 73
click at [153, 190] on div " Profile" at bounding box center [111, 181] width 222 height 17
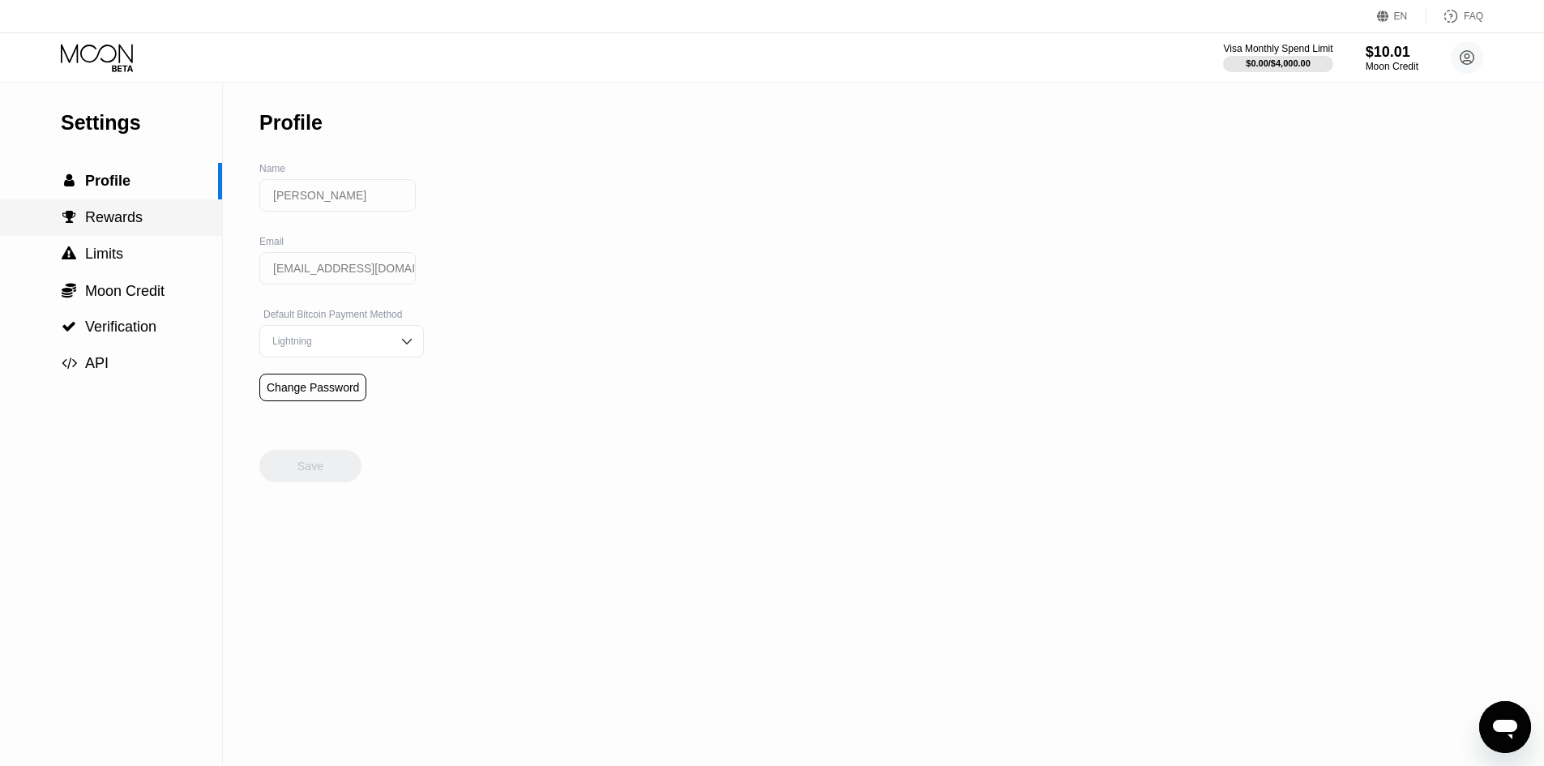
click at [136, 224] on span "Rewards" at bounding box center [114, 217] width 58 height 16
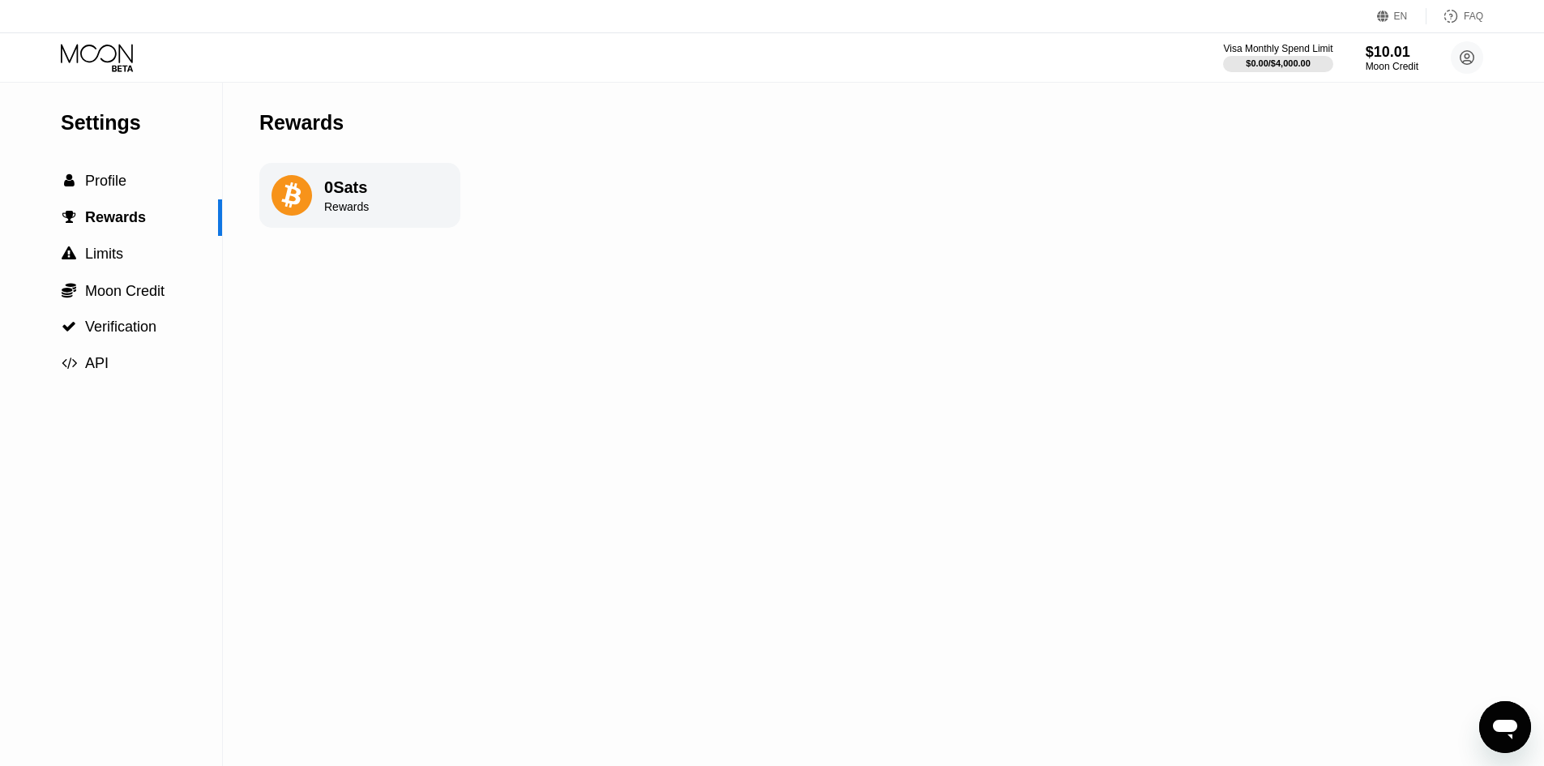
click at [407, 205] on div "0 Sats Rewards" at bounding box center [359, 195] width 201 height 65
click at [1402, 53] on div "$10.01" at bounding box center [1392, 51] width 54 height 17
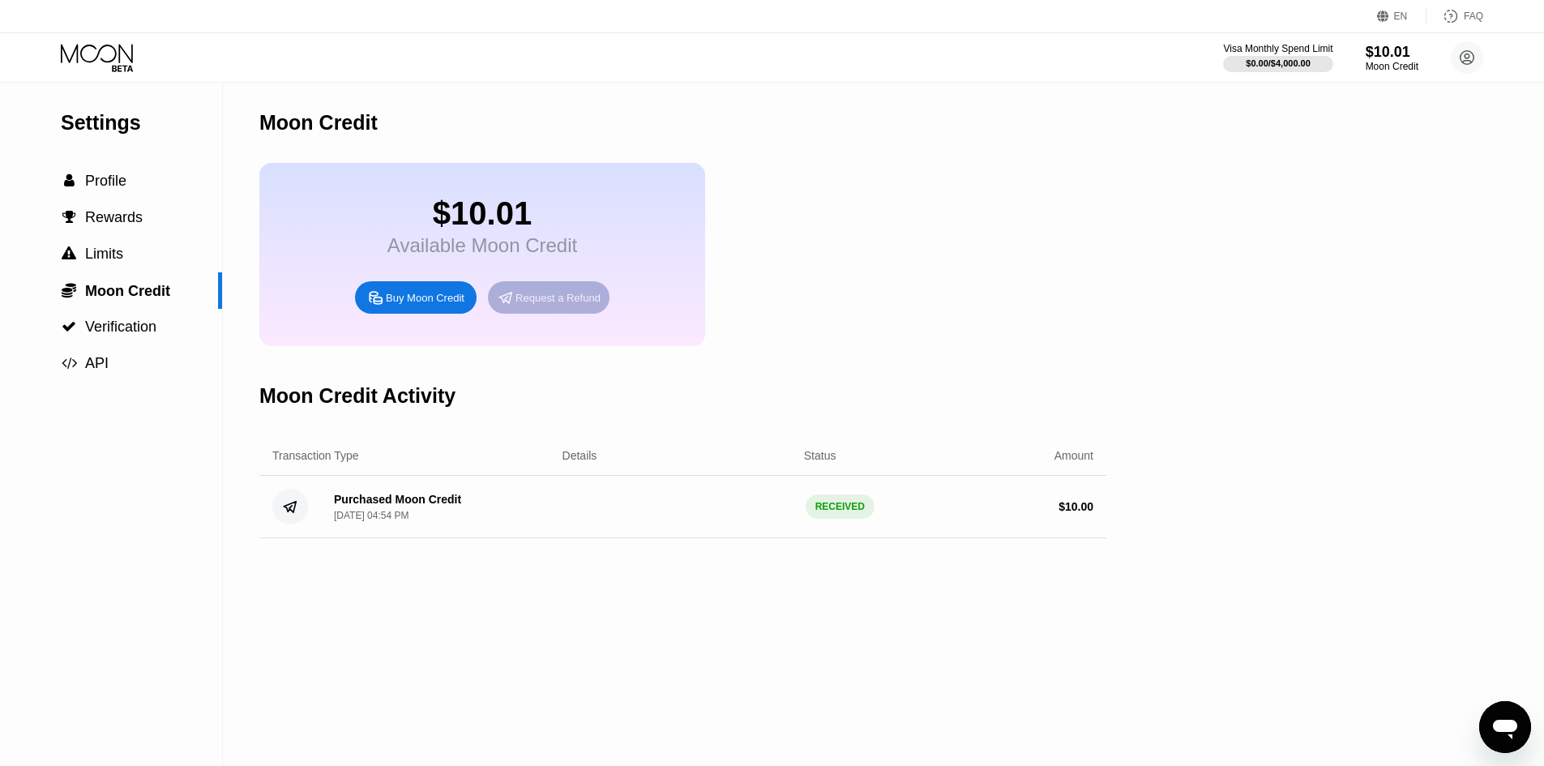
click at [580, 303] on div "Request a Refund" at bounding box center [558, 298] width 85 height 14
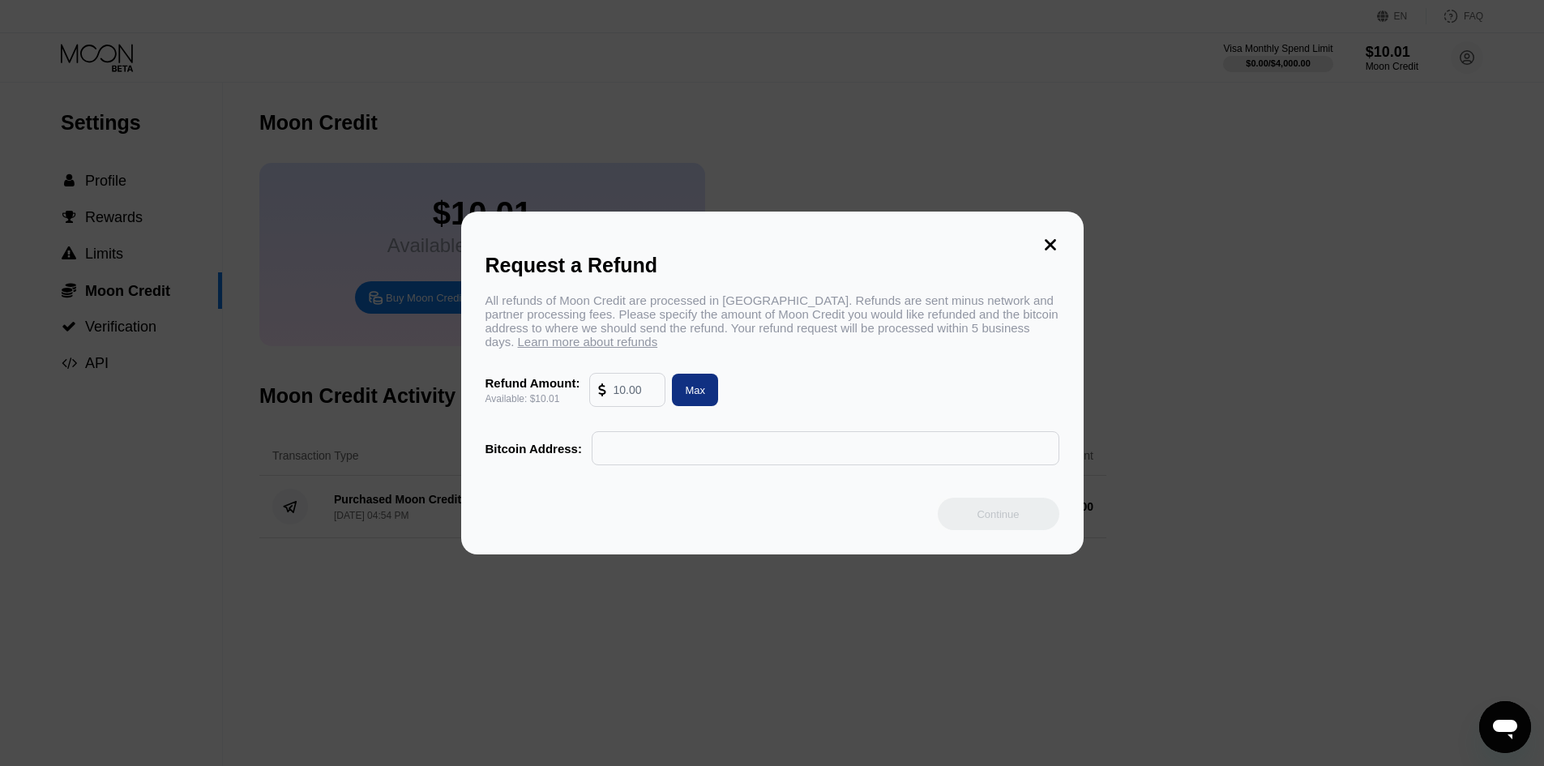
click at [1060, 236] on div "Request a Refund All refunds of Moon Credit are processed in Bitcoin. Refunds a…" at bounding box center [772, 383] width 623 height 343
click at [1046, 240] on icon at bounding box center [1051, 245] width 18 height 18
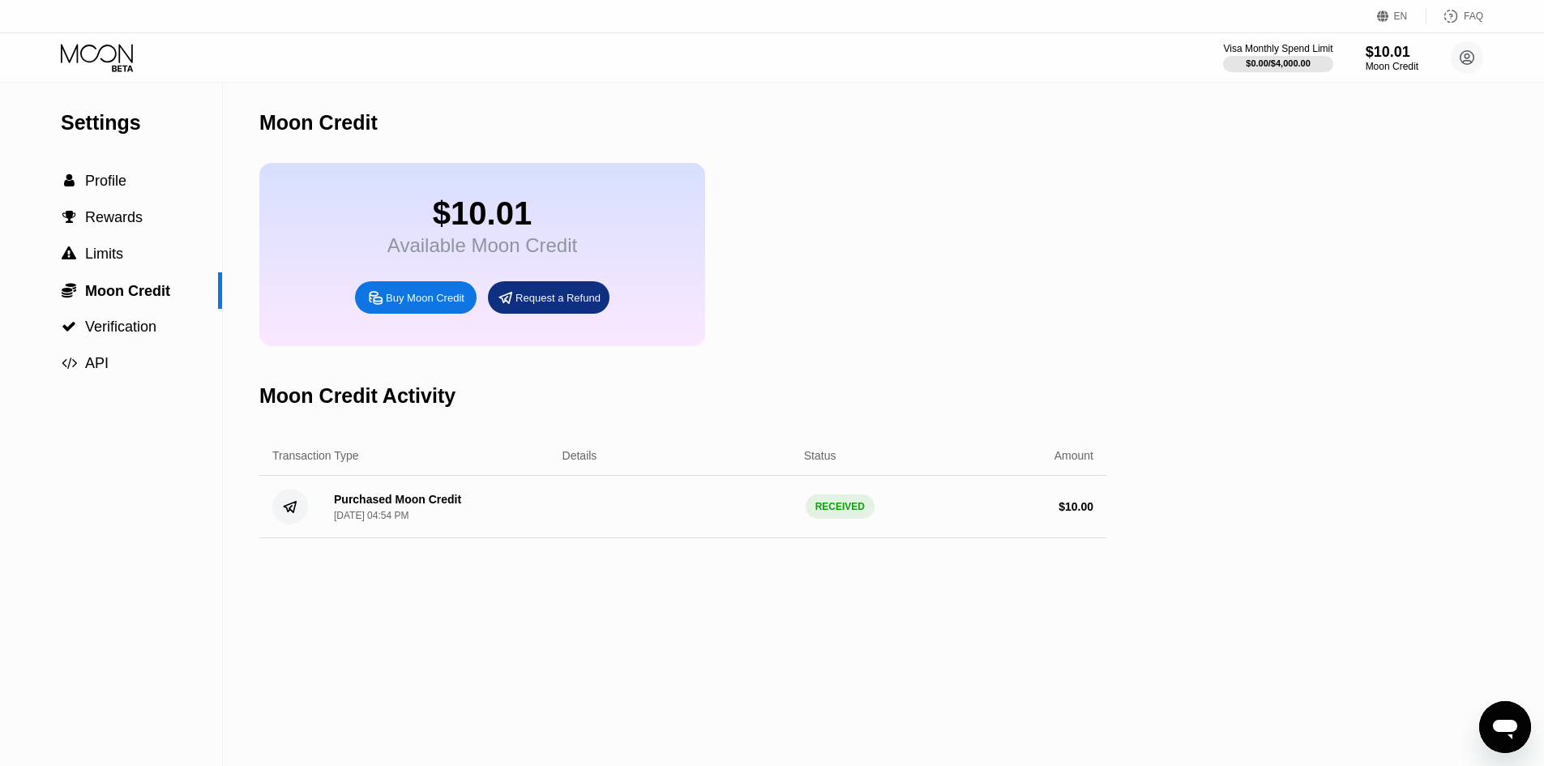
click at [737, 476] on div "Transaction Type Details Status Amount" at bounding box center [682, 456] width 847 height 40
click at [731, 529] on div "Purchased Moon Credit Sep 22, 2025, 04:54 PM RECEIVED $ 10.00" at bounding box center [682, 507] width 847 height 62
drag, startPoint x: 795, startPoint y: 561, endPoint x: 820, endPoint y: 558, distance: 24.5
click at [820, 558] on div "Moon Credit $10.01 Available Moon Credit Buy Moon Credit Request a Refund Moon …" at bounding box center [682, 424] width 847 height 683
click at [816, 519] on div "RECEIVED" at bounding box center [840, 507] width 69 height 24
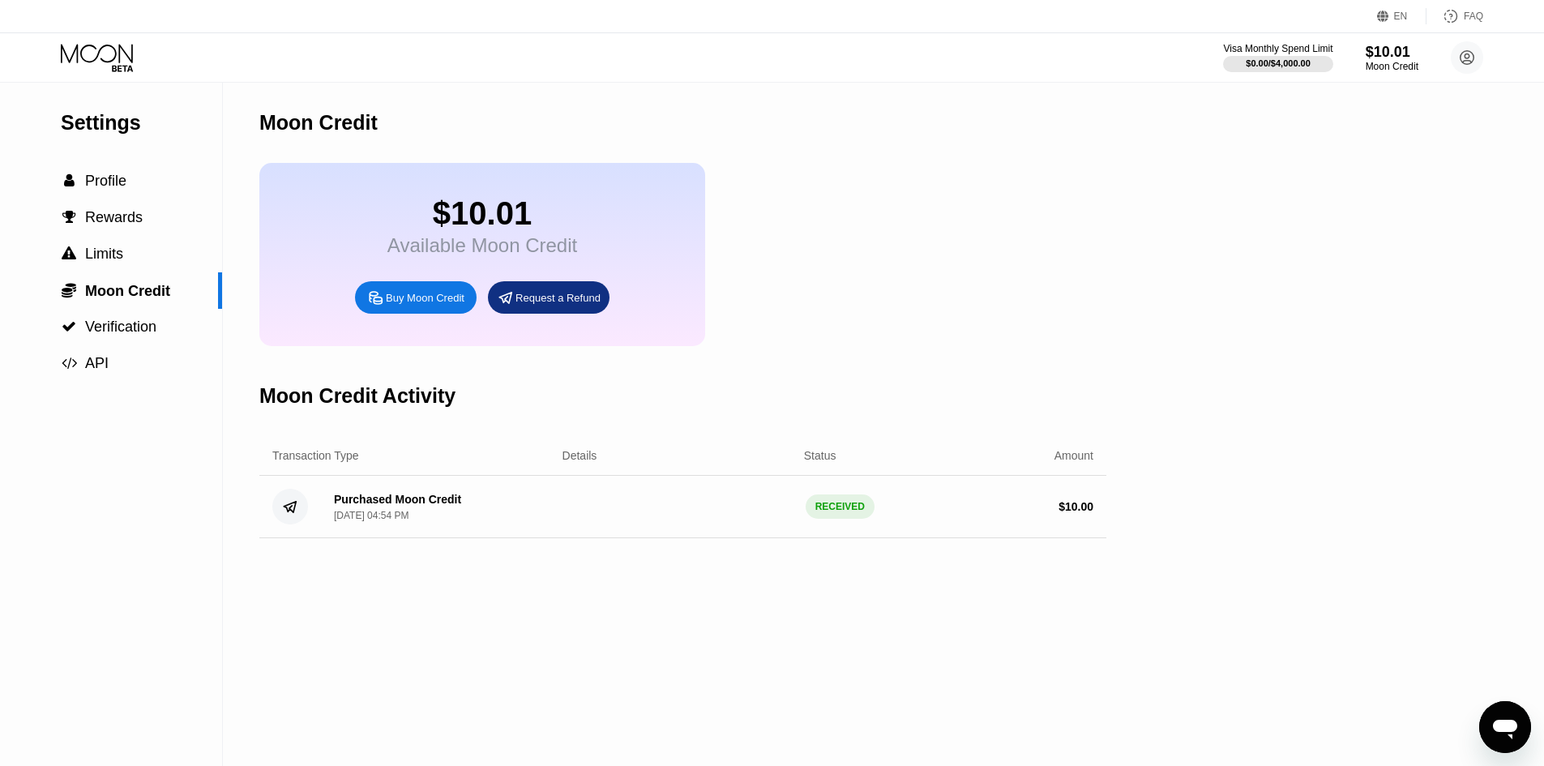
click at [816, 519] on div "RECEIVED" at bounding box center [840, 507] width 69 height 24
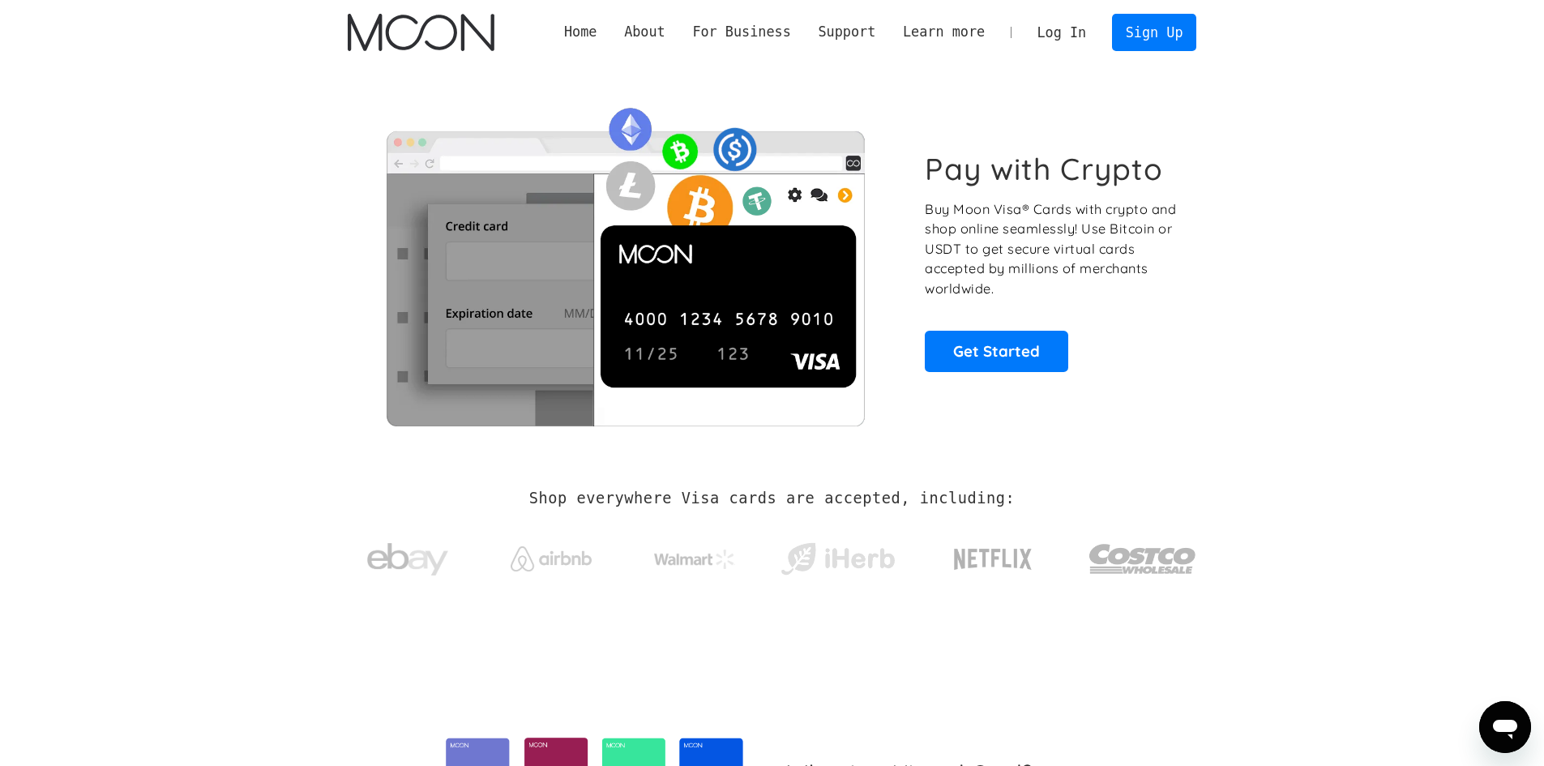
click at [1073, 31] on link "Log In" at bounding box center [1062, 33] width 76 height 36
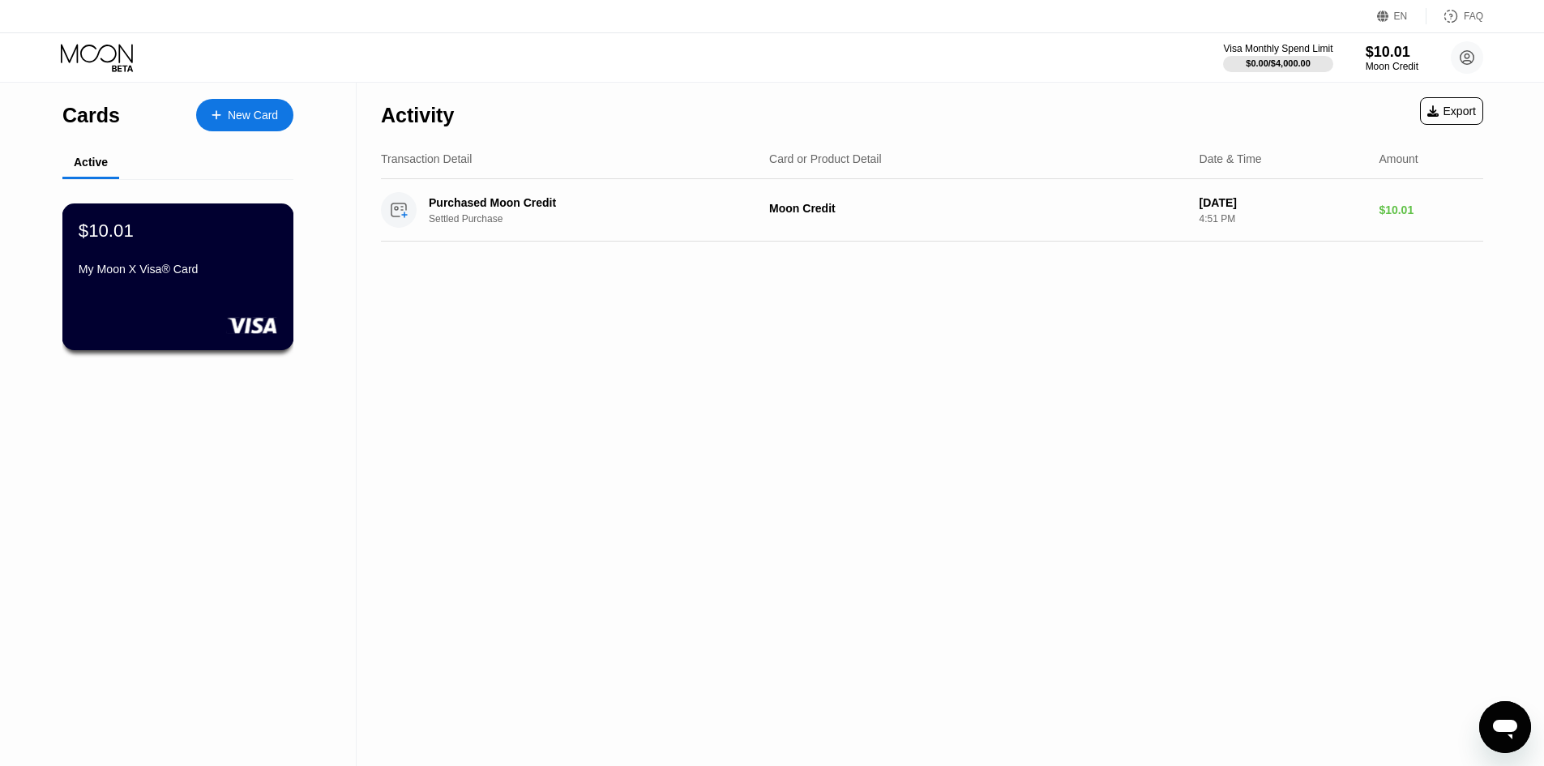
click at [160, 282] on div "My Moon X Visa® Card" at bounding box center [178, 272] width 199 height 19
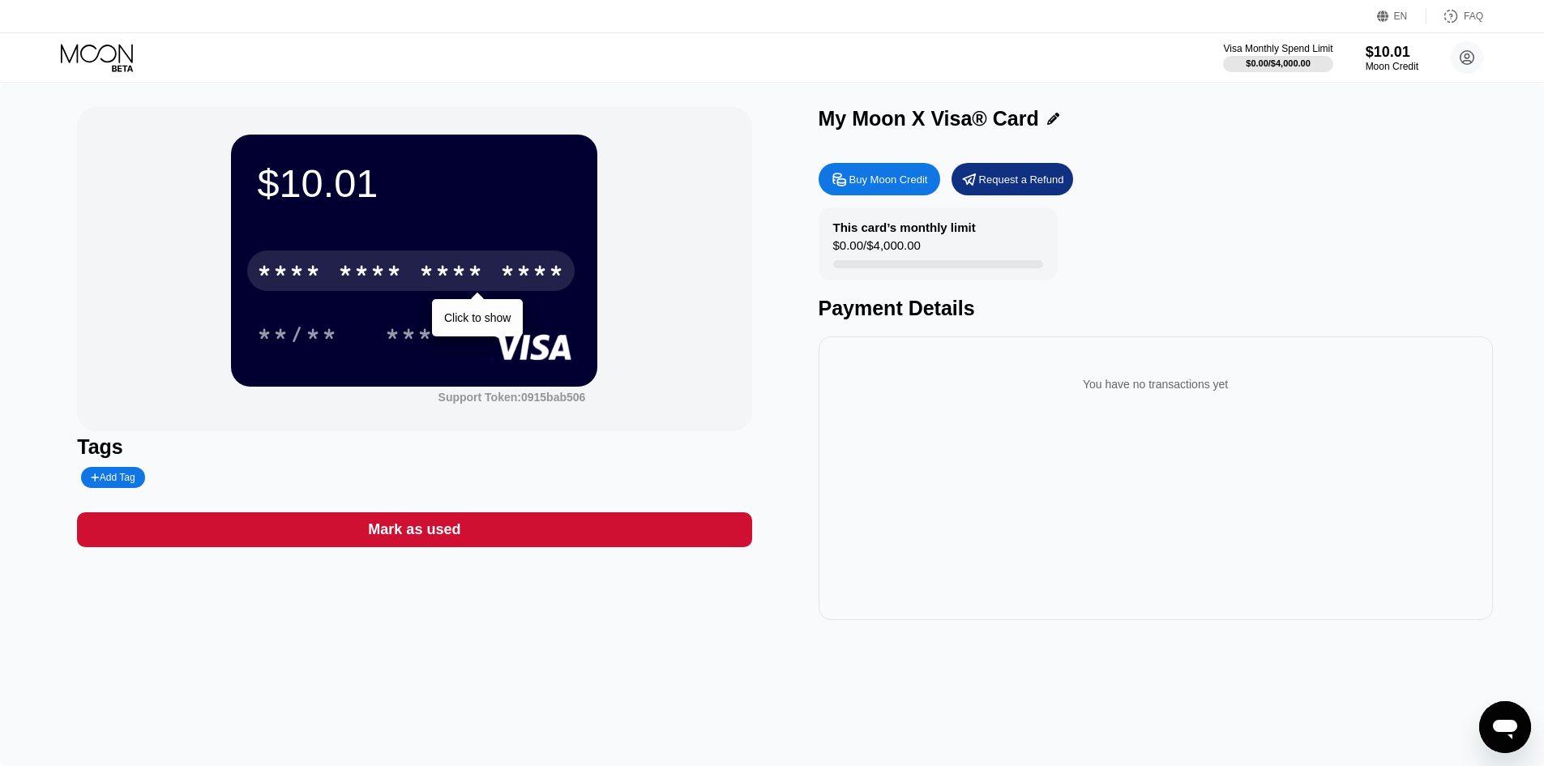
click at [508, 274] on div "****" at bounding box center [532, 273] width 65 height 26
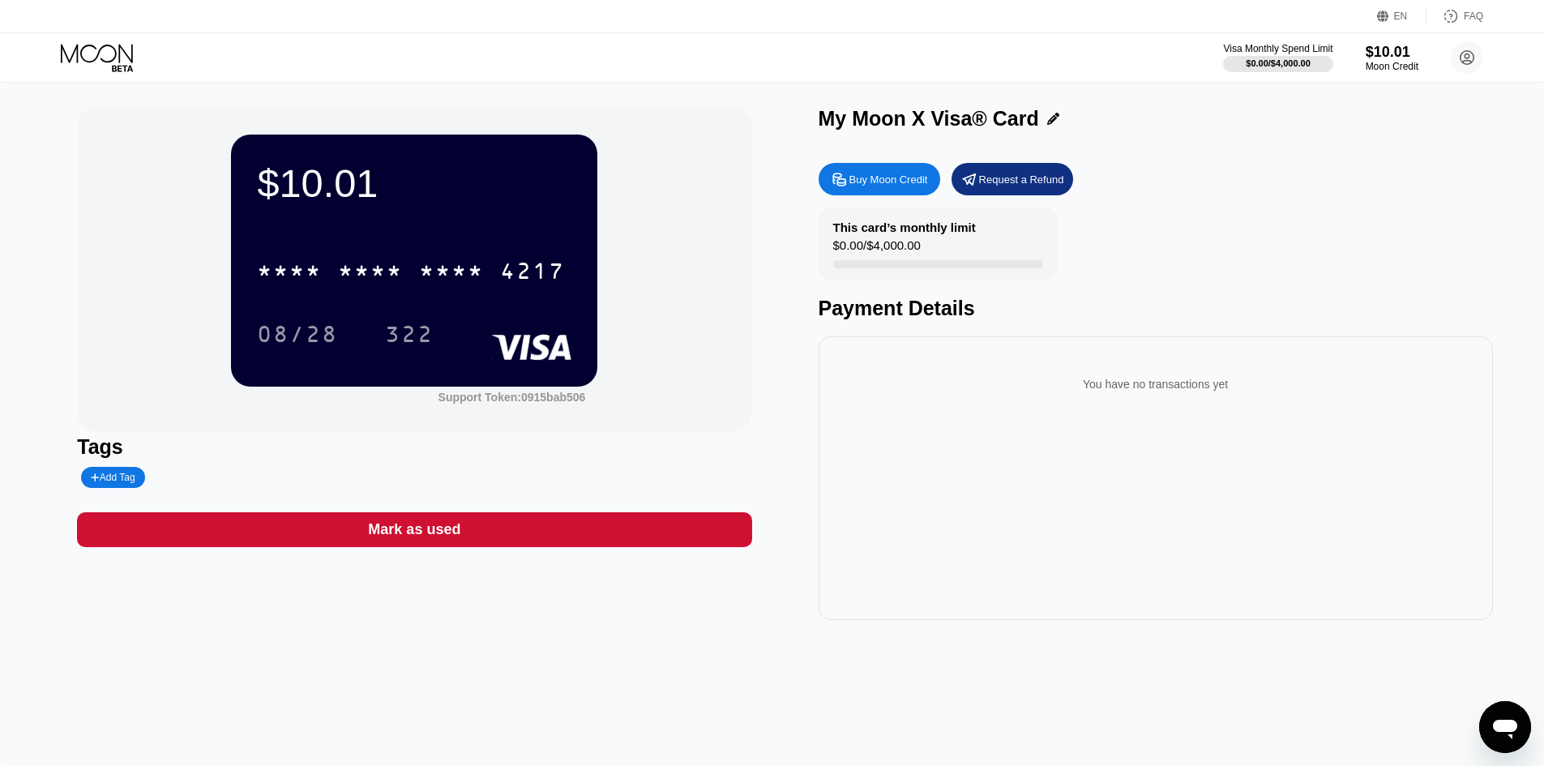
click at [418, 249] on div "* * * * * * * * * * * * 4217" at bounding box center [414, 265] width 315 height 55
click at [429, 263] on div "* * * *" at bounding box center [451, 273] width 65 height 26
drag, startPoint x: 465, startPoint y: 205, endPoint x: 695, endPoint y: 171, distance: 231.9
click at [695, 171] on div "$10.01 4513 6500 2902 4217 08/28 322 Support Token: 0915bab506" at bounding box center [414, 269] width 674 height 324
drag, startPoint x: 670, startPoint y: 177, endPoint x: 735, endPoint y: 149, distance: 70.5
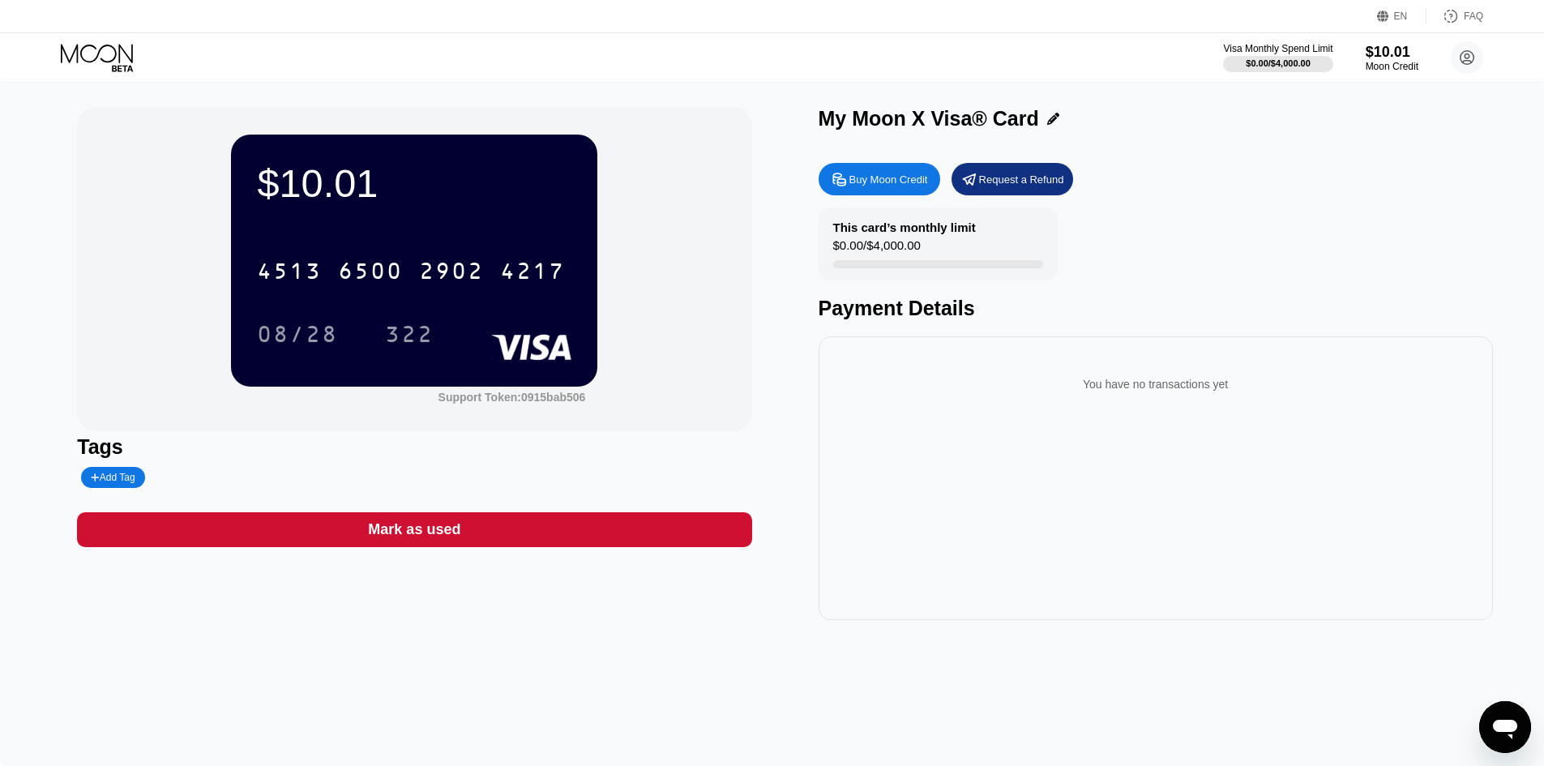
click at [735, 149] on div "$10.01 4513 6500 2902 4217 08/28 322 Support Token: 0915bab506" at bounding box center [414, 269] width 674 height 324
click at [906, 214] on div "This card’s monthly limit $0.00 / $4,000.00" at bounding box center [938, 244] width 239 height 73
click at [907, 228] on div "This card’s monthly limit" at bounding box center [904, 228] width 143 height 14
click at [1001, 365] on div "You have no transactions yet" at bounding box center [1156, 378] width 649 height 58
click at [875, 173] on div "Buy Moon Credit" at bounding box center [880, 179] width 122 height 32
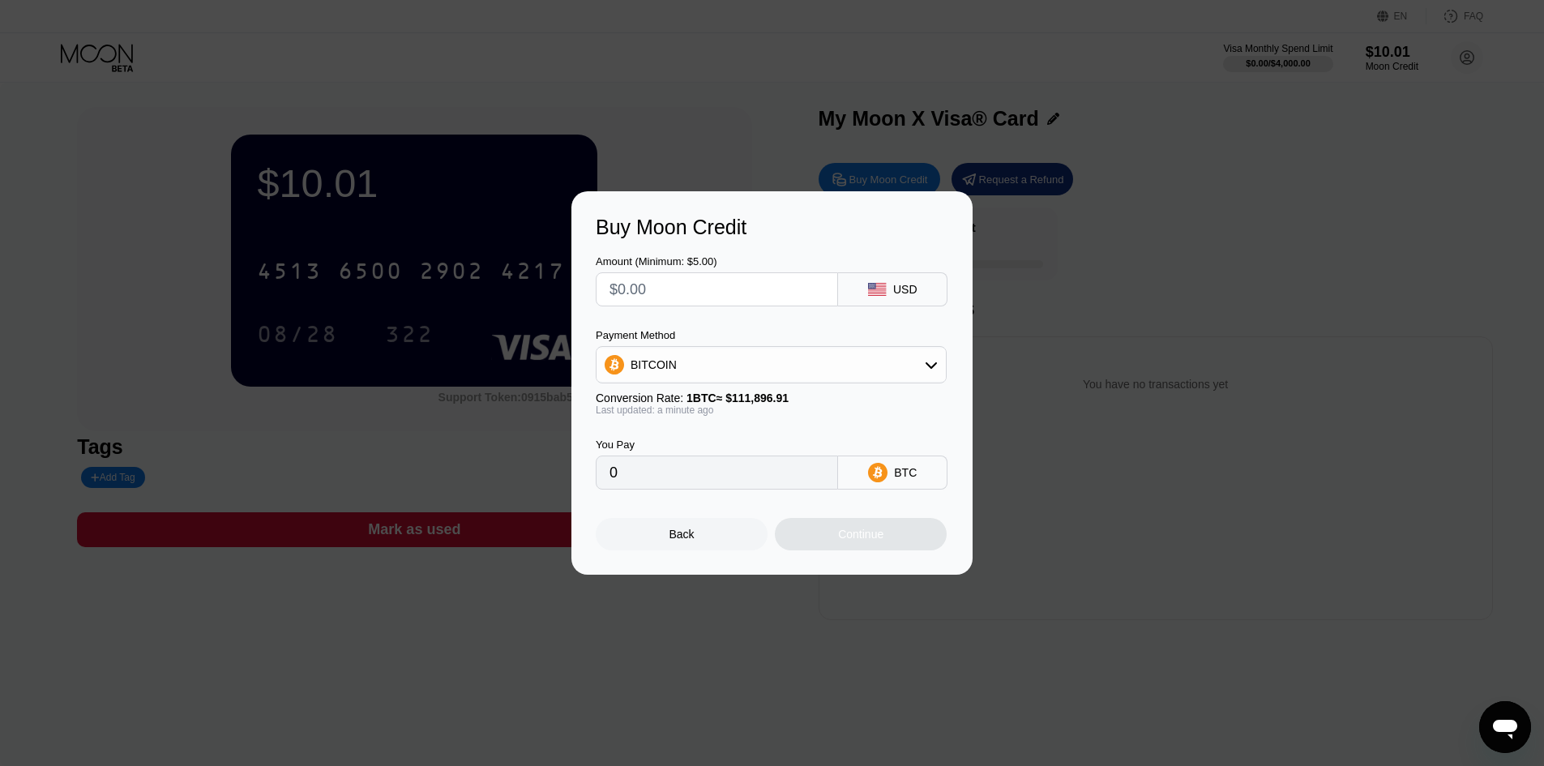
click at [1234, 263] on div "Buy Moon Credit Amount (Minimum: $5.00) USD Payment Method BITCOIN Conversion R…" at bounding box center [772, 382] width 1544 height 383
drag, startPoint x: 688, startPoint y: 537, endPoint x: 752, endPoint y: 520, distance: 65.3
click at [689, 537] on div "Back" at bounding box center [682, 534] width 25 height 13
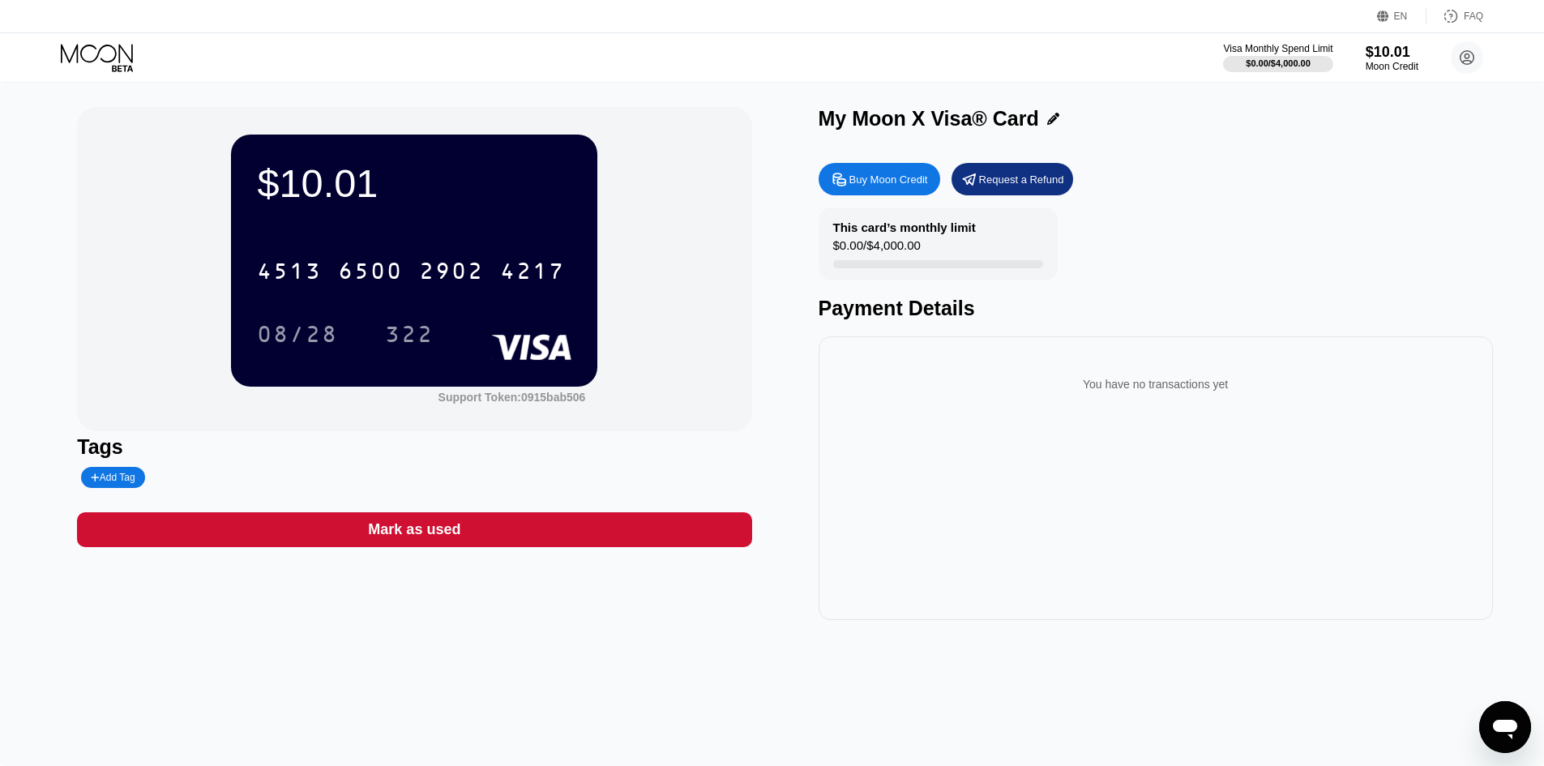
click at [886, 255] on div "$0.00 / $4,000.00" at bounding box center [877, 249] width 88 height 22
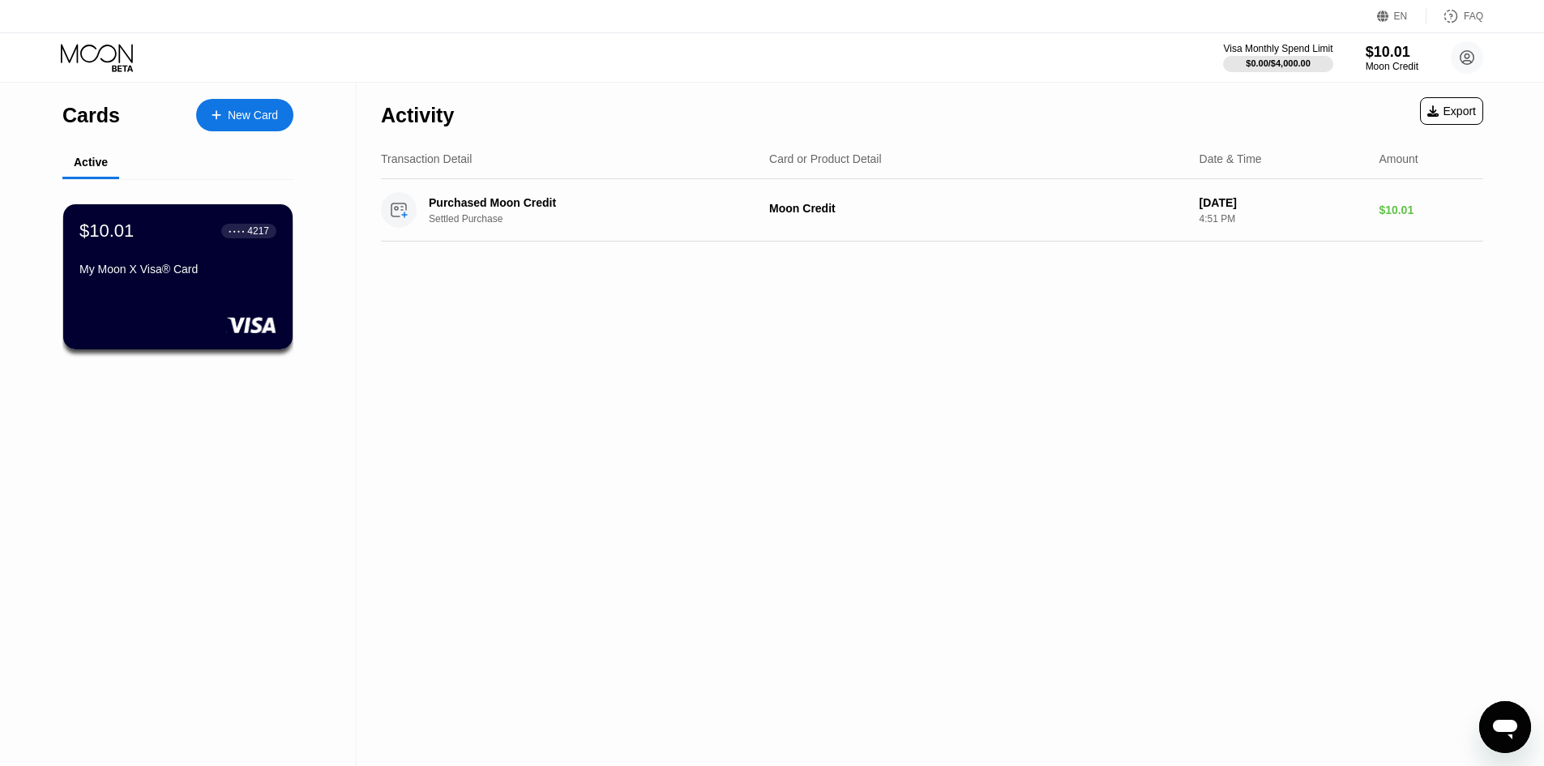
click at [229, 106] on div "New Card" at bounding box center [244, 115] width 97 height 32
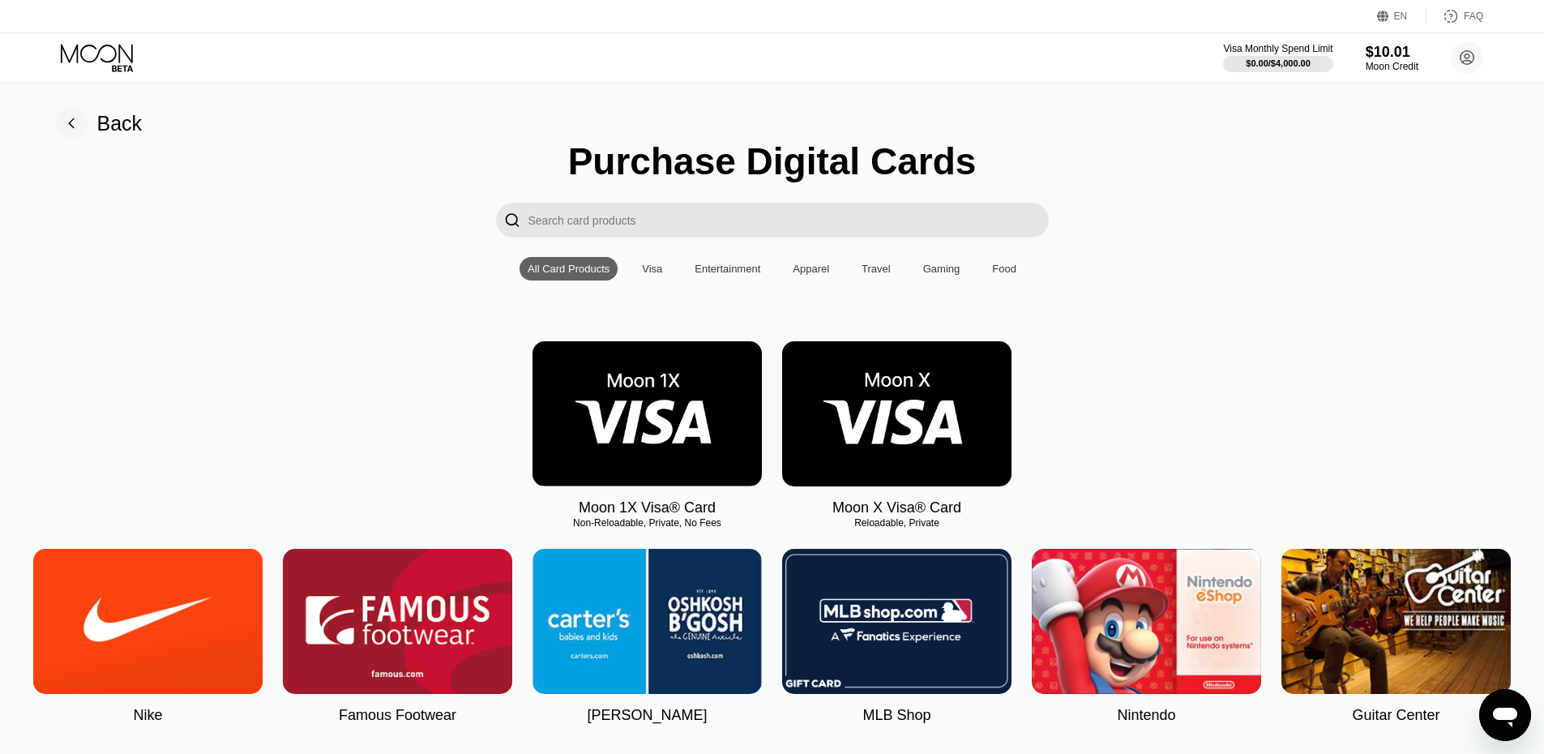
click at [673, 455] on img at bounding box center [647, 413] width 229 height 145
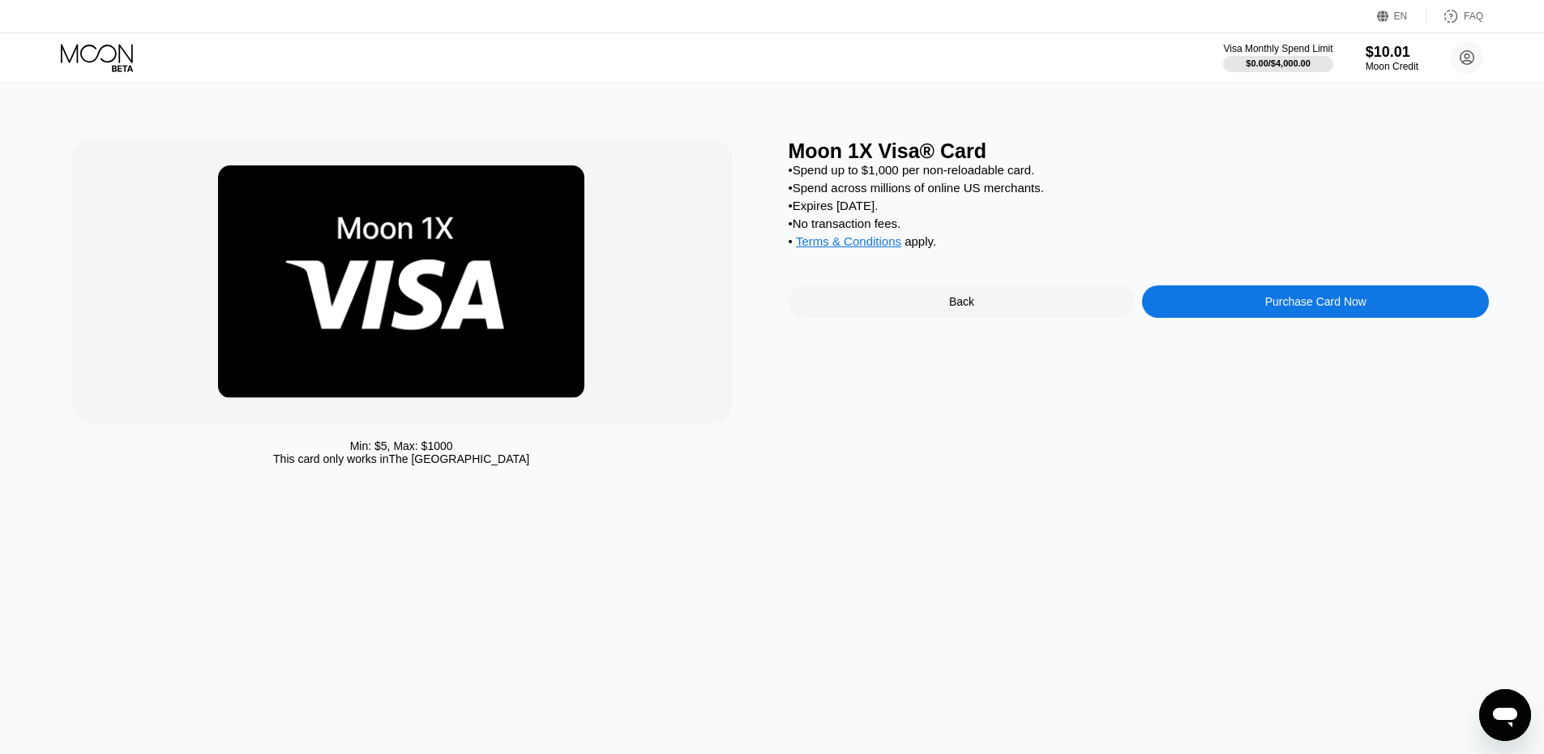
click at [1286, 308] on div "Purchase Card Now" at bounding box center [1315, 301] width 101 height 13
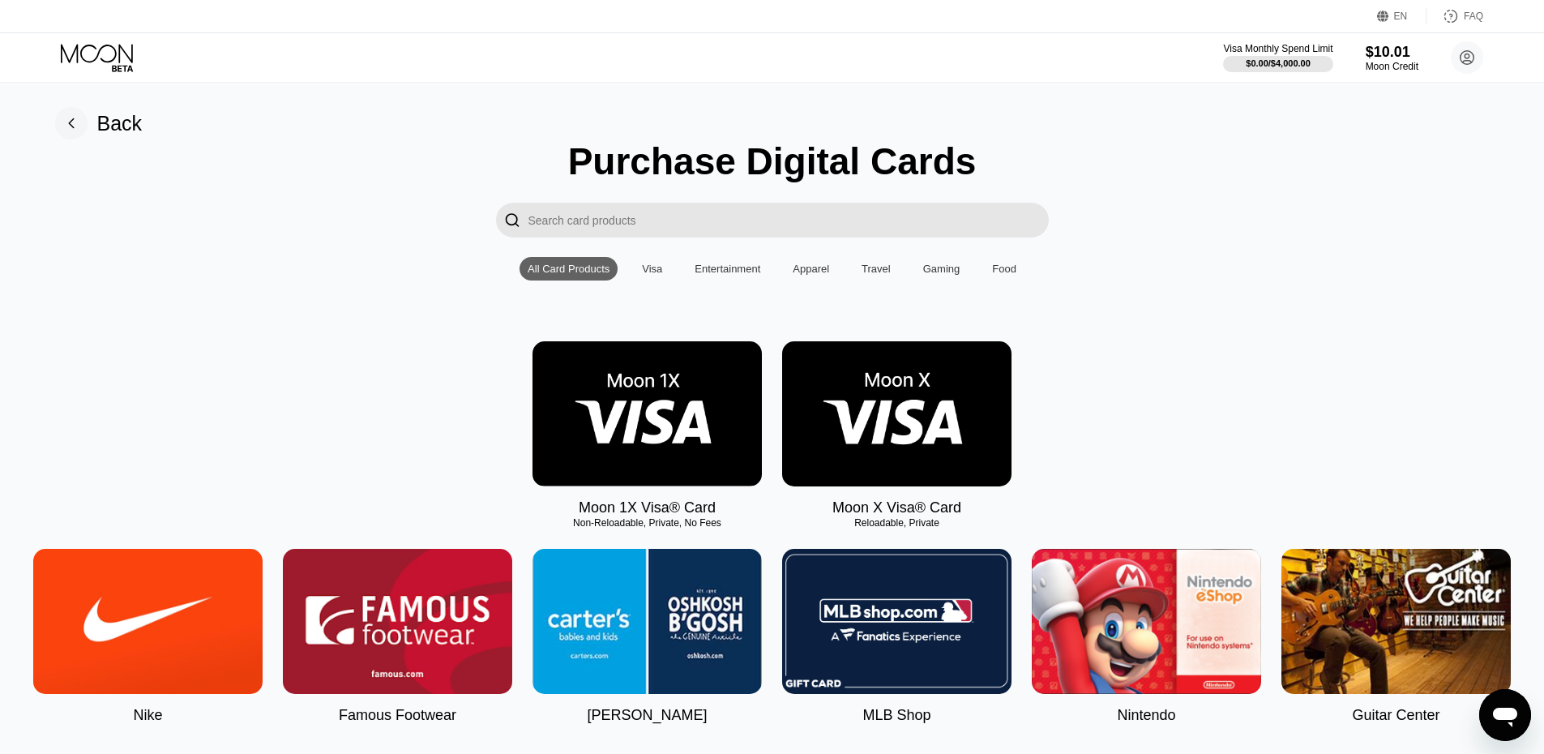
click at [952, 455] on img at bounding box center [896, 413] width 229 height 145
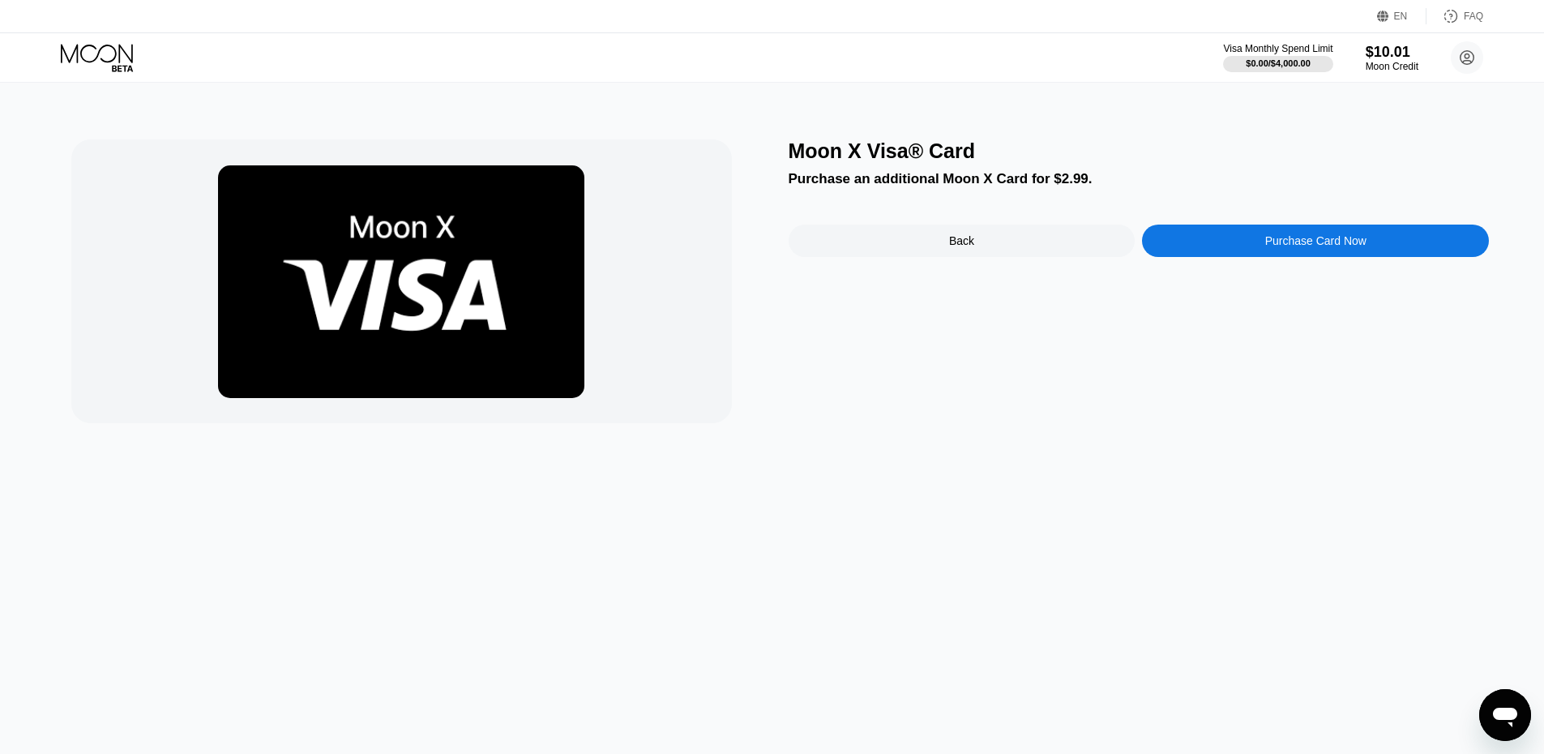
click at [1218, 249] on div "Purchase Card Now" at bounding box center [1315, 241] width 347 height 32
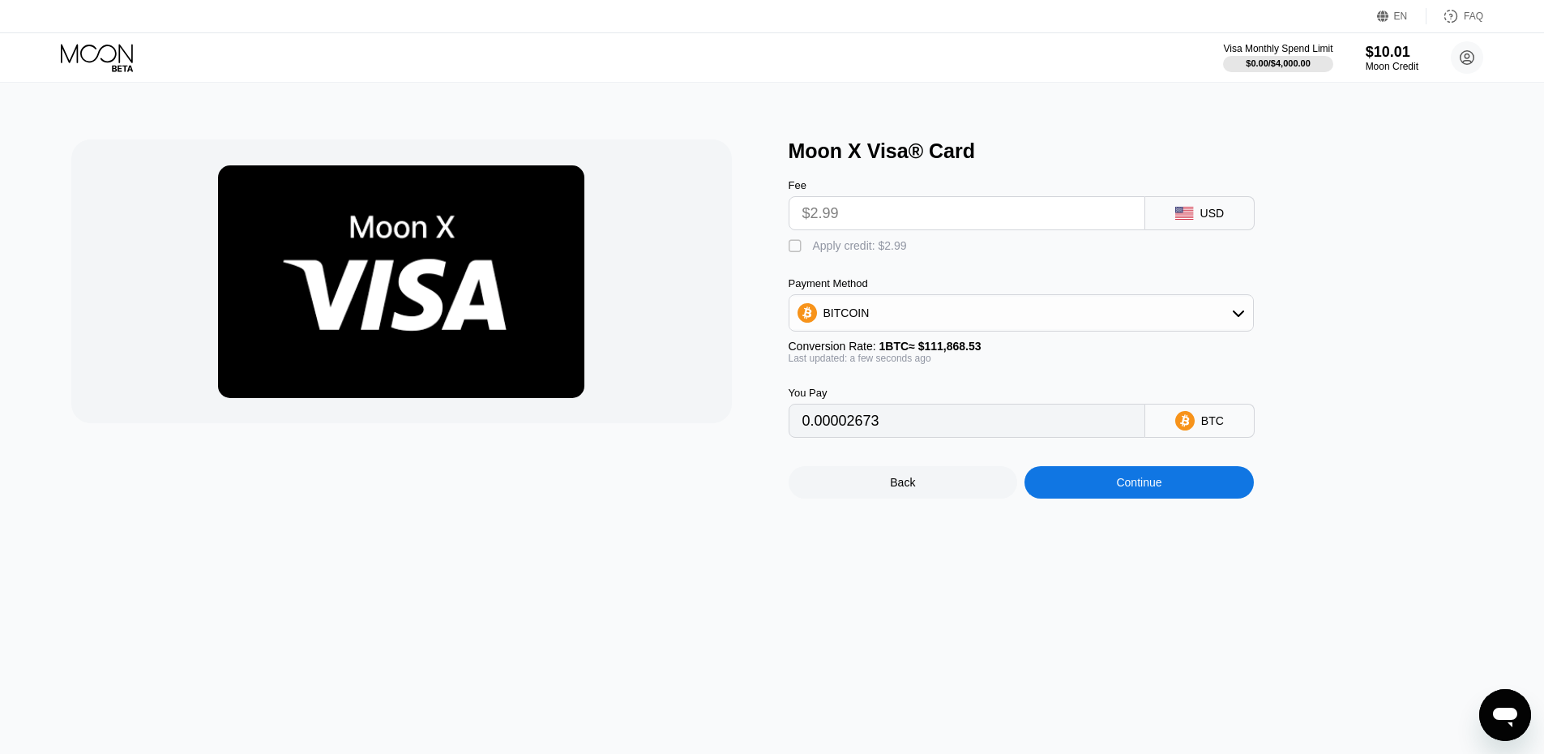
click at [1024, 203] on input "$2.99" at bounding box center [967, 213] width 329 height 32
click at [1026, 206] on input "$2.99" at bounding box center [967, 213] width 329 height 32
click at [991, 223] on input "$2.99" at bounding box center [967, 213] width 329 height 32
click at [904, 246] on div "Apply credit: $2.99" at bounding box center [860, 245] width 94 height 13
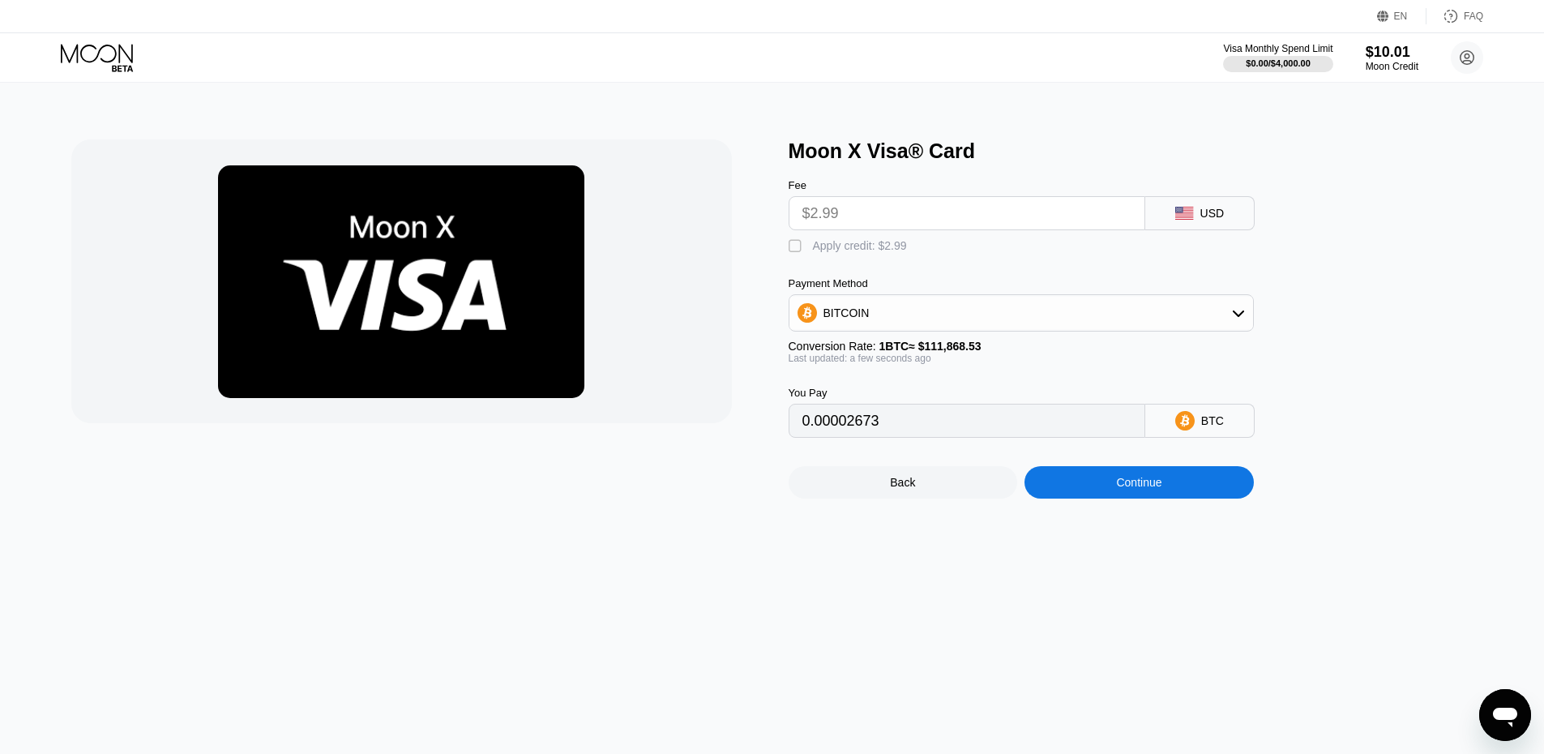
type input "0"
click at [1214, 499] on div "Continue" at bounding box center [1139, 482] width 229 height 32
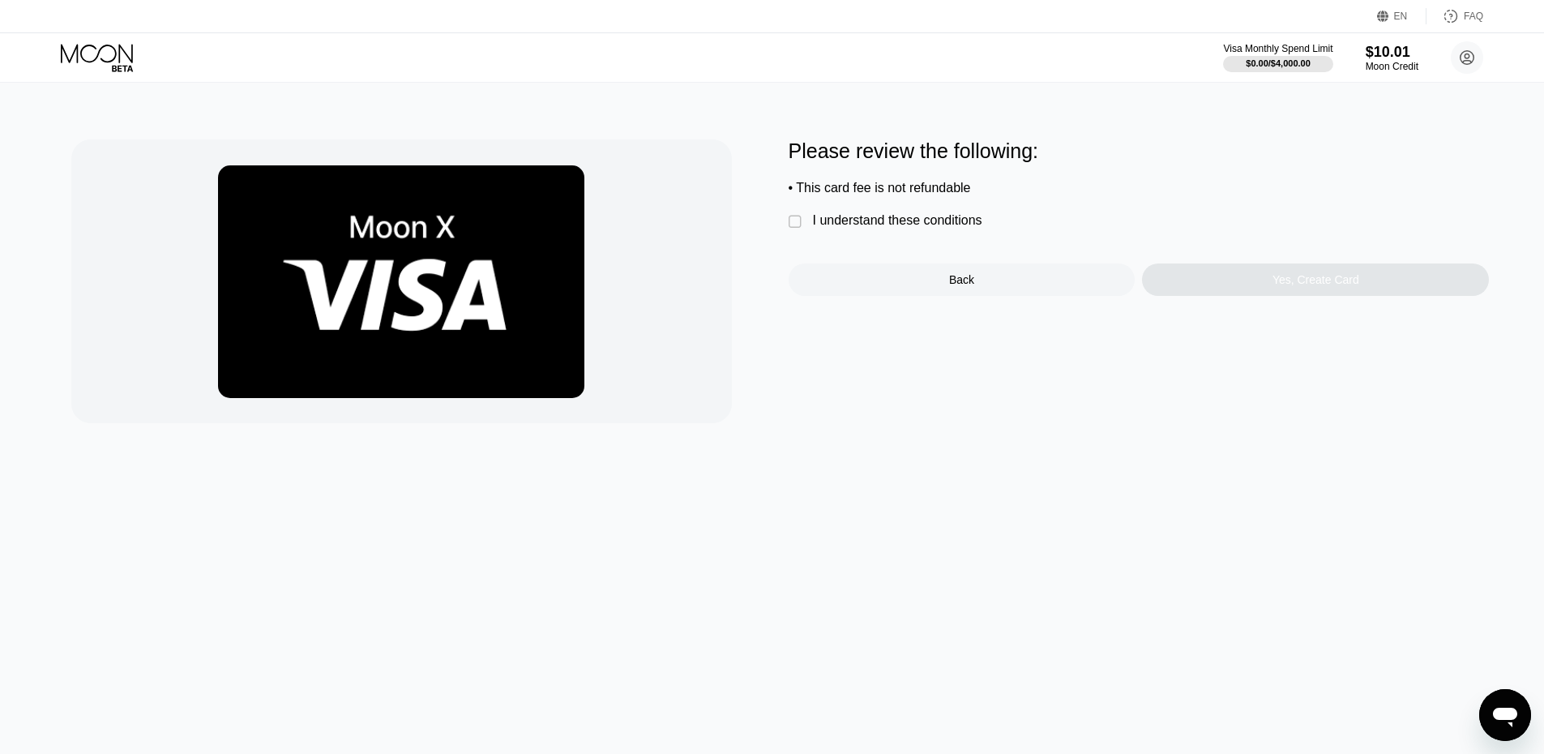
click at [954, 228] on div "I understand these conditions" at bounding box center [897, 220] width 169 height 15
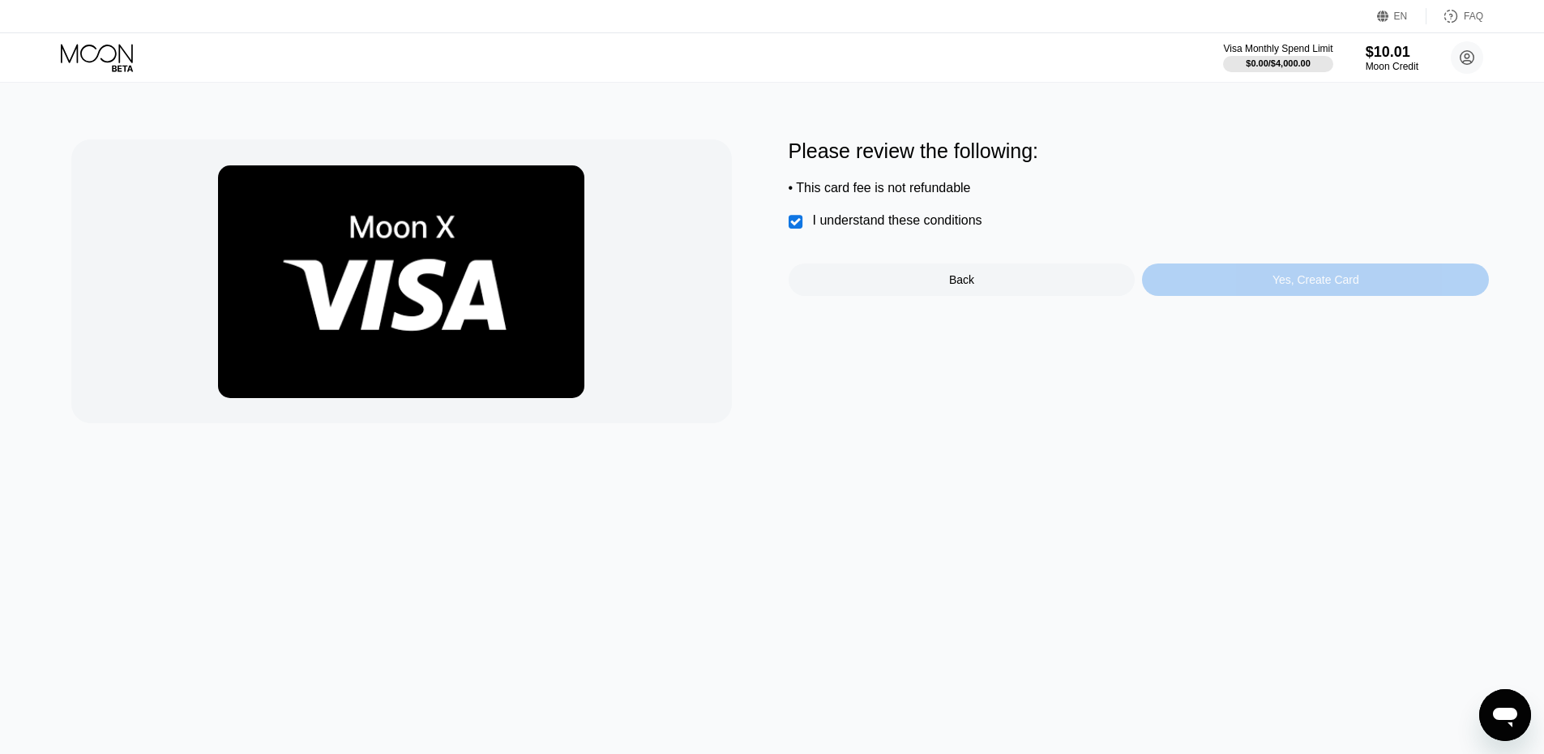
click at [1274, 284] on div "Yes, Create Card" at bounding box center [1315, 279] width 347 height 32
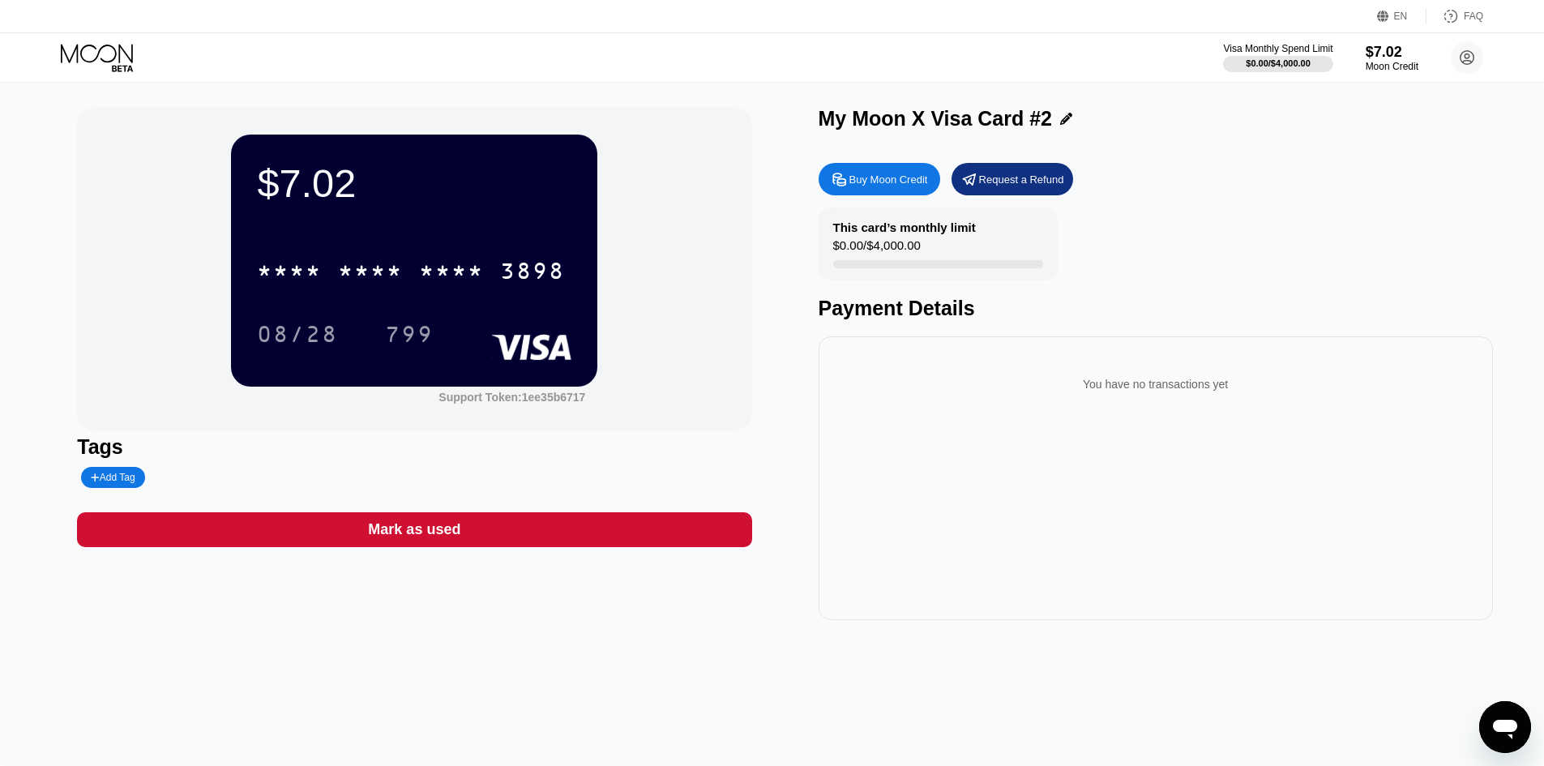
click at [244, 261] on div "$7.02 * * * * * * * * * * * * 3898 08/28 799" at bounding box center [414, 260] width 366 height 251
click at [377, 262] on div "* * * * * * * * * * * * 3898" at bounding box center [411, 271] width 328 height 41
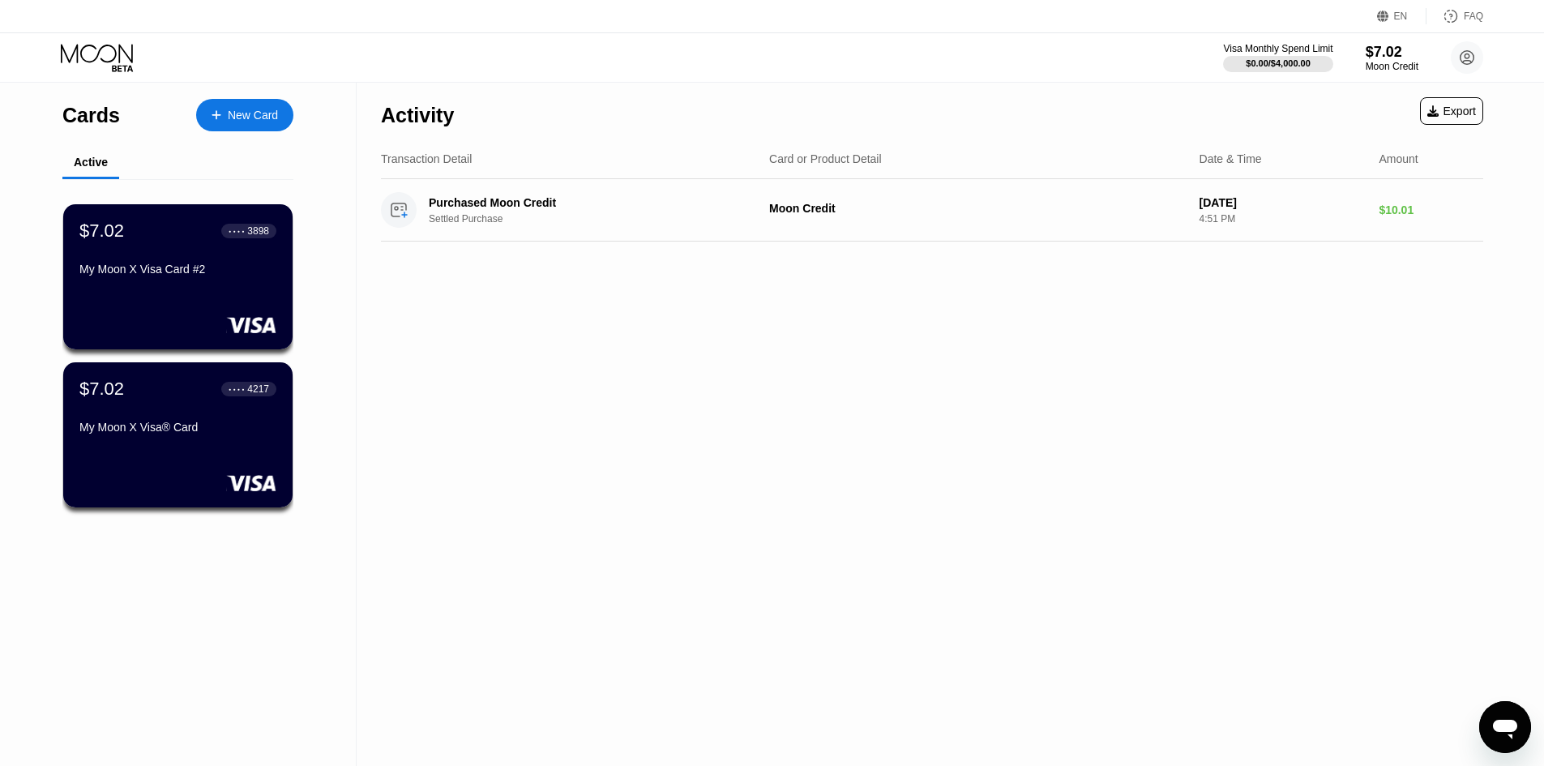
click at [258, 114] on div "New Card" at bounding box center [253, 116] width 50 height 14
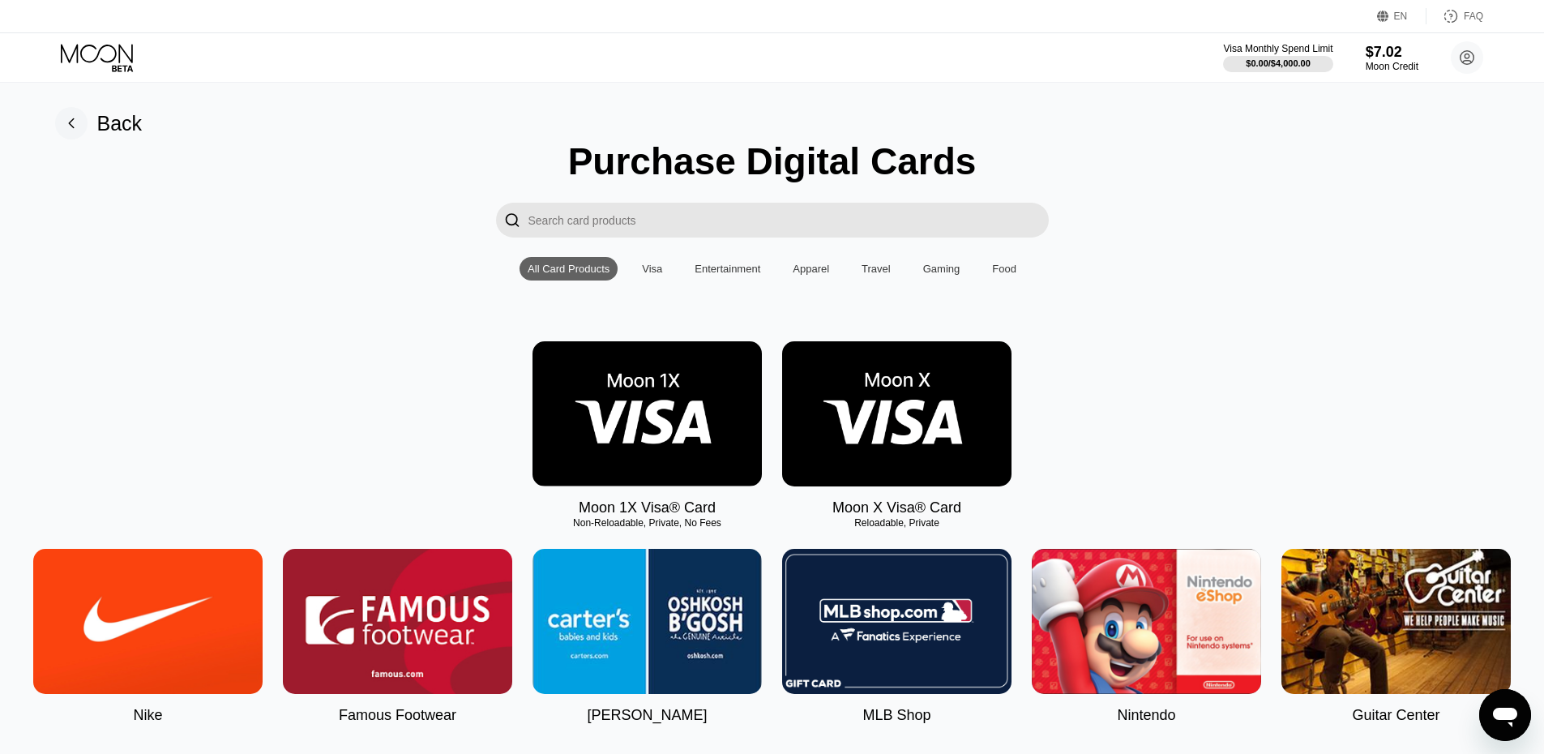
click at [953, 480] on img at bounding box center [896, 413] width 229 height 145
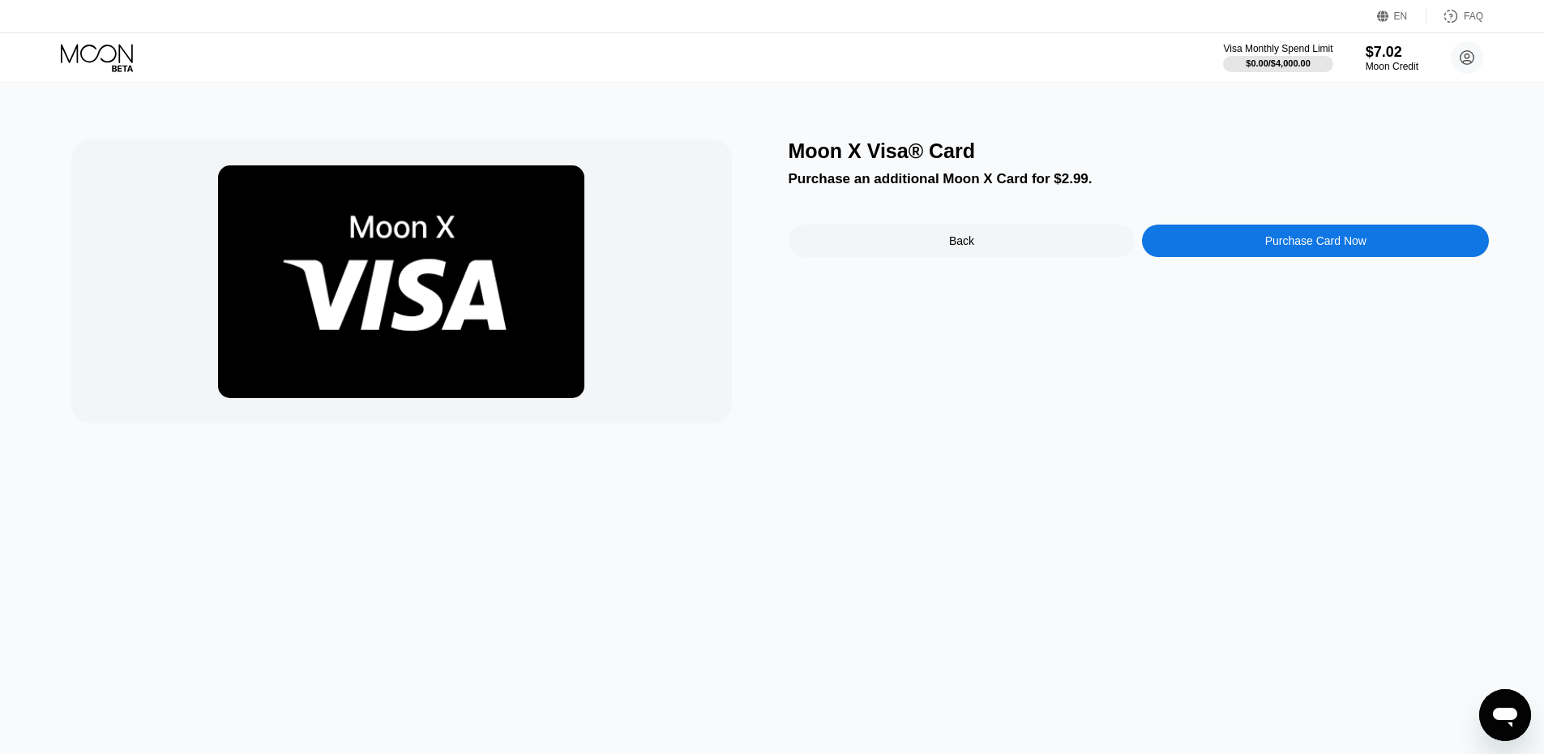
click at [1286, 243] on div "Purchase Card Now" at bounding box center [1315, 240] width 101 height 13
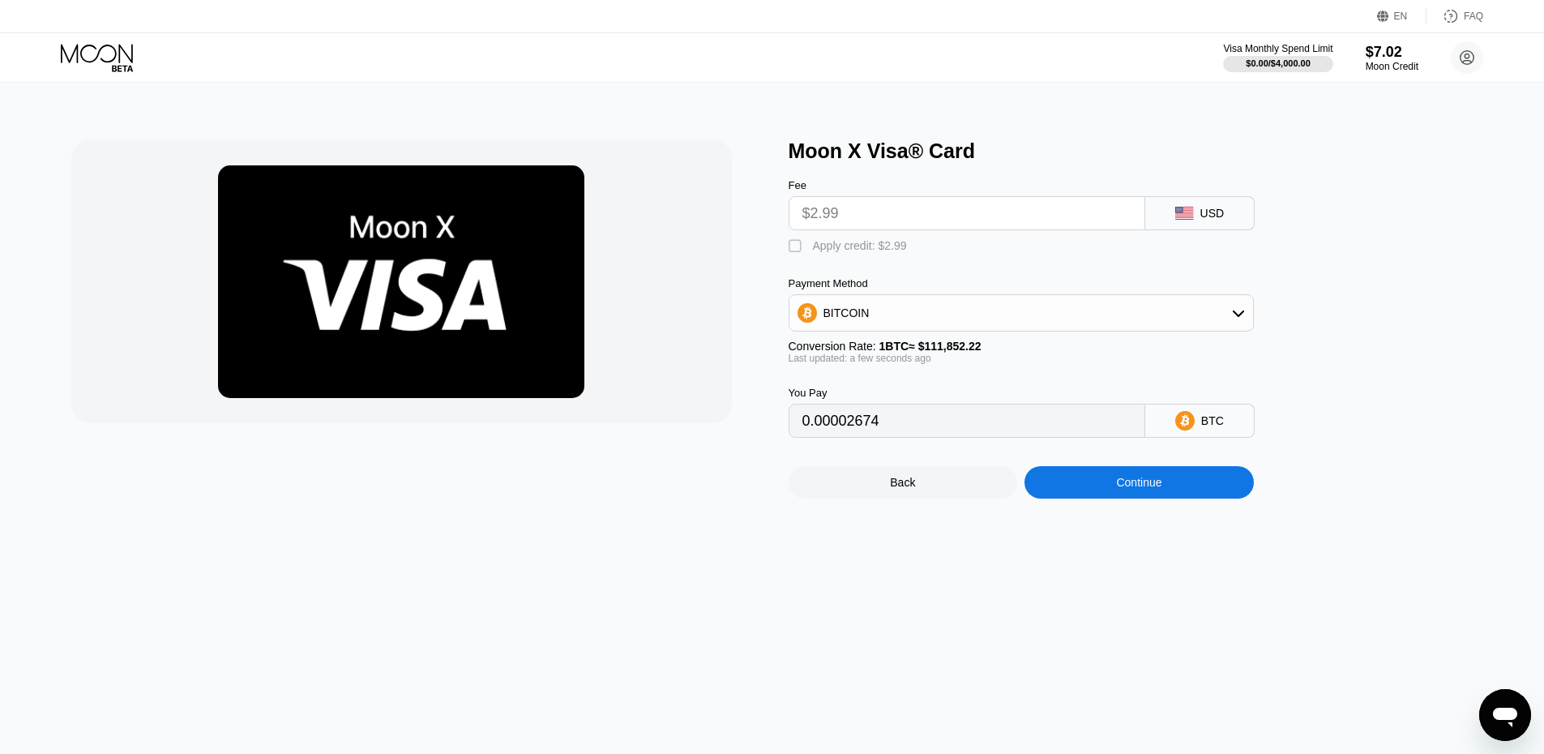
click at [855, 248] on div "Apply credit: $2.99" at bounding box center [860, 245] width 94 height 13
type input "0"
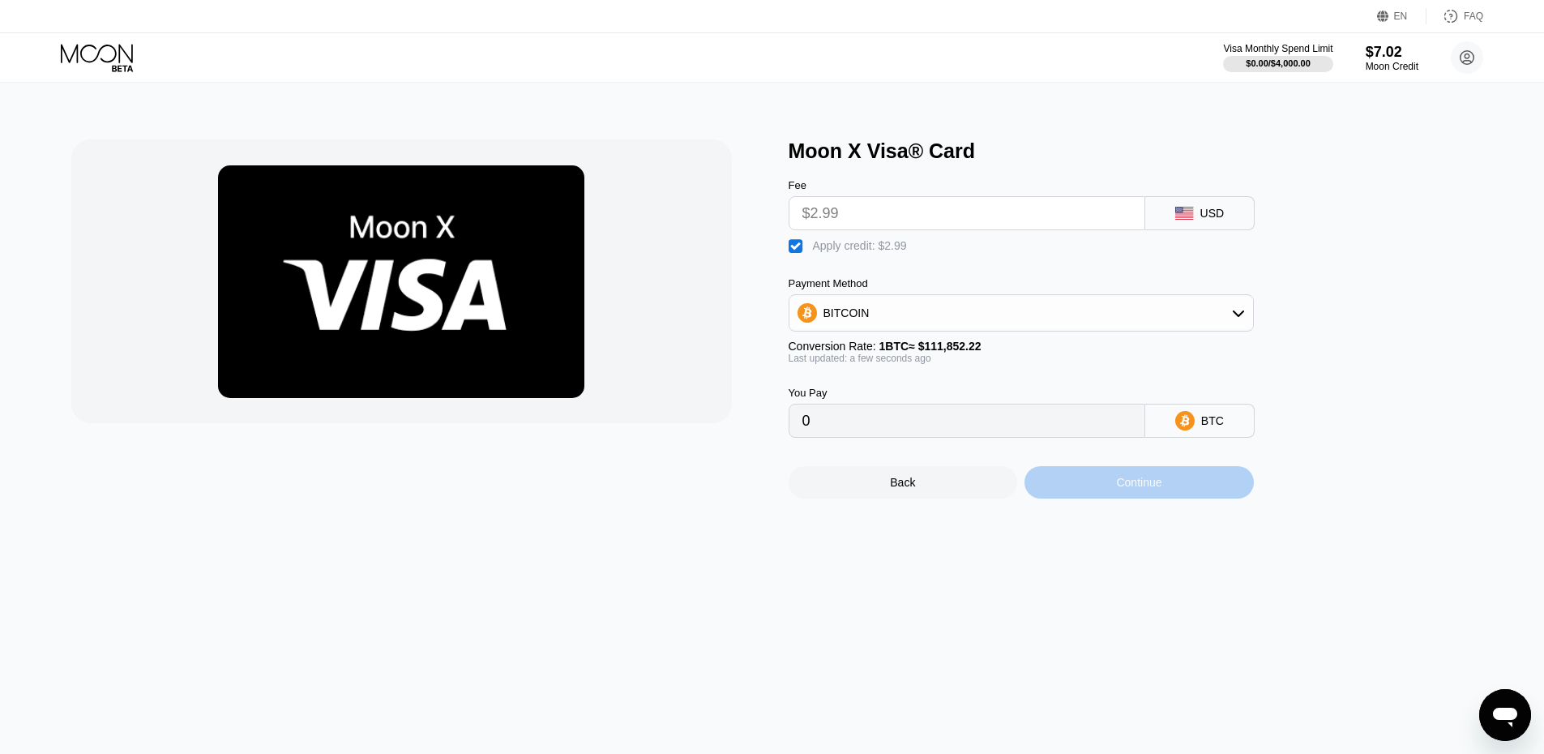
click at [1192, 499] on div "Continue" at bounding box center [1139, 482] width 229 height 32
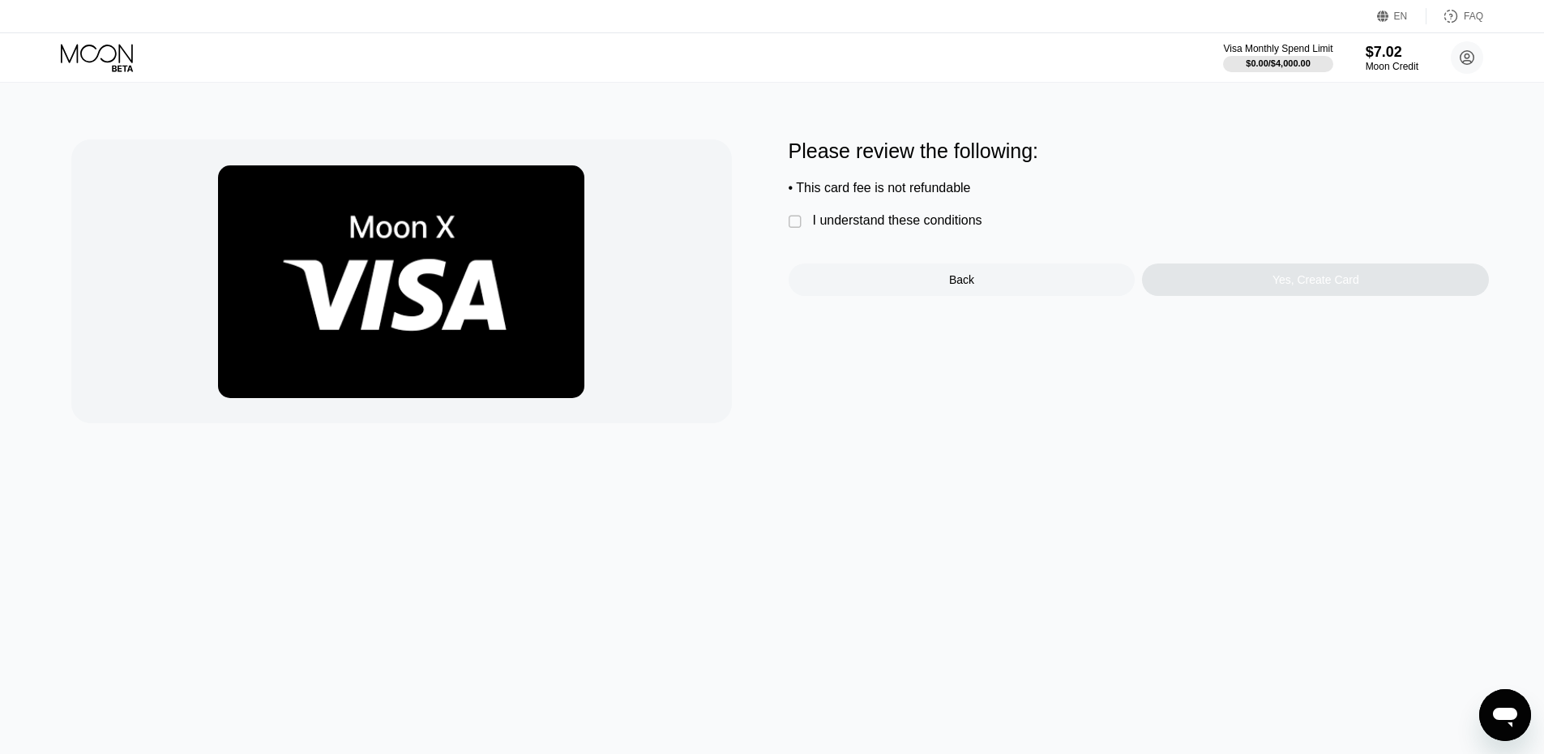
click at [888, 224] on div "I understand these conditions" at bounding box center [897, 220] width 169 height 15
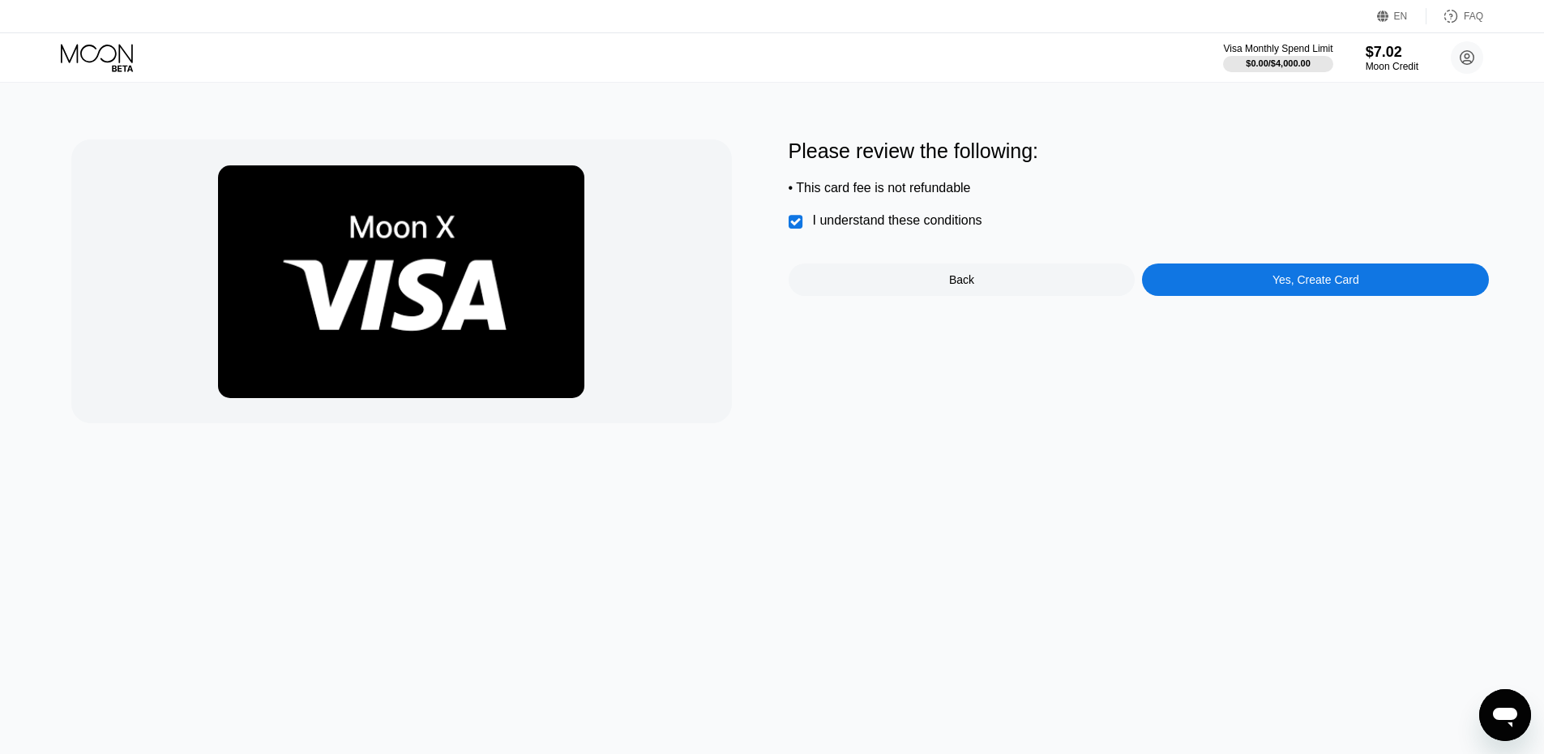
click at [1318, 286] on div "Yes, Create Card" at bounding box center [1316, 279] width 87 height 13
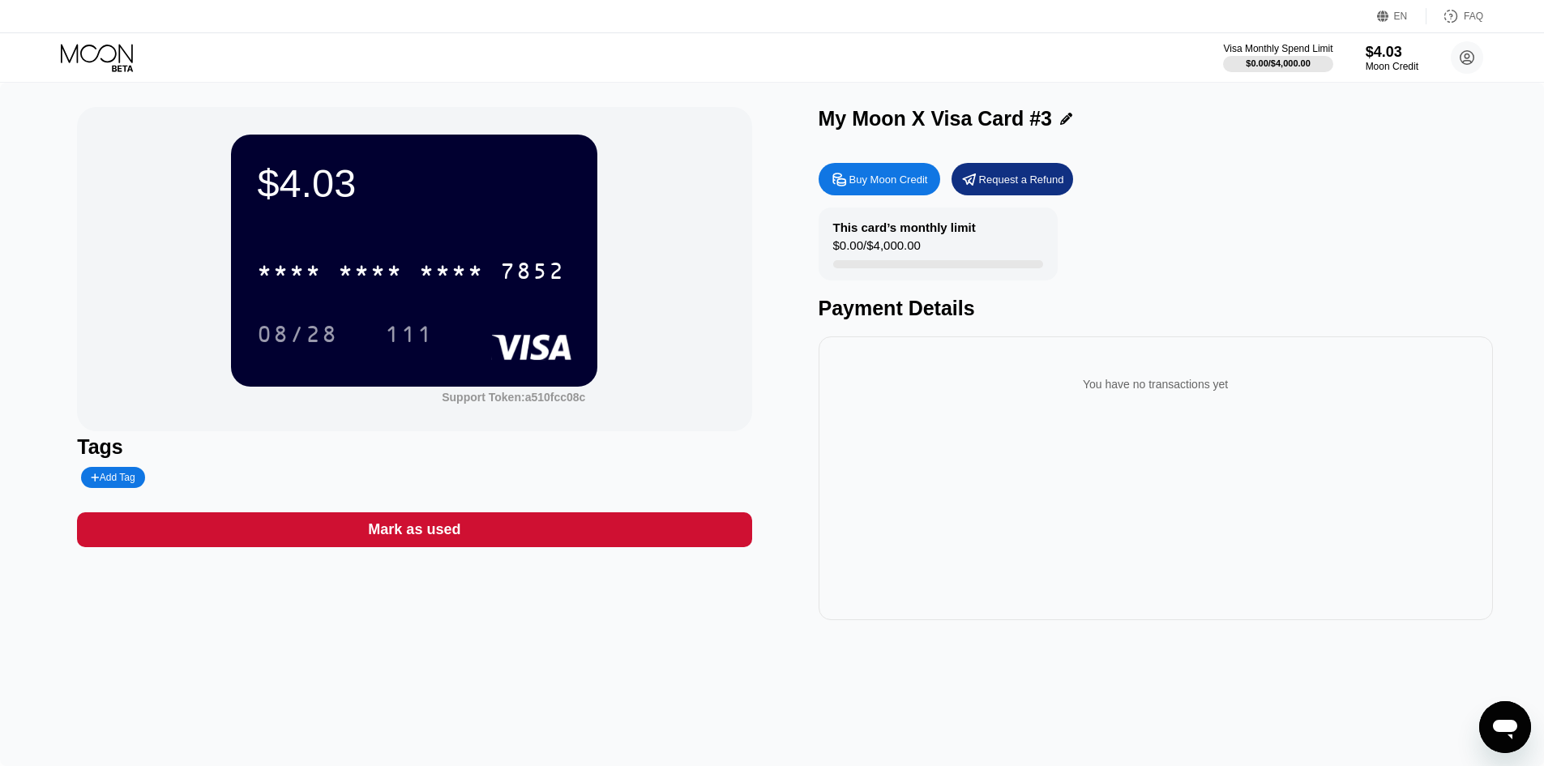
click at [471, 216] on div "$4.03 * * * * * * * * * * * * 7852 08/28 111" at bounding box center [414, 260] width 366 height 251
click at [467, 248] on div "* * * * * * * * * * * * 7852" at bounding box center [414, 265] width 315 height 55
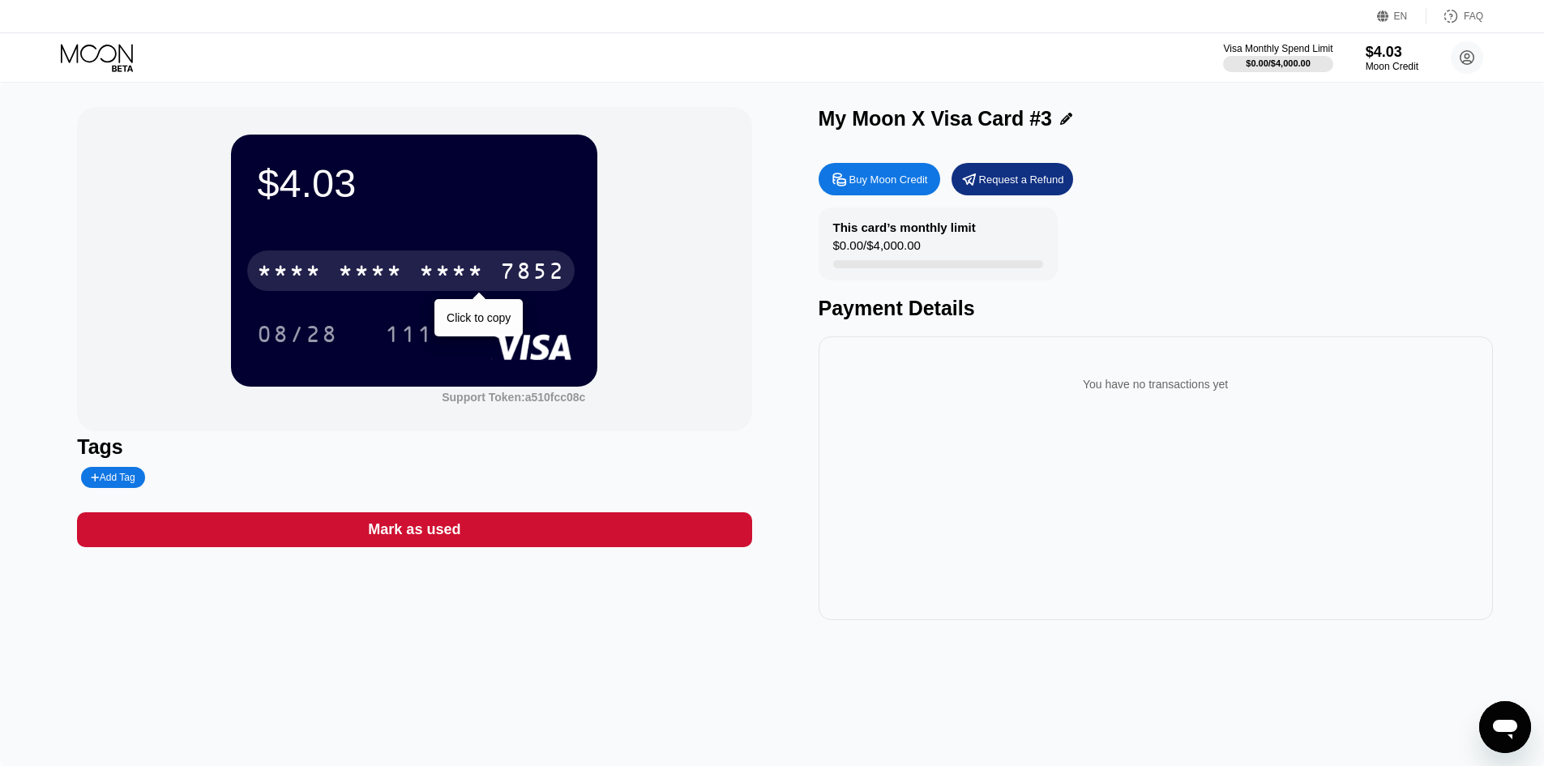
click at [465, 264] on div "* * * *" at bounding box center [451, 273] width 65 height 26
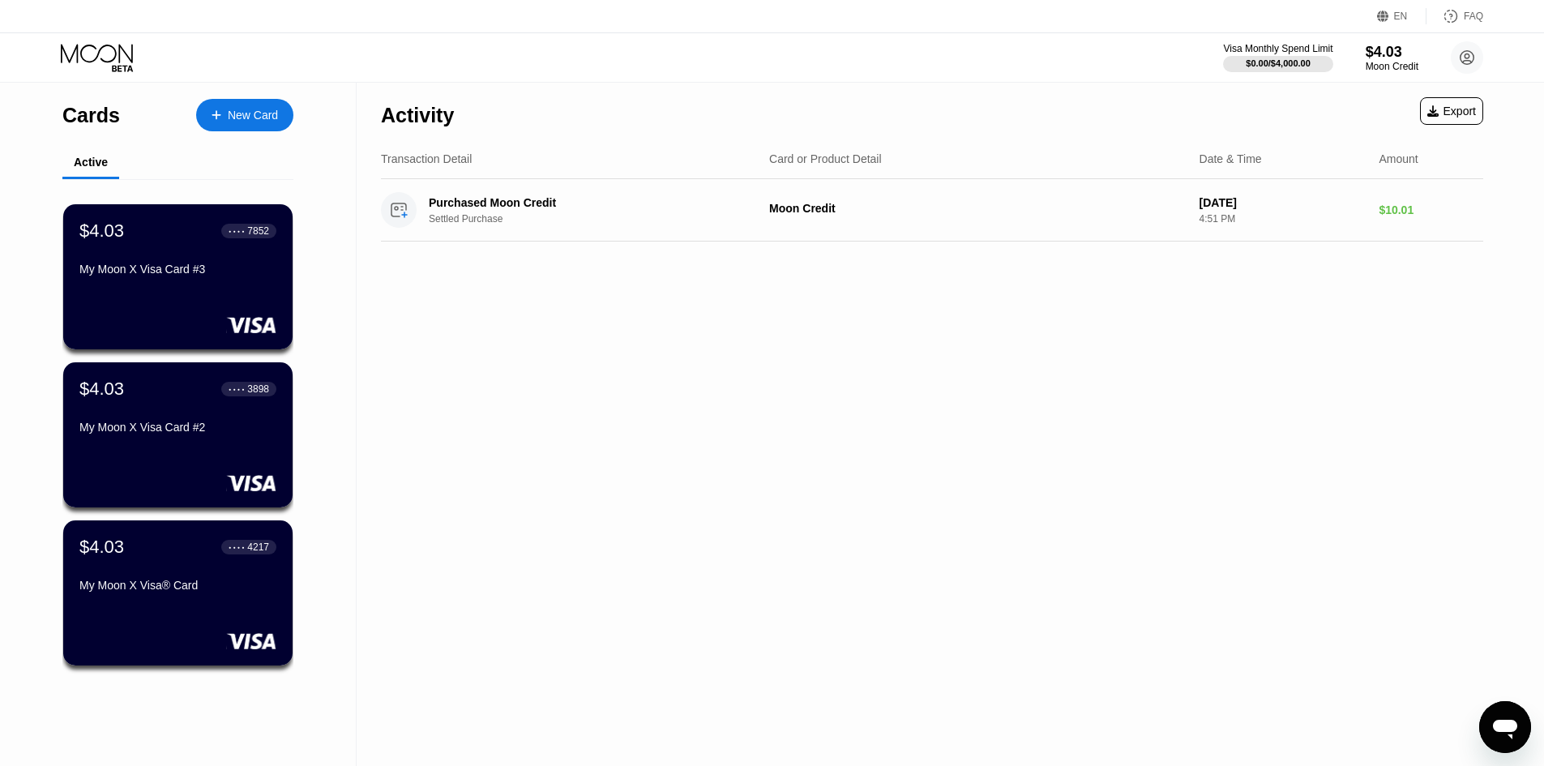
click at [221, 111] on icon at bounding box center [217, 114] width 10 height 11
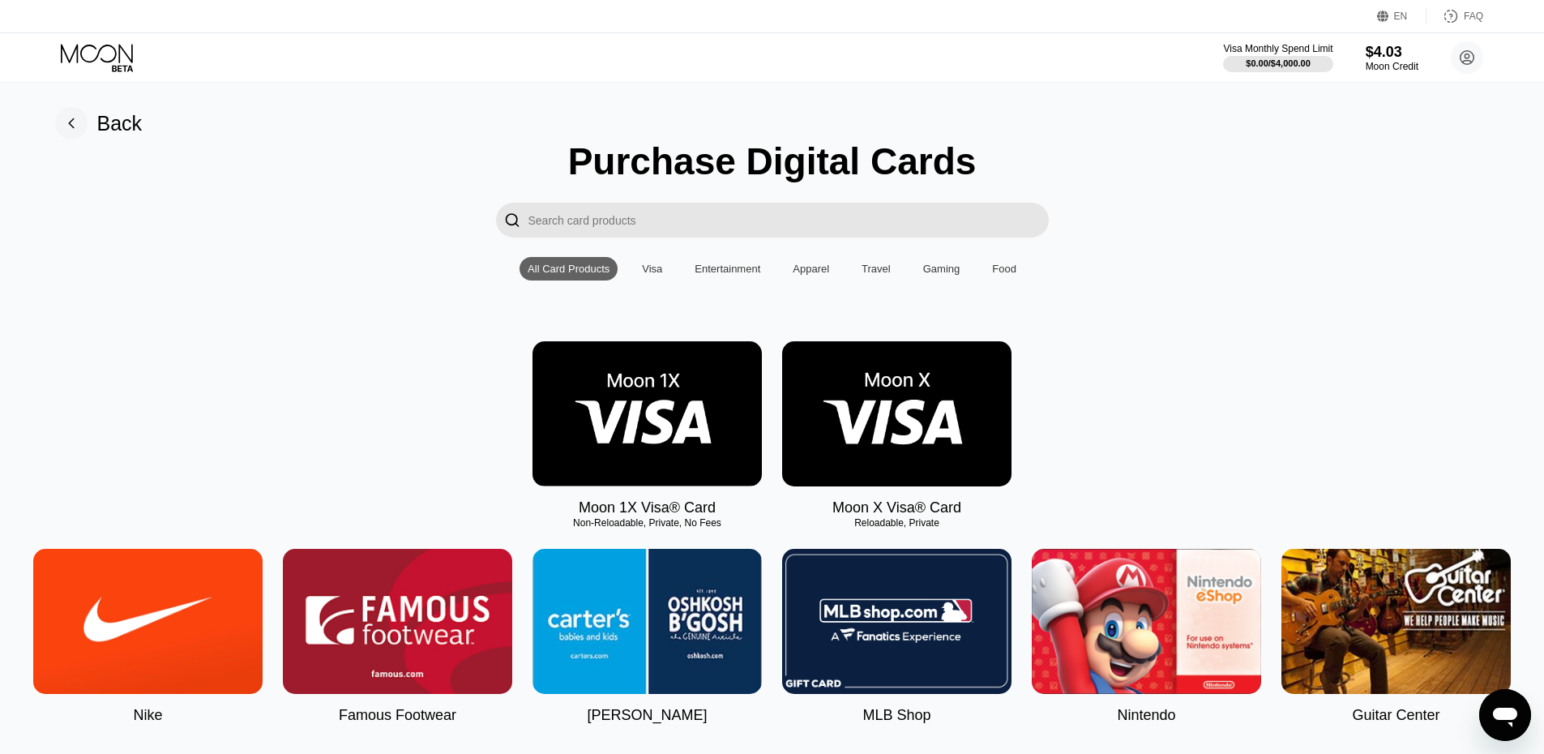
click at [924, 413] on img at bounding box center [896, 413] width 229 height 145
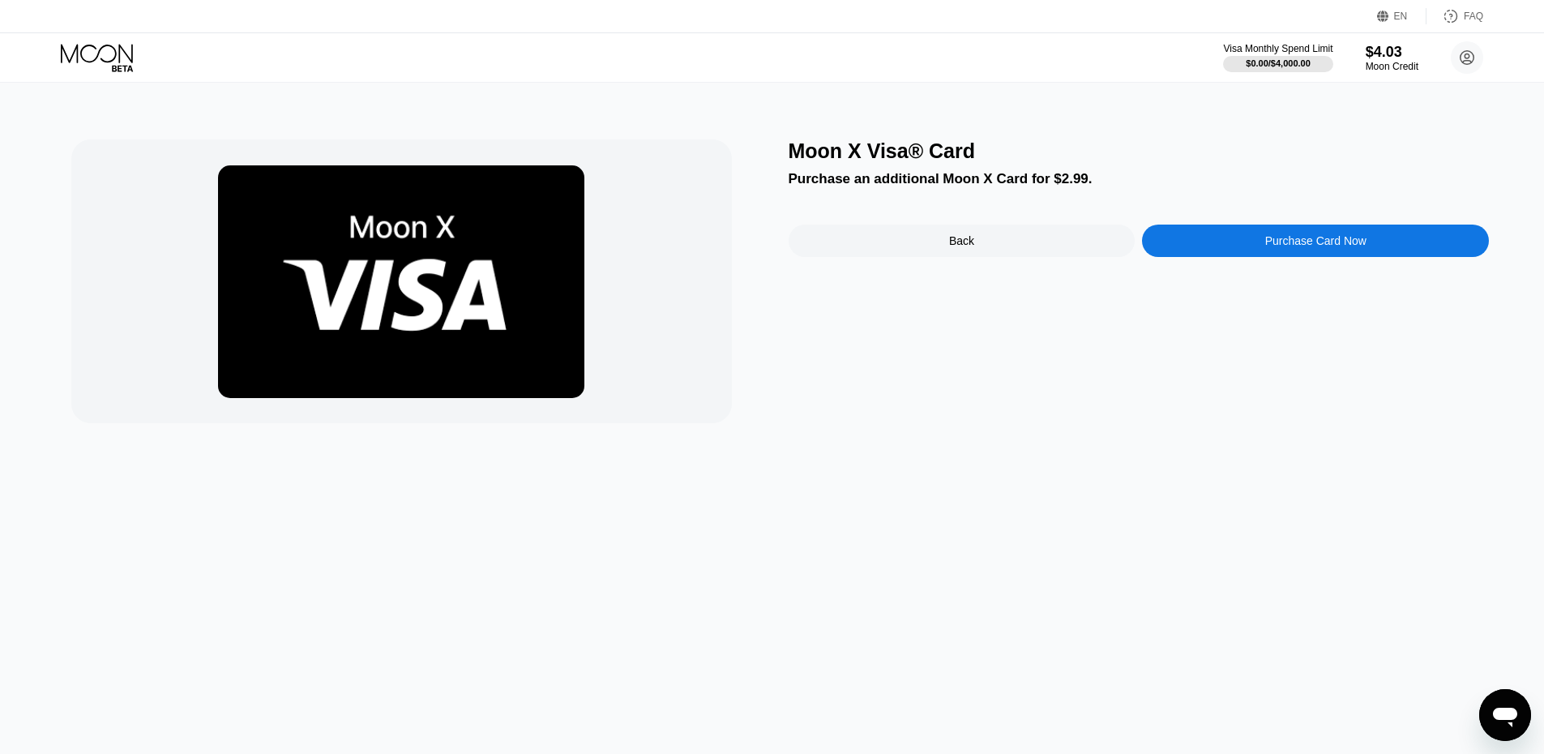
click at [1404, 241] on div "Purchase Card Now" at bounding box center [1315, 241] width 347 height 32
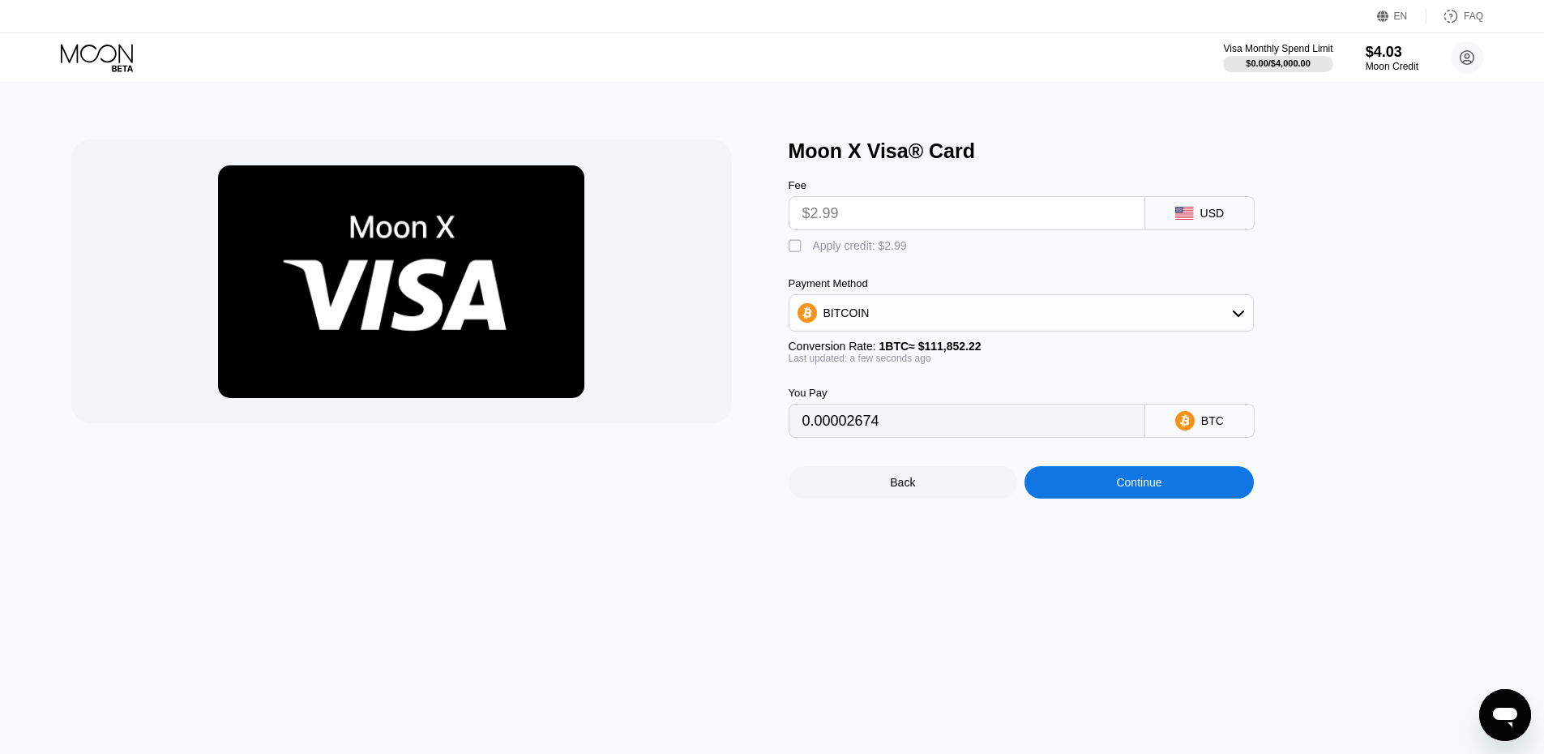
click at [876, 250] on div "Apply credit: $2.99" at bounding box center [860, 245] width 94 height 13
type input "0"
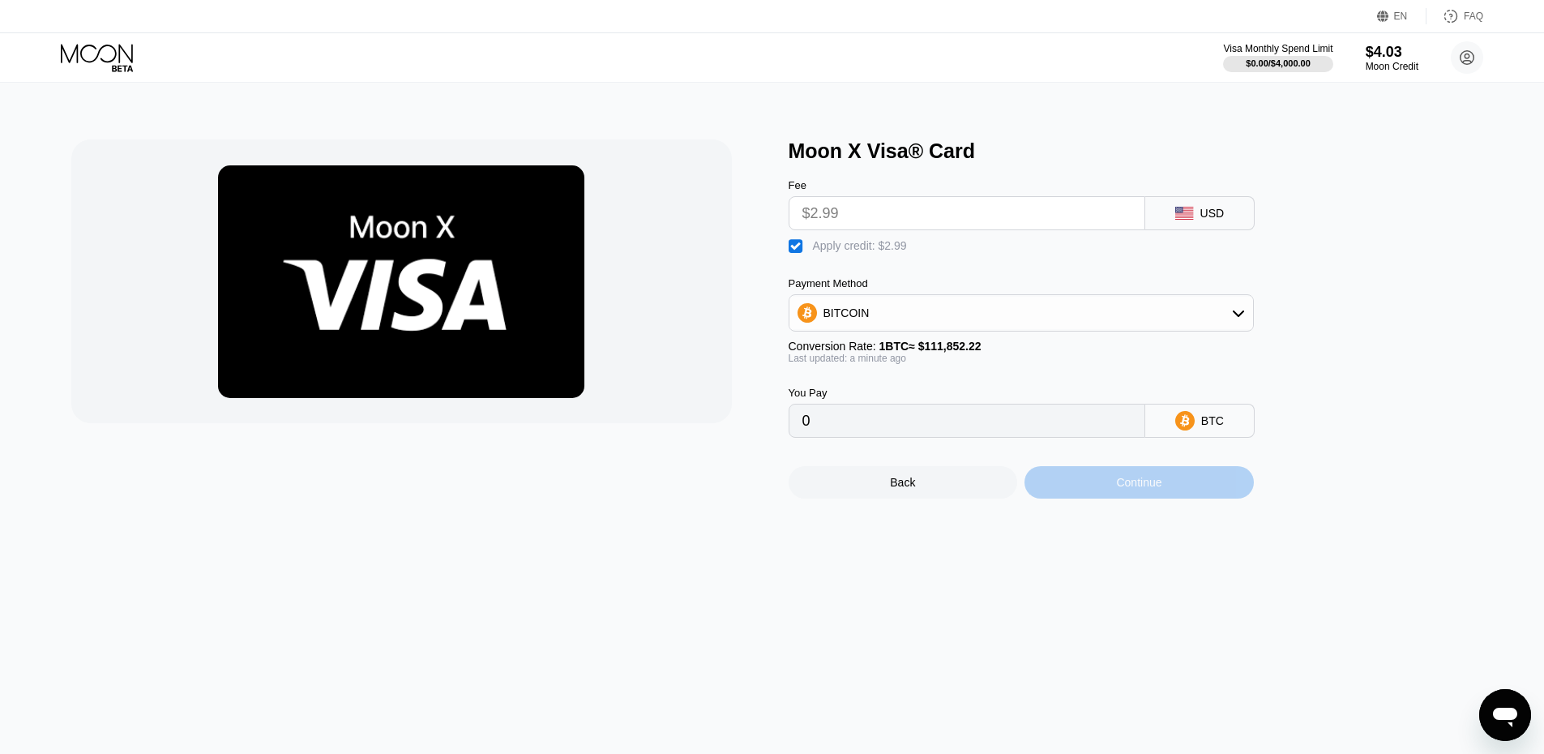
click at [1171, 497] on div "Continue" at bounding box center [1139, 482] width 229 height 32
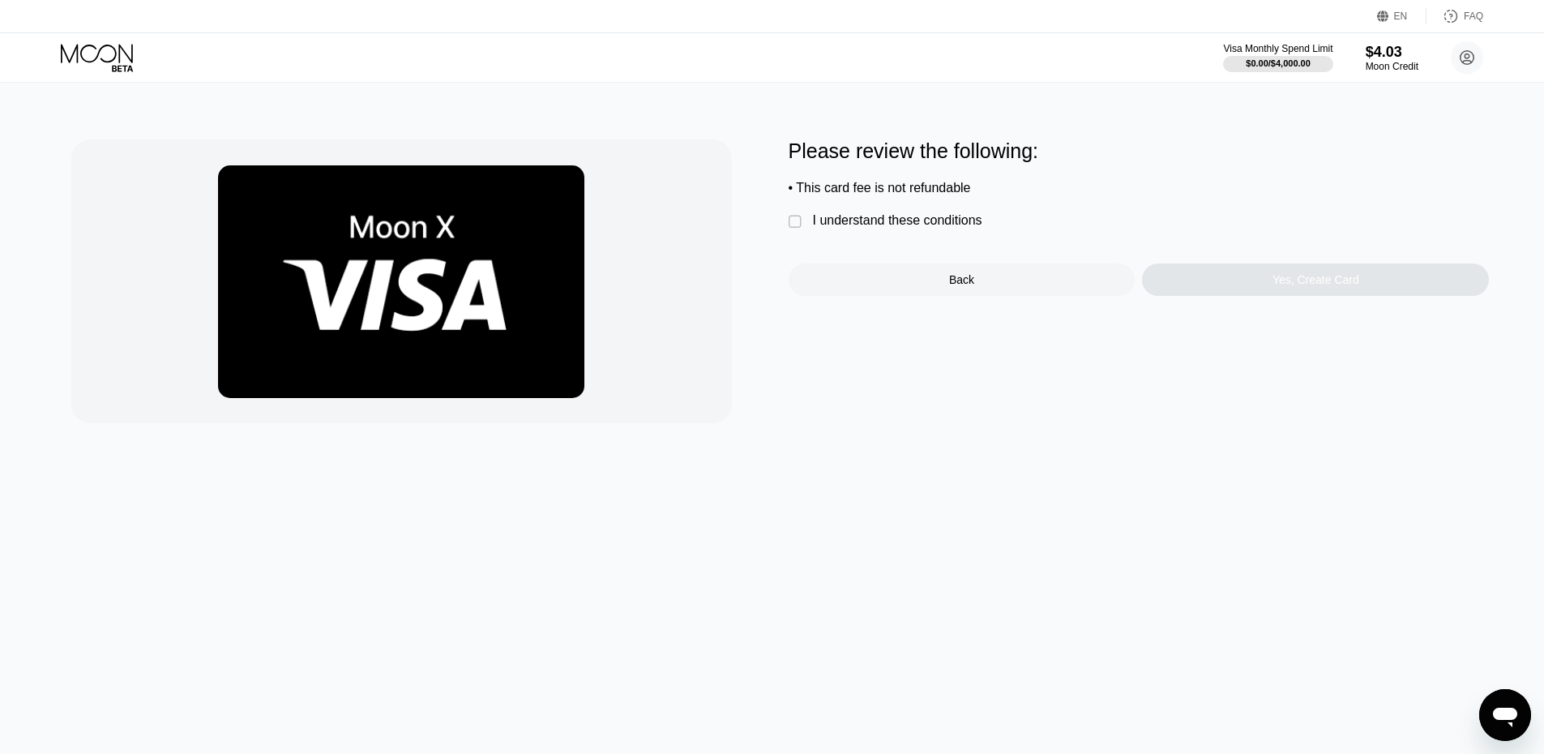
click at [954, 228] on div "I understand these conditions" at bounding box center [897, 220] width 169 height 15
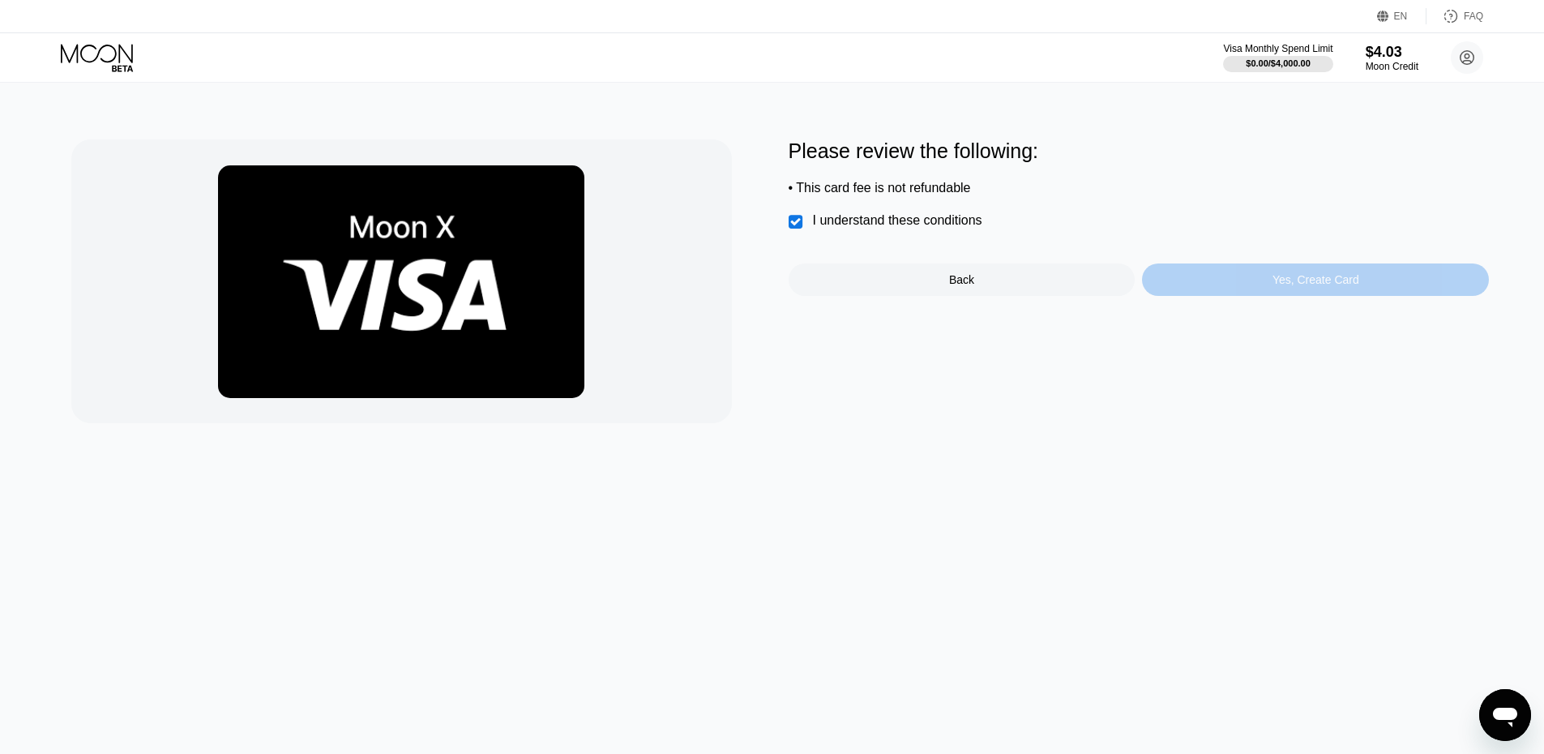
click at [1288, 282] on div "Yes, Create Card" at bounding box center [1316, 279] width 87 height 13
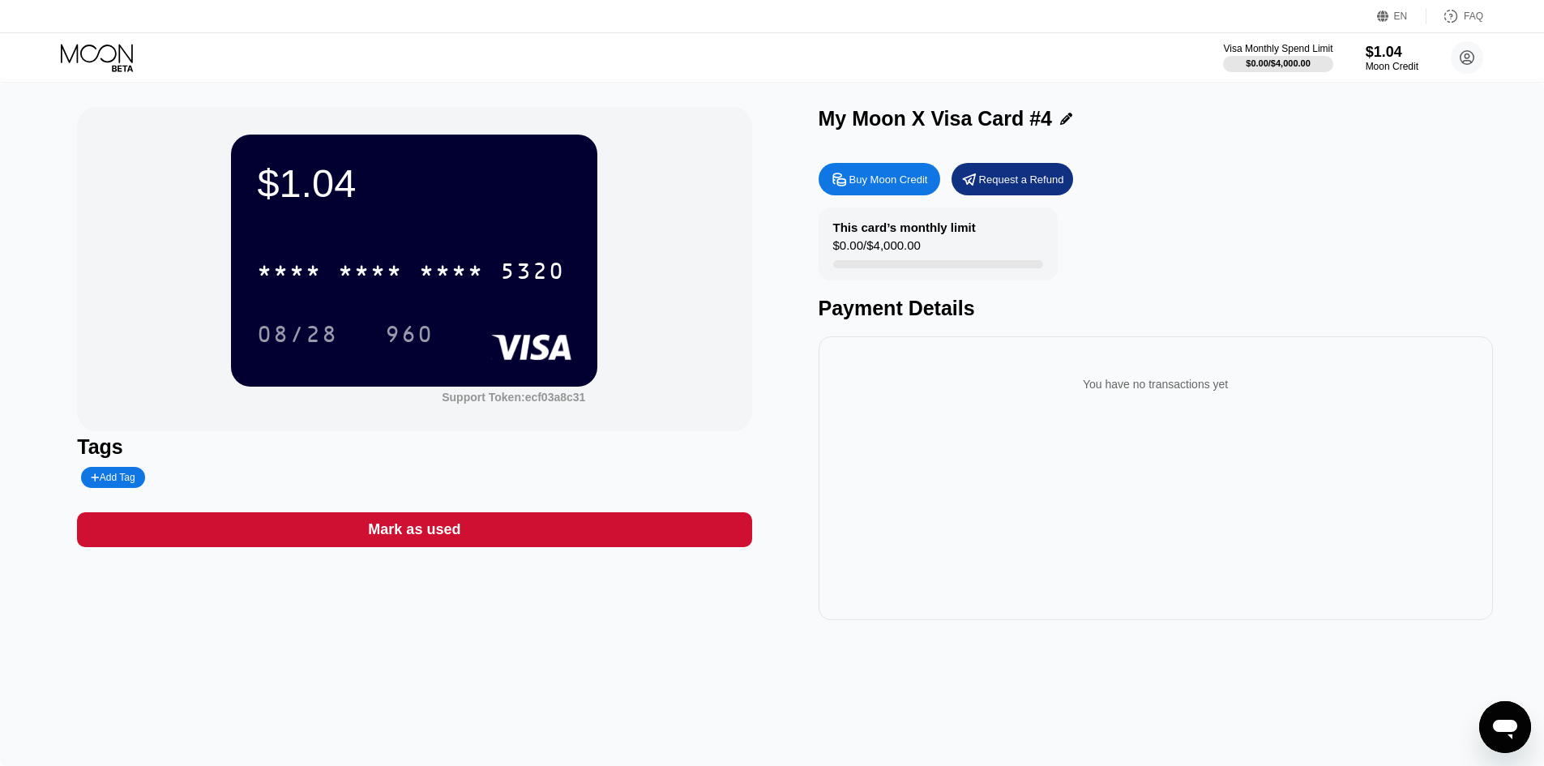
click at [545, 198] on div "$1.04" at bounding box center [414, 183] width 315 height 45
click at [531, 225] on div "$1.04 * * * * * * * * * * * * 5320 08/28 960" at bounding box center [414, 260] width 366 height 251
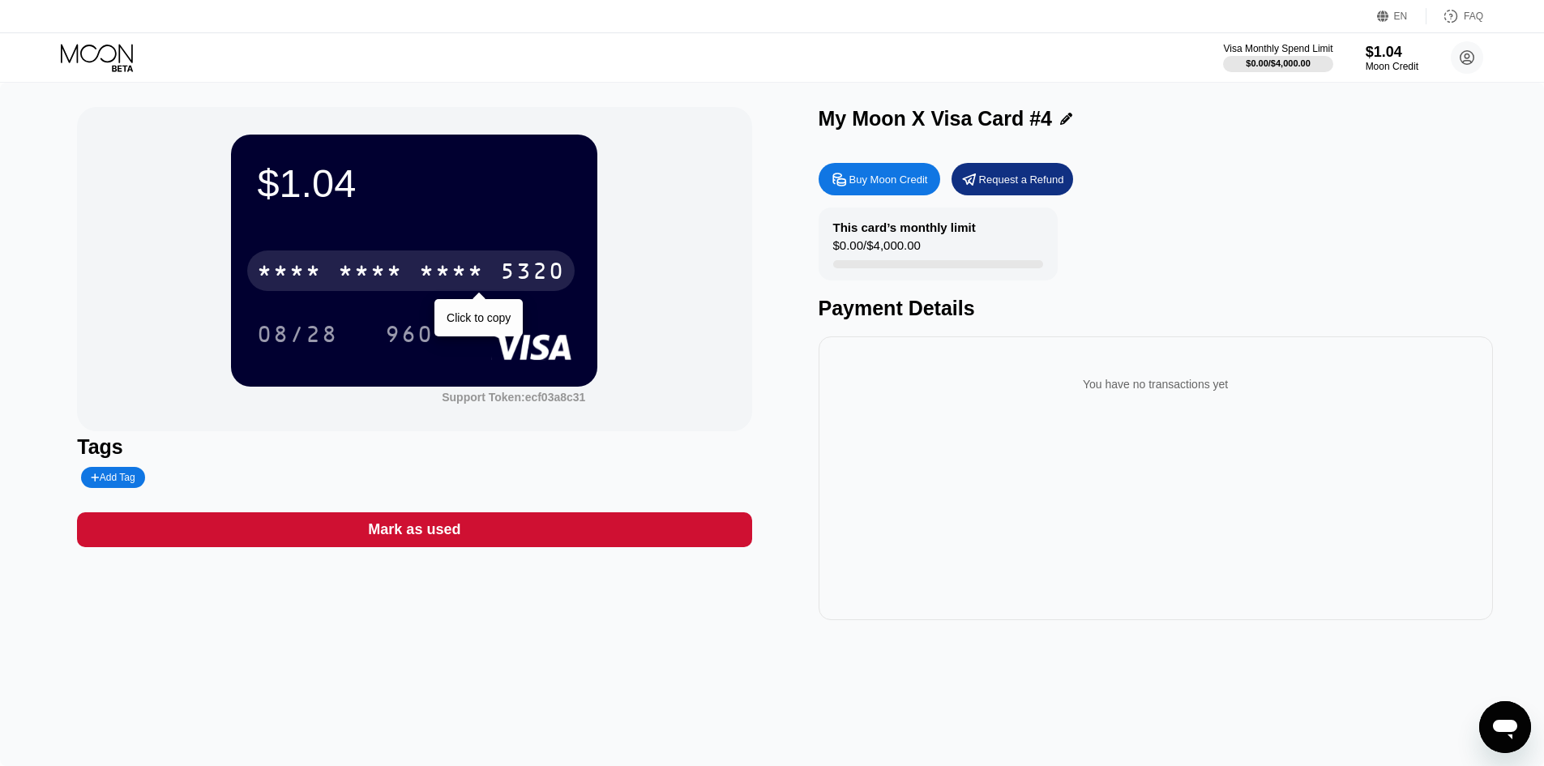
click at [430, 257] on div "* * * * * * * * * * * * 5320" at bounding box center [411, 271] width 328 height 41
